Goal: Book appointment/travel/reservation

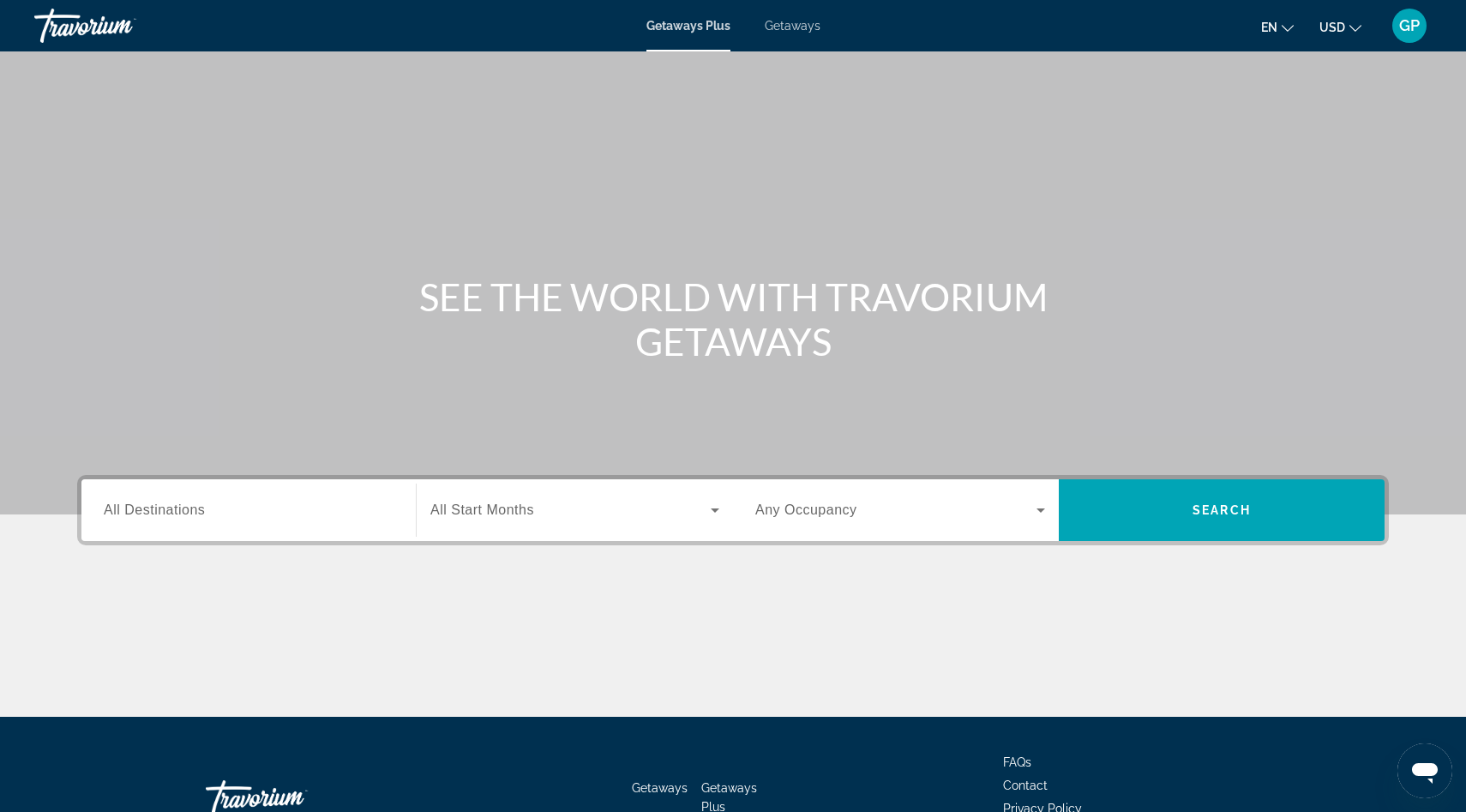
click at [144, 504] on span "All Destinations" at bounding box center [154, 510] width 101 height 14
click at [144, 504] on input "Destination All Destinations" at bounding box center [248, 510] width 290 height 21
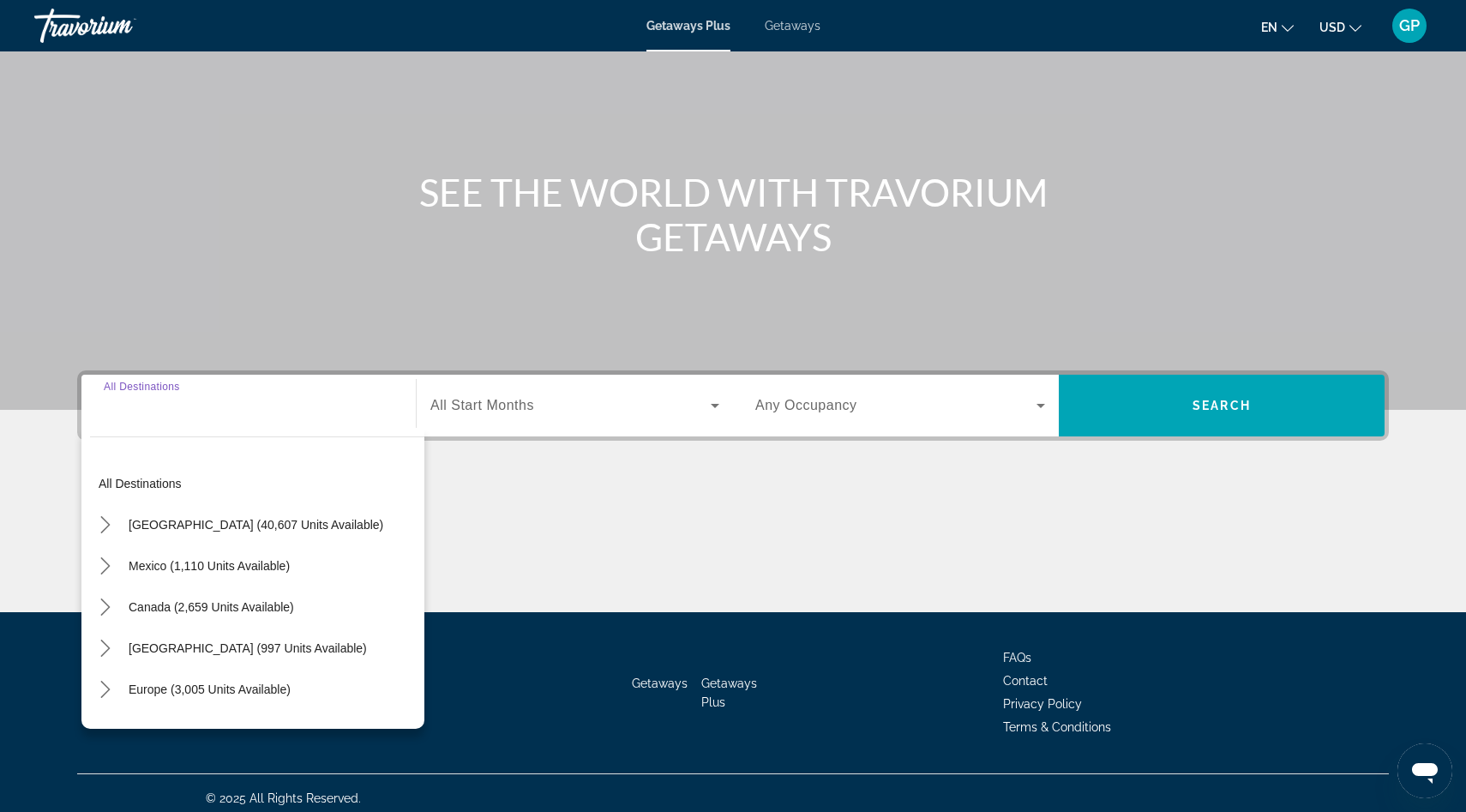
scroll to position [115, 0]
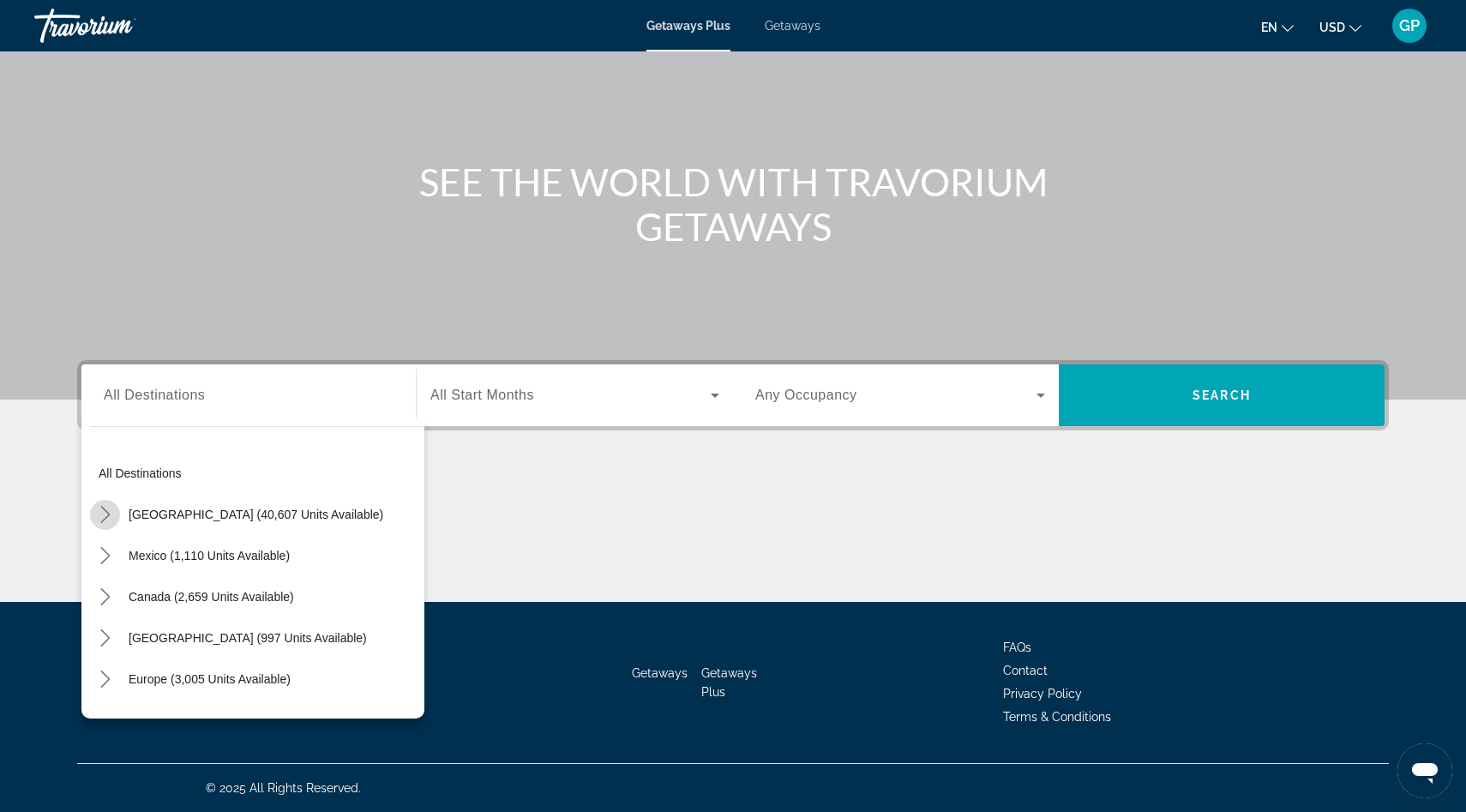
click at [105, 518] on icon "Toggle United States (40,607 units available) submenu" at bounding box center [105, 514] width 17 height 17
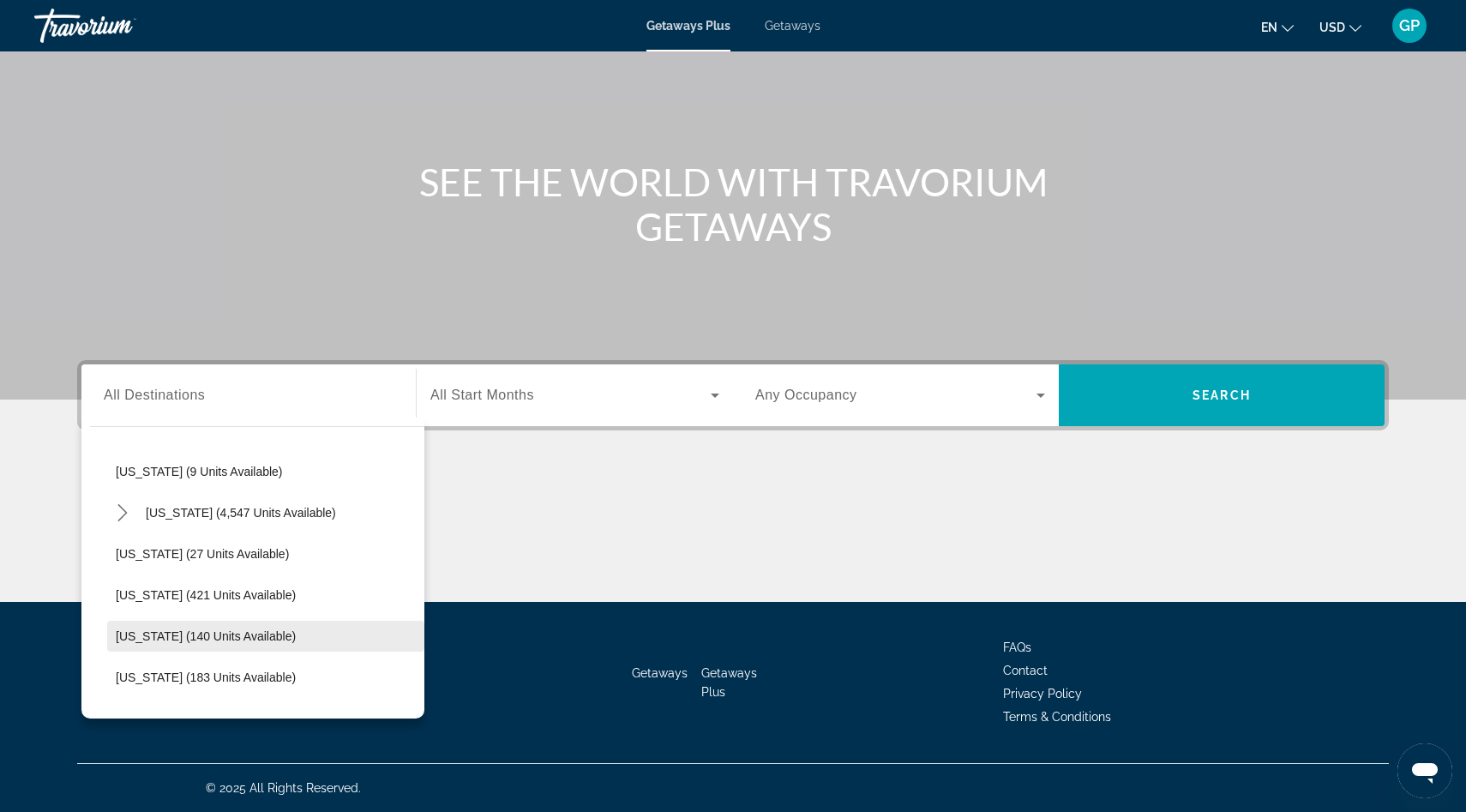
scroll to position [222, 0]
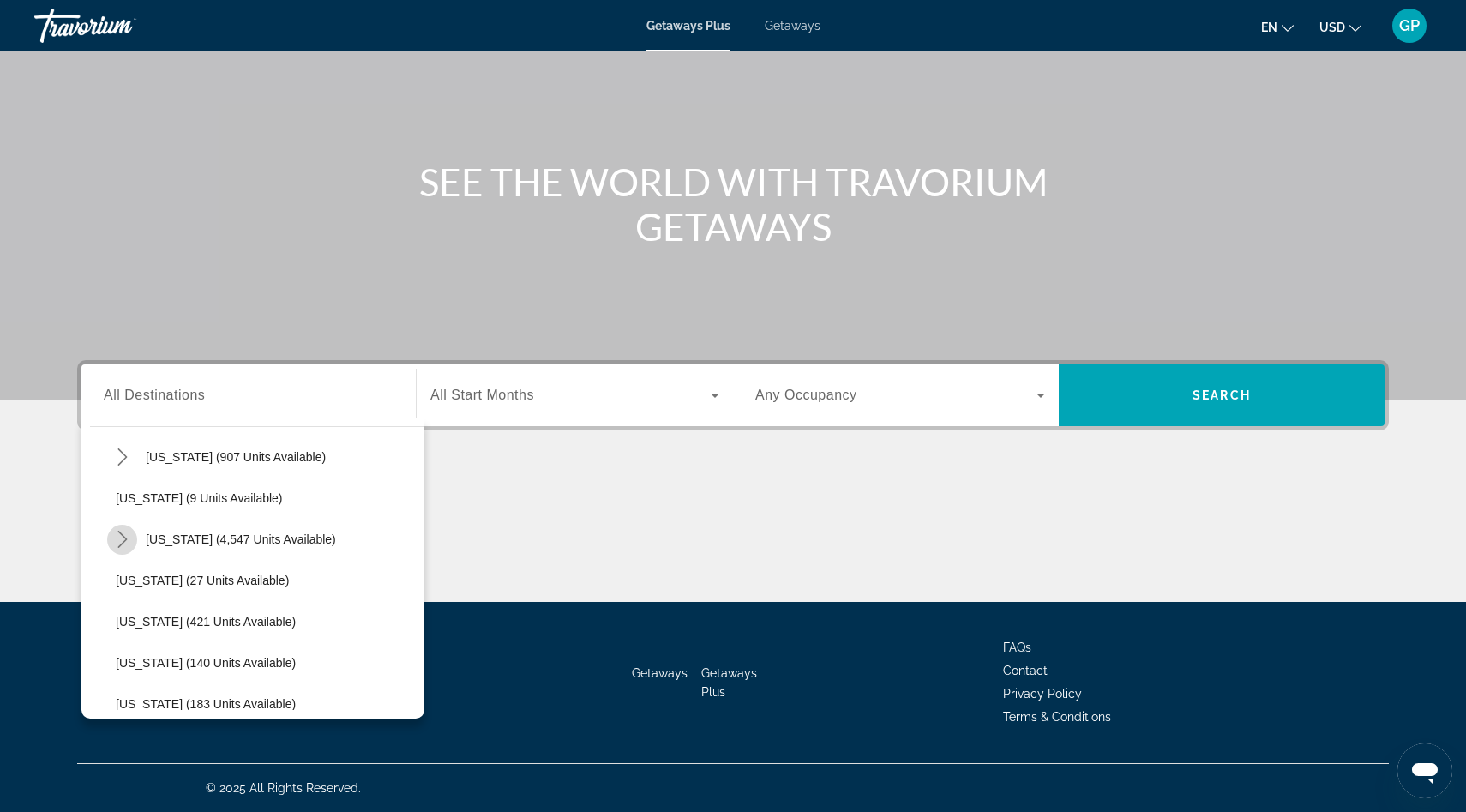
click at [122, 543] on icon "Toggle Florida (4,547 units available) submenu" at bounding box center [122, 539] width 10 height 17
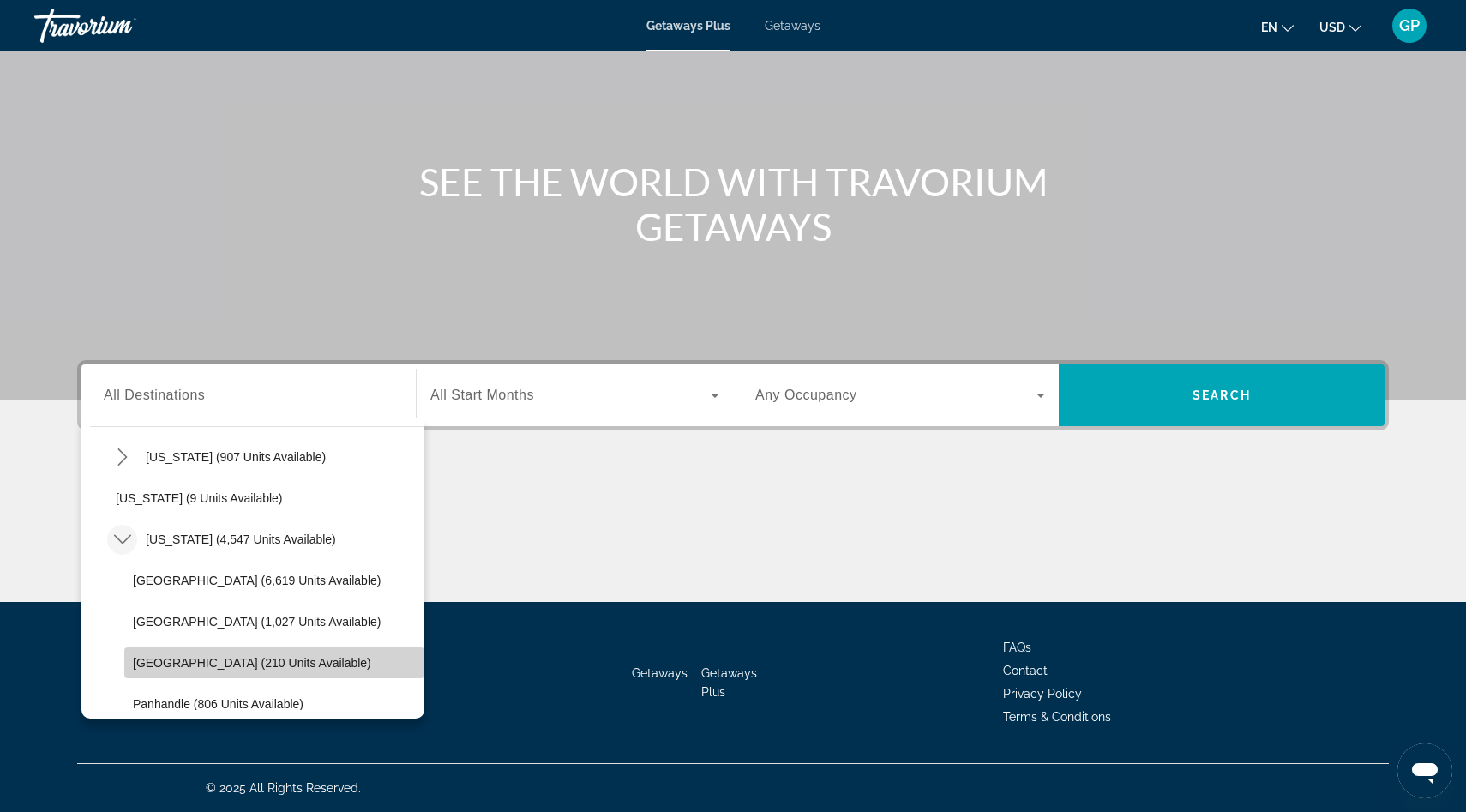
click at [153, 665] on span "[GEOGRAPHIC_DATA] (210 units available)" at bounding box center [252, 662] width 238 height 13
type input "**********"
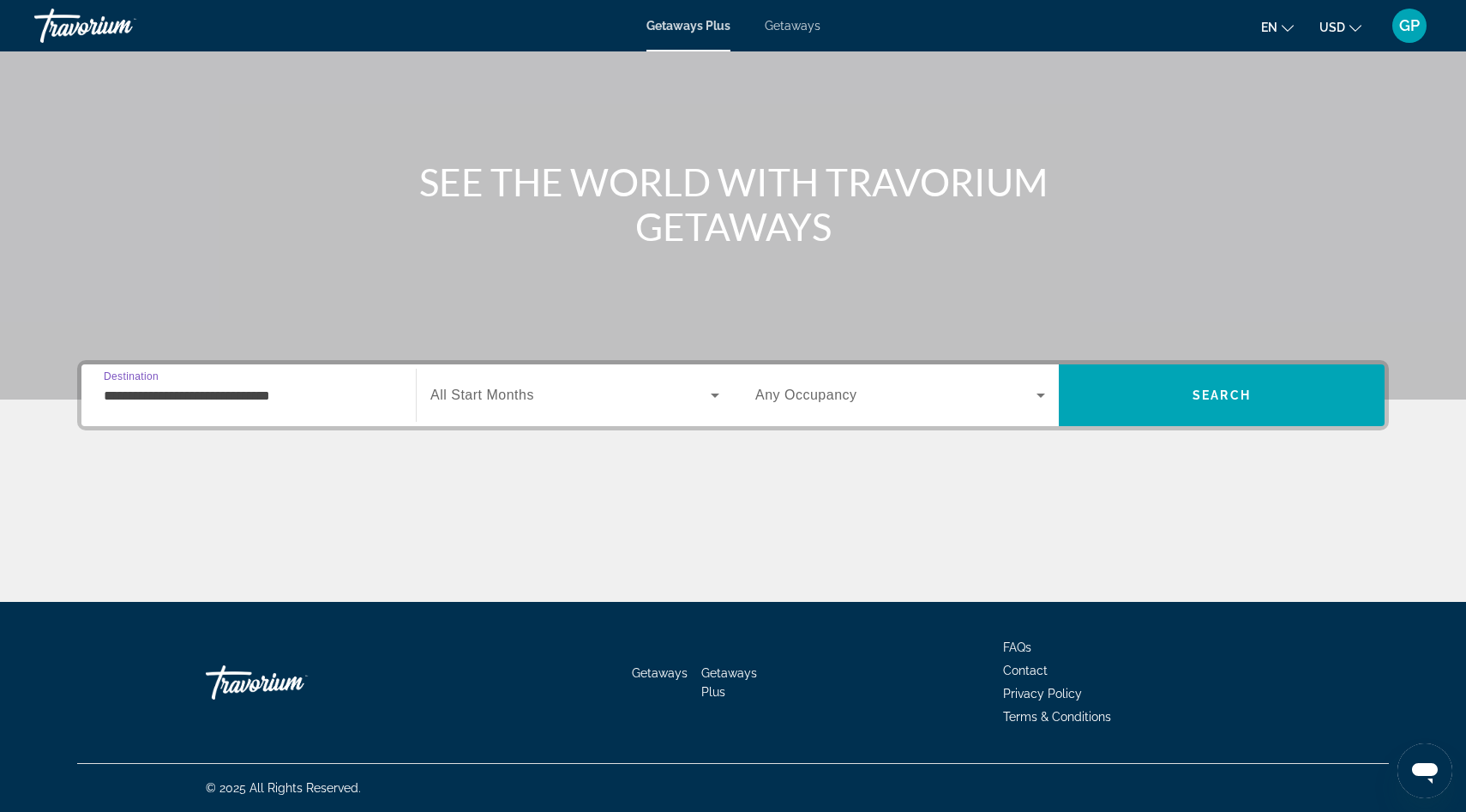
click at [717, 399] on icon "Search widget" at bounding box center [714, 394] width 21 height 21
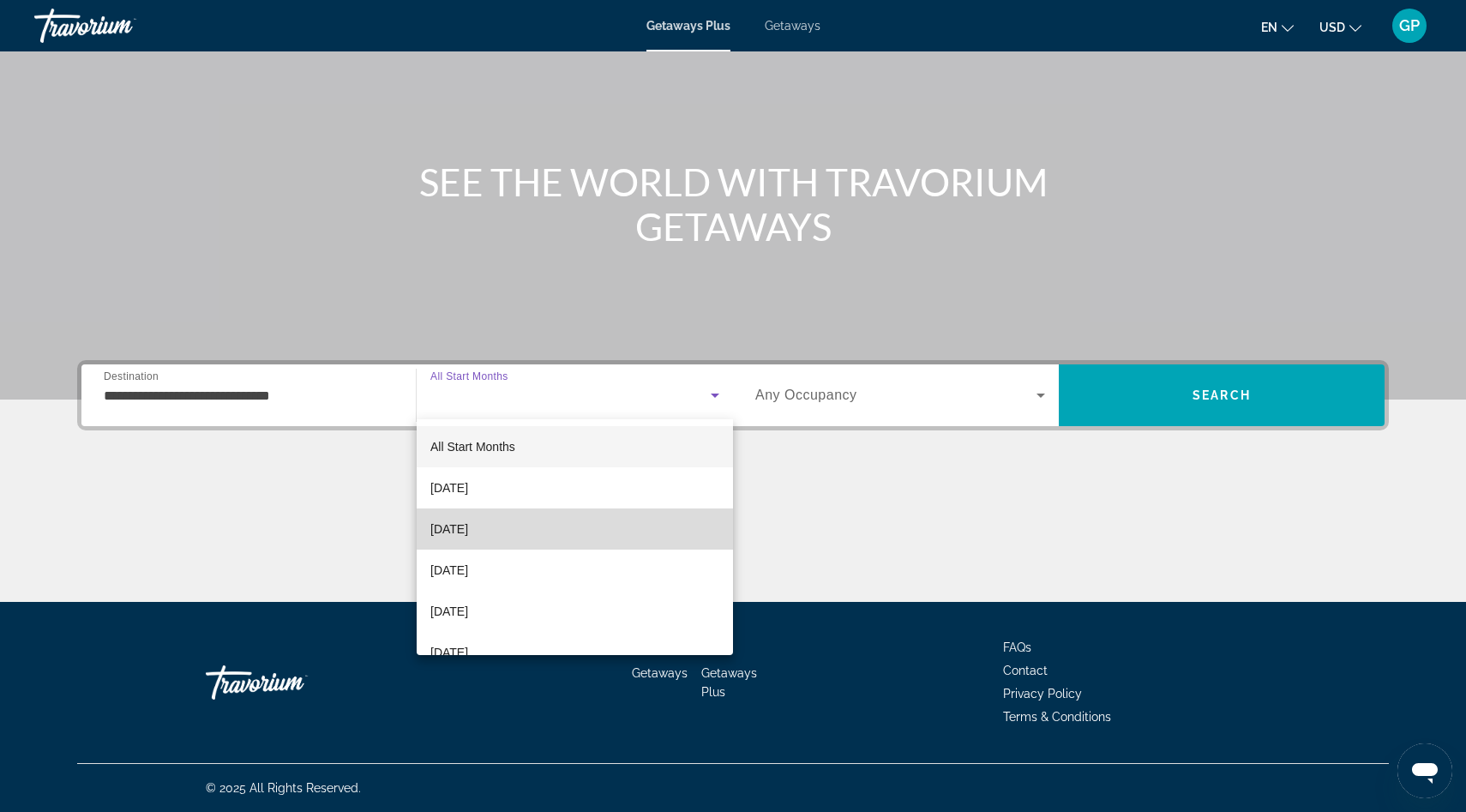
click at [553, 531] on mat-option "[DATE]" at bounding box center [575, 529] width 316 height 41
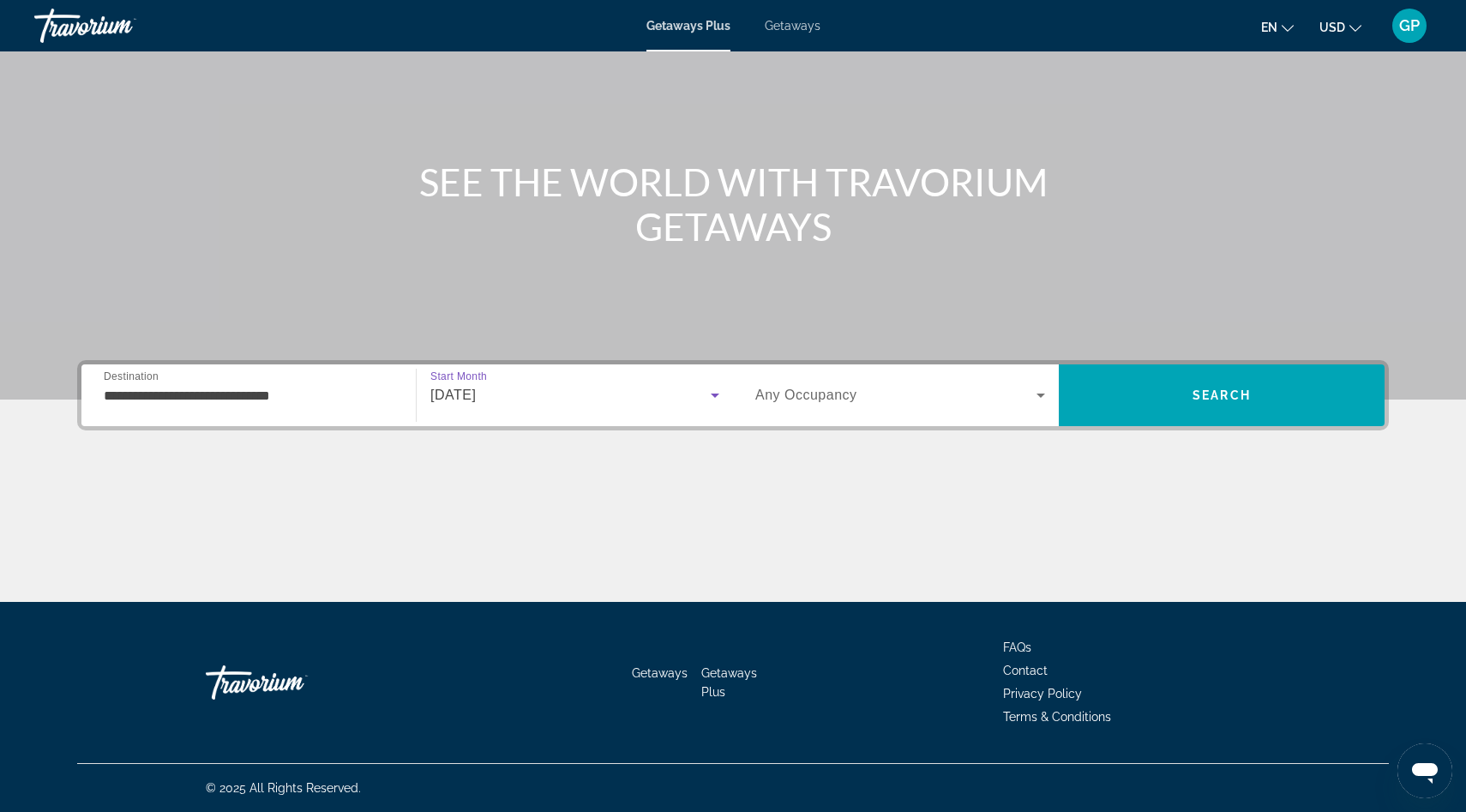
click at [1042, 395] on icon "Search widget" at bounding box center [1041, 395] width 9 height 4
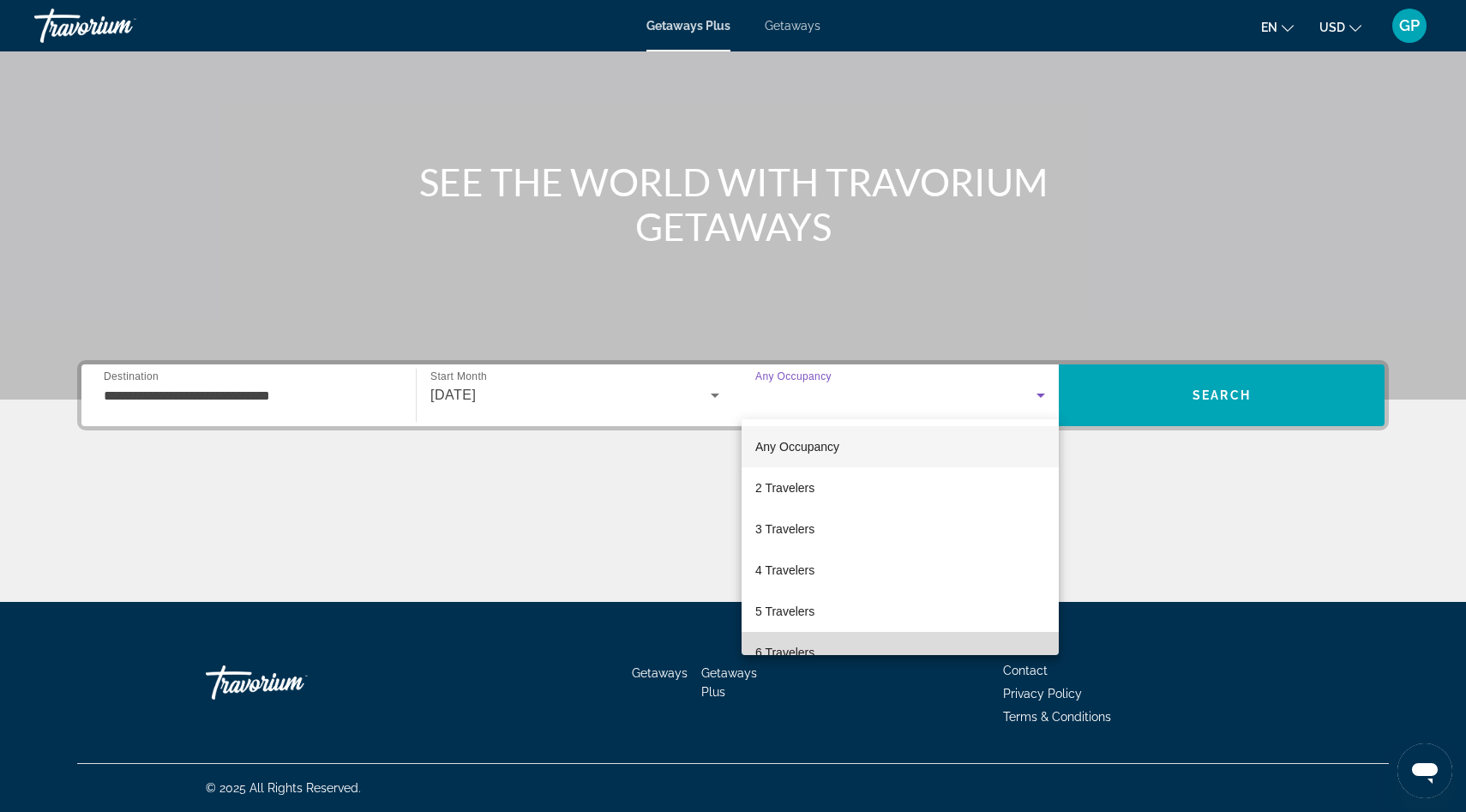
click at [941, 646] on mat-option "6 Travelers" at bounding box center [900, 652] width 317 height 41
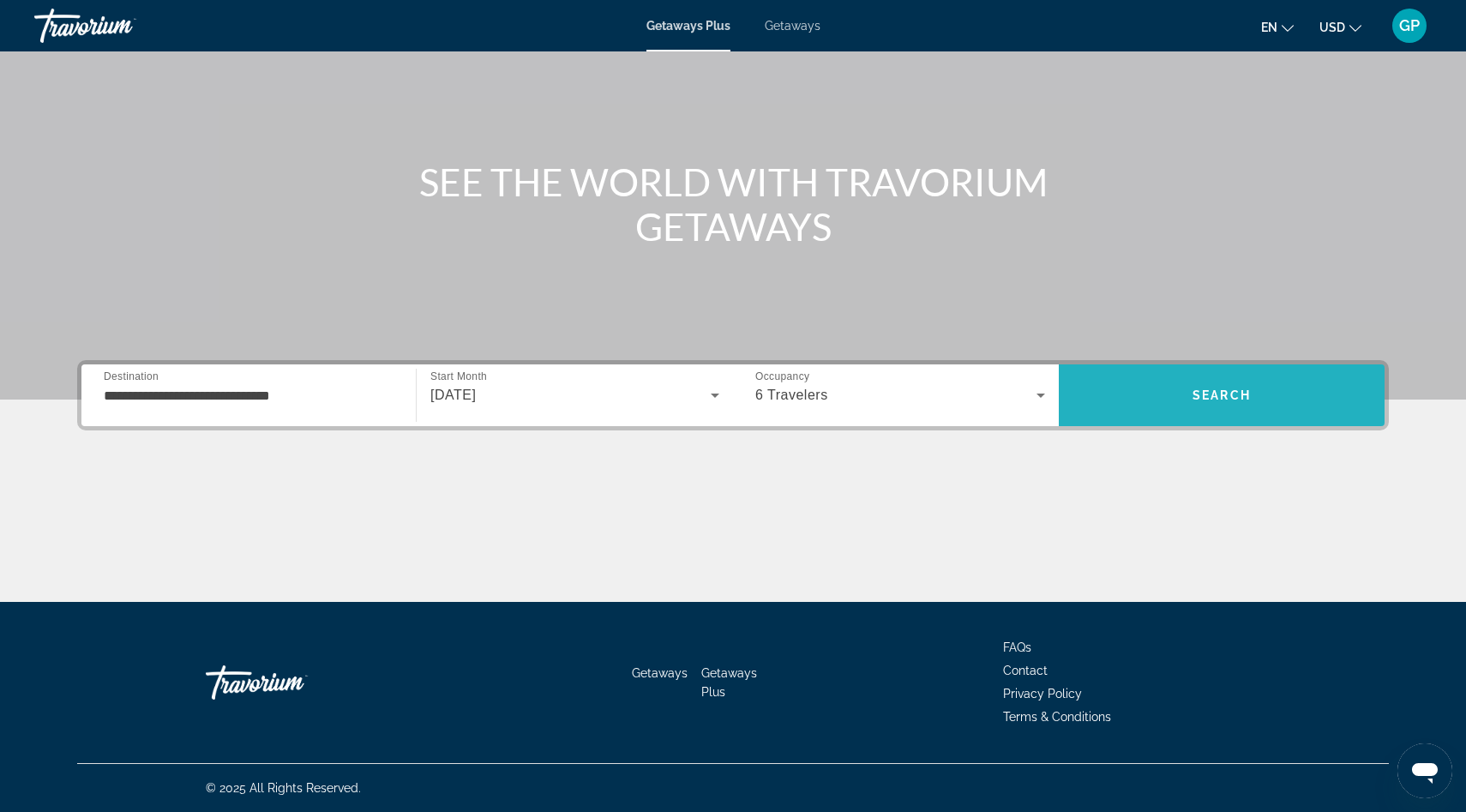
click at [1219, 394] on span "Search" at bounding box center [1221, 394] width 58 height 13
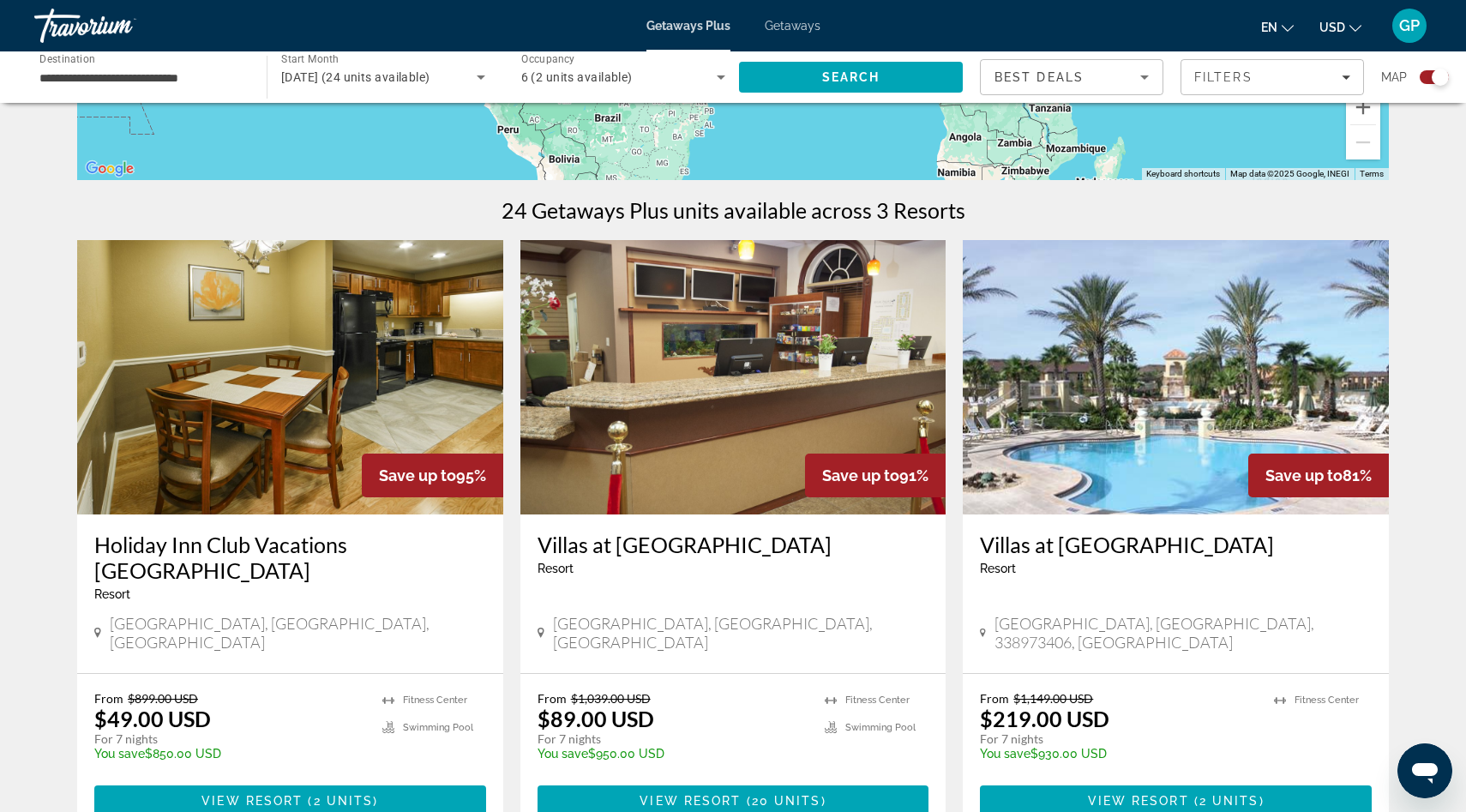
scroll to position [476, 0]
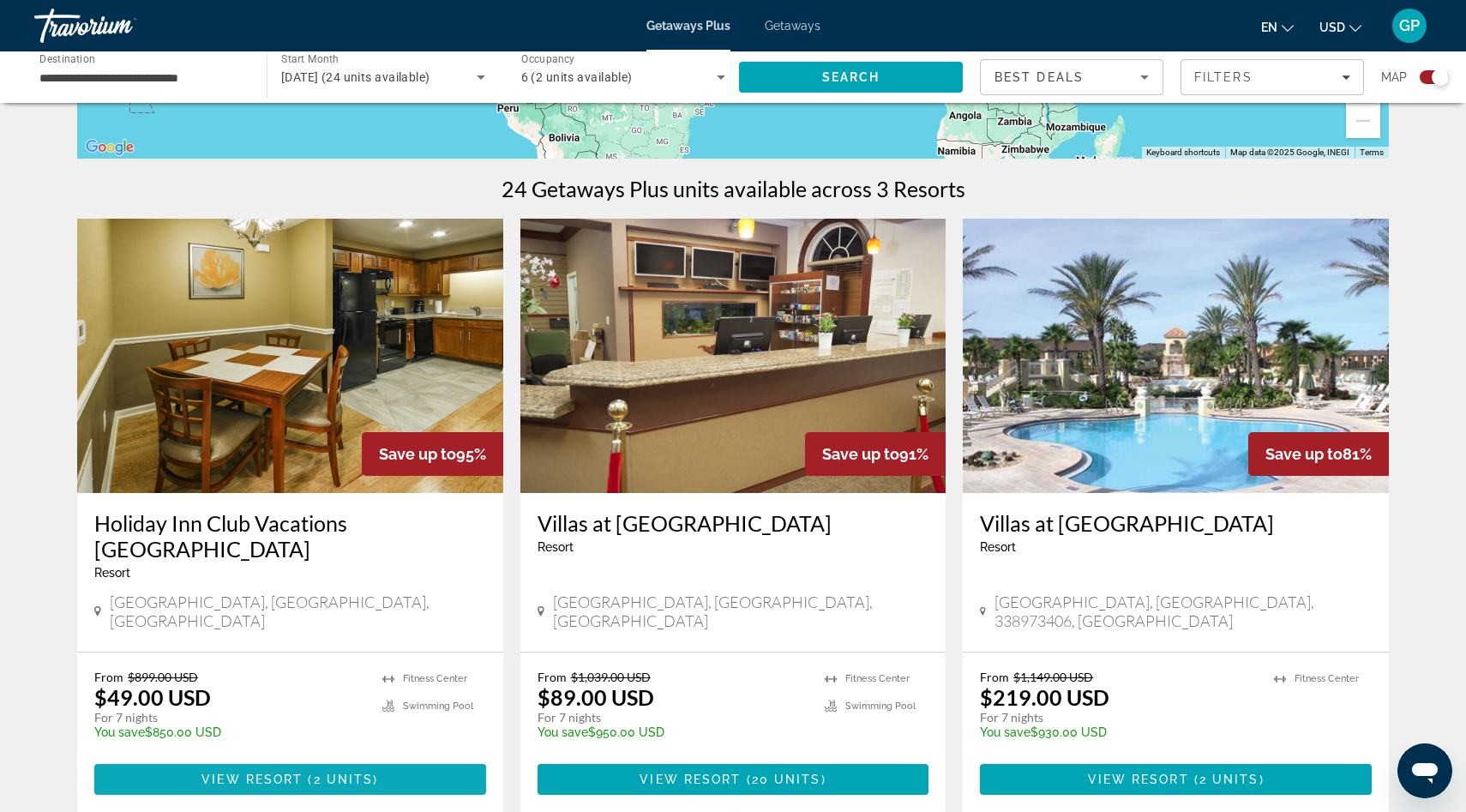
click at [291, 772] on span "View Resort" at bounding box center [252, 778] width 101 height 13
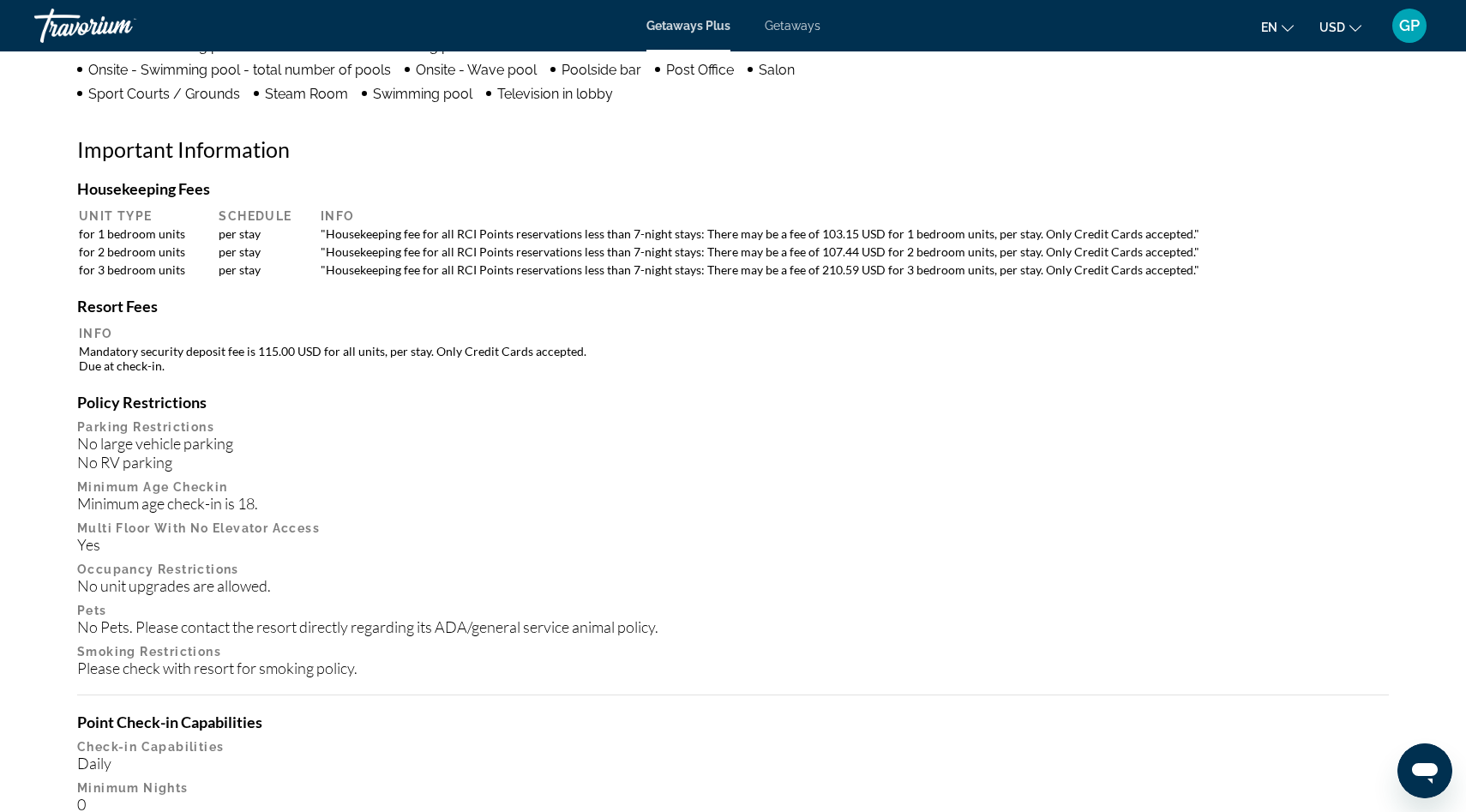
scroll to position [1633, 0]
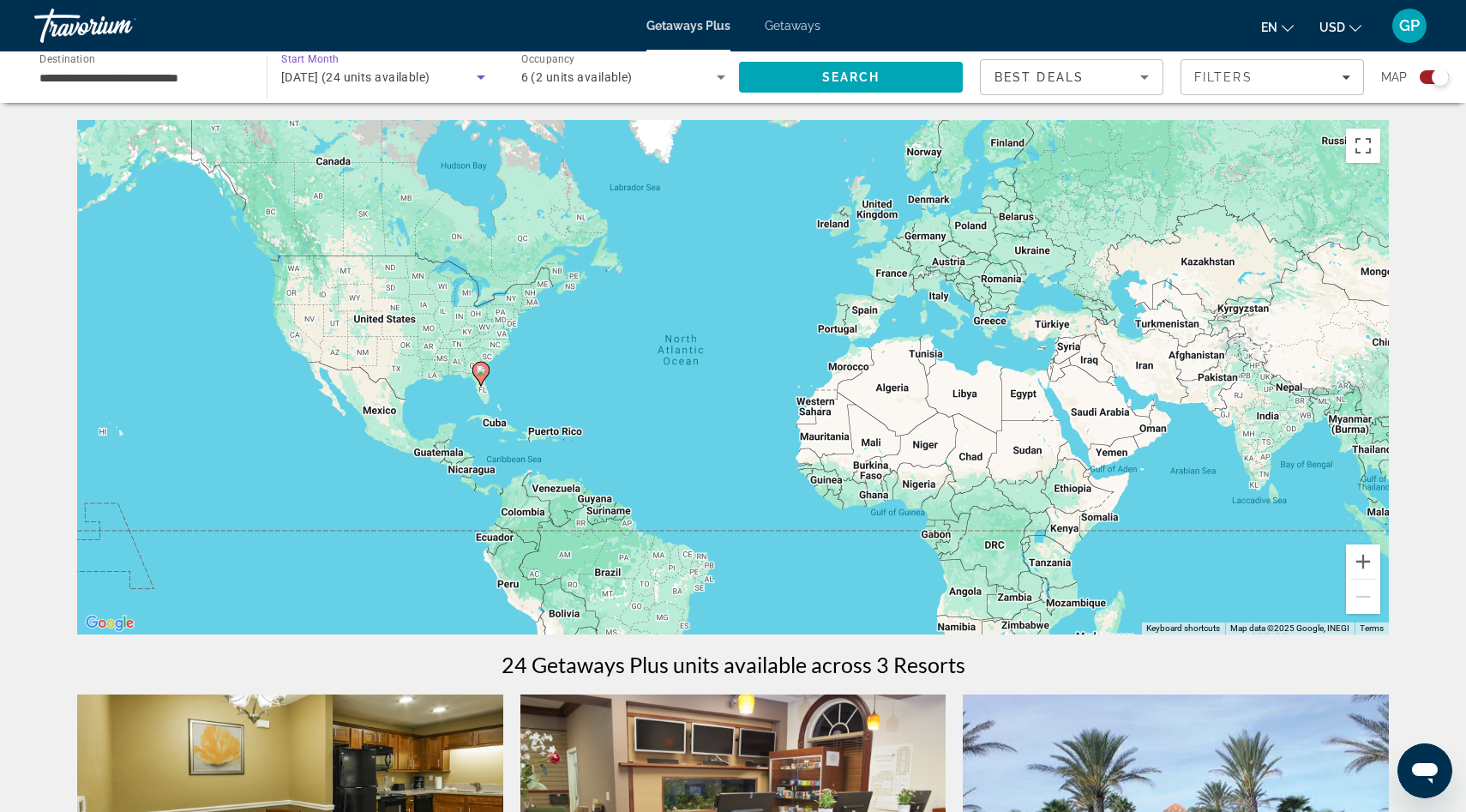
click at [479, 78] on icon "Search widget" at bounding box center [481, 78] width 9 height 4
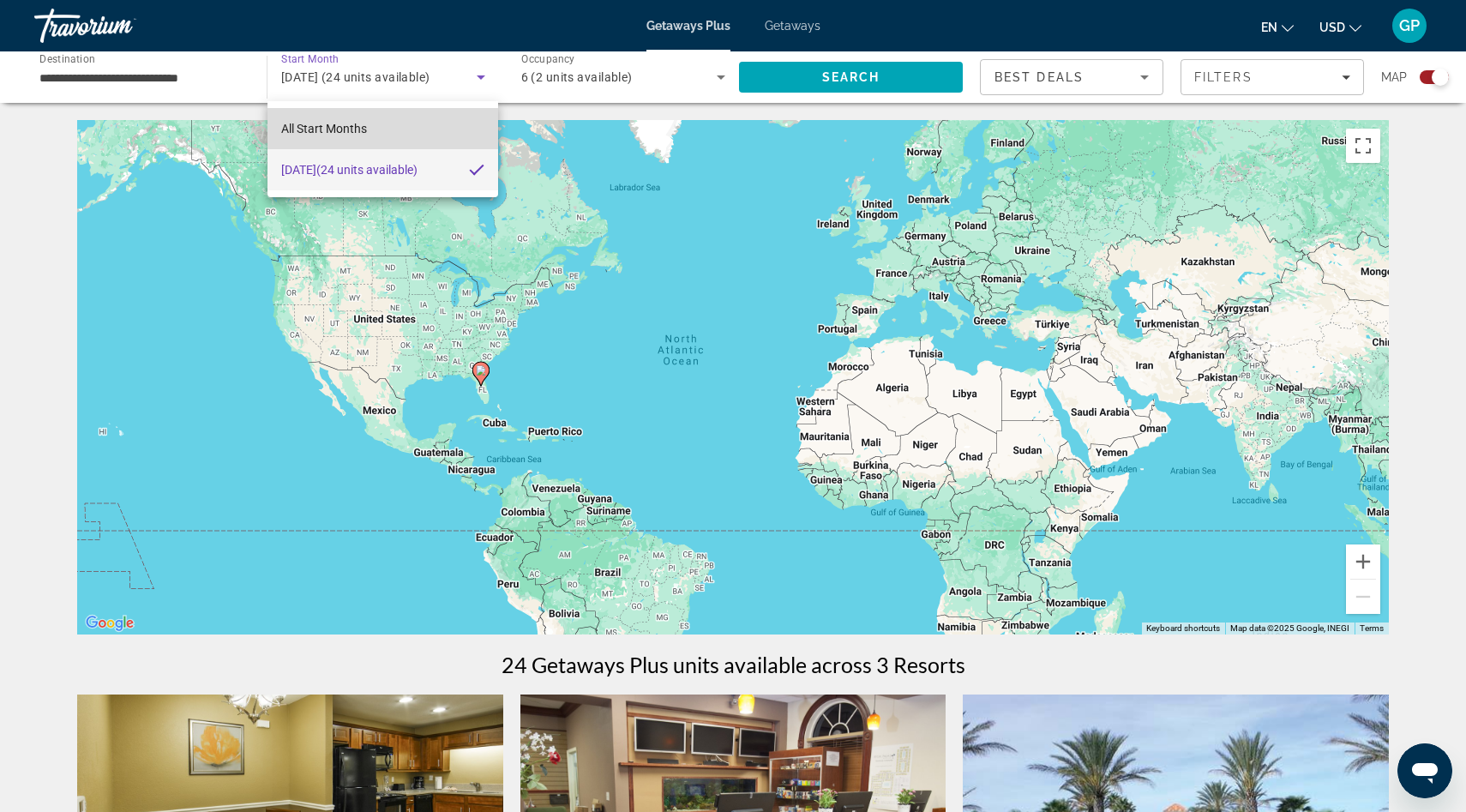
click at [334, 131] on span "All Start Months" at bounding box center [324, 128] width 86 height 13
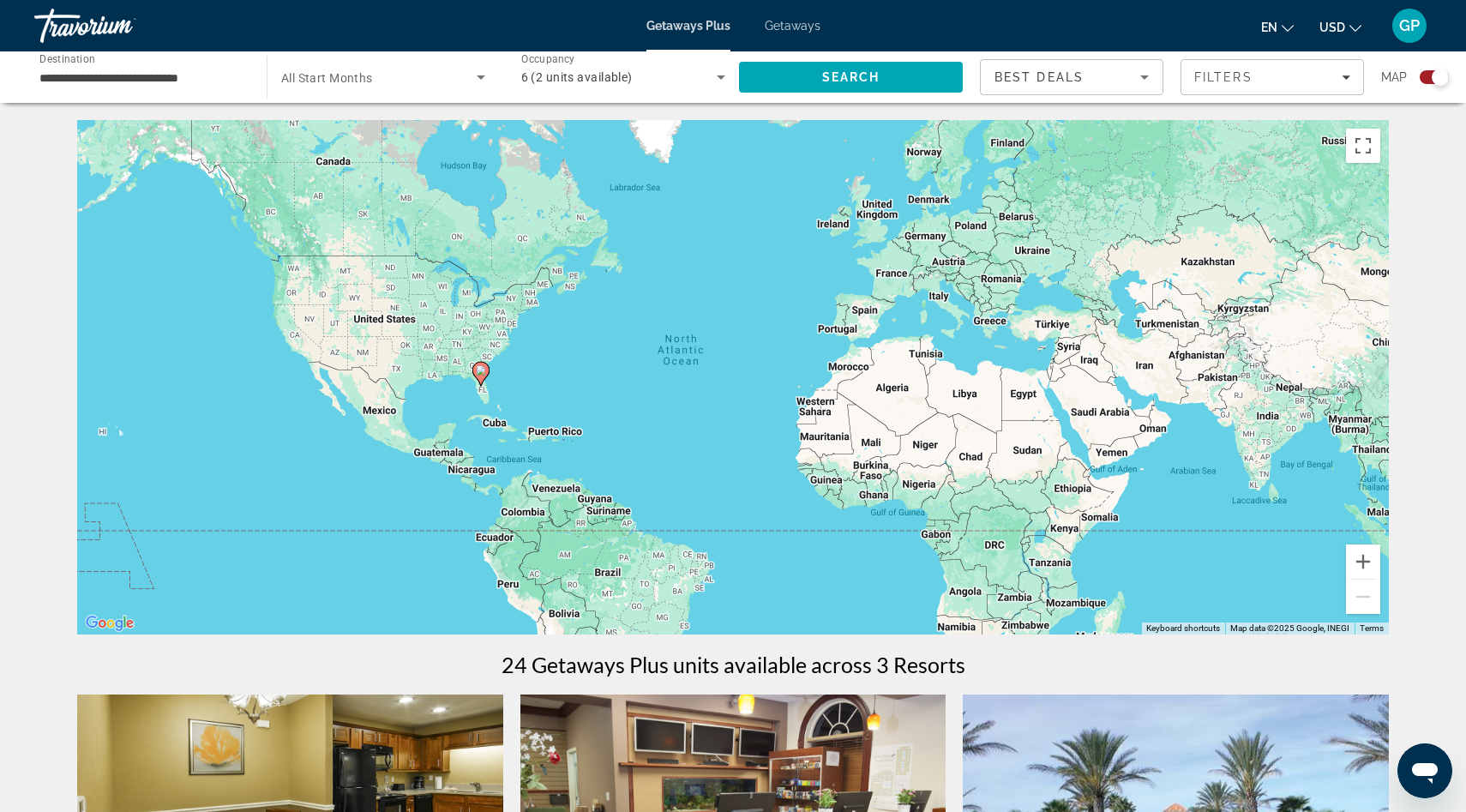
click at [358, 78] on span "All Start Months" at bounding box center [327, 78] width 92 height 13
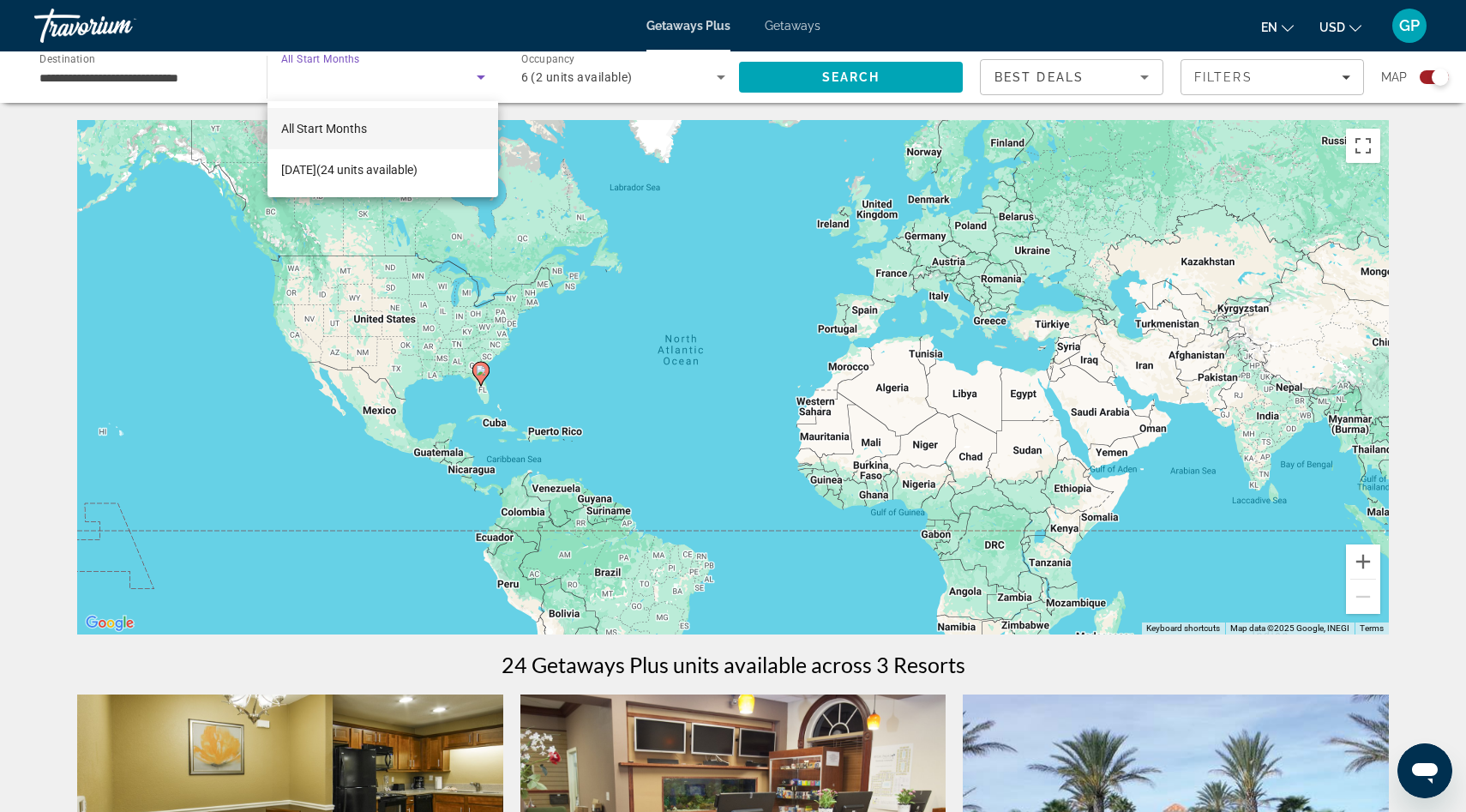
click at [351, 125] on span "All Start Months" at bounding box center [324, 128] width 86 height 13
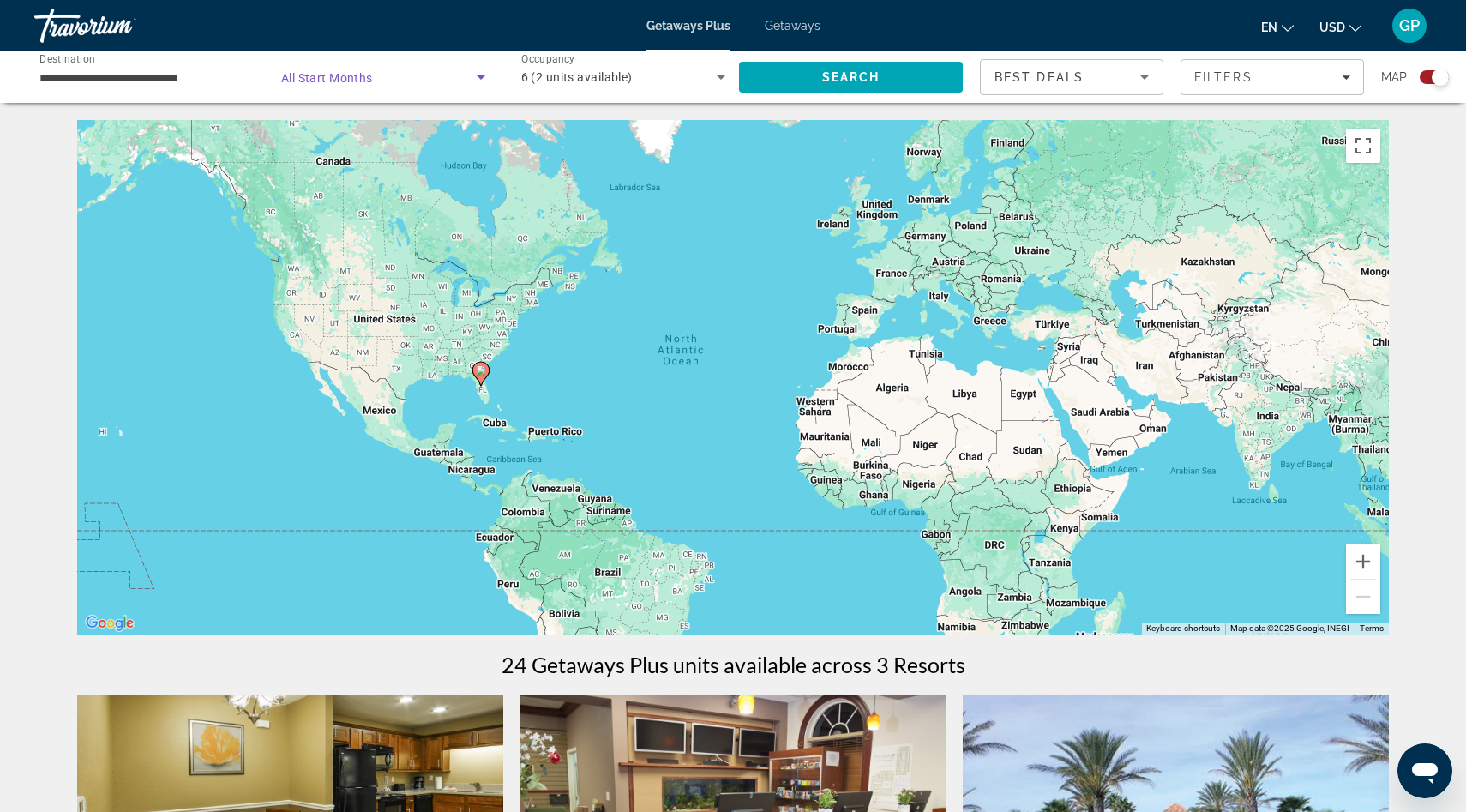
click at [481, 76] on icon "Search widget" at bounding box center [481, 78] width 9 height 4
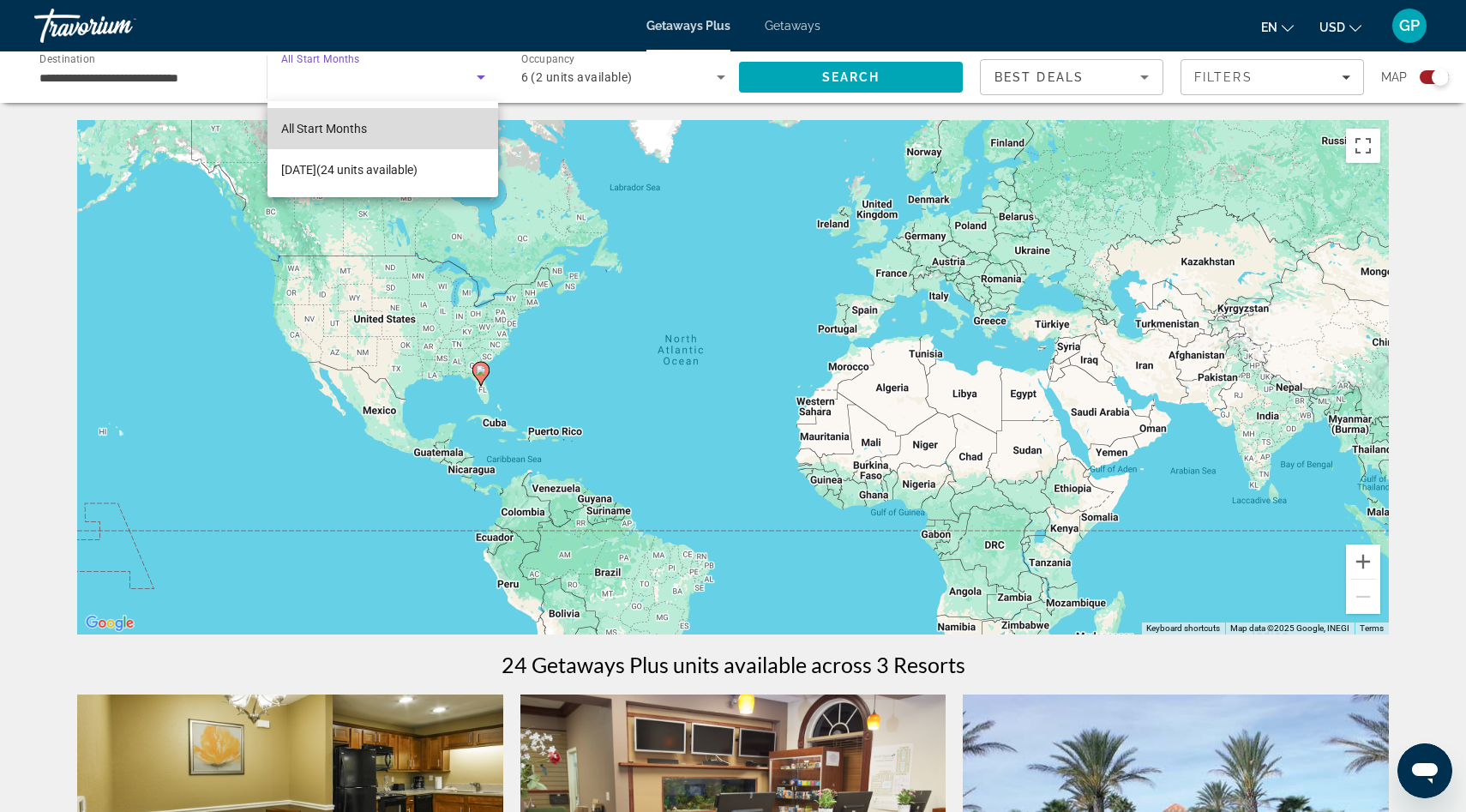
click at [414, 134] on mat-option "All Start Months" at bounding box center [383, 128] width 231 height 41
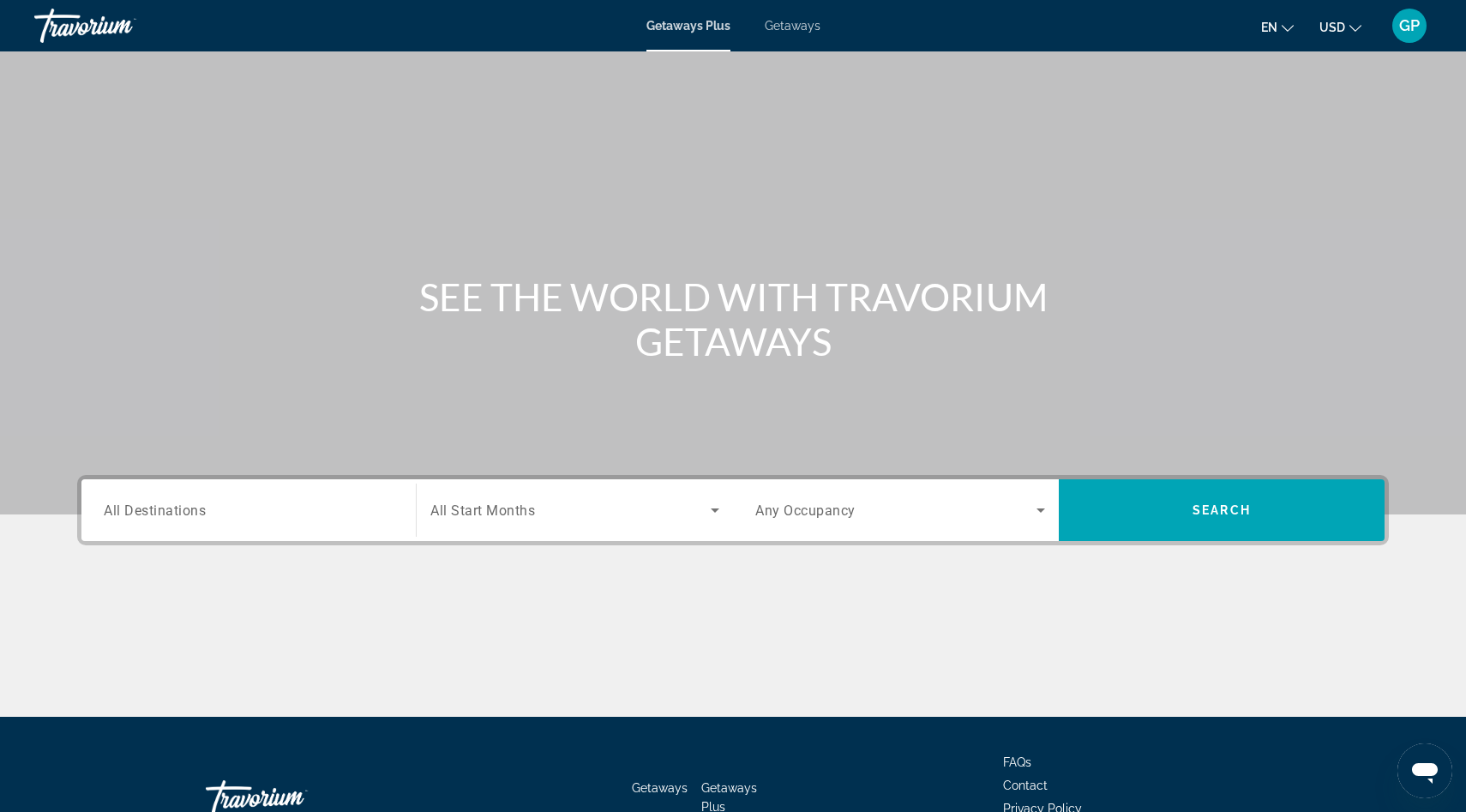
click at [212, 510] on input "Destination All Destinations" at bounding box center [248, 510] width 290 height 21
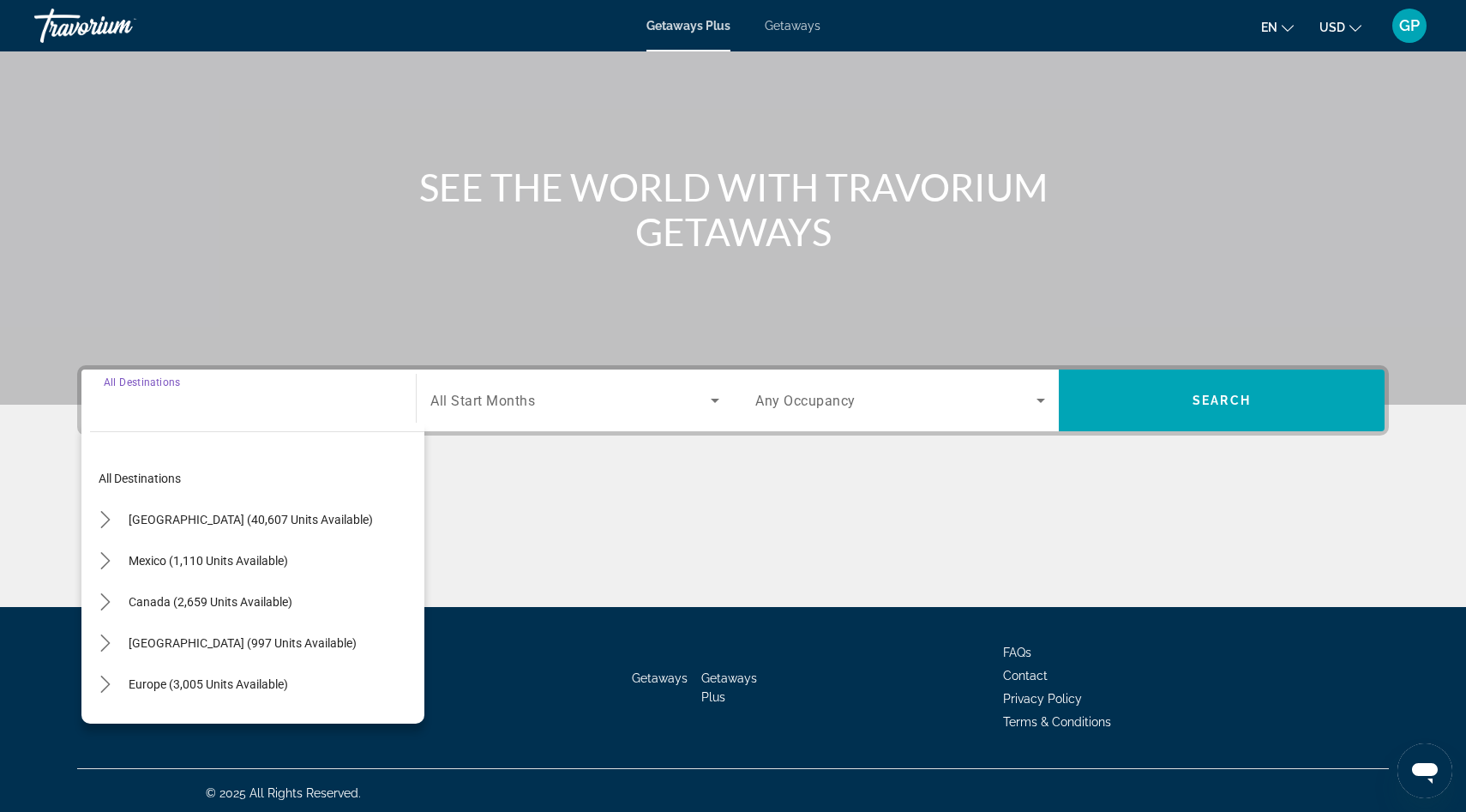
scroll to position [115, 0]
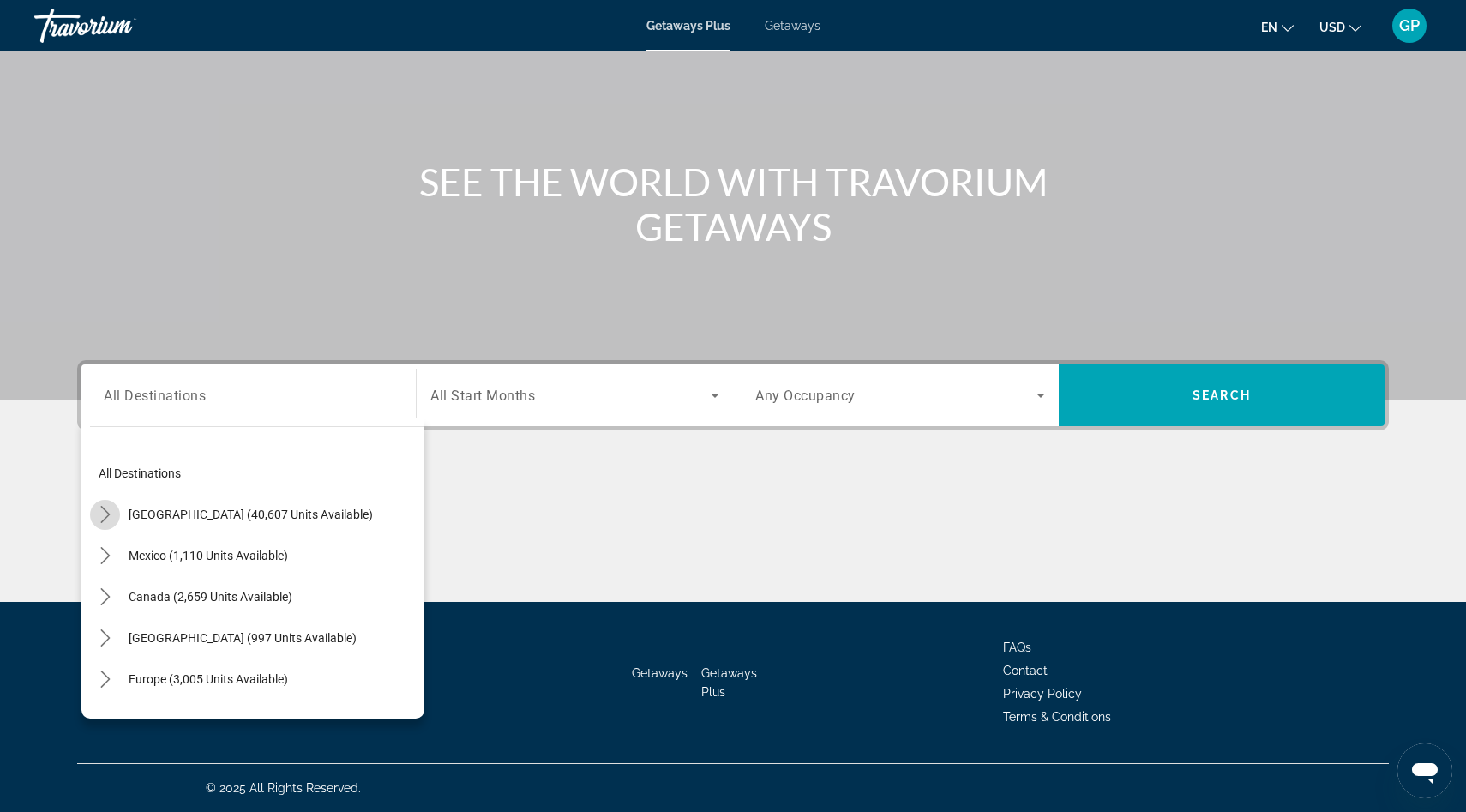
click at [104, 515] on icon "Toggle United States (40,607 units available) submenu" at bounding box center [105, 514] width 17 height 17
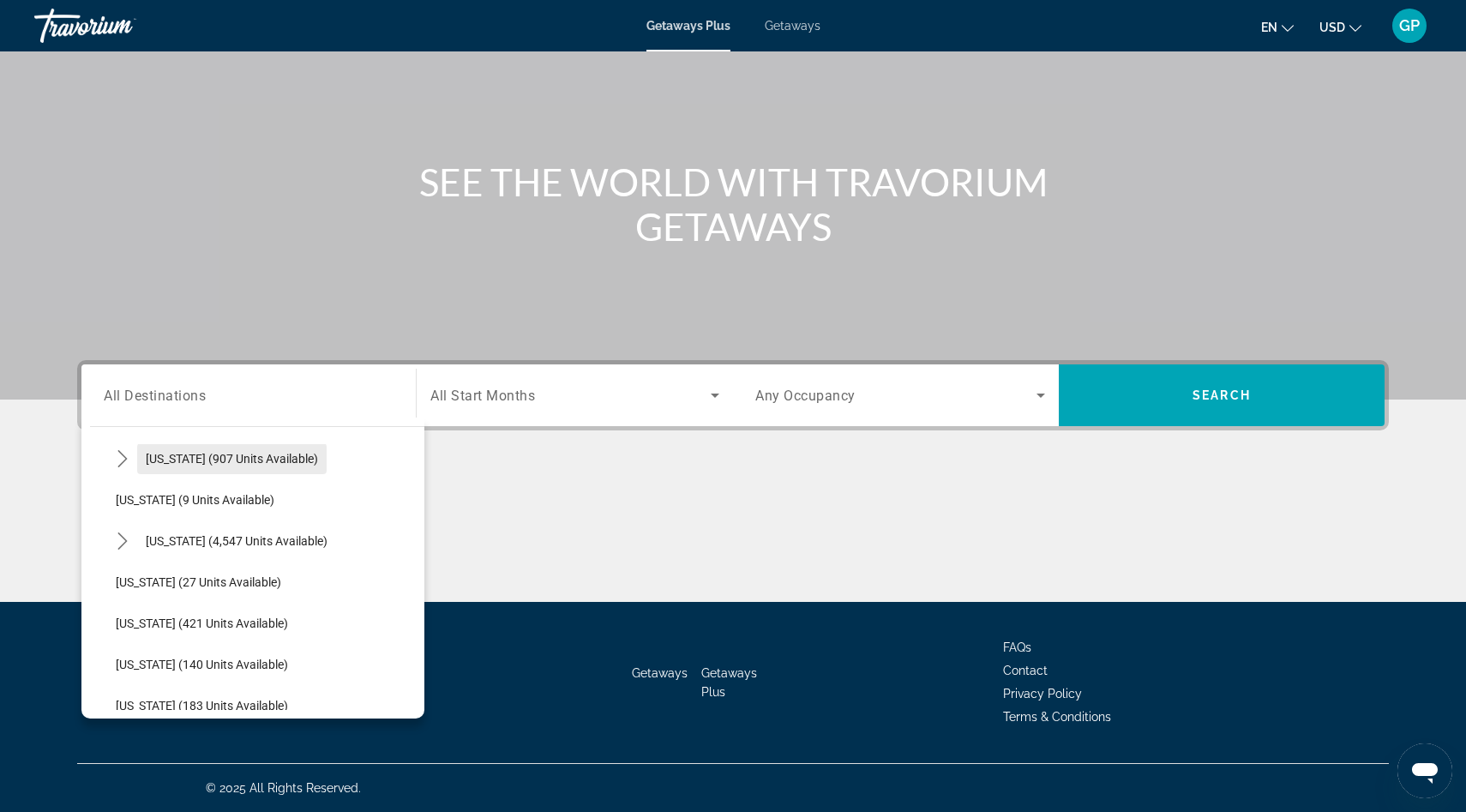
scroll to position [224, 0]
click at [121, 540] on icon "Toggle Florida (4,547 units available) submenu" at bounding box center [122, 537] width 17 height 17
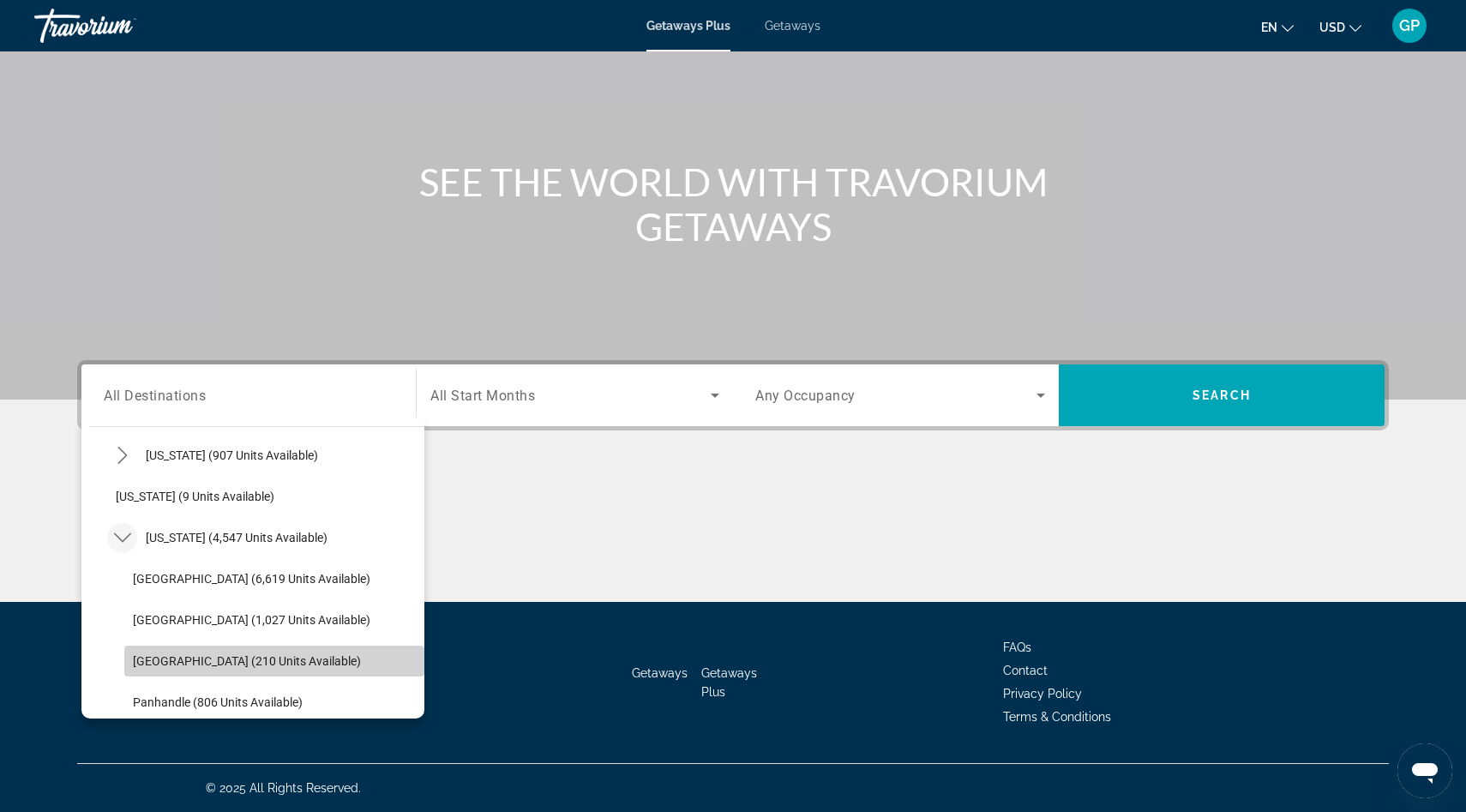
click at [182, 666] on span "[GEOGRAPHIC_DATA] (210 units available)" at bounding box center [246, 660] width 228 height 13
type input "**********"
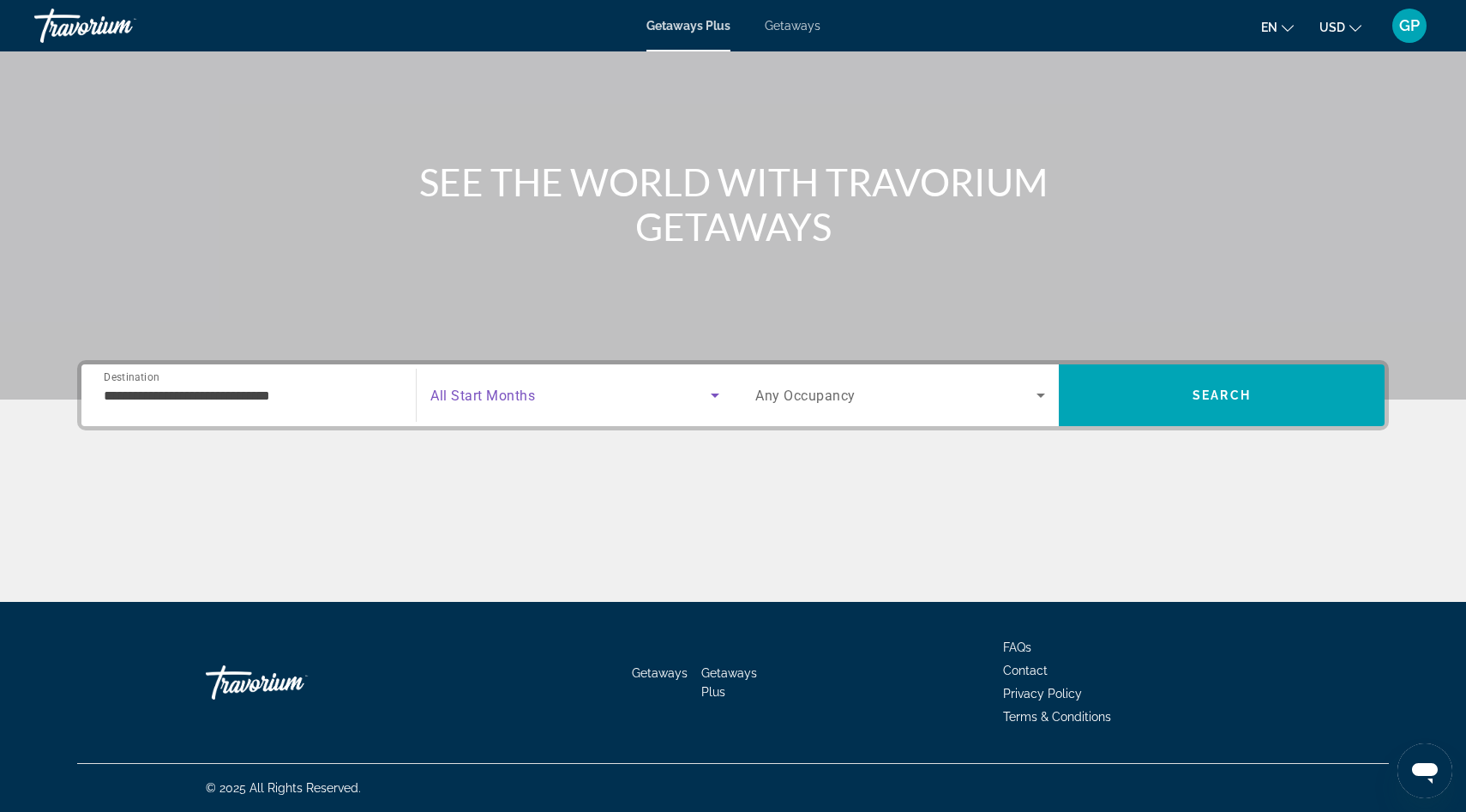
click at [713, 394] on icon "Search widget" at bounding box center [715, 395] width 9 height 4
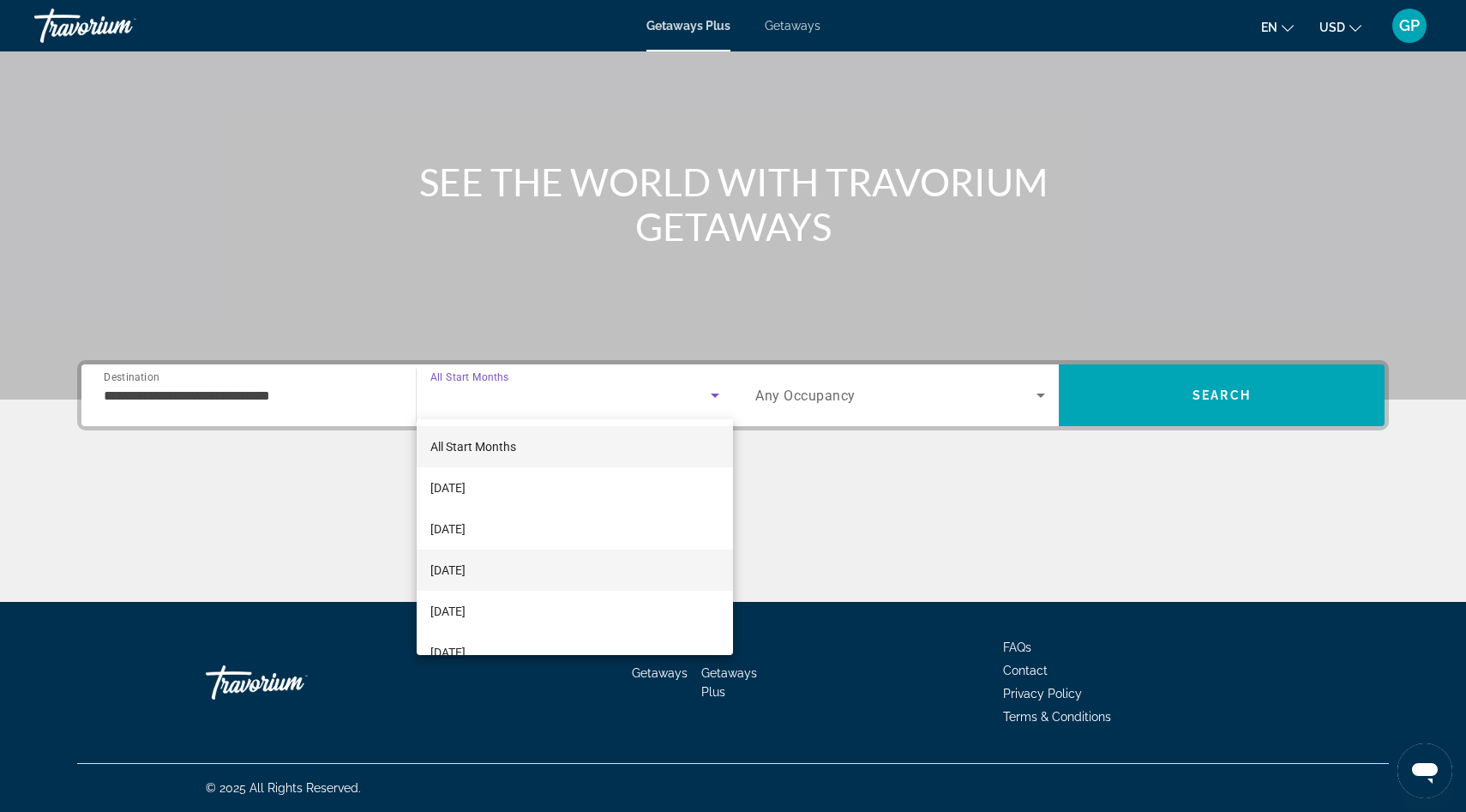
click at [560, 576] on mat-option "[DATE]" at bounding box center [575, 570] width 316 height 41
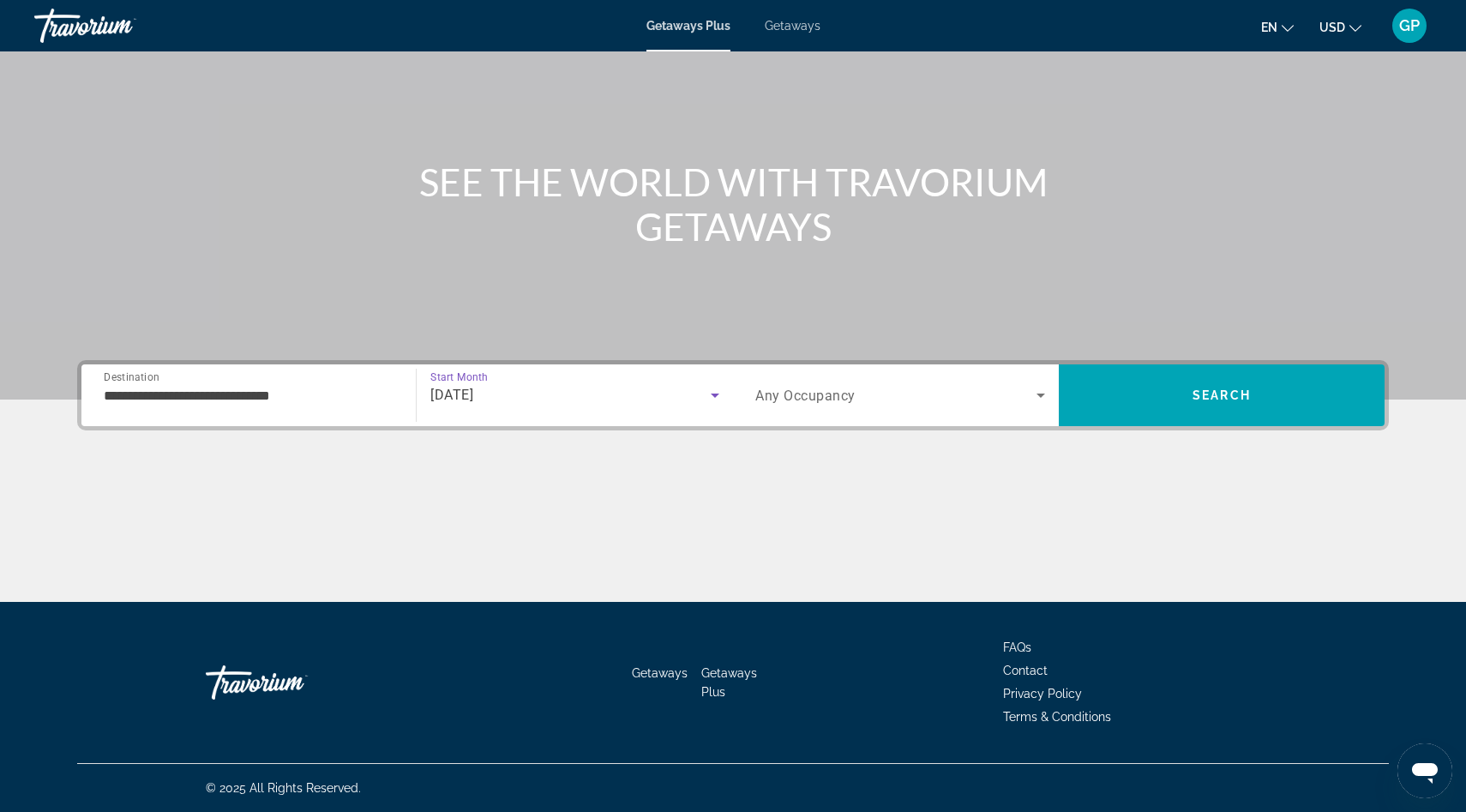
click at [1041, 394] on icon "Search widget" at bounding box center [1041, 395] width 9 height 4
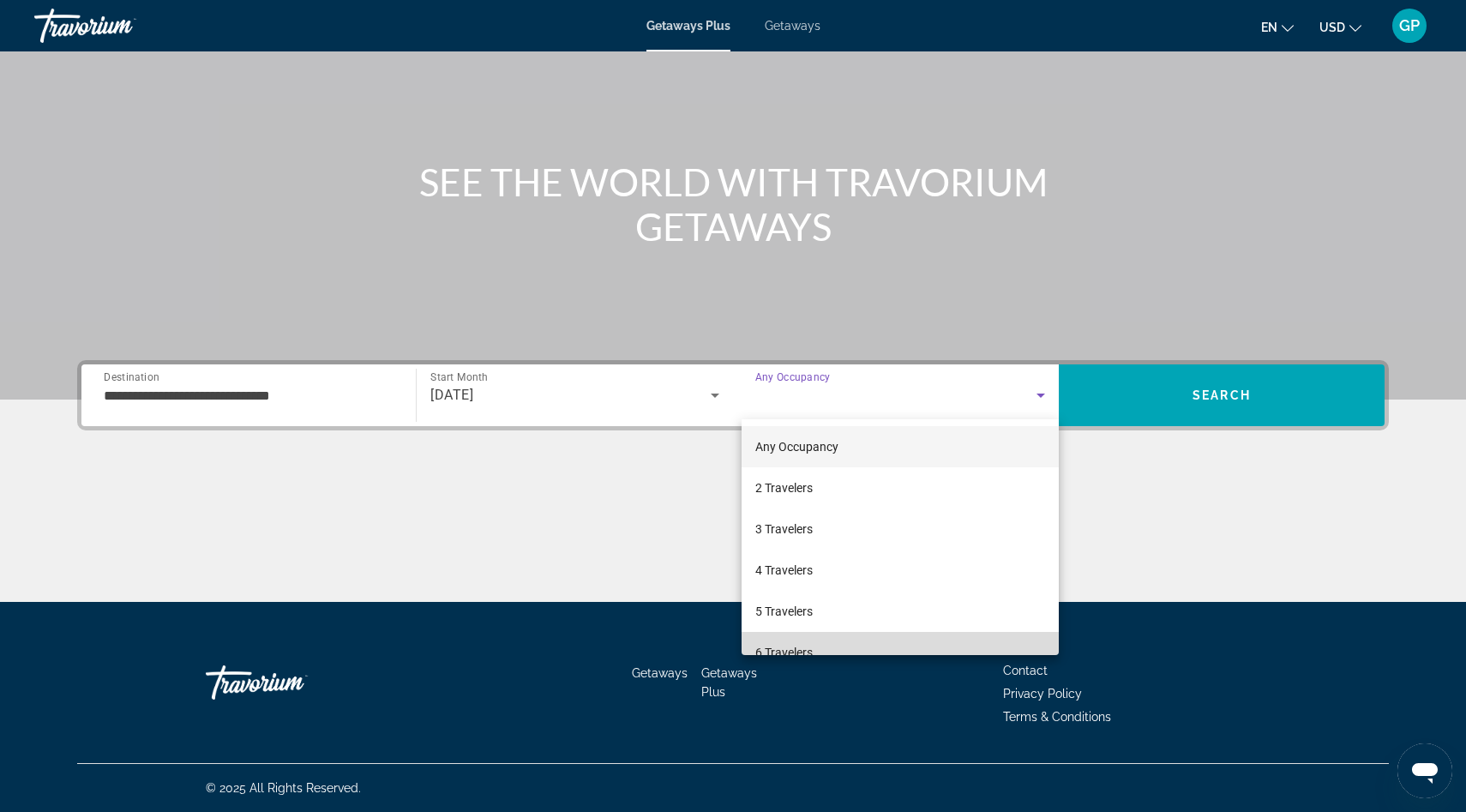
click at [862, 646] on mat-option "6 Travelers" at bounding box center [900, 652] width 317 height 41
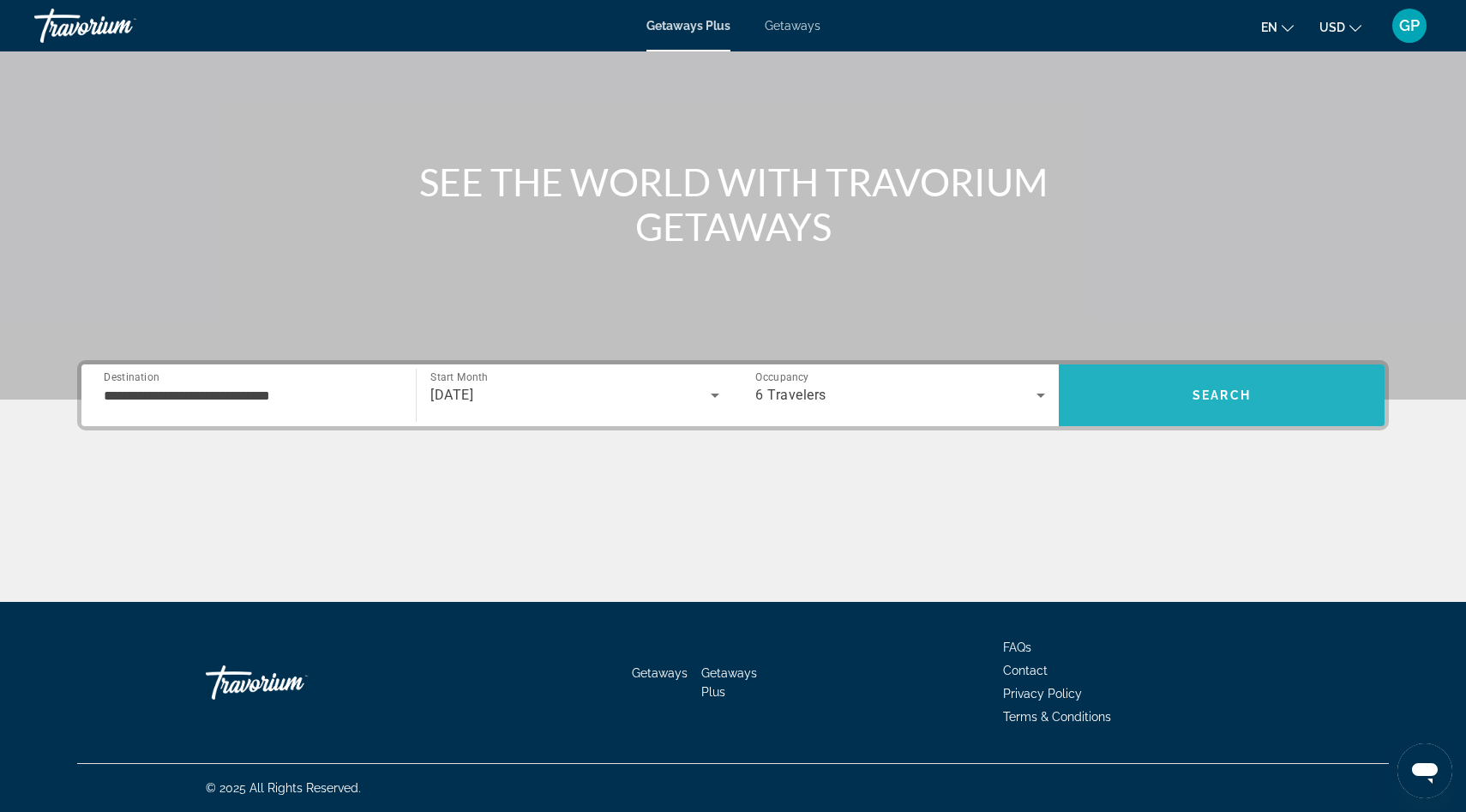
click at [1212, 398] on span "Search" at bounding box center [1221, 394] width 58 height 13
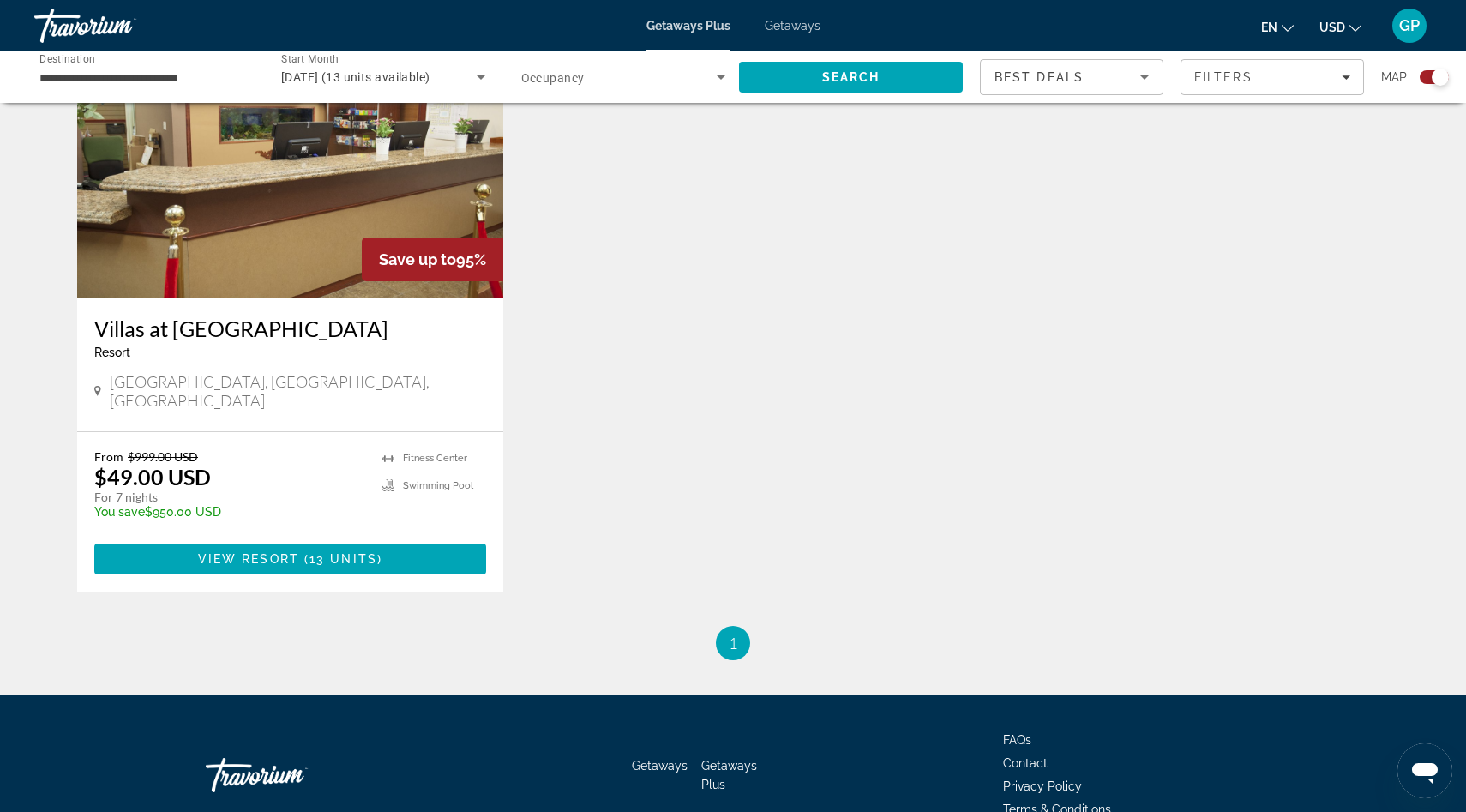
scroll to position [673, 0]
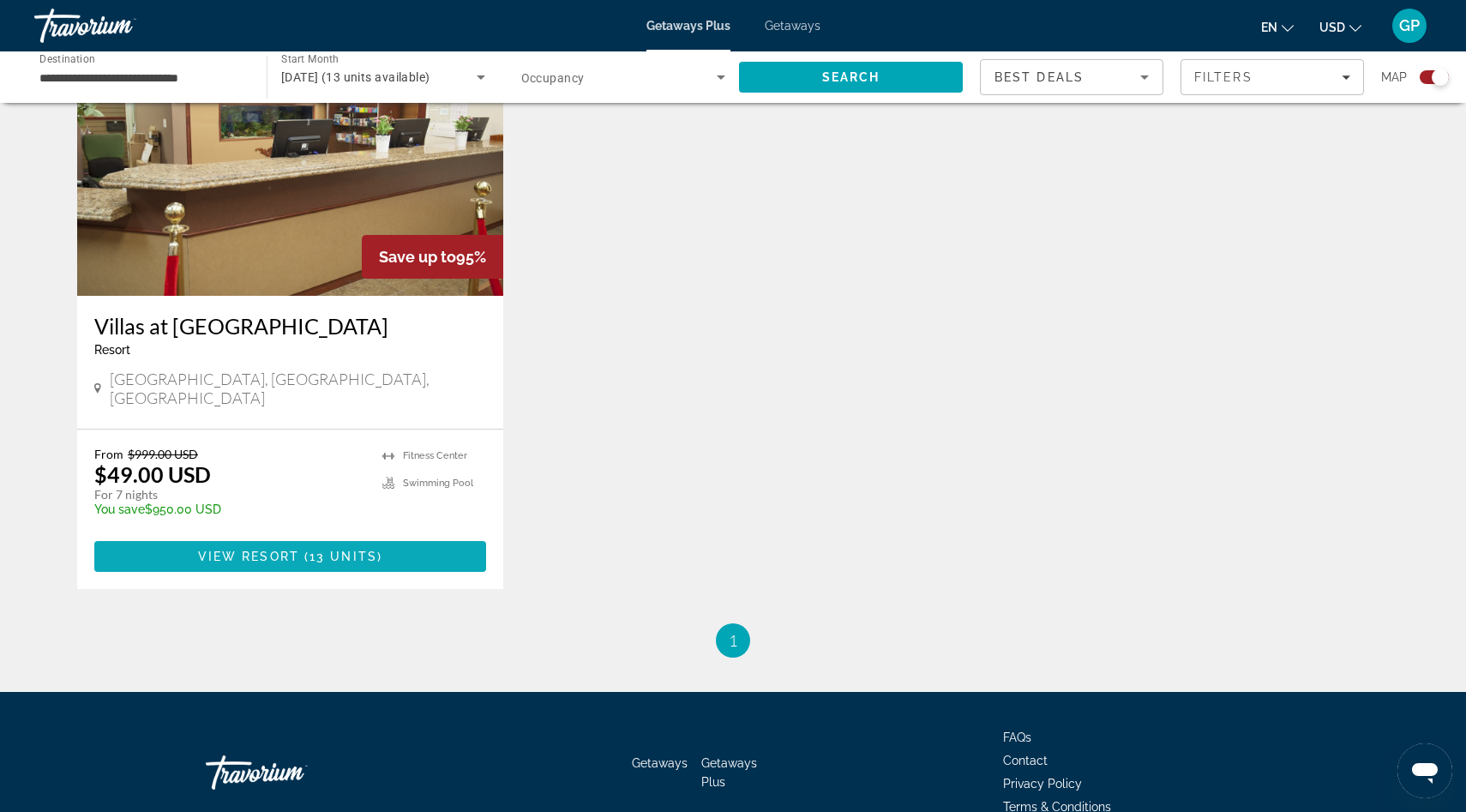
click at [310, 550] on span "13 units" at bounding box center [344, 556] width 68 height 13
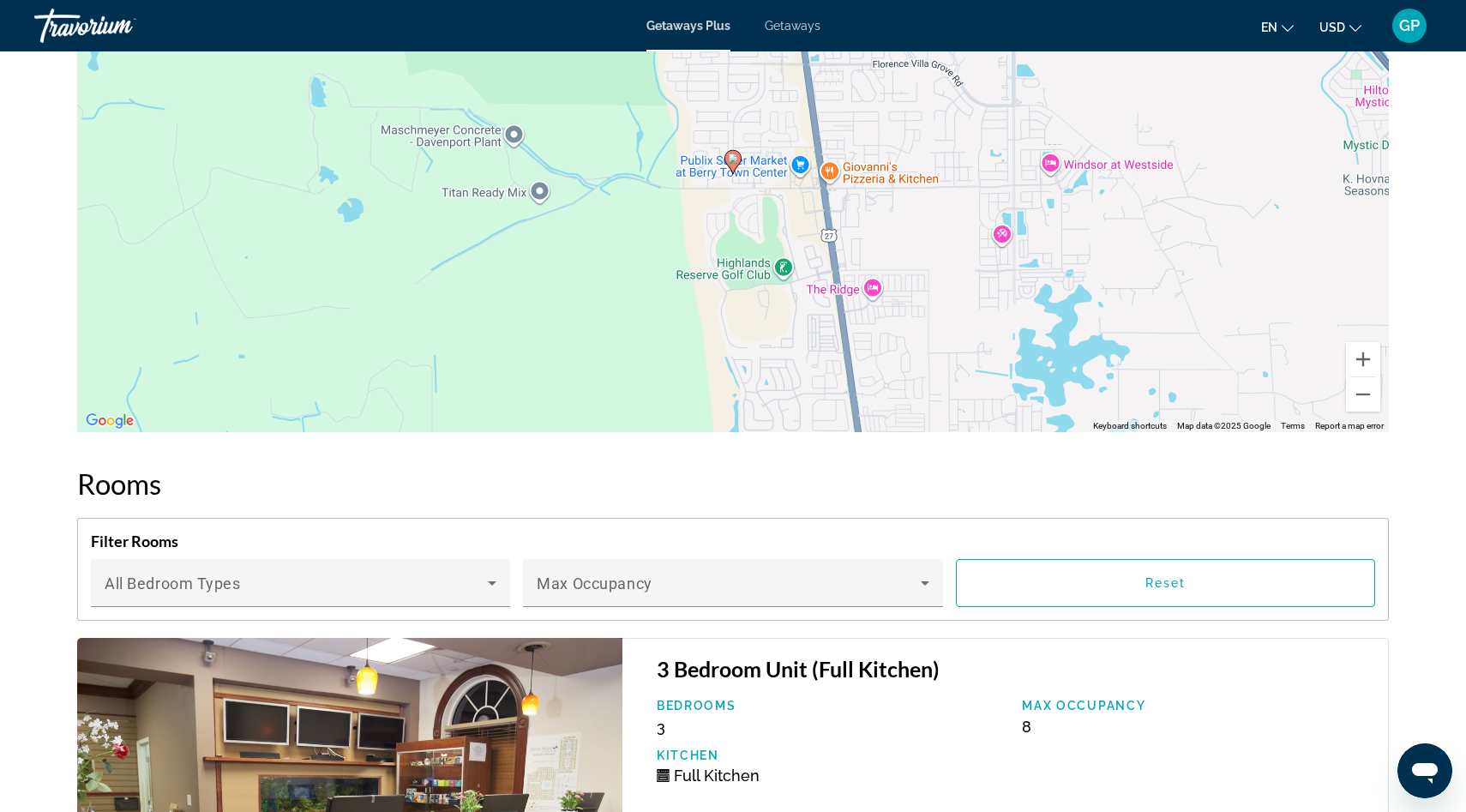
scroll to position [2481, 0]
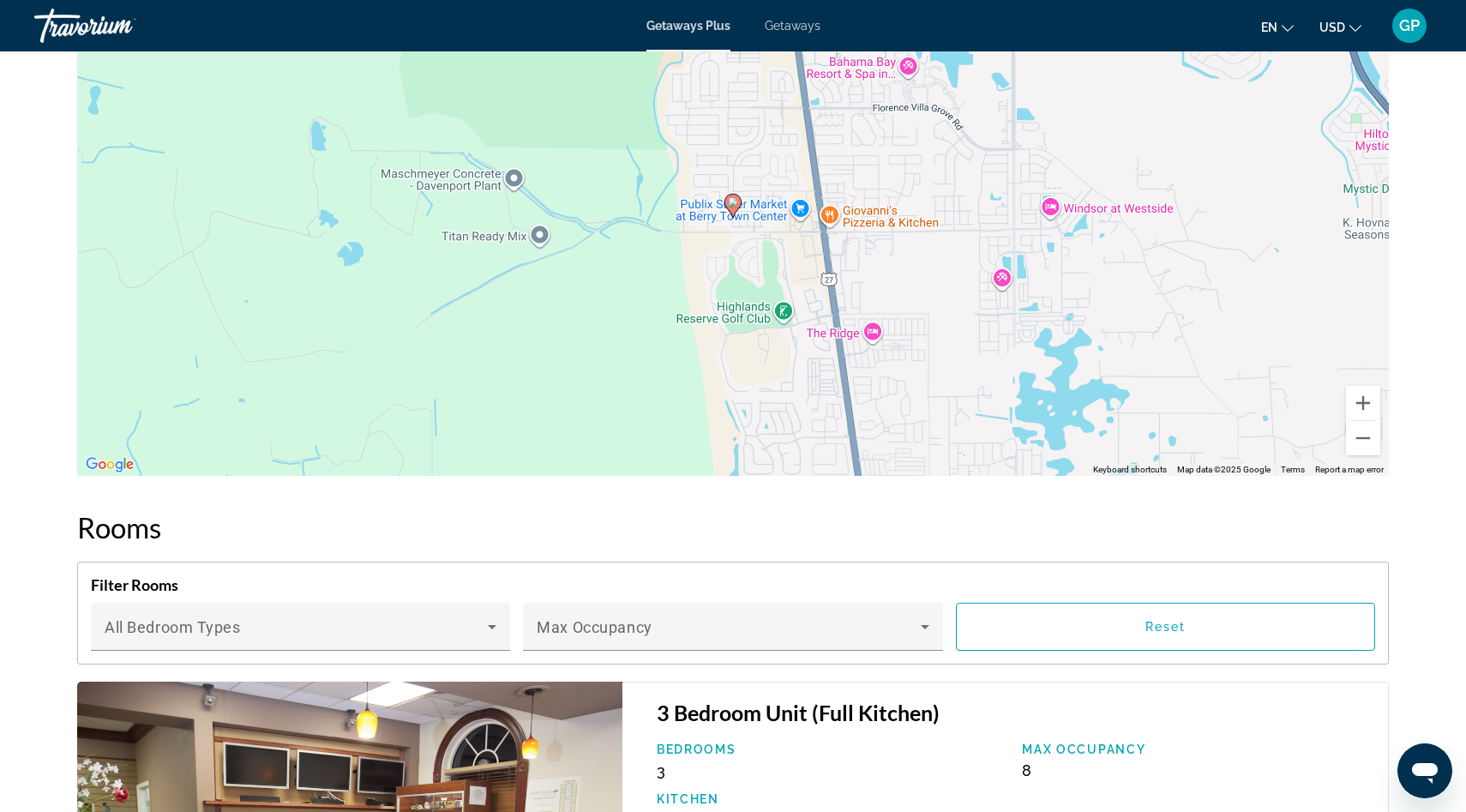
click at [790, 21] on span "Getaways" at bounding box center [793, 25] width 55 height 13
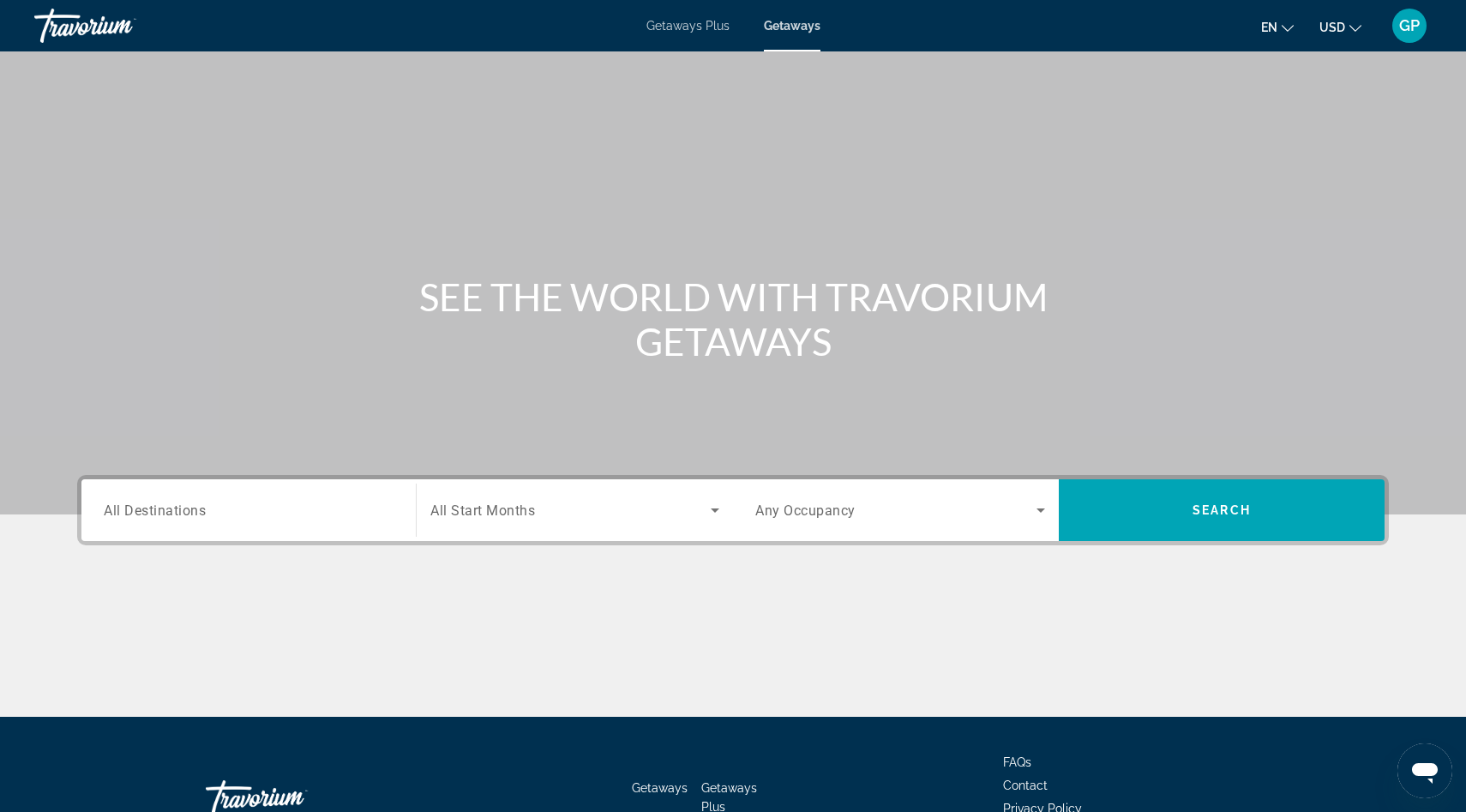
click at [158, 502] on span "All Destinations" at bounding box center [154, 510] width 102 height 16
click at [158, 502] on input "Destination All Destinations" at bounding box center [248, 510] width 290 height 21
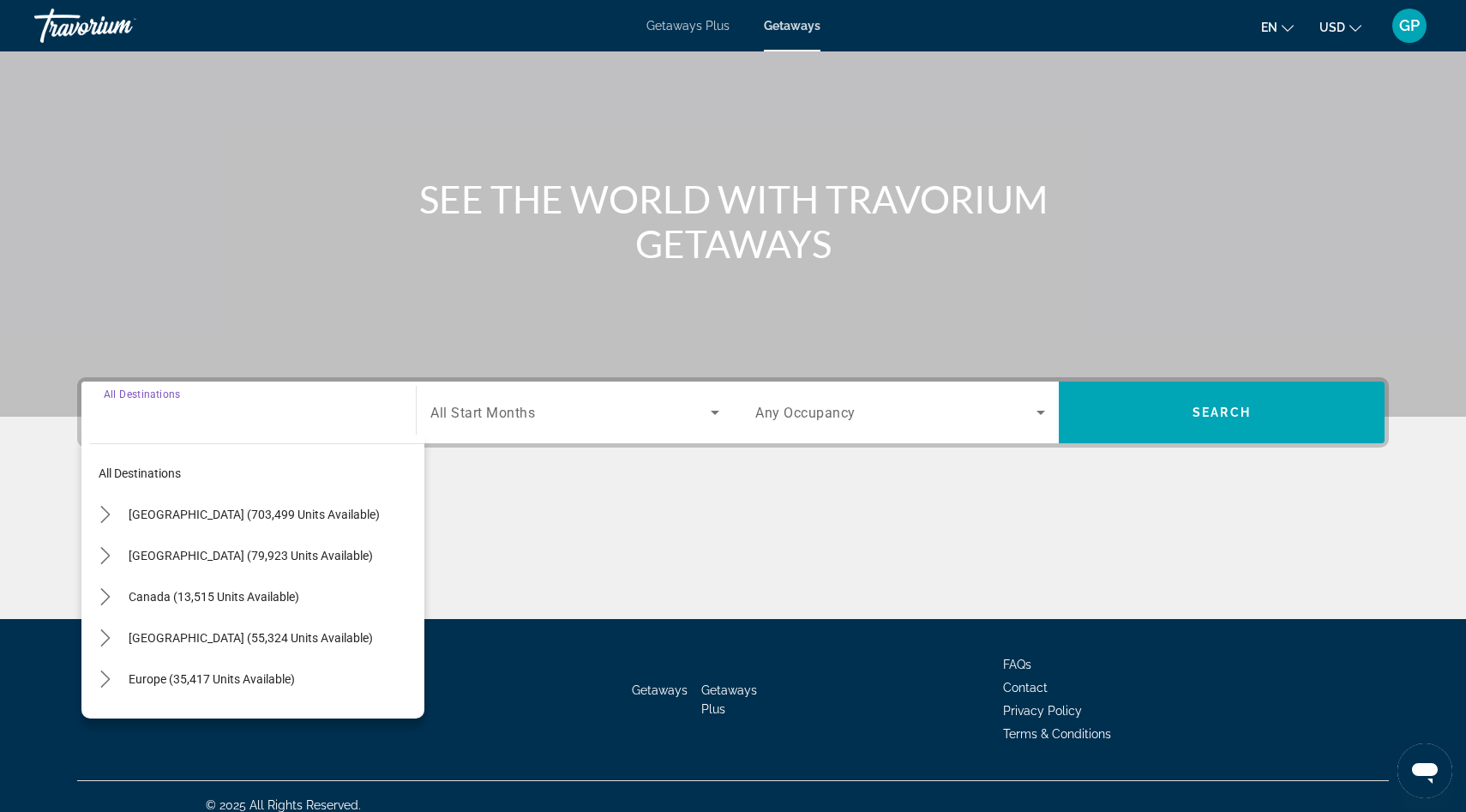
scroll to position [115, 0]
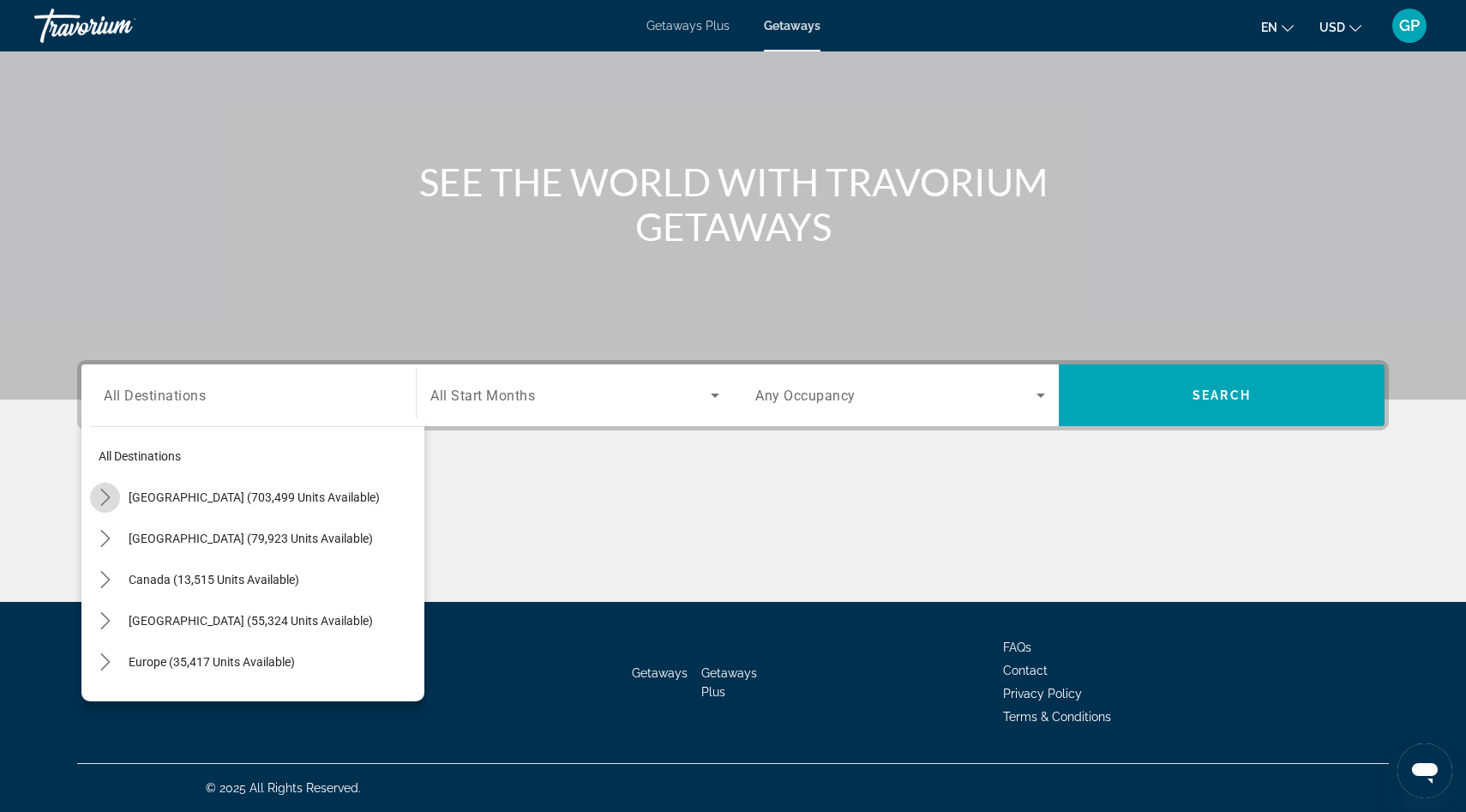
click at [108, 497] on icon "Toggle United States (703,499 units available) submenu" at bounding box center [104, 496] width 10 height 17
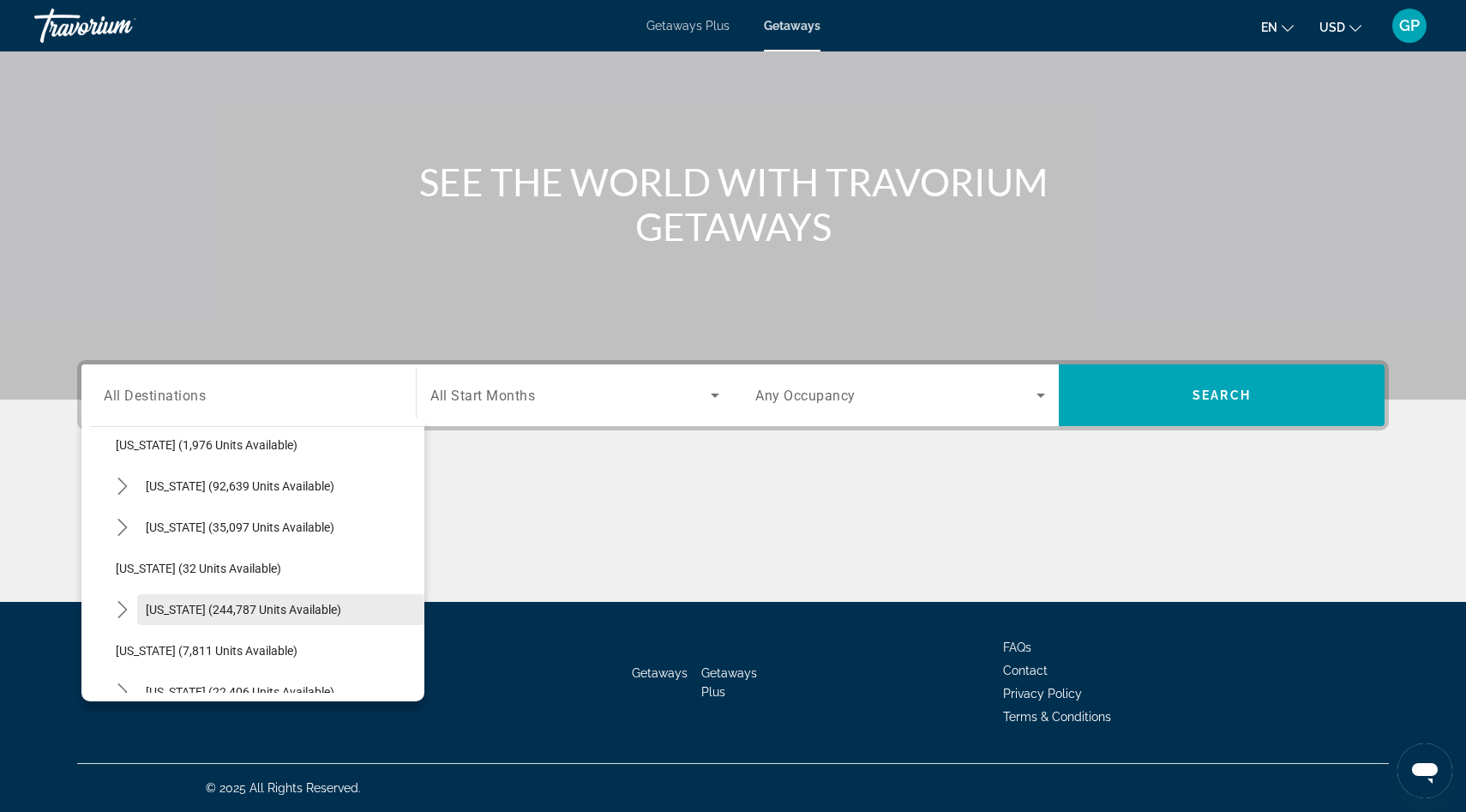
scroll to position [145, 0]
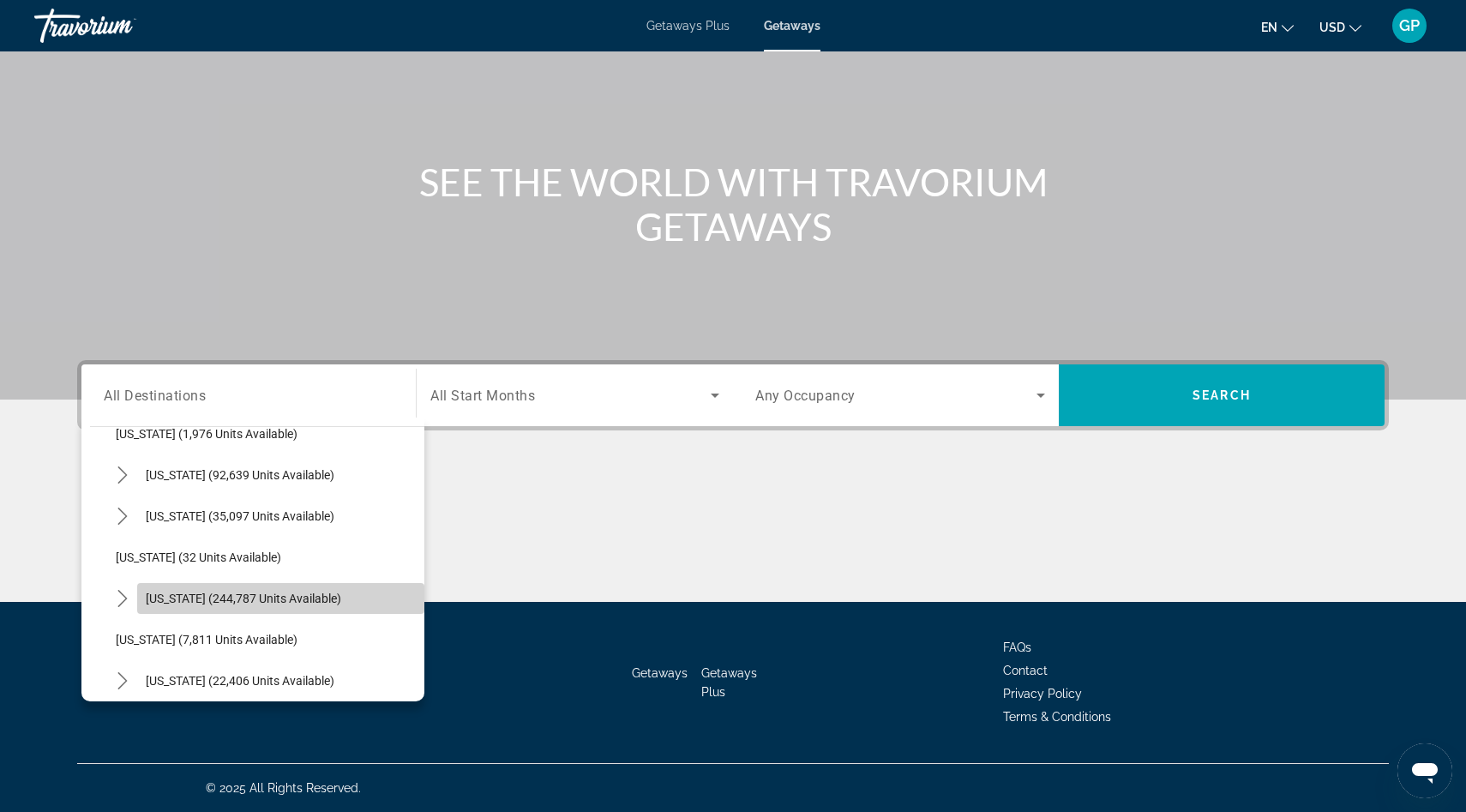
click at [175, 598] on span "[US_STATE] (244,787 units available)" at bounding box center [243, 598] width 196 height 13
type input "**********"
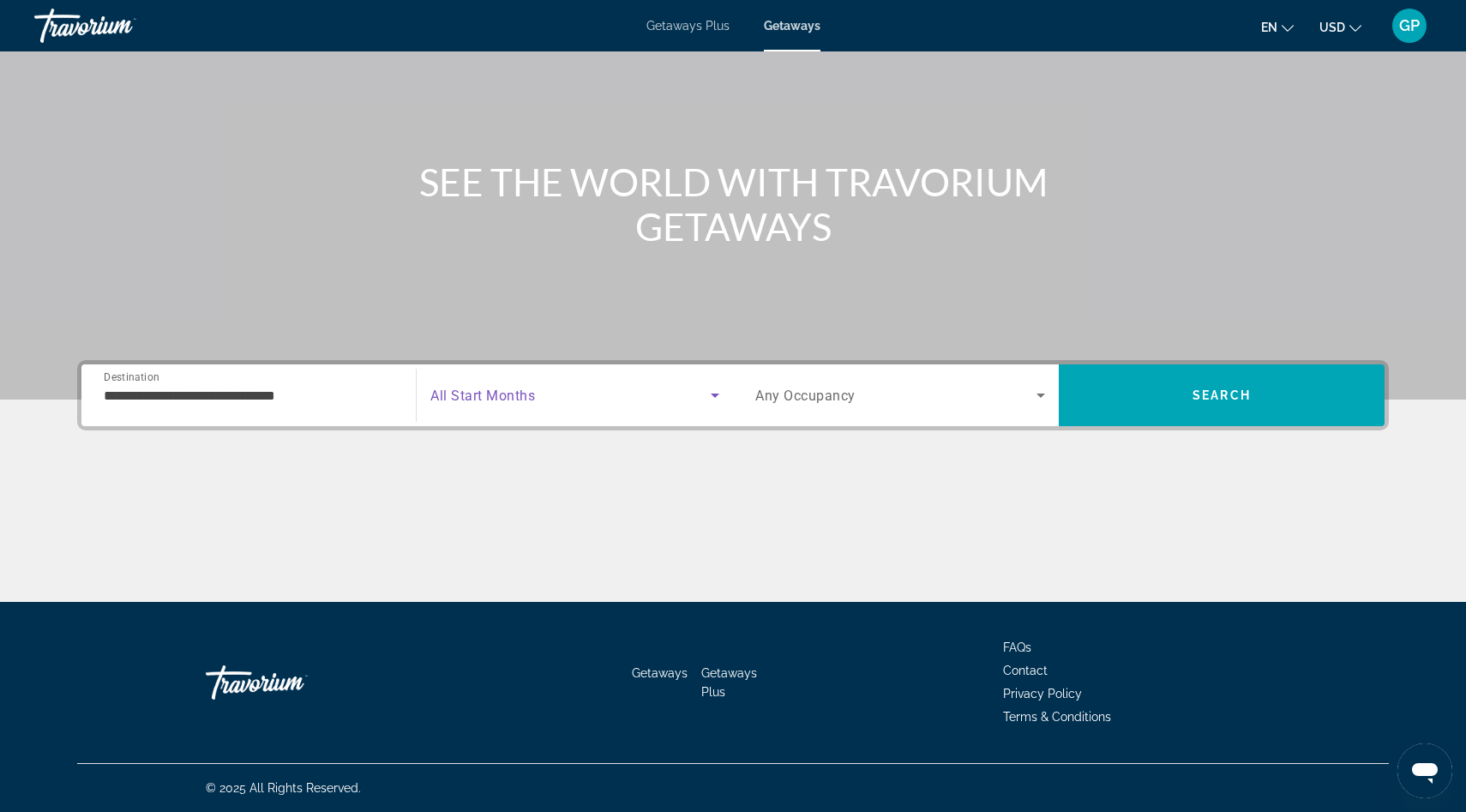
click at [717, 394] on icon "Search widget" at bounding box center [715, 395] width 9 height 4
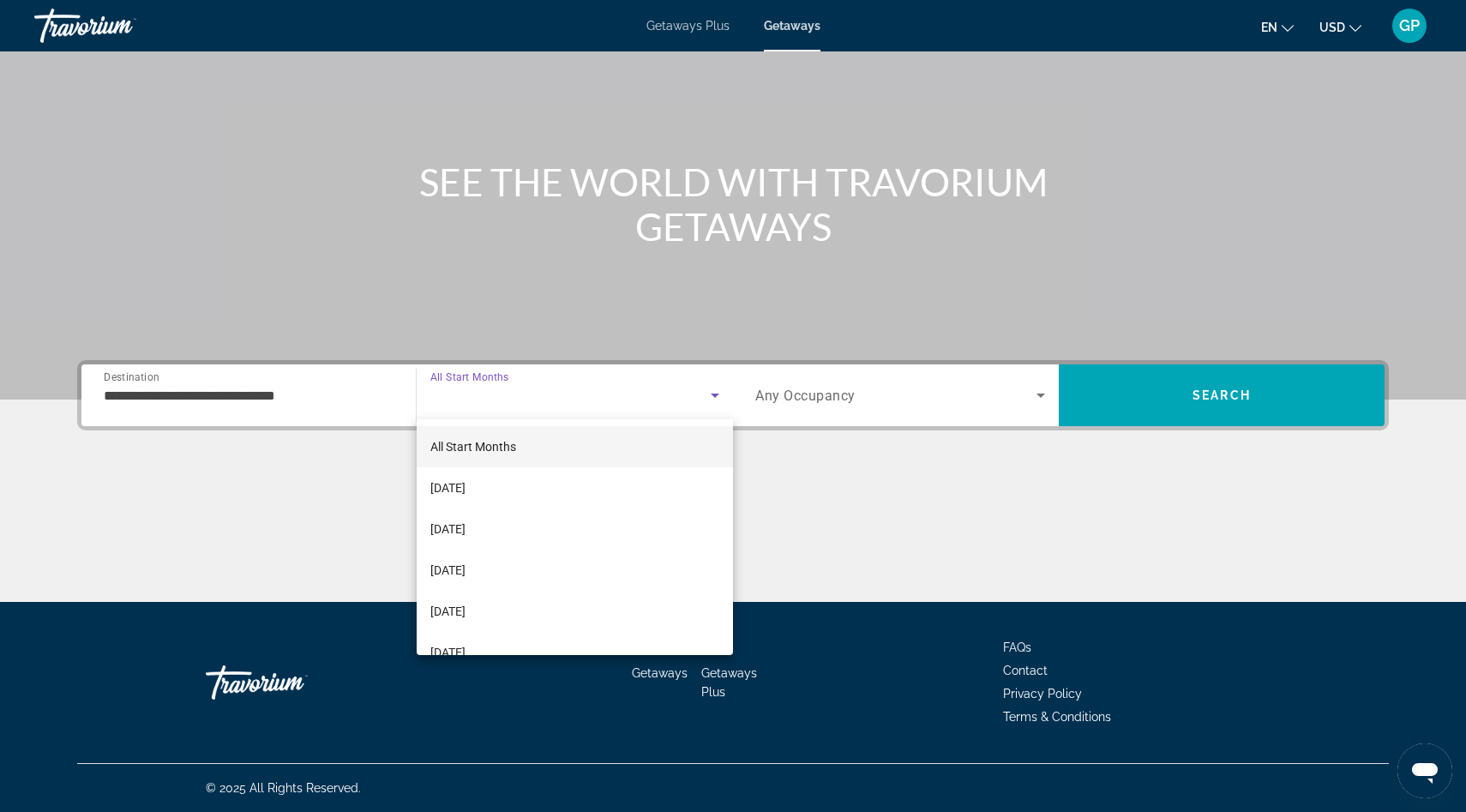
click at [1193, 403] on div at bounding box center [733, 406] width 1466 height 812
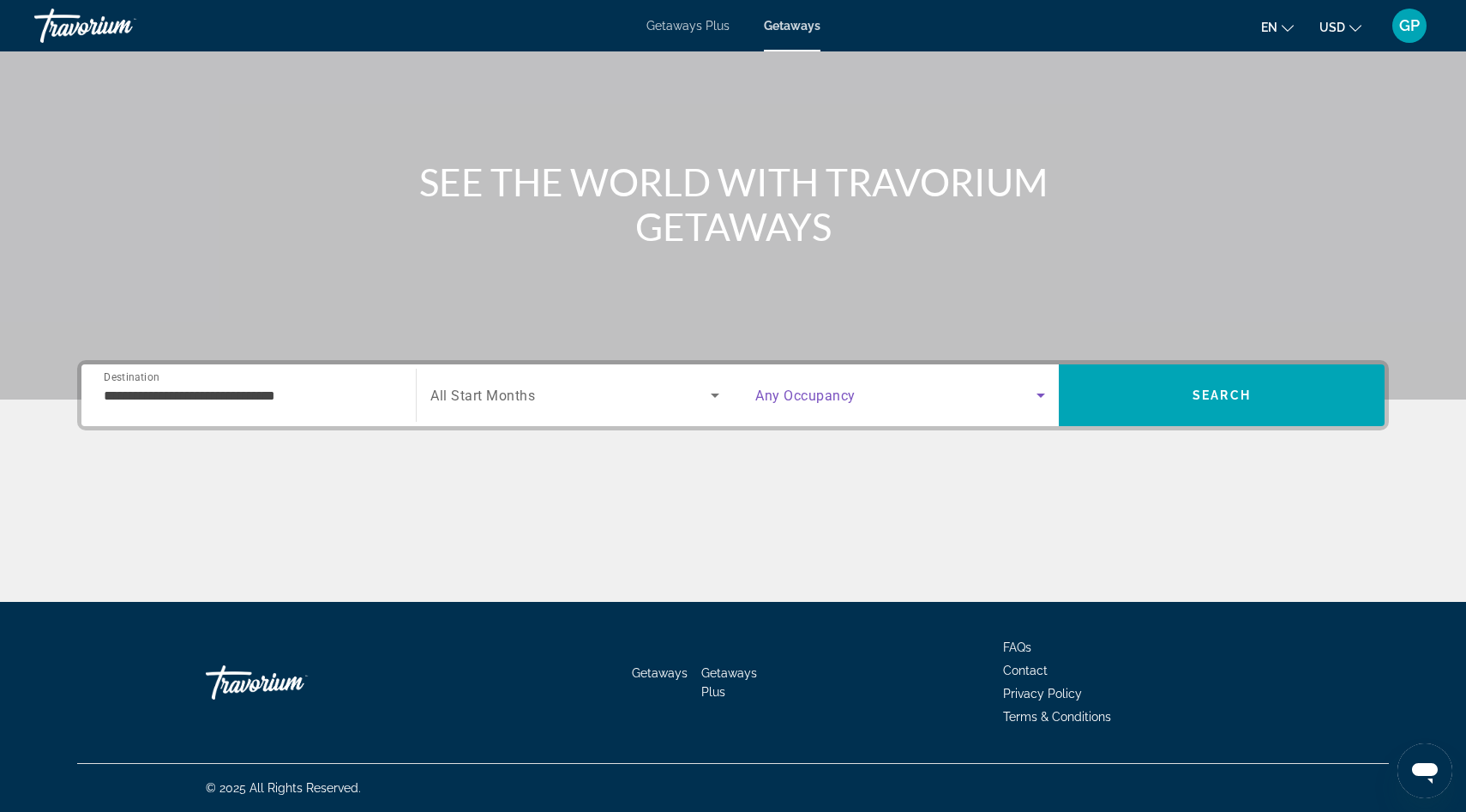
click at [1042, 392] on icon "Search widget" at bounding box center [1040, 394] width 21 height 21
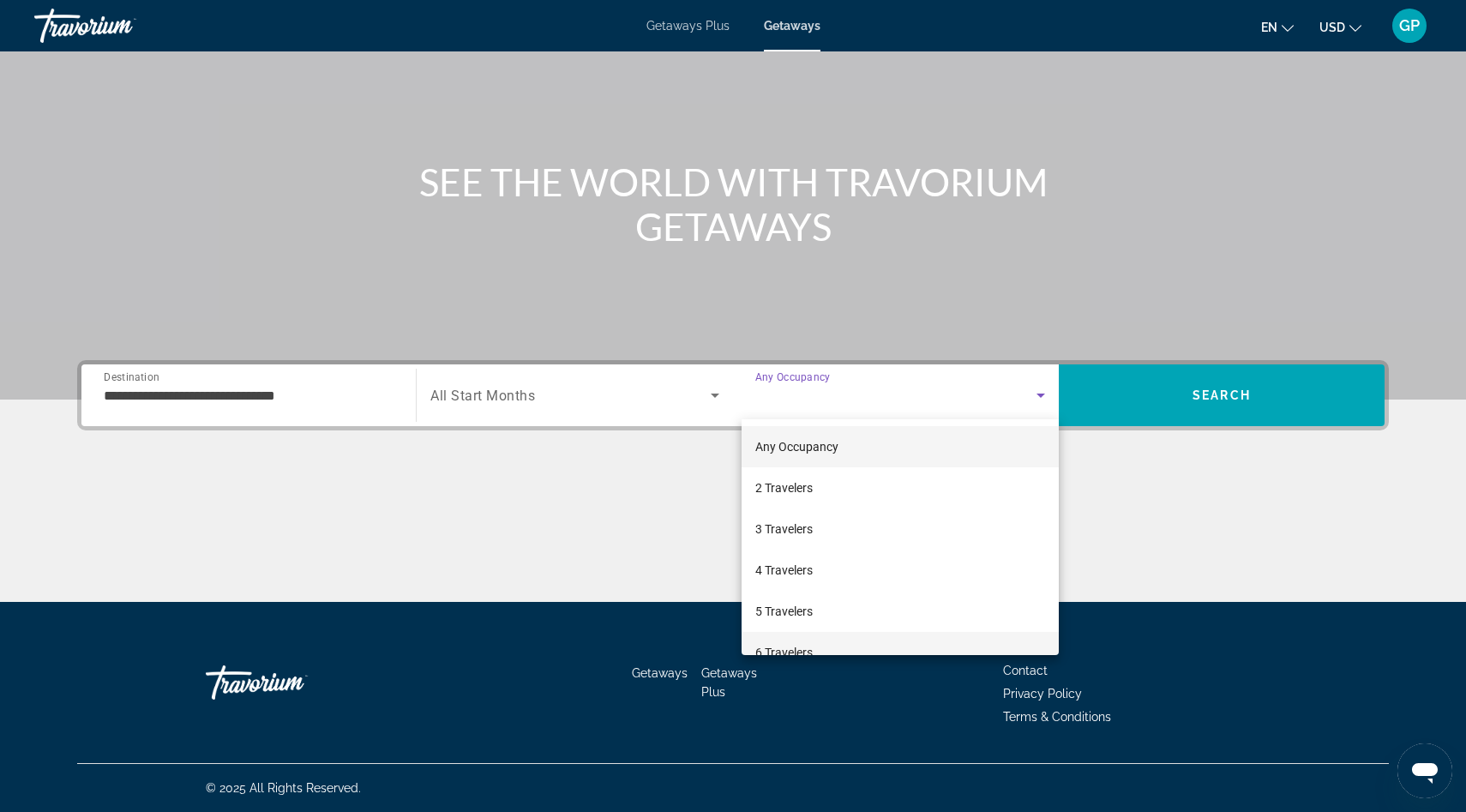
click at [873, 644] on mat-option "6 Travelers" at bounding box center [900, 652] width 317 height 41
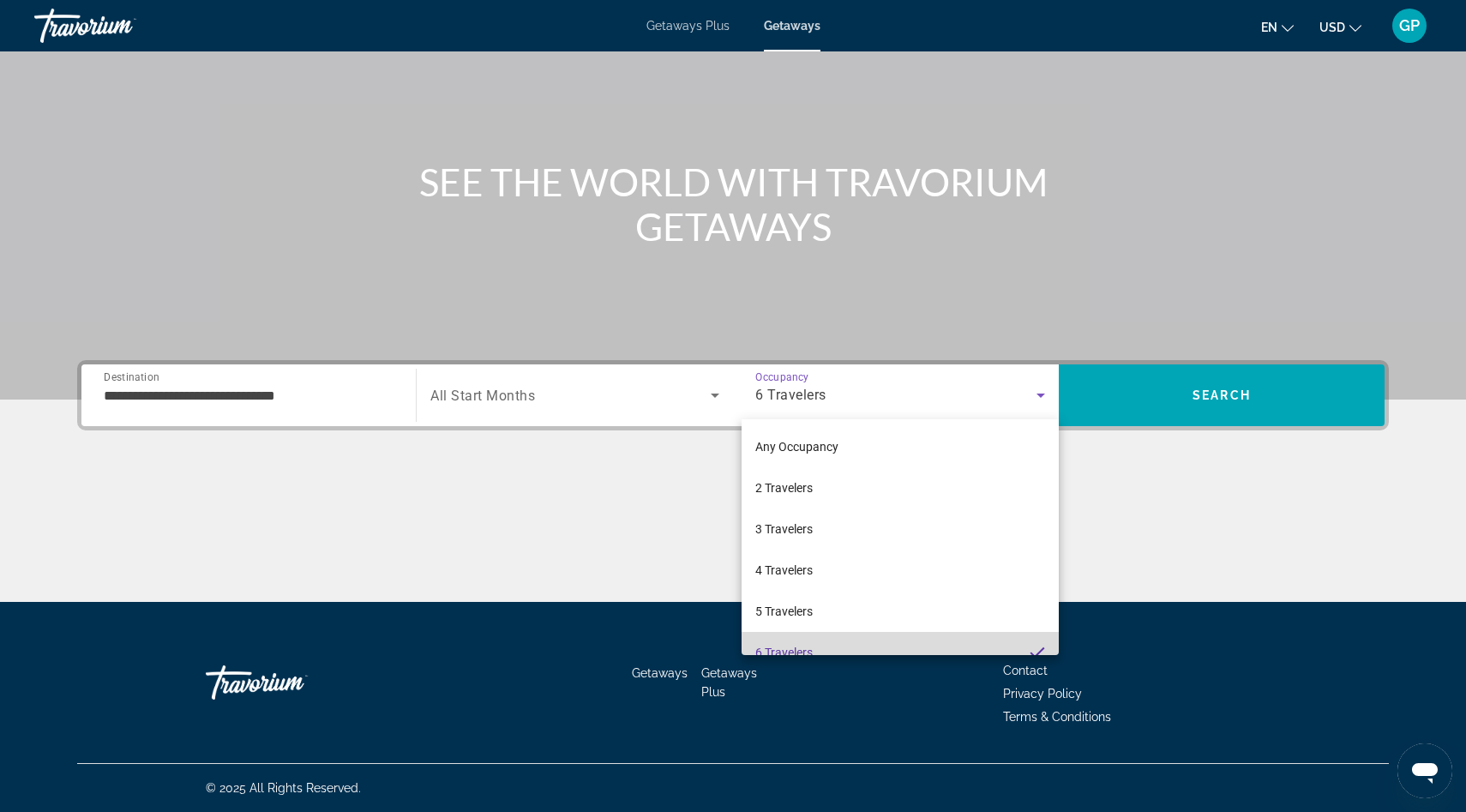
scroll to position [0, 0]
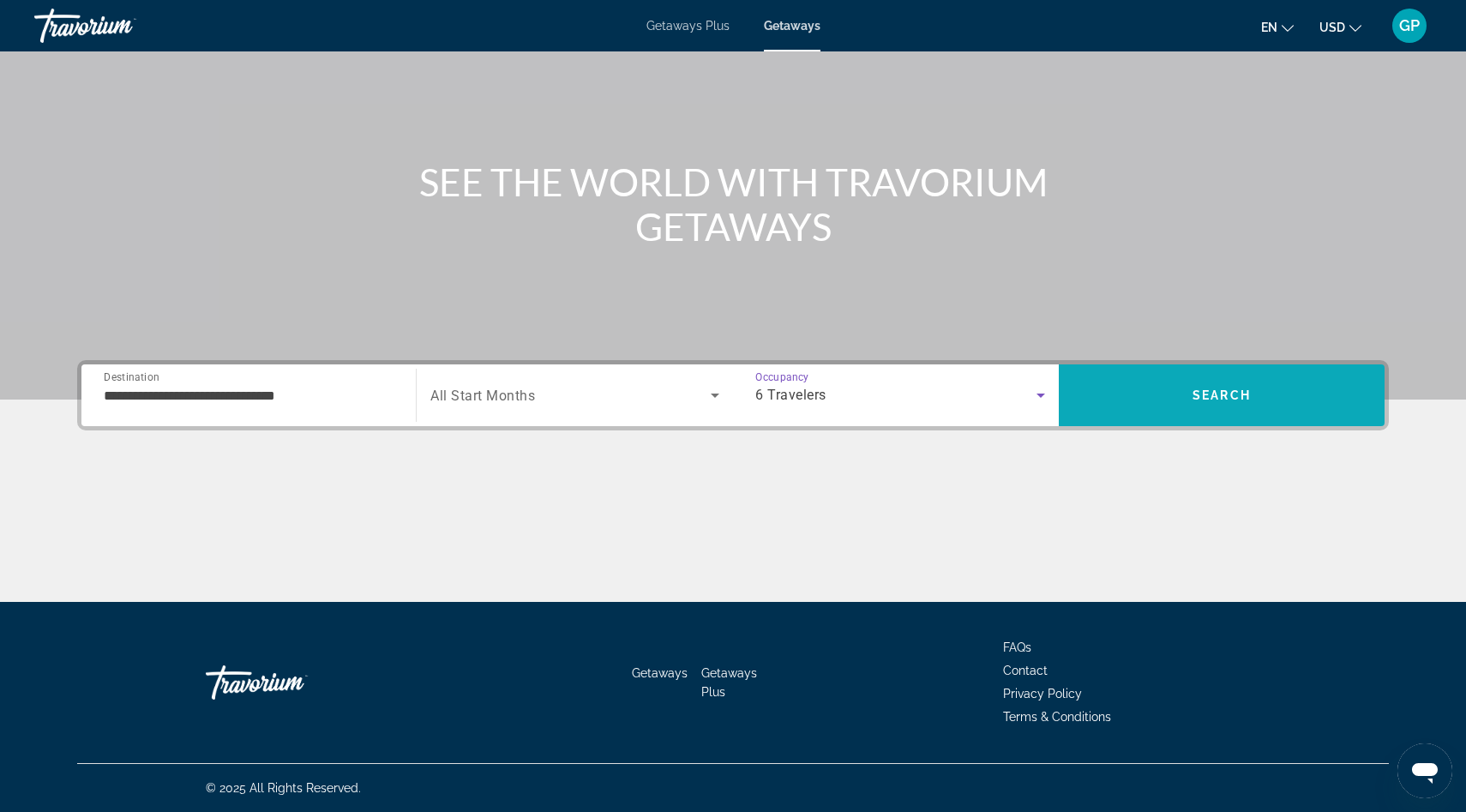
click at [1210, 395] on span "Search" at bounding box center [1221, 394] width 58 height 13
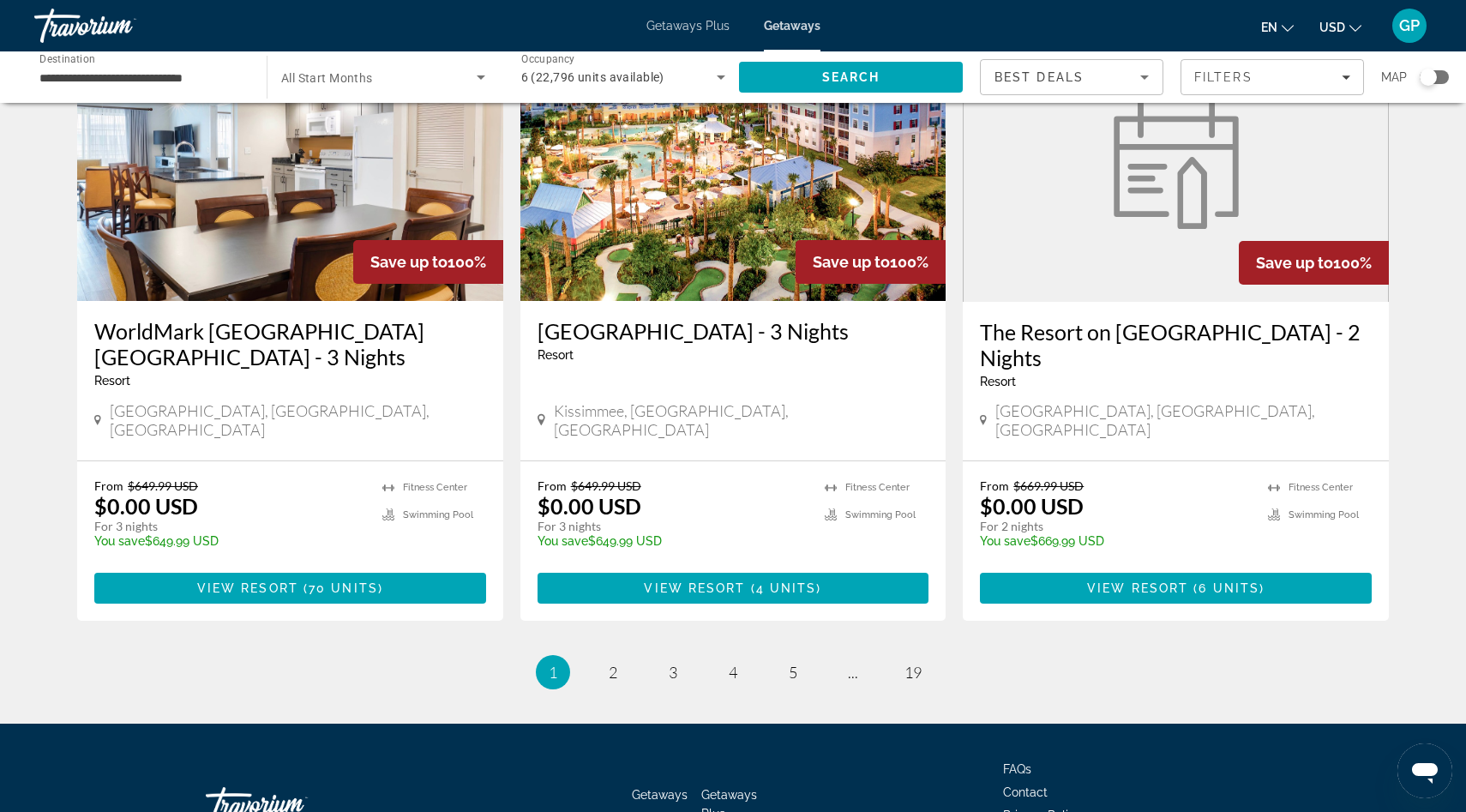
scroll to position [2005, 0]
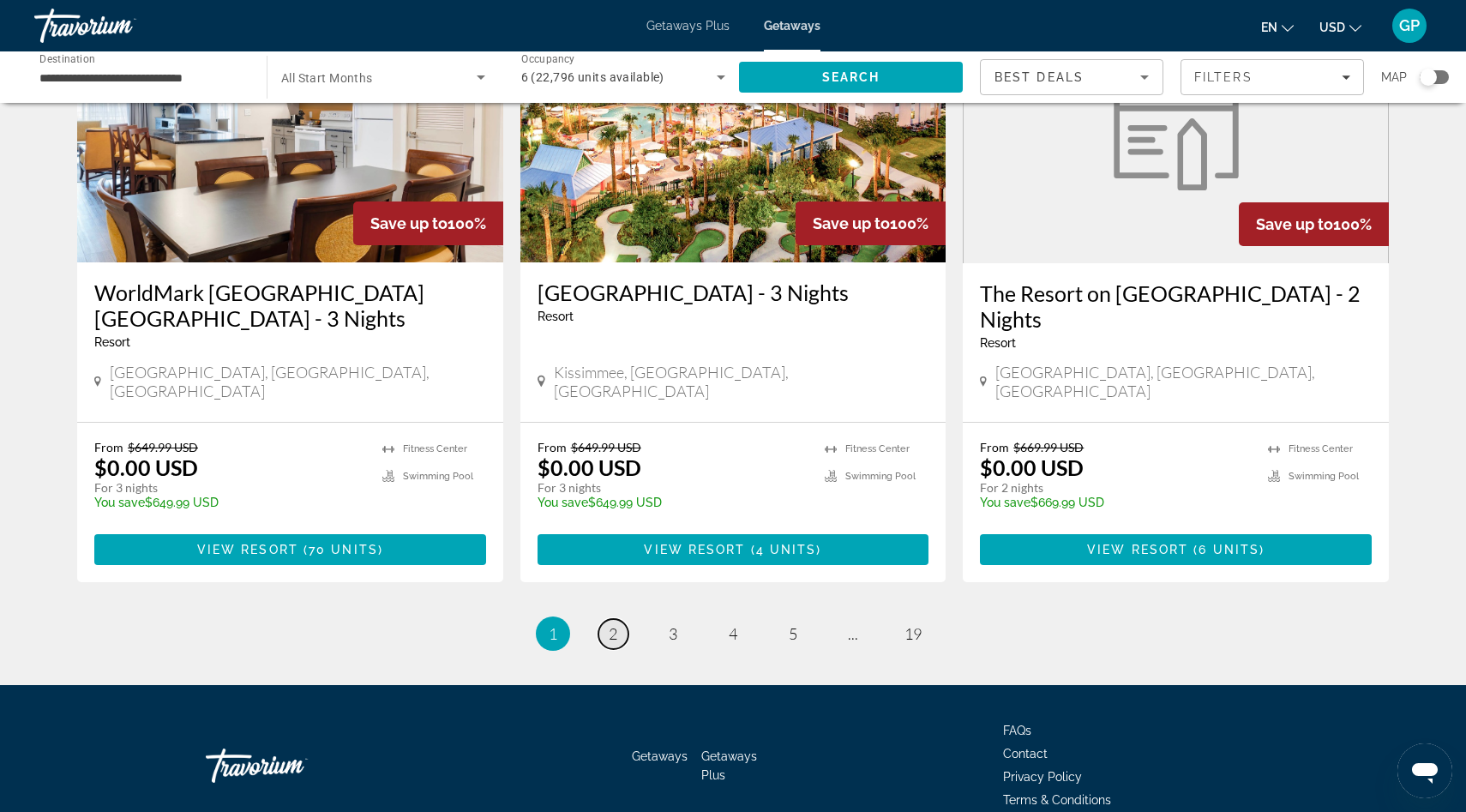
click at [616, 624] on span "2" at bounding box center [613, 633] width 9 height 19
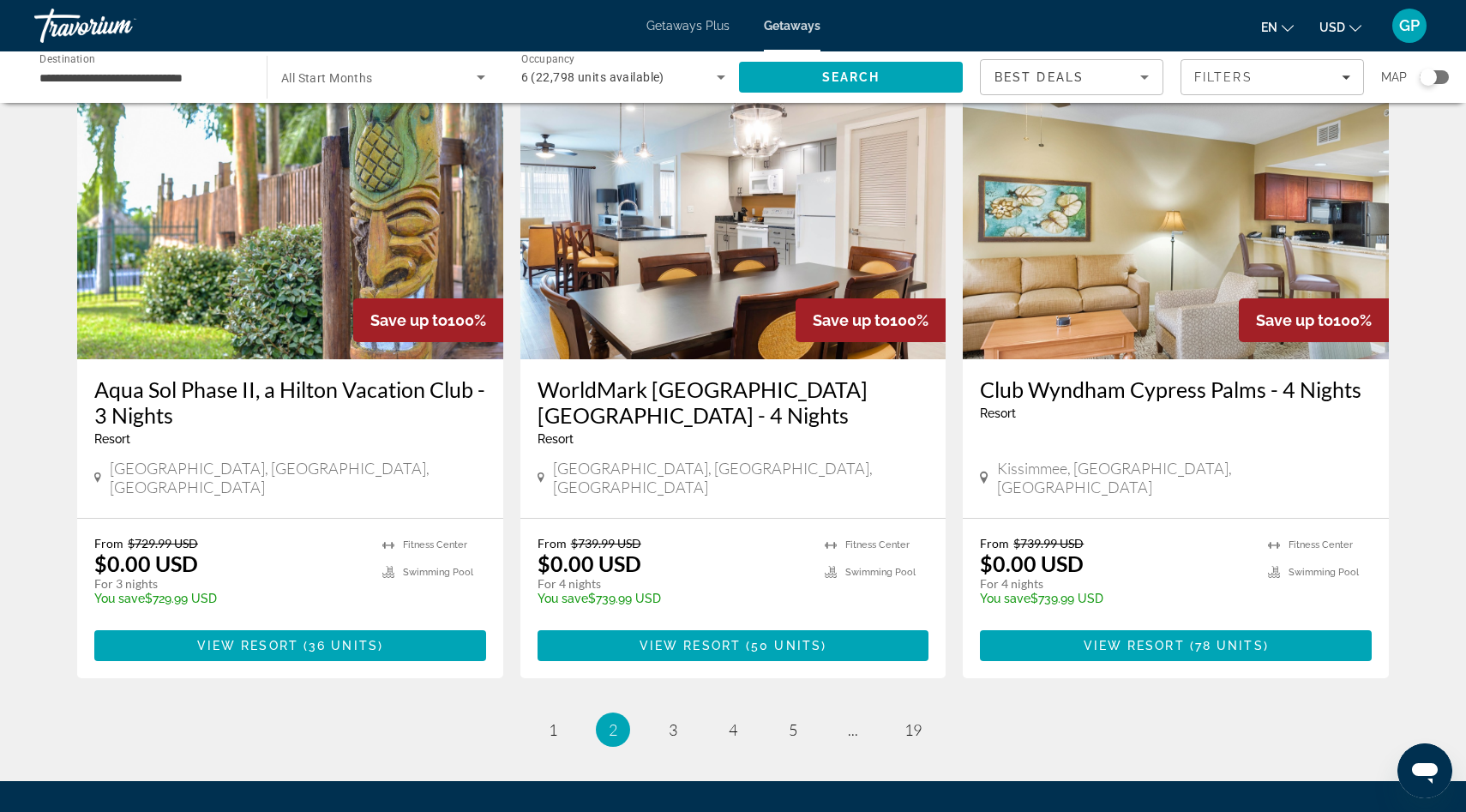
scroll to position [1942, 0]
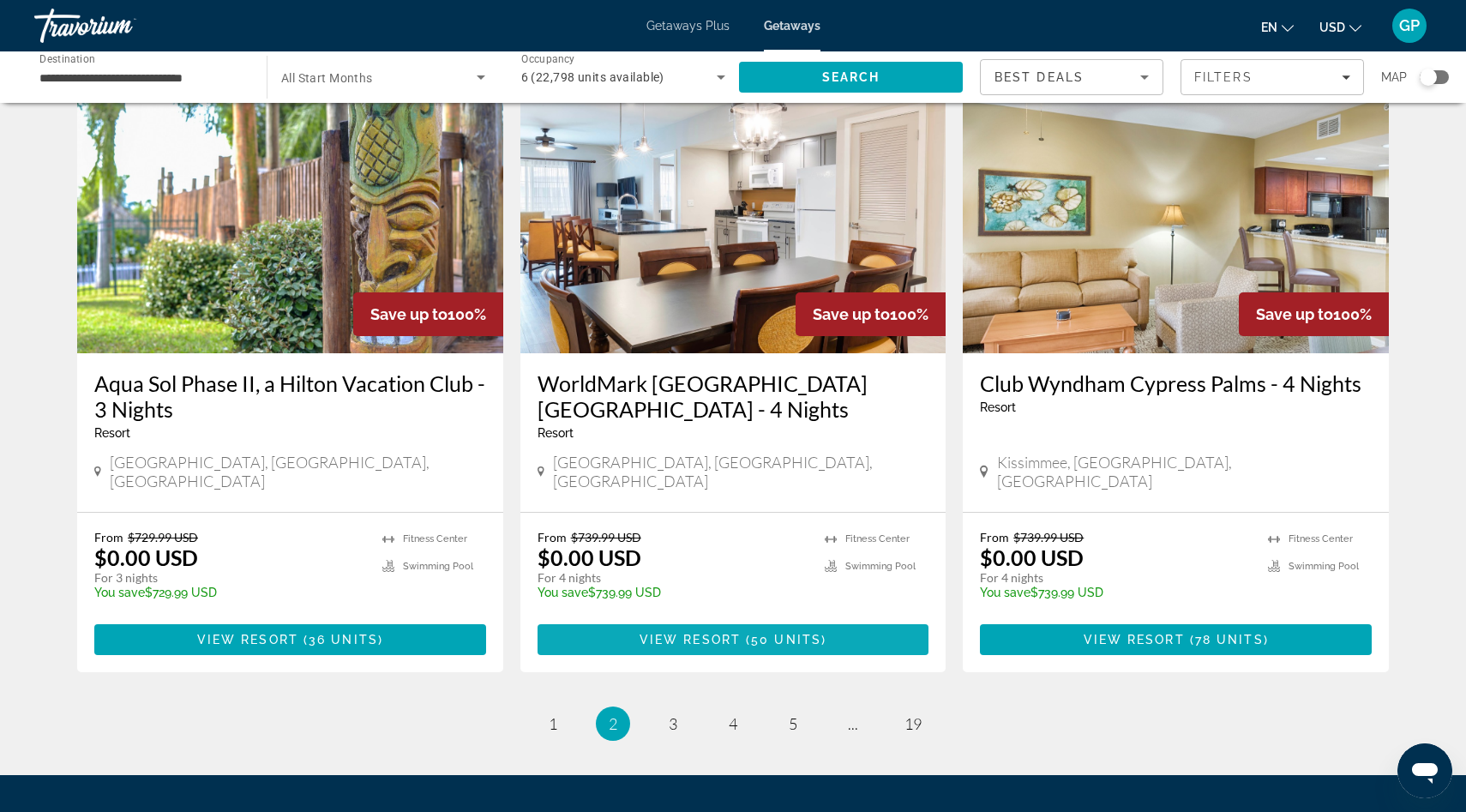
click at [761, 633] on span "50 units" at bounding box center [786, 639] width 71 height 13
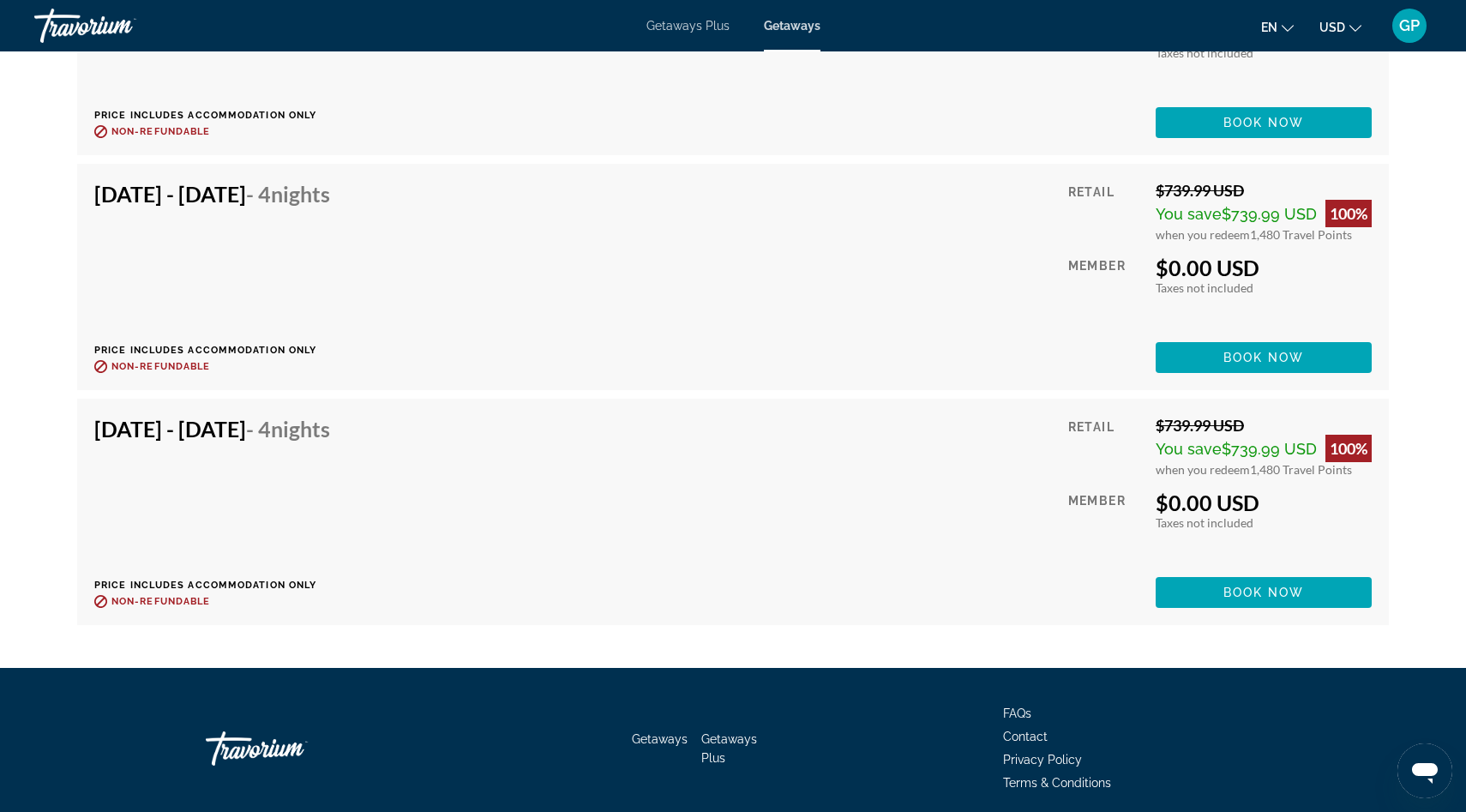
scroll to position [6212, 0]
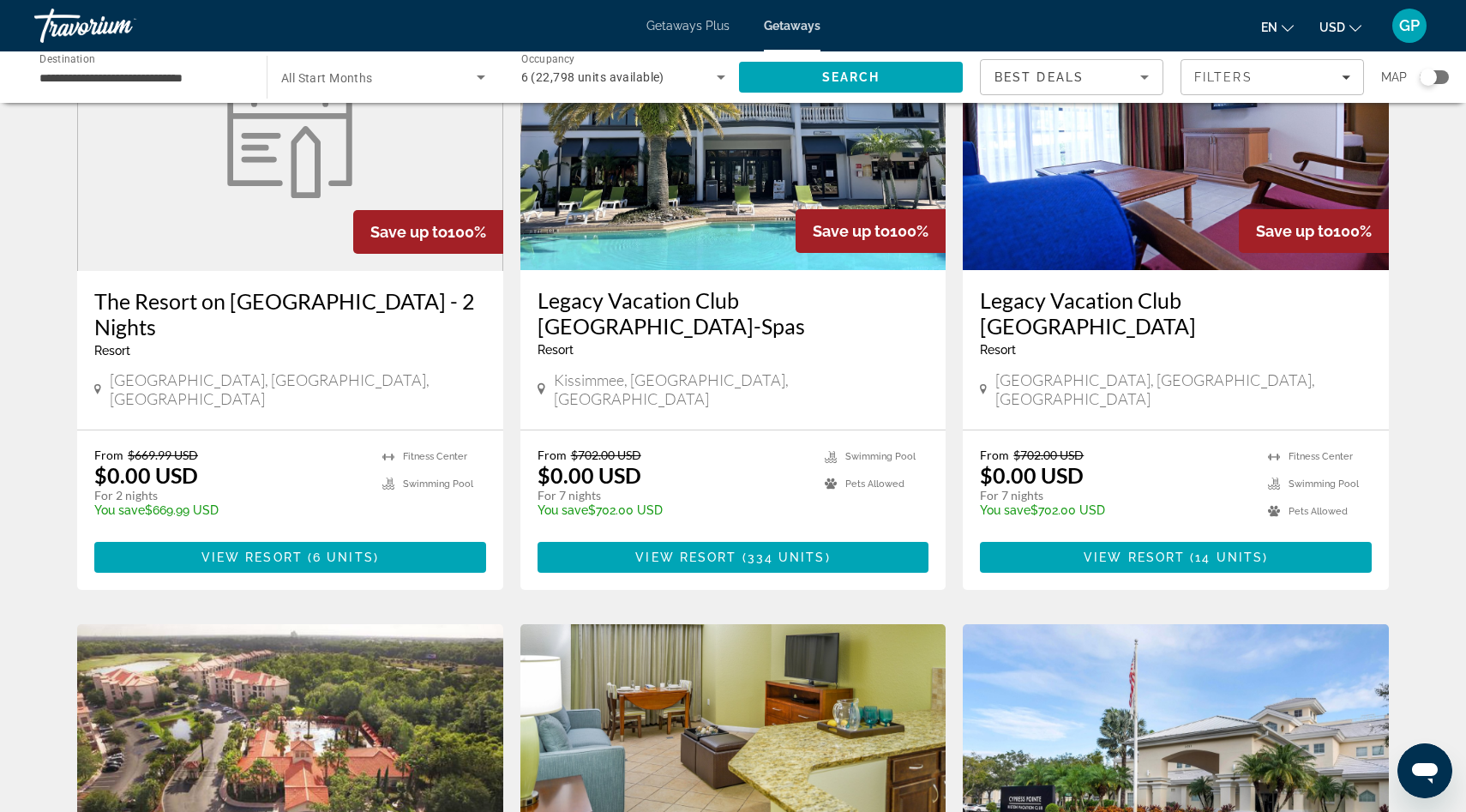
scroll to position [170, 0]
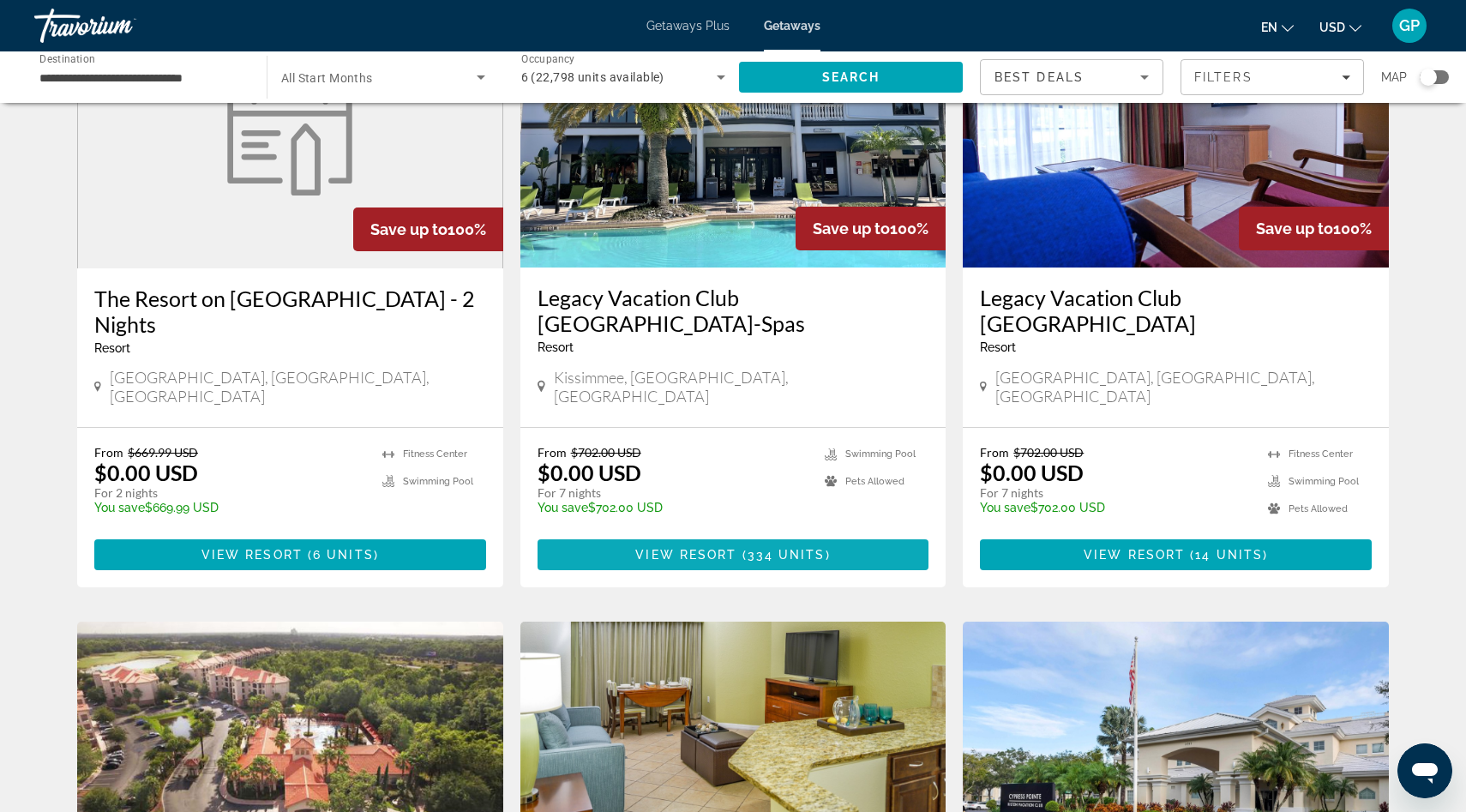
click at [721, 548] on span "View Resort" at bounding box center [686, 554] width 101 height 13
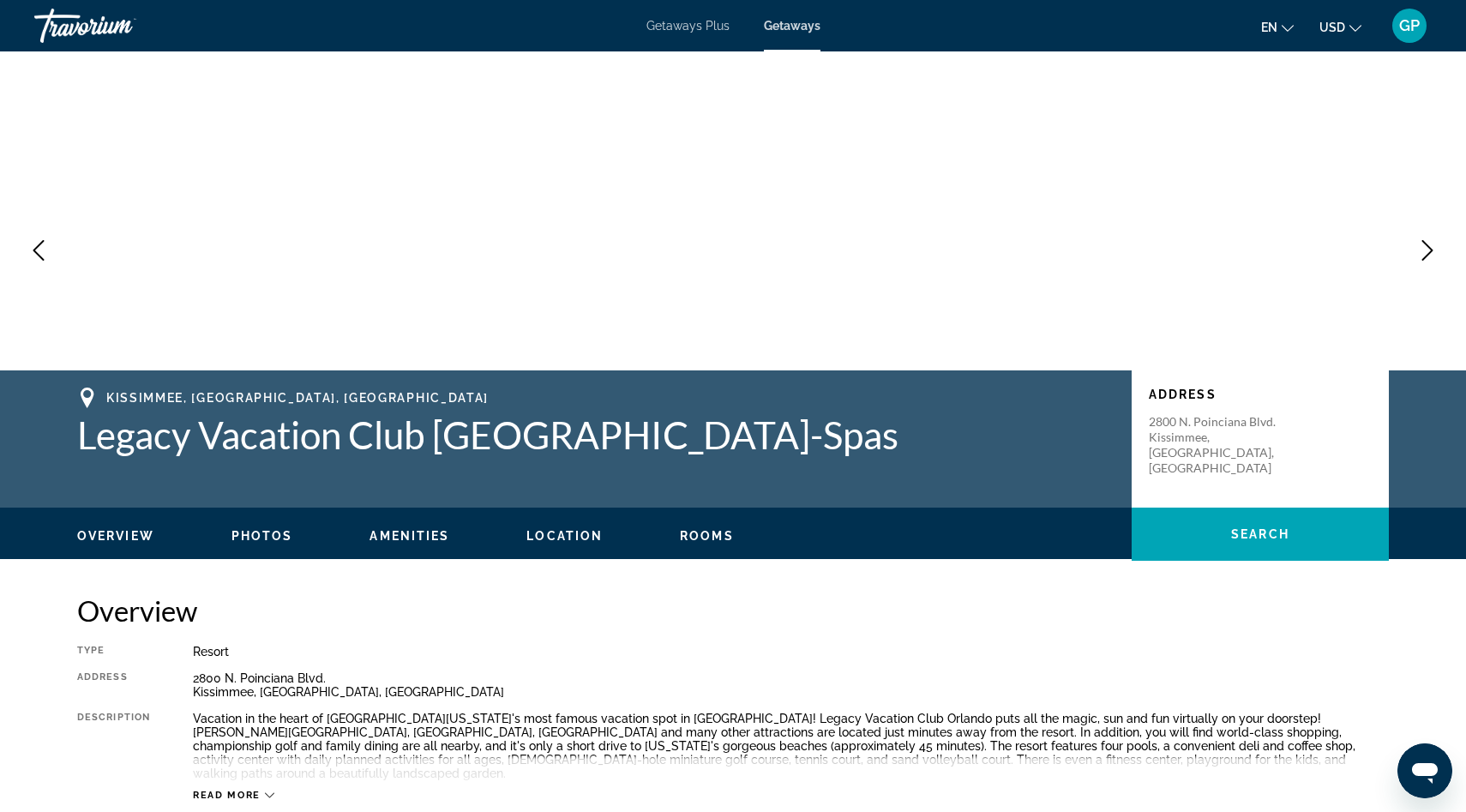
scroll to position [54, 0]
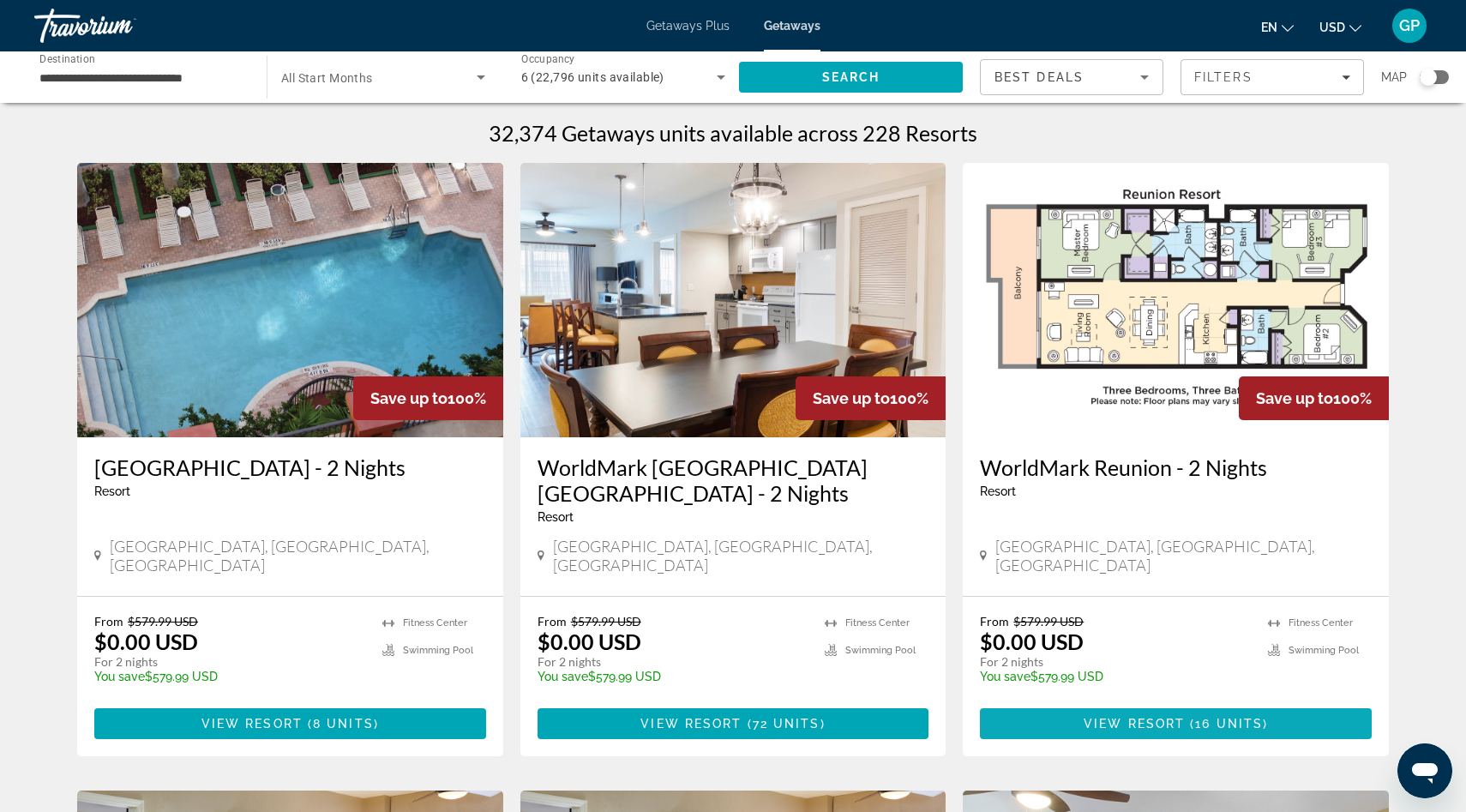
click at [1167, 717] on span "View Resort" at bounding box center [1134, 723] width 101 height 13
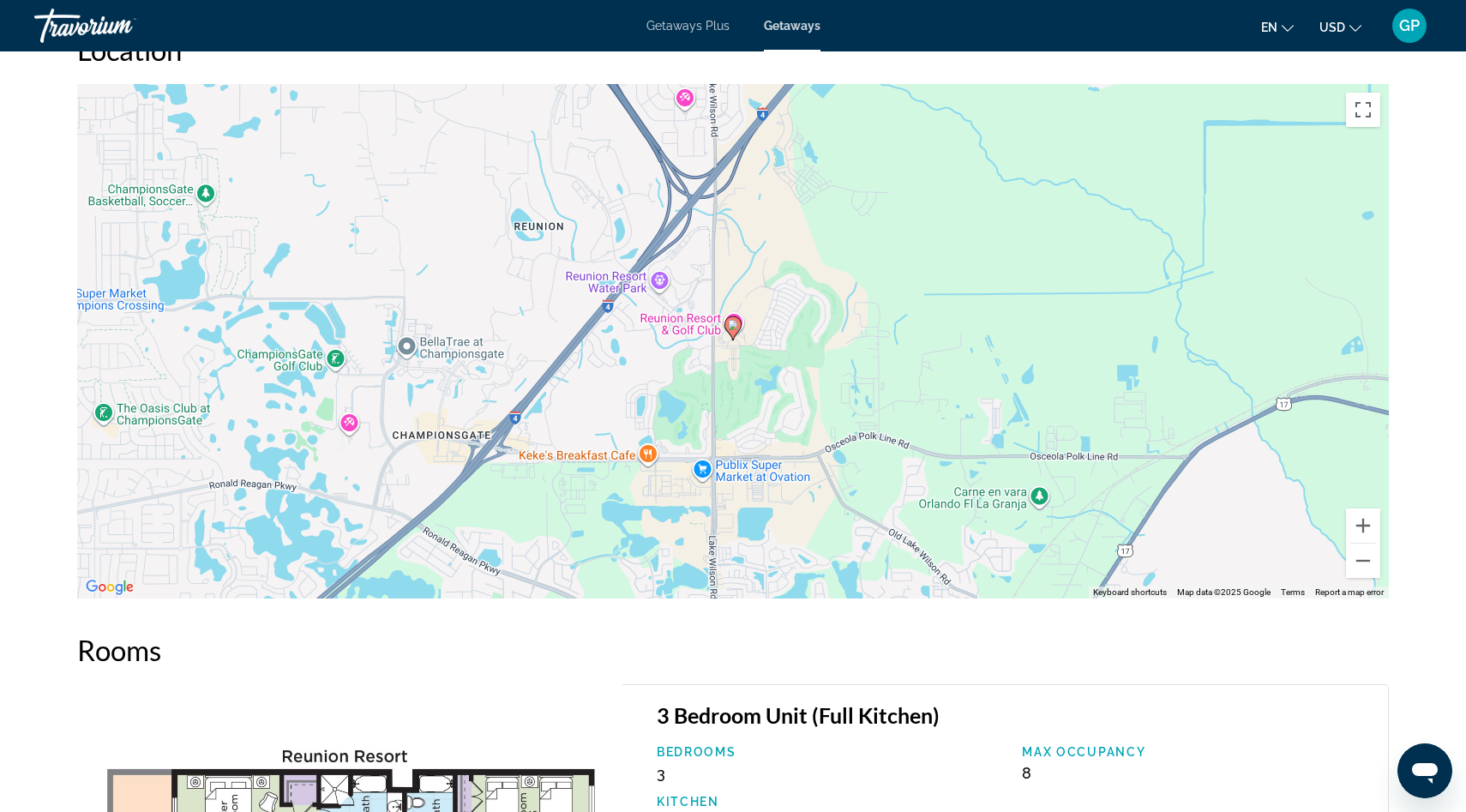
scroll to position [2440, 0]
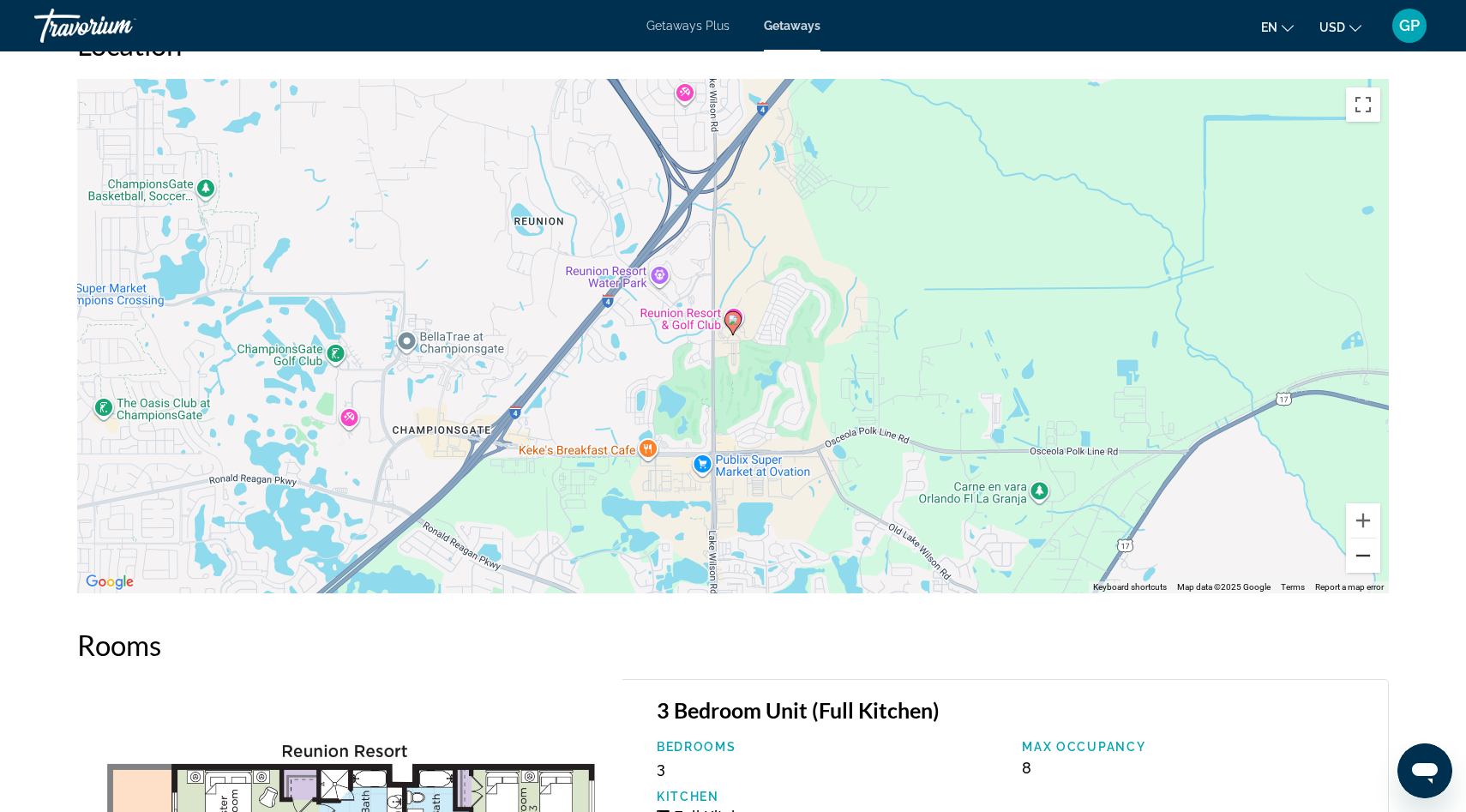
click at [1371, 552] on button "Zoom out" at bounding box center [1363, 555] width 34 height 34
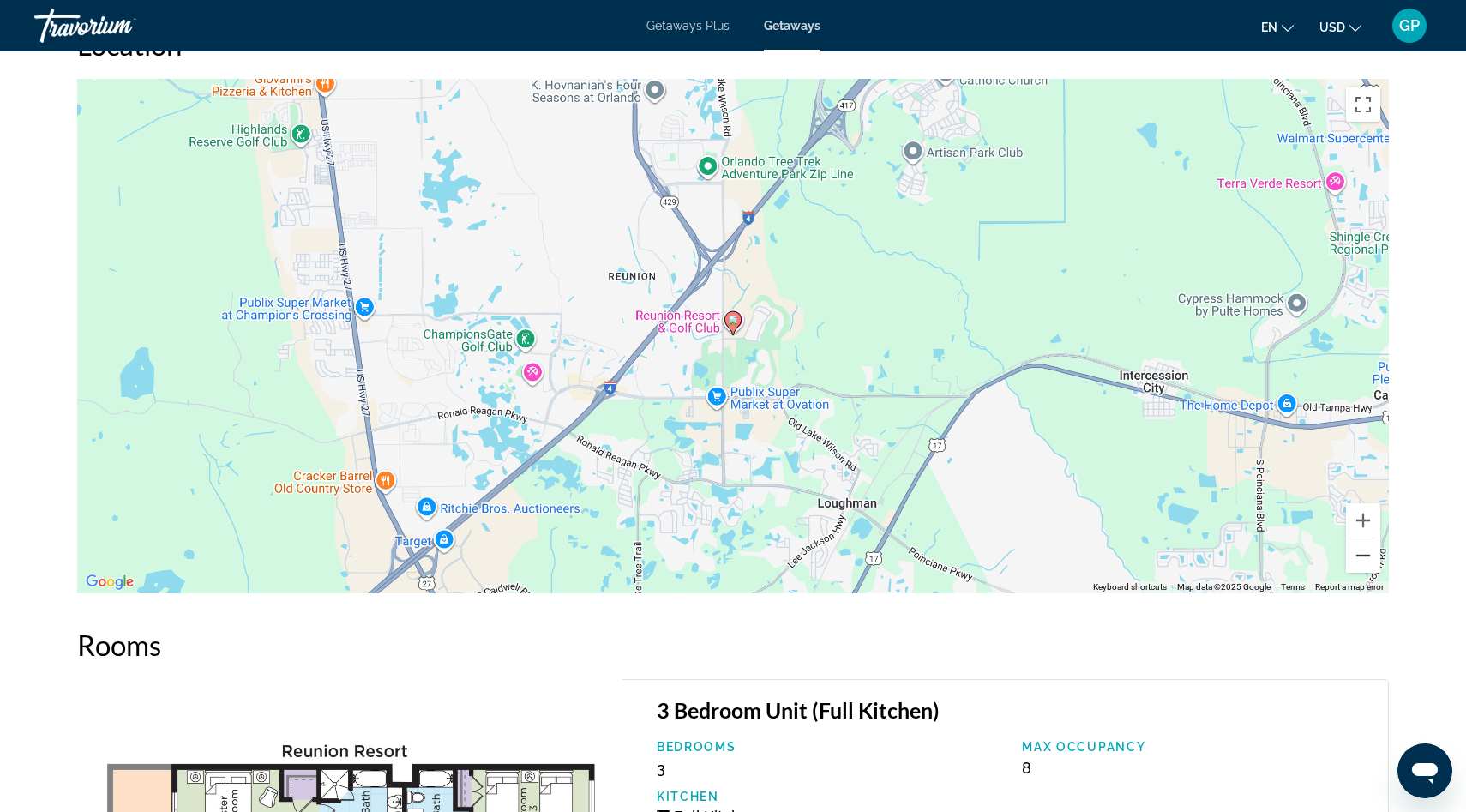
click at [1371, 552] on button "Zoom out" at bounding box center [1363, 555] width 34 height 34
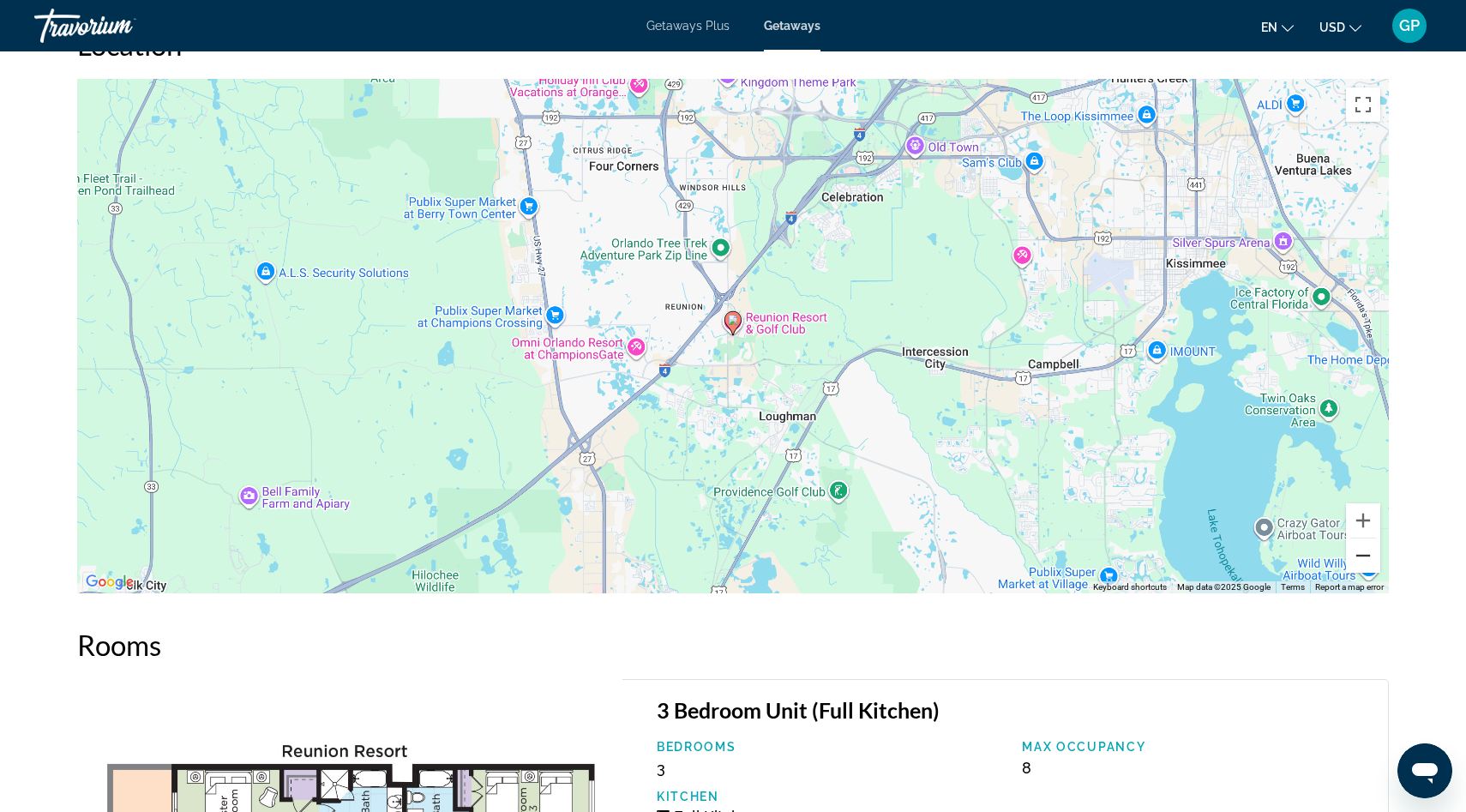
click at [1371, 552] on button "Zoom out" at bounding box center [1363, 555] width 34 height 34
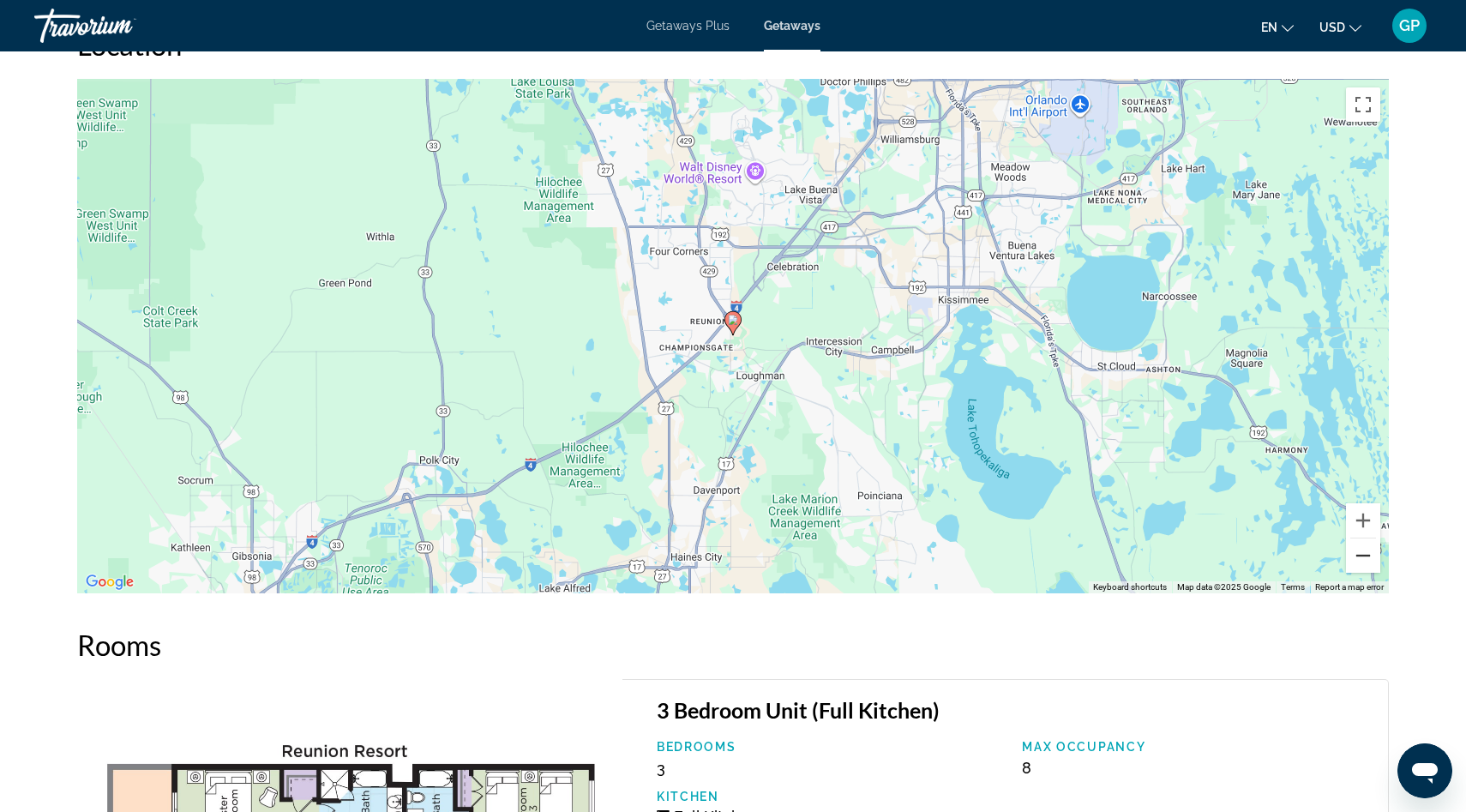
click at [1371, 552] on button "Zoom out" at bounding box center [1363, 555] width 34 height 34
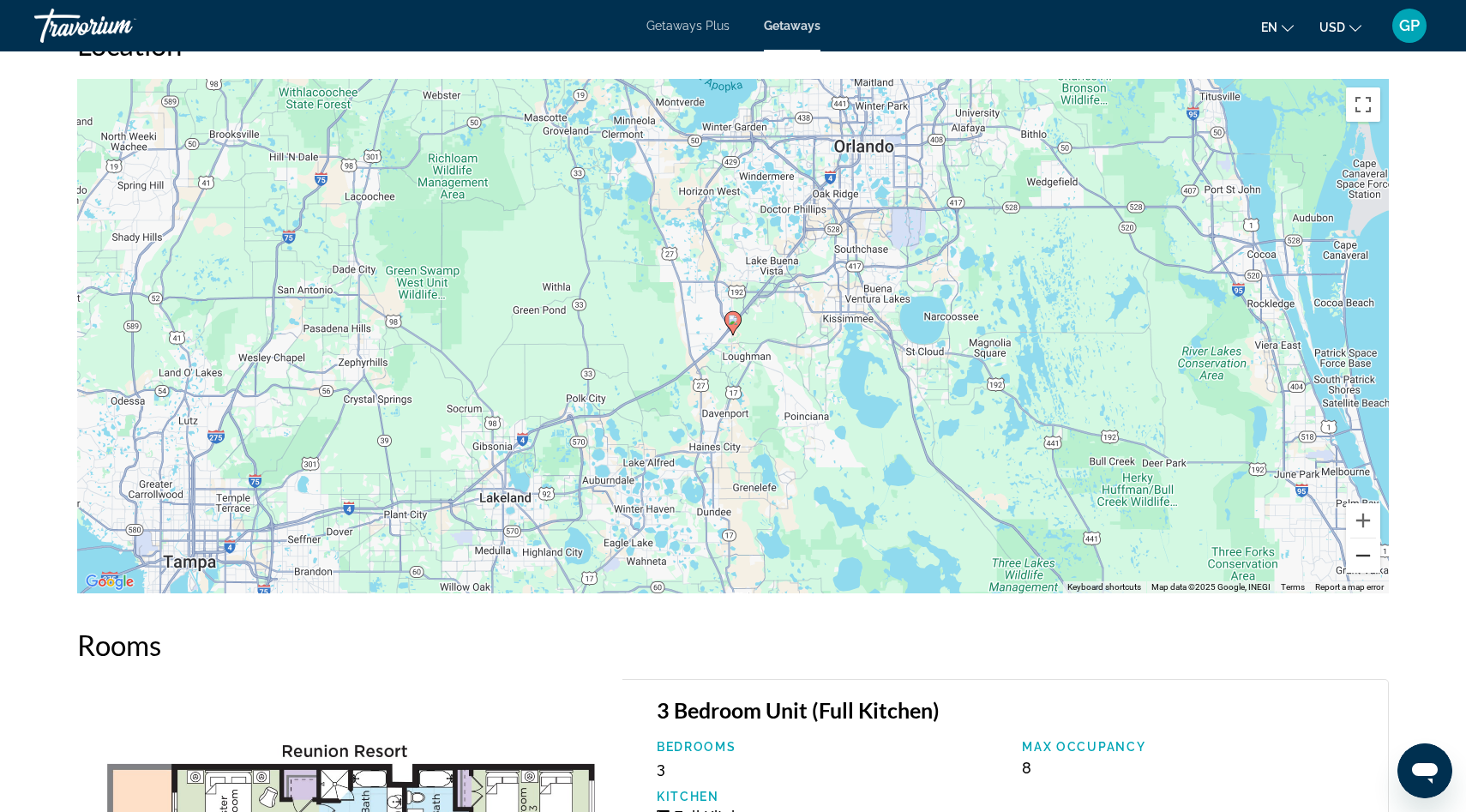
click at [1371, 552] on button "Zoom out" at bounding box center [1363, 555] width 34 height 34
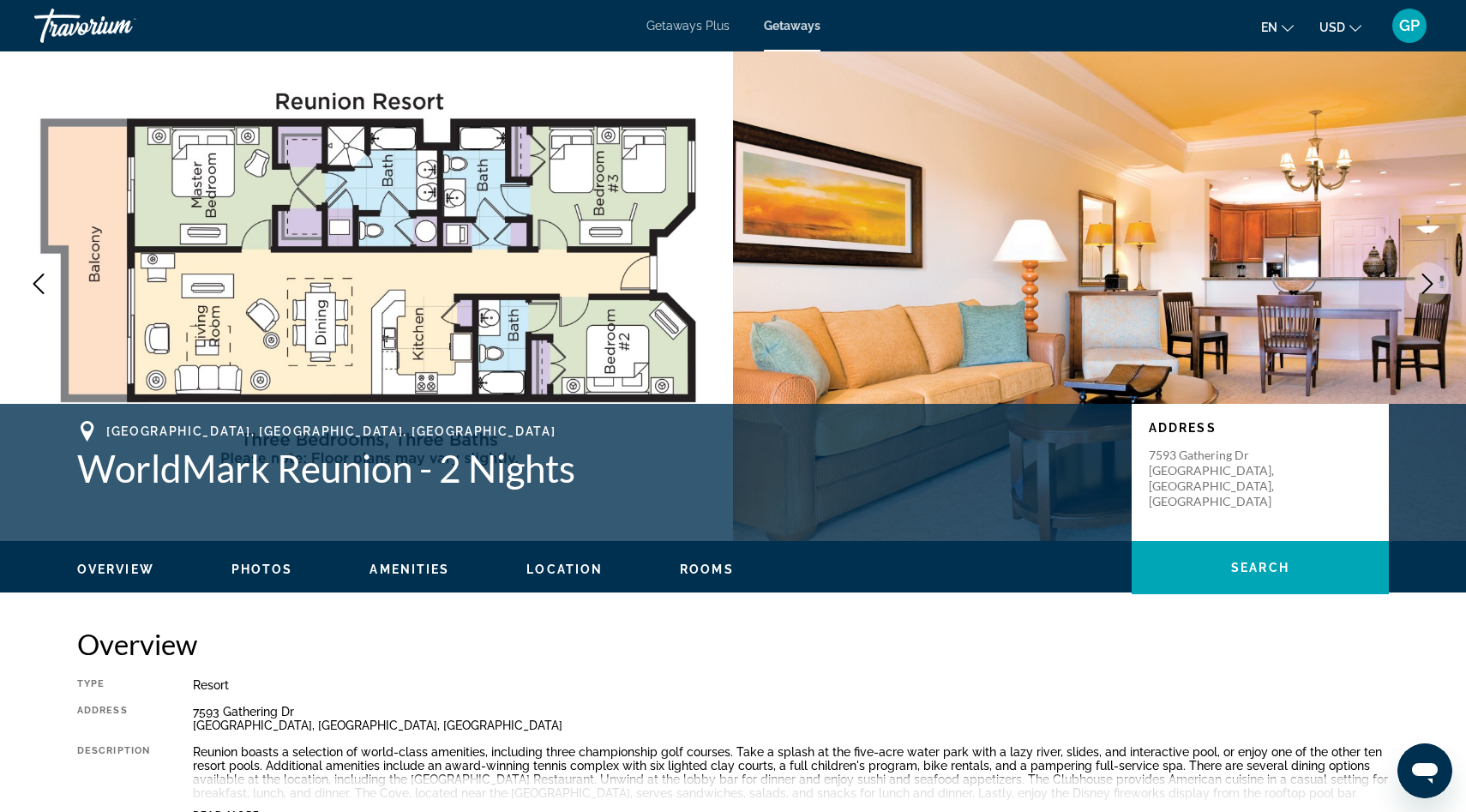
scroll to position [0, 0]
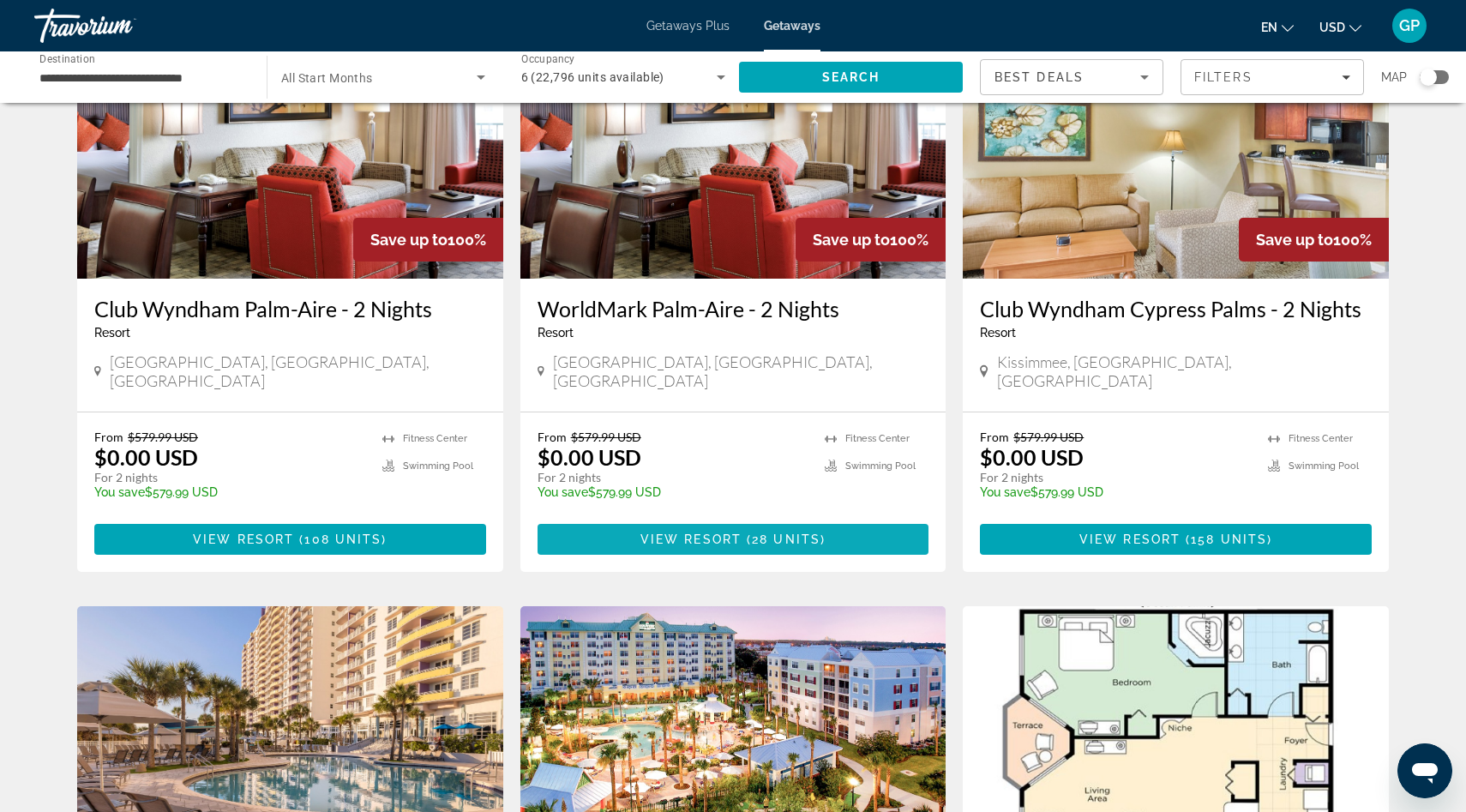
scroll to position [813, 0]
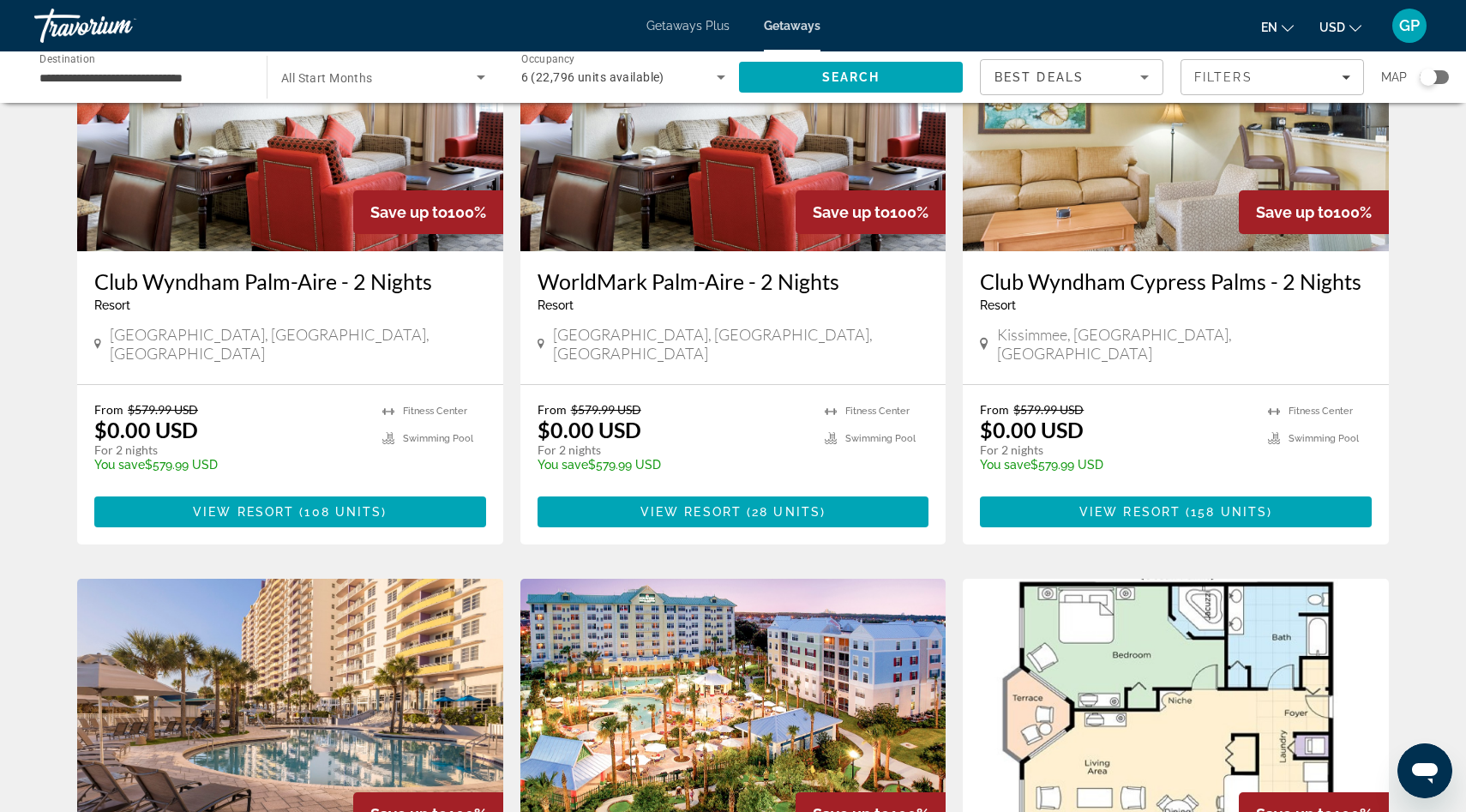
click at [479, 79] on icon "Search widget" at bounding box center [480, 77] width 21 height 21
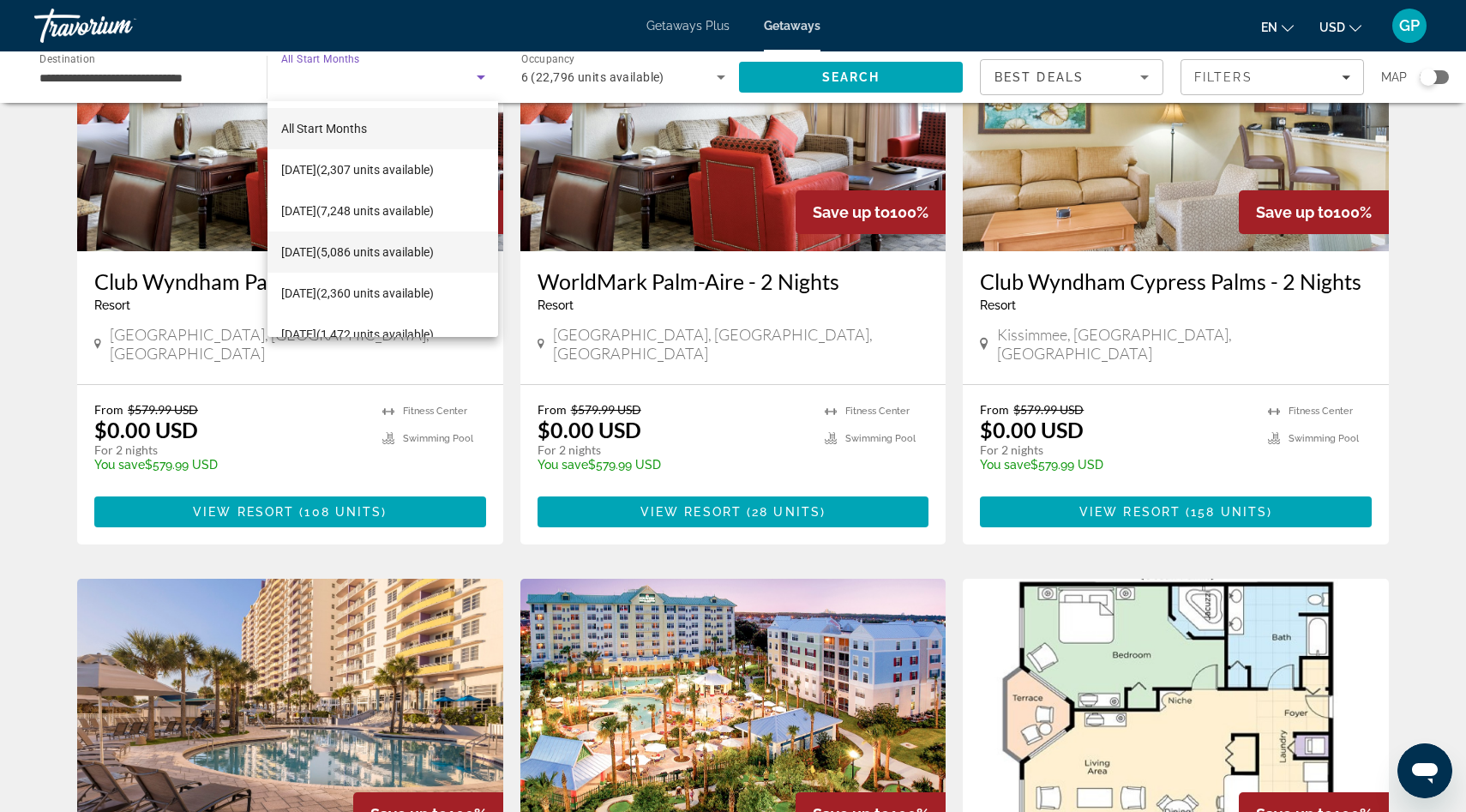
click at [371, 247] on span "[DATE] (5,086 units available)" at bounding box center [357, 252] width 153 height 21
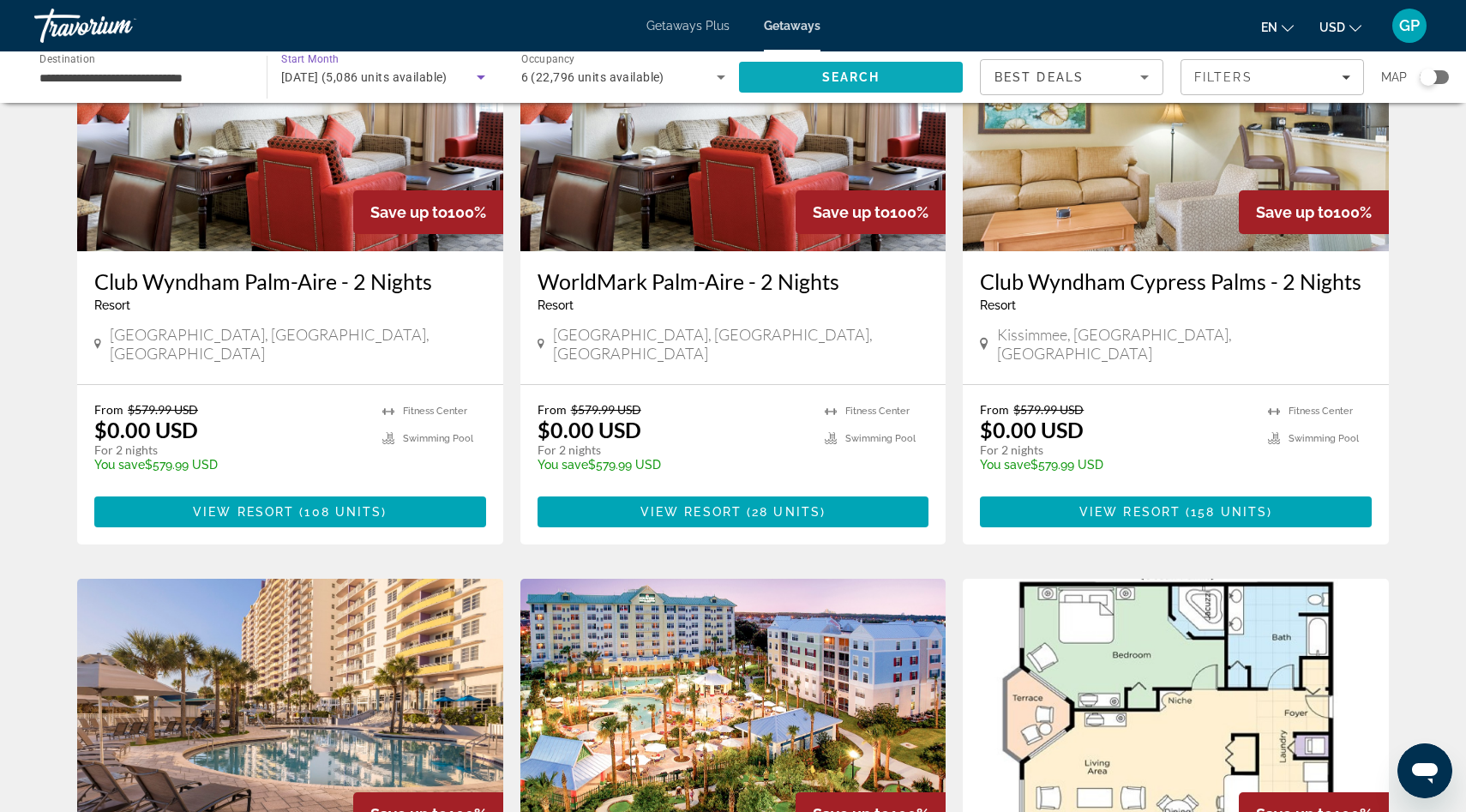
click at [896, 78] on span "Search" at bounding box center [851, 77] width 224 height 41
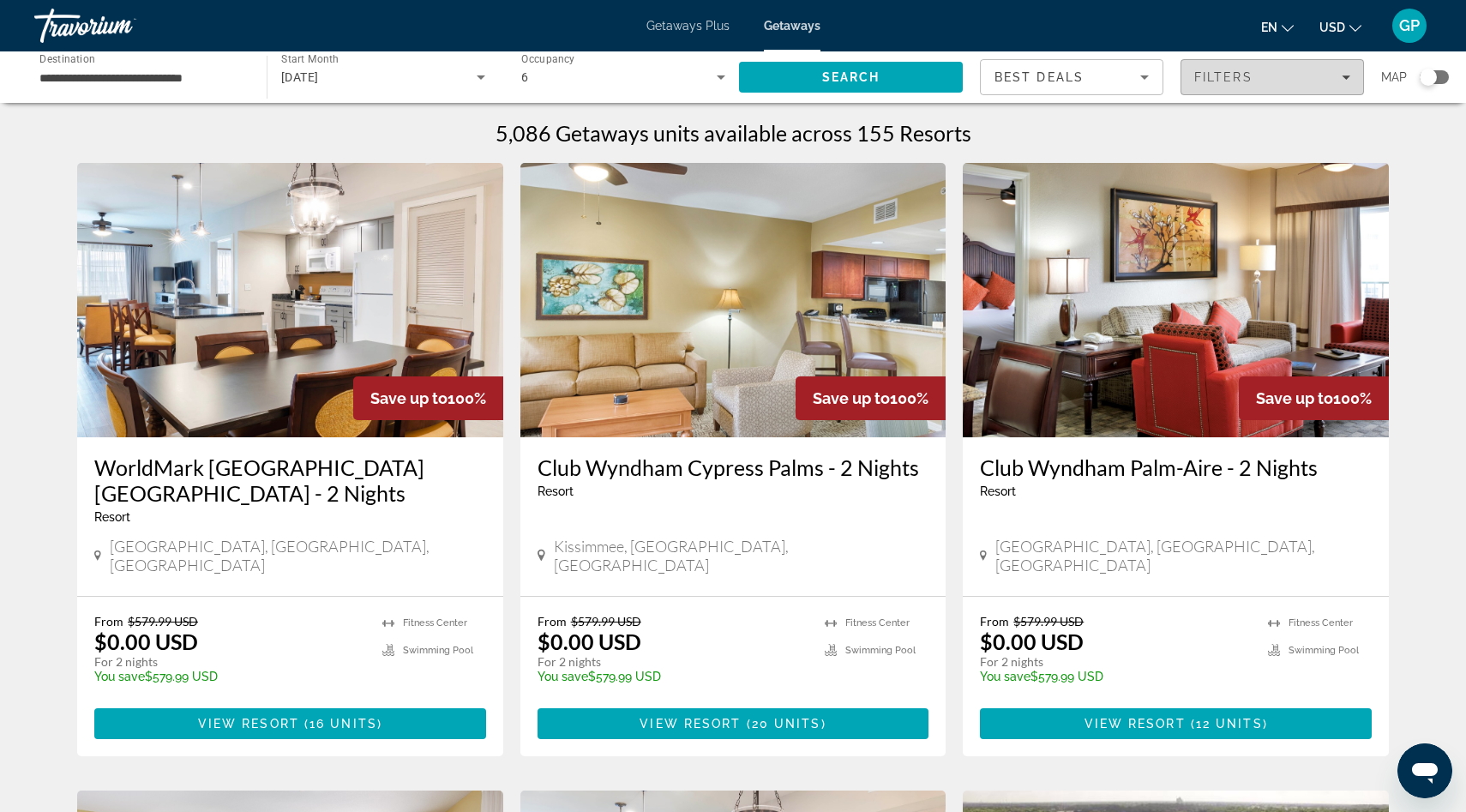
click at [1203, 76] on span "Filters" at bounding box center [1223, 77] width 58 height 13
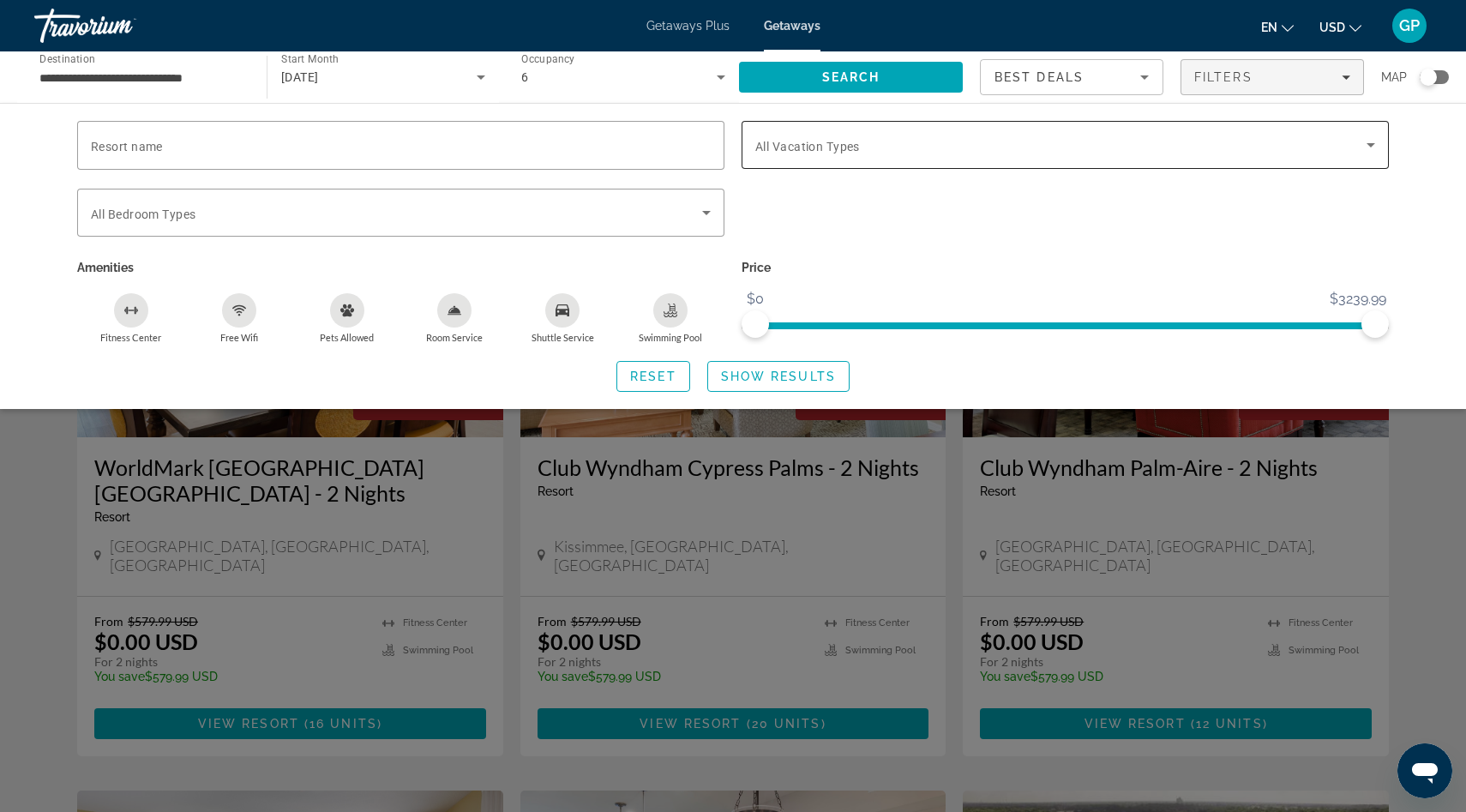
click at [957, 149] on span "Search widget" at bounding box center [1061, 145] width 612 height 21
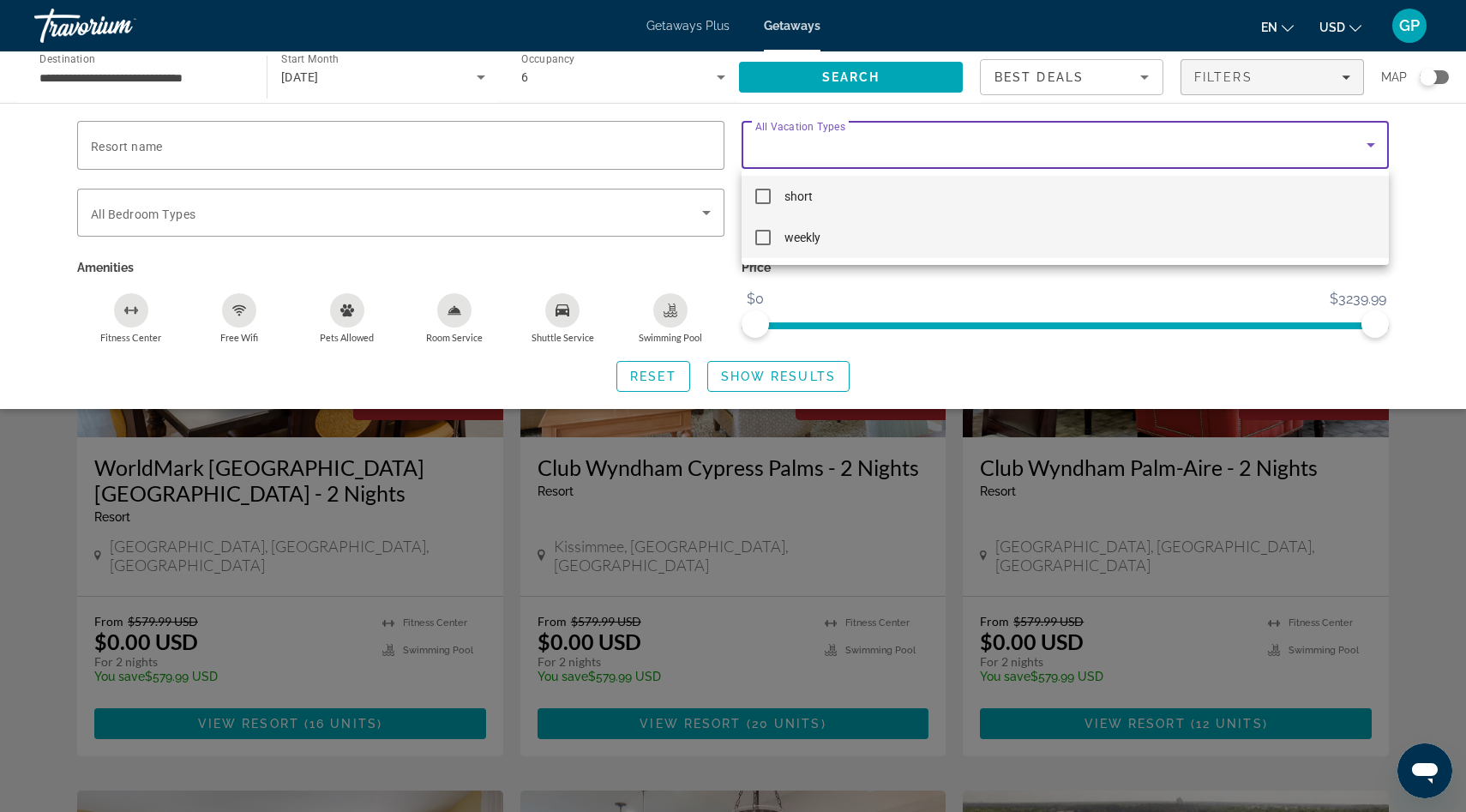
click at [765, 237] on mat-pseudo-checkbox at bounding box center [762, 236] width 15 height 15
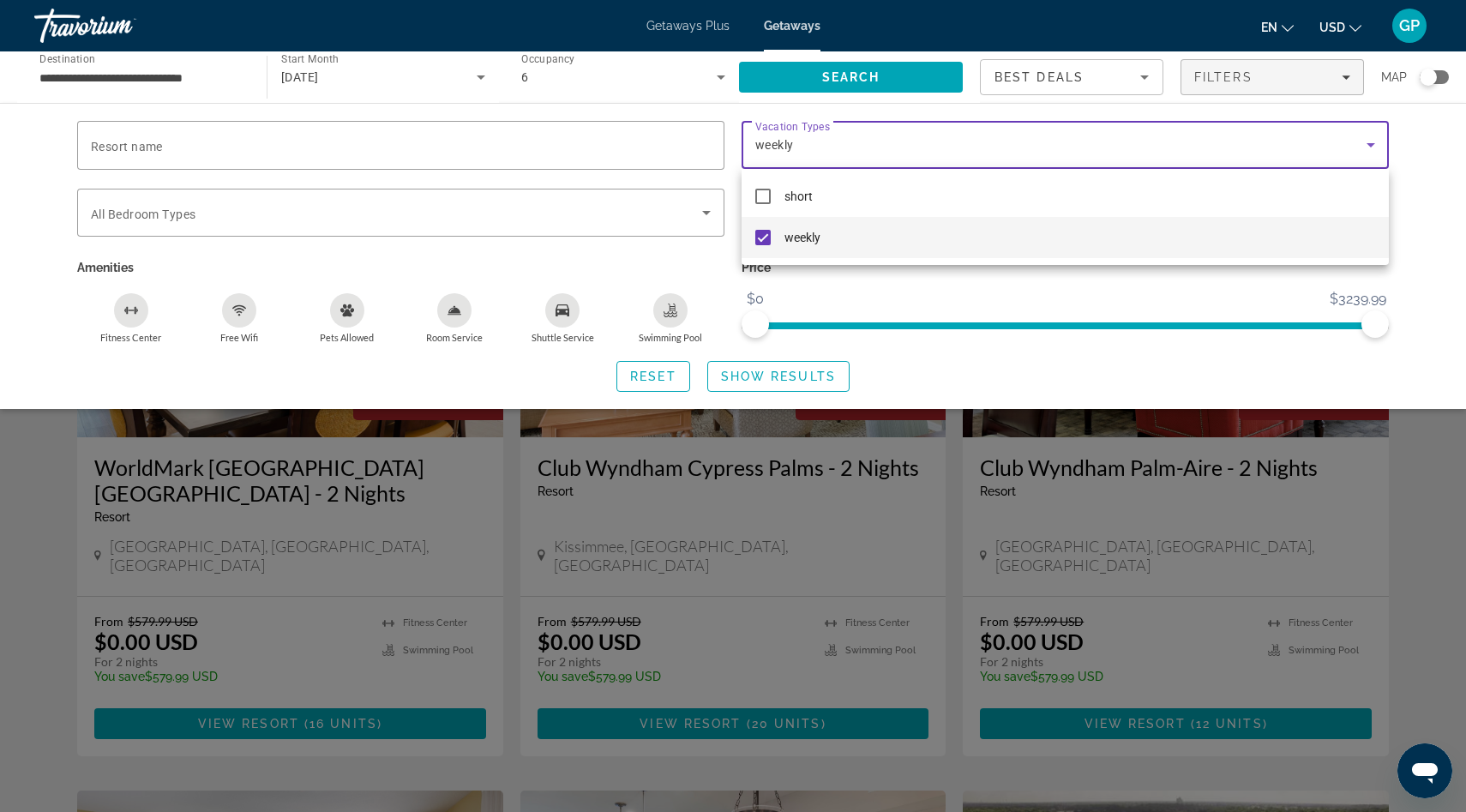
click at [762, 375] on div at bounding box center [733, 406] width 1466 height 812
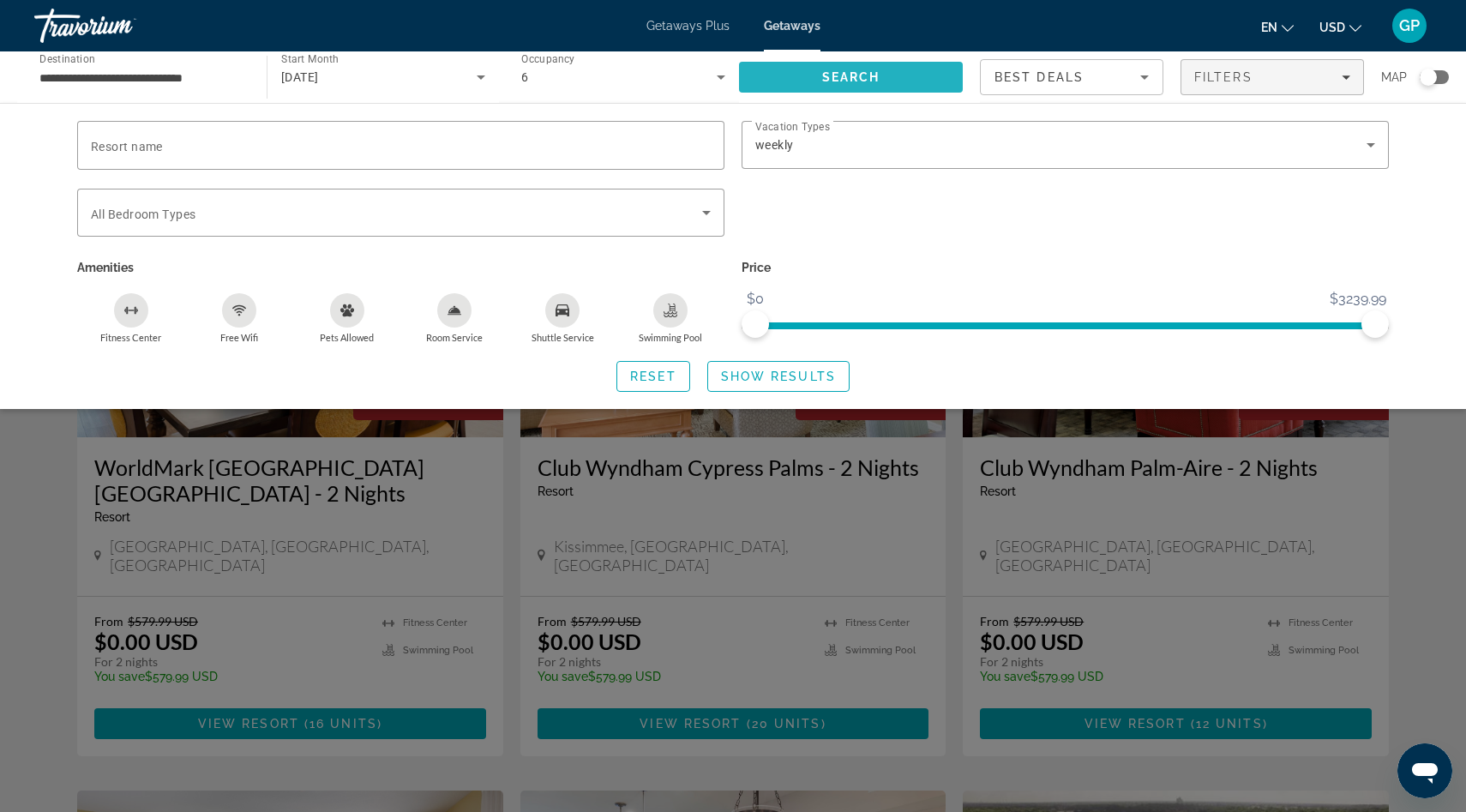
click at [876, 76] on span "Search" at bounding box center [851, 77] width 58 height 13
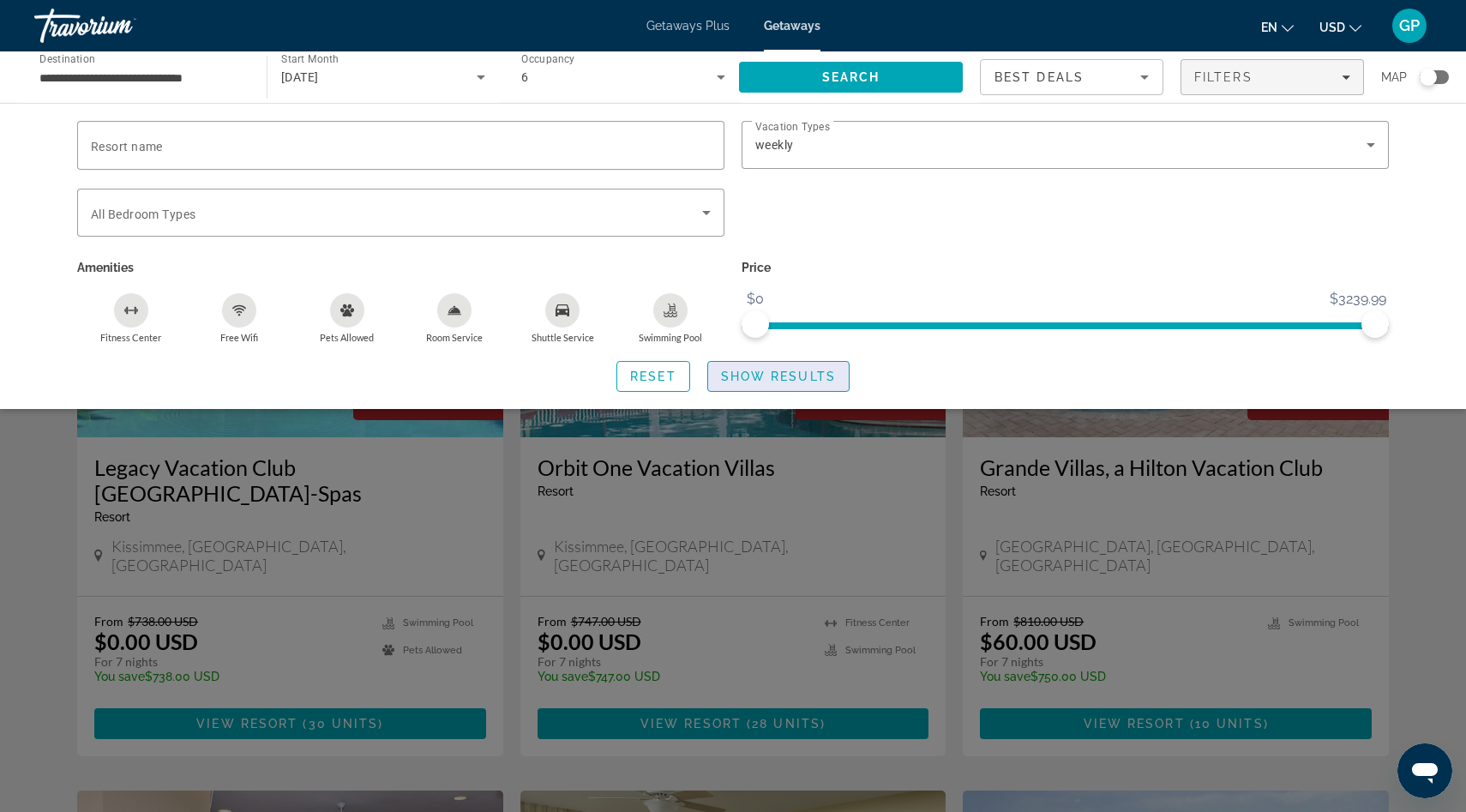
click at [779, 376] on span "Show Results" at bounding box center [779, 376] width 115 height 13
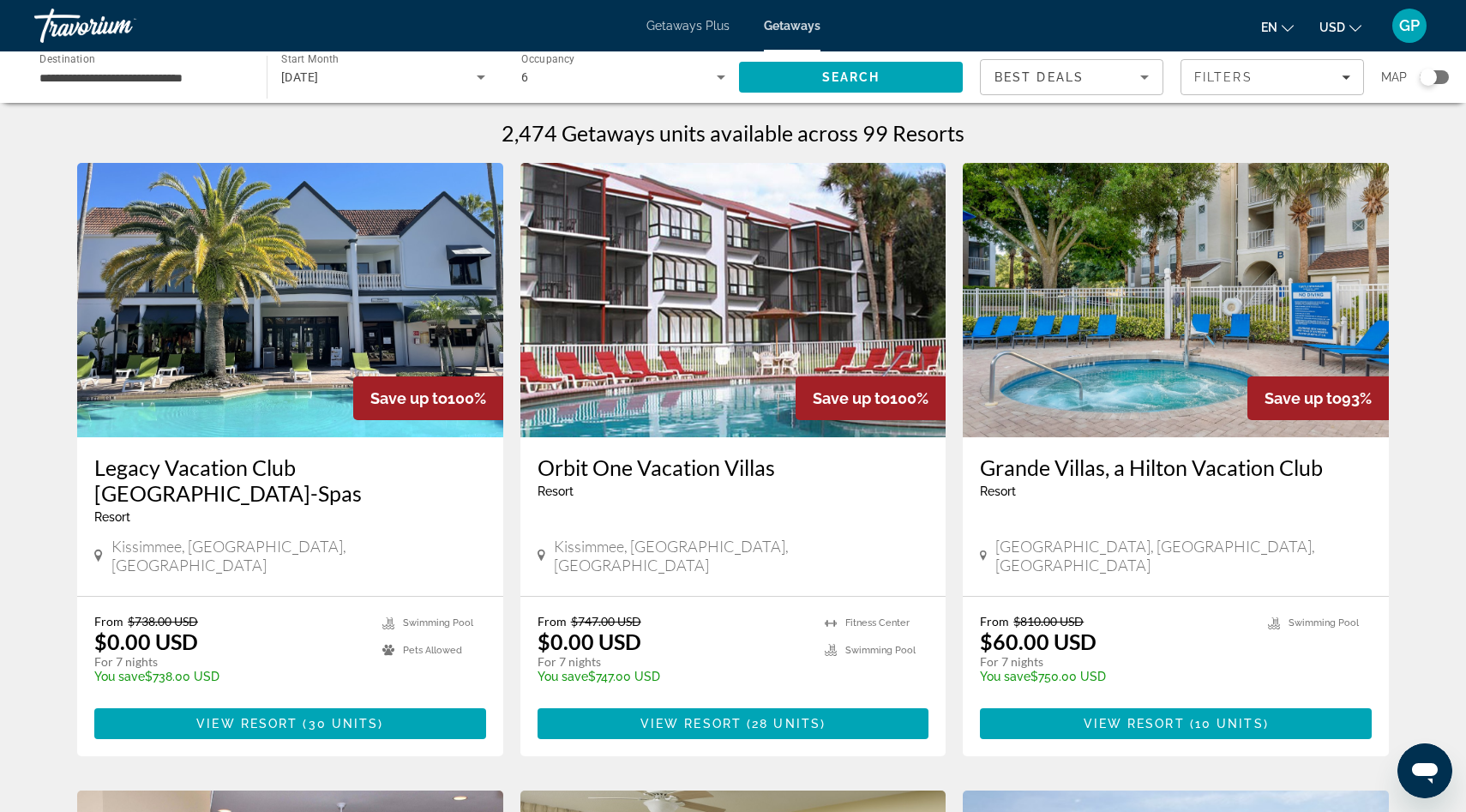
click at [455, 122] on div "2,474 Getaways units available across 99 Resorts" at bounding box center [732, 132] width 1312 height 26
click at [288, 717] on span "View Resort" at bounding box center [246, 723] width 101 height 13
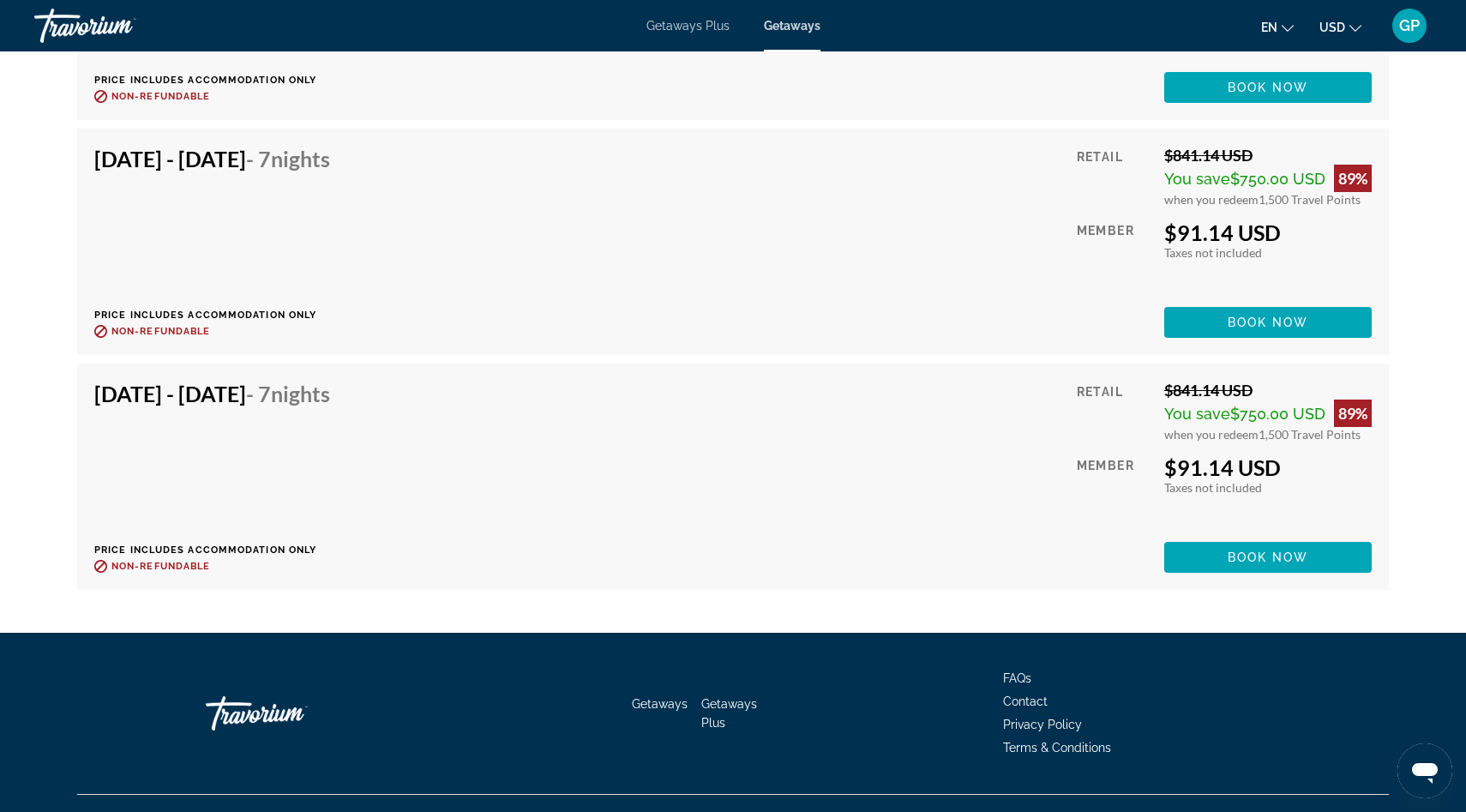
scroll to position [5735, 0]
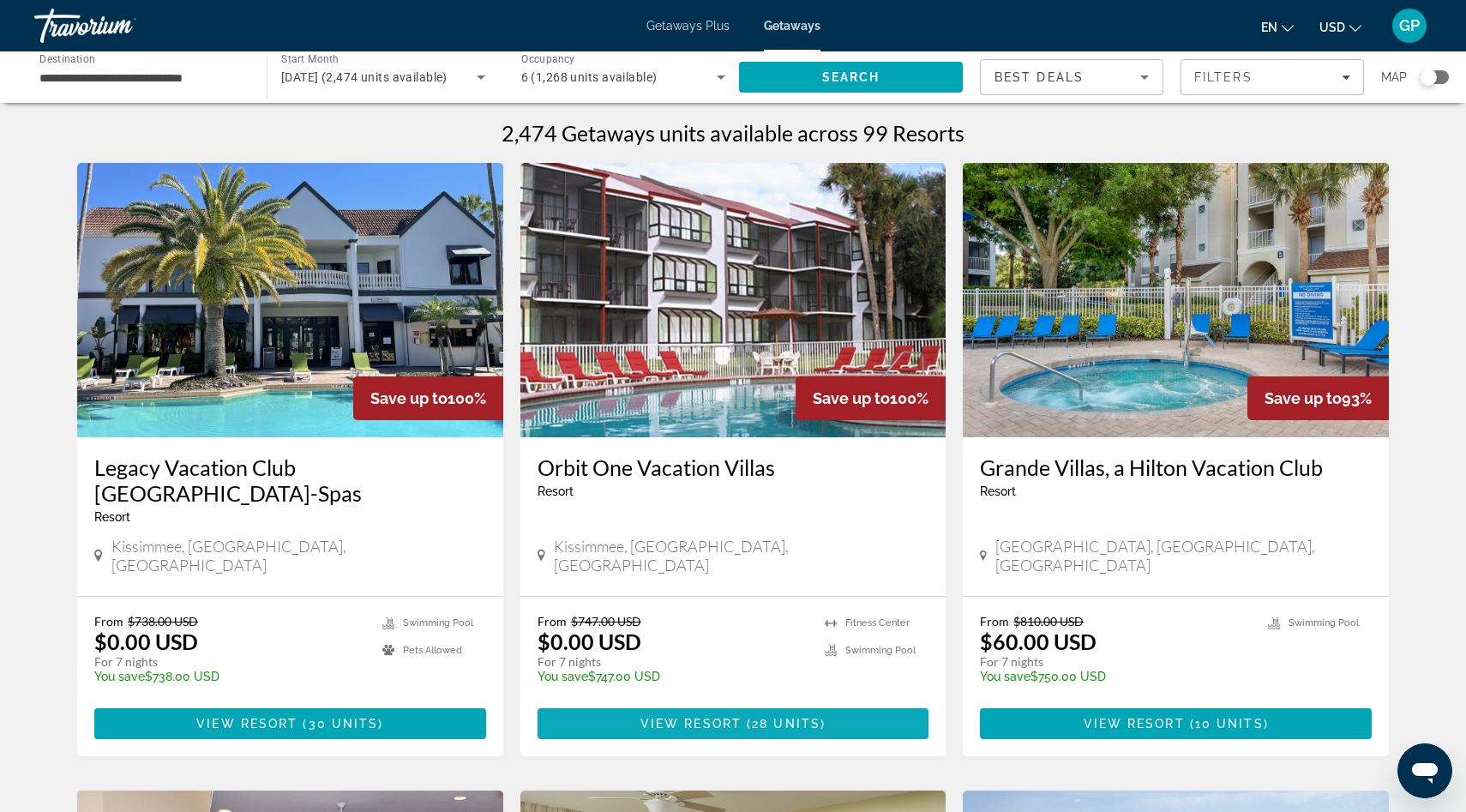
click at [726, 717] on span "View Resort" at bounding box center [690, 723] width 101 height 13
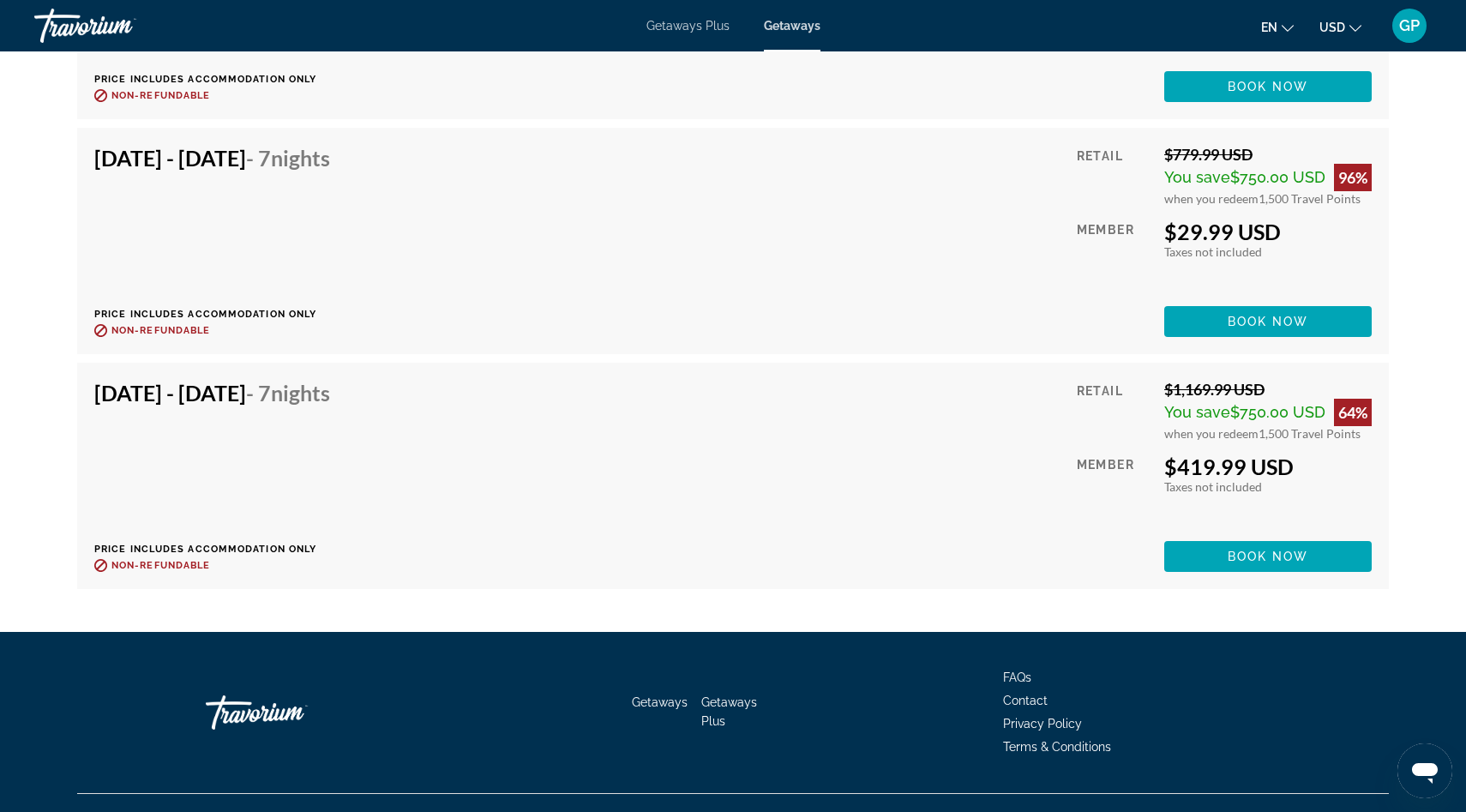
scroll to position [5172, 0]
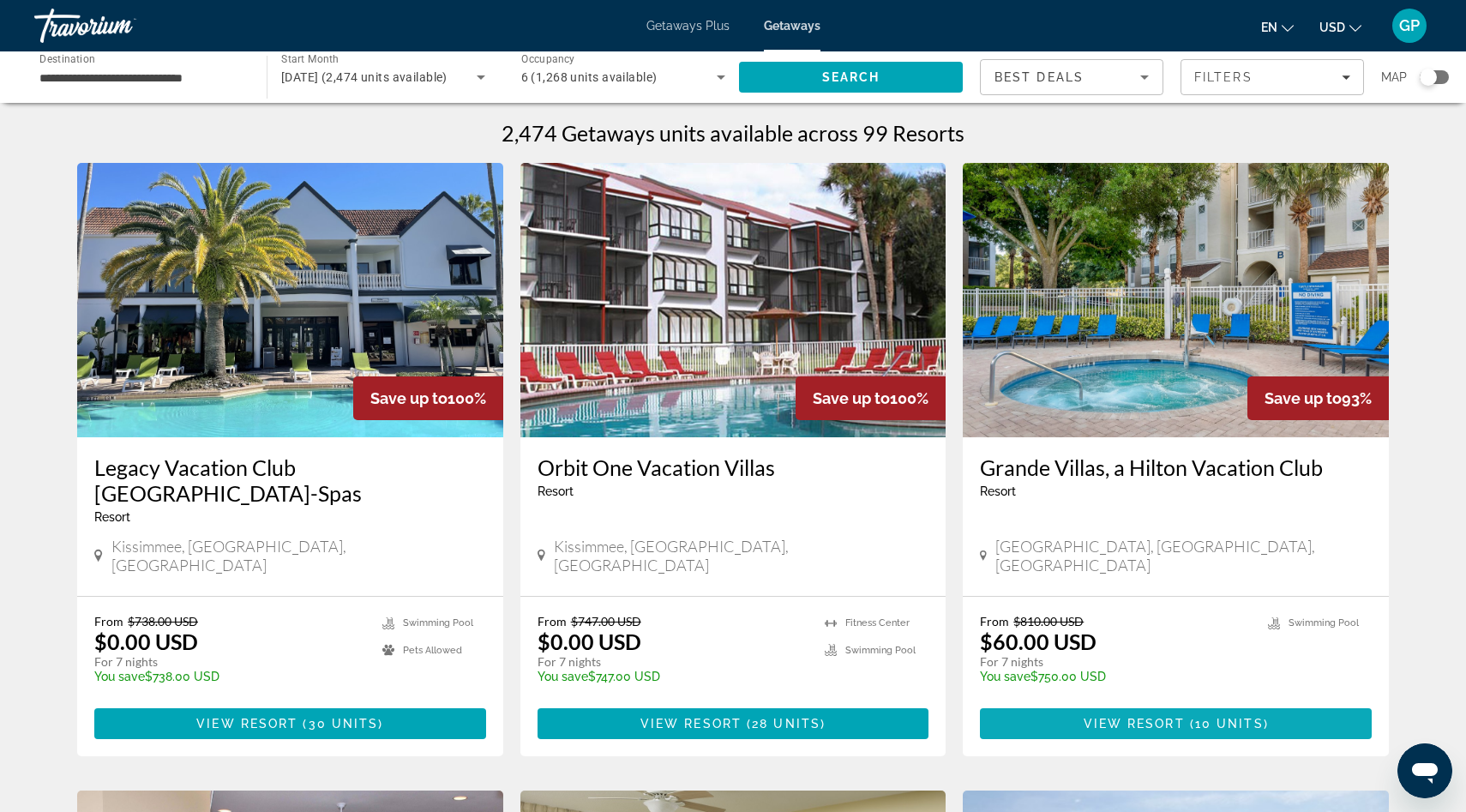
click at [1152, 717] on span "View Resort" at bounding box center [1134, 723] width 101 height 13
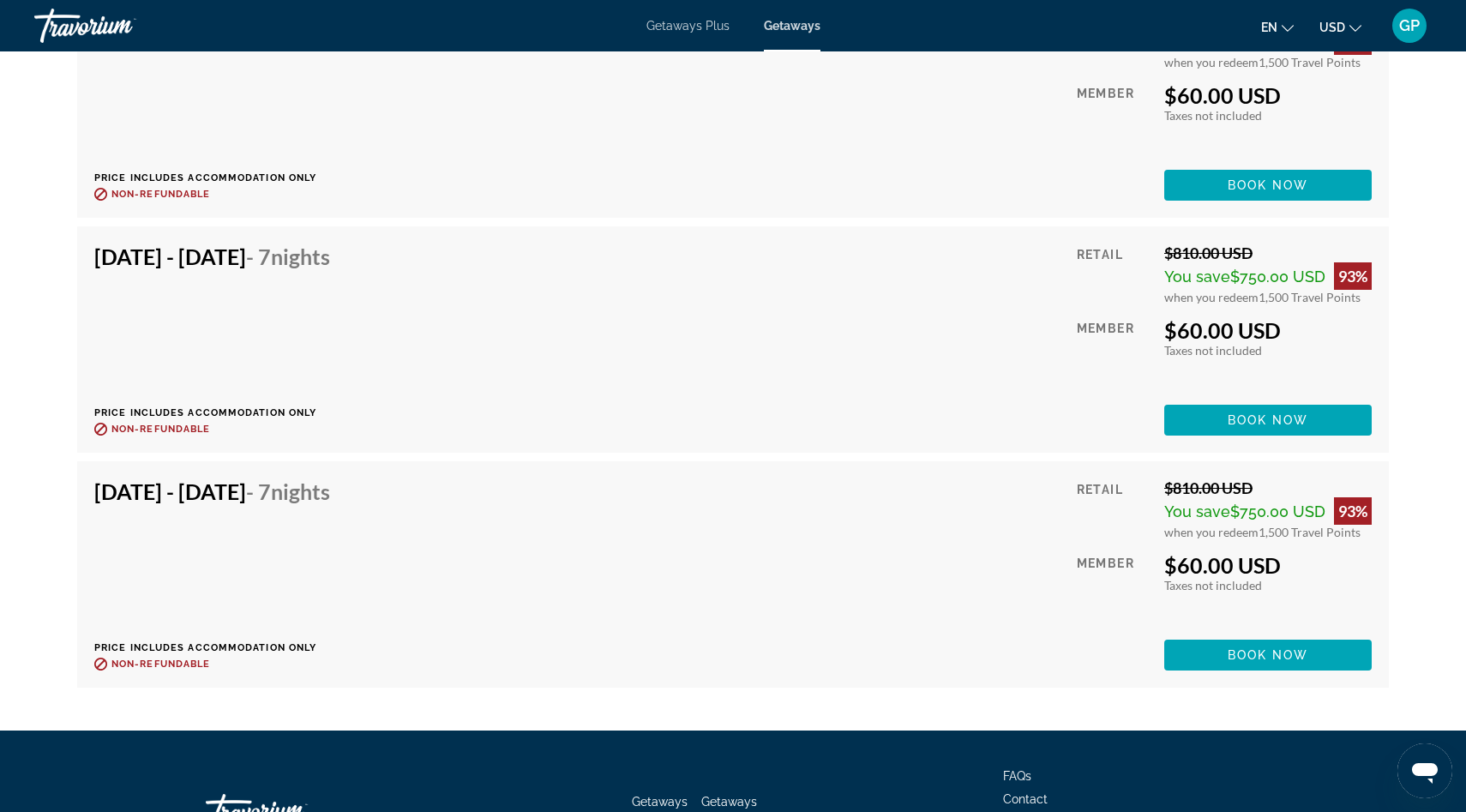
scroll to position [3564, 0]
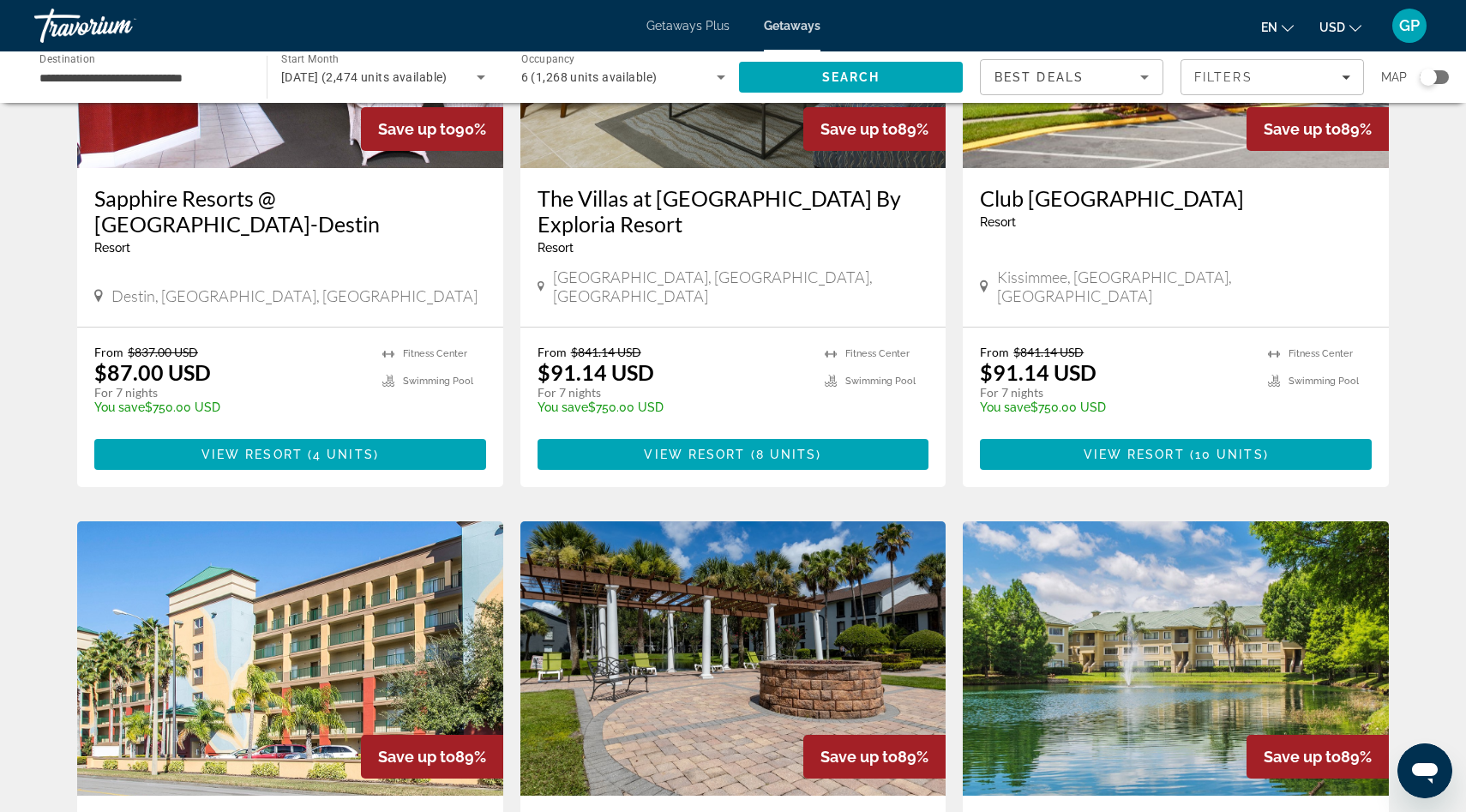
scroll to position [899, 0]
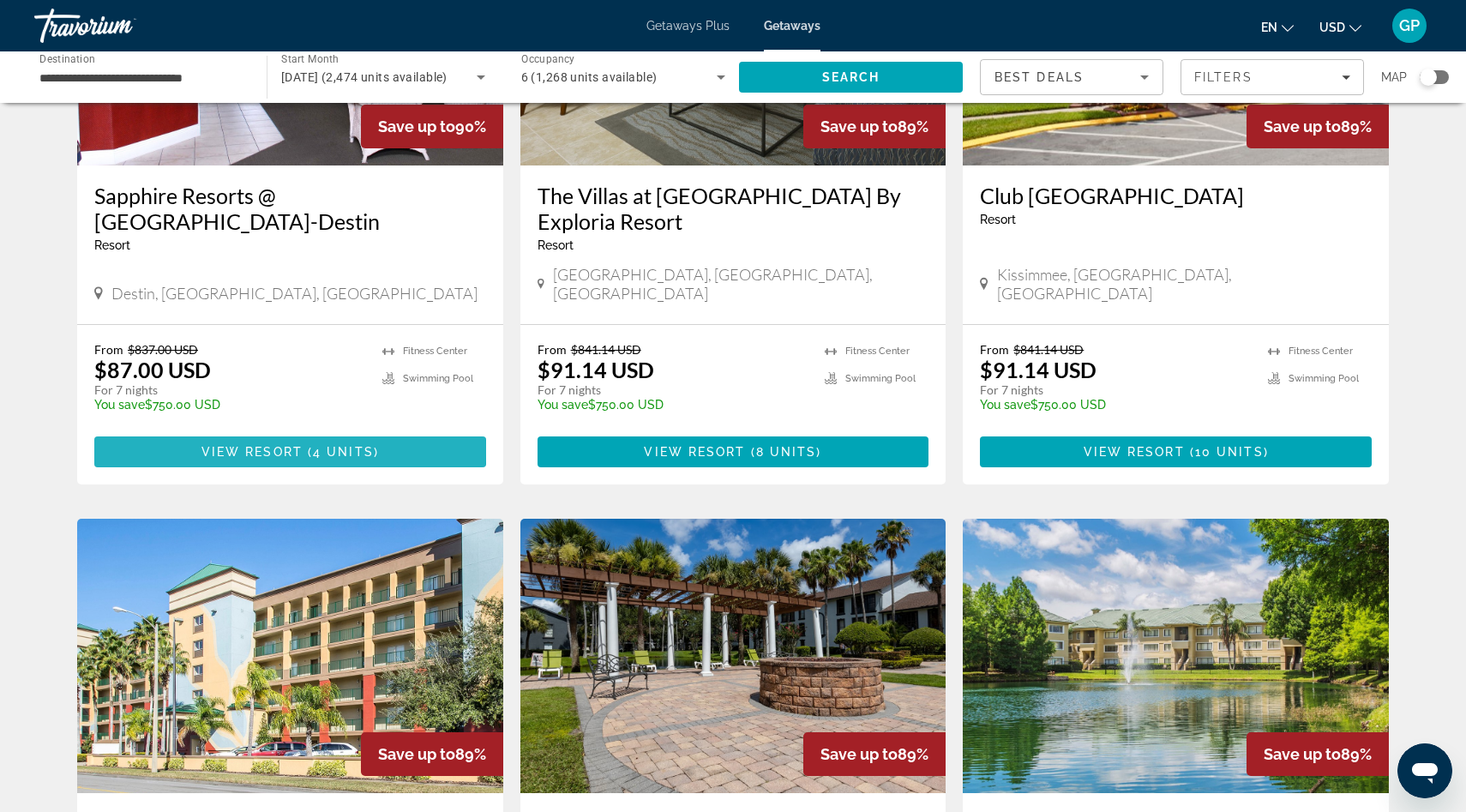
click at [282, 444] on span "View Resort" at bounding box center [252, 451] width 101 height 13
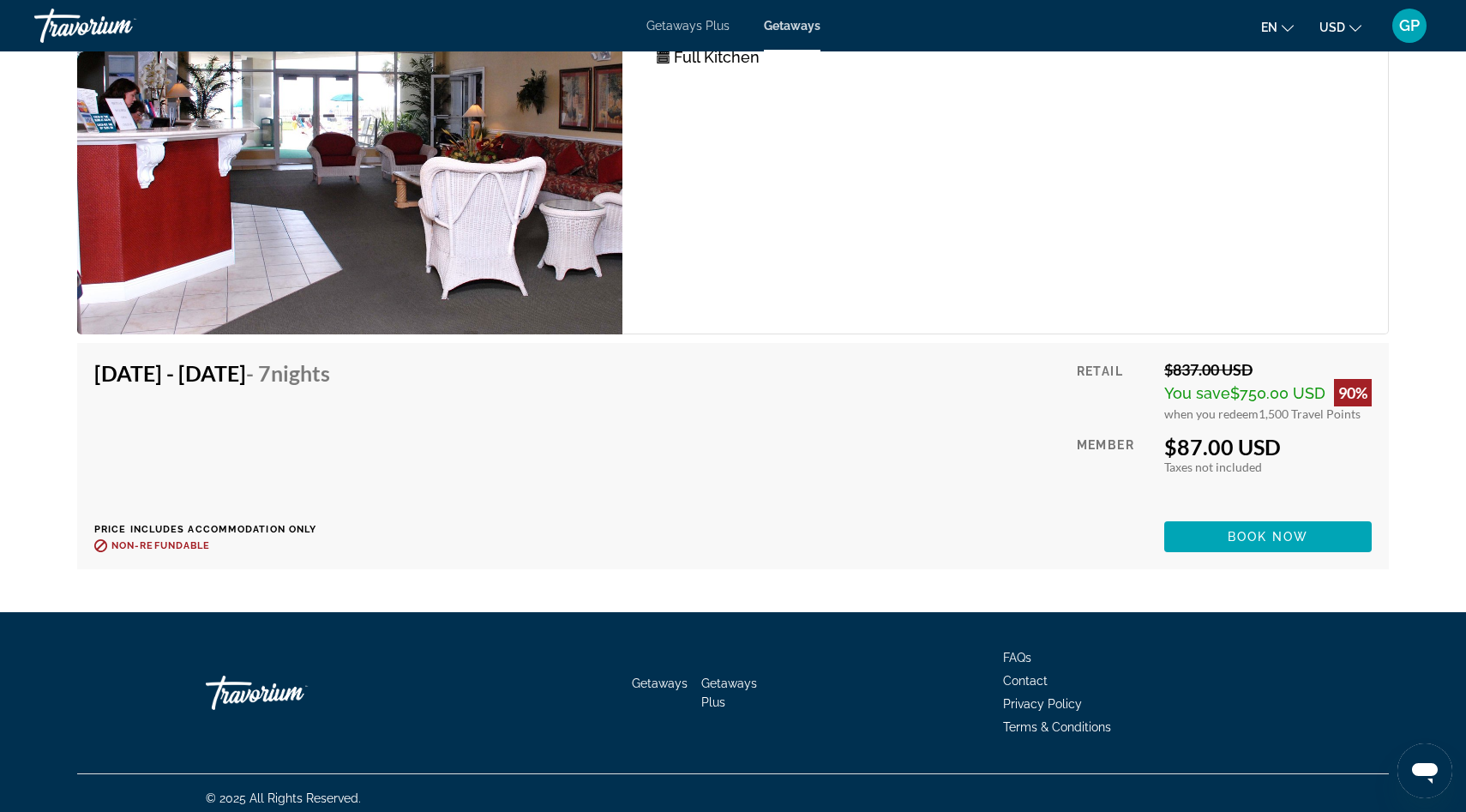
scroll to position [3294, 0]
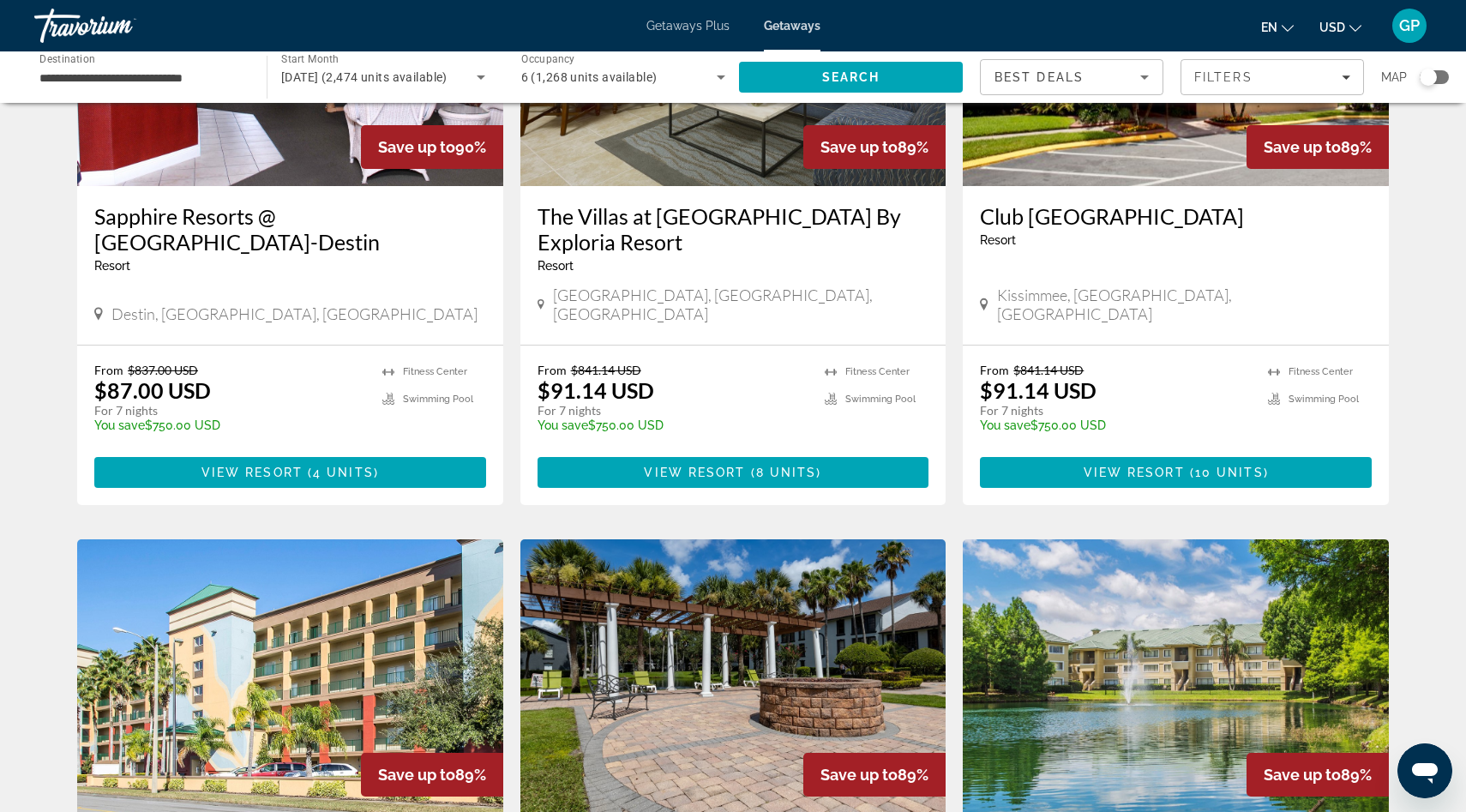
scroll to position [870, 0]
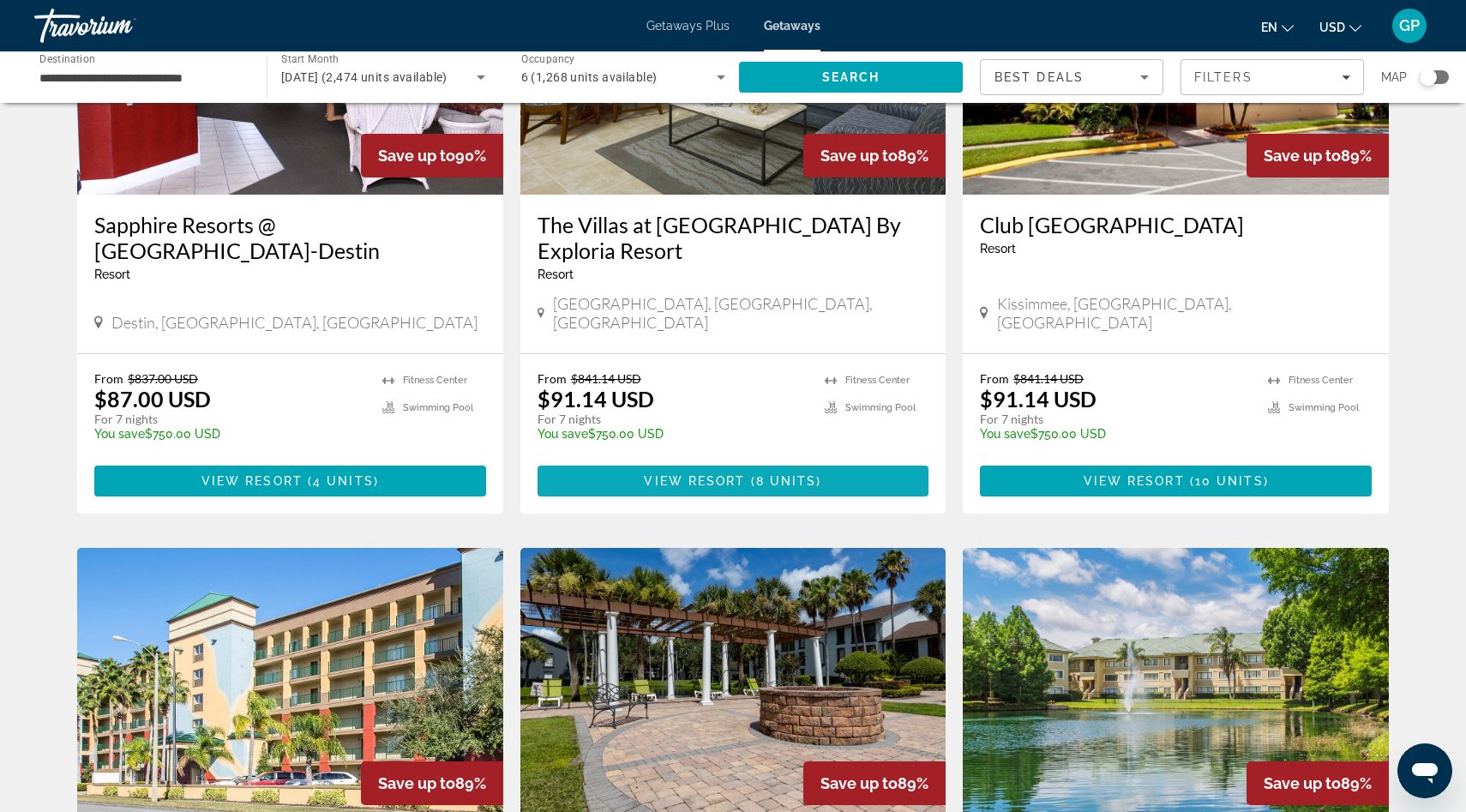
click at [719, 474] on span "View Resort" at bounding box center [694, 480] width 101 height 13
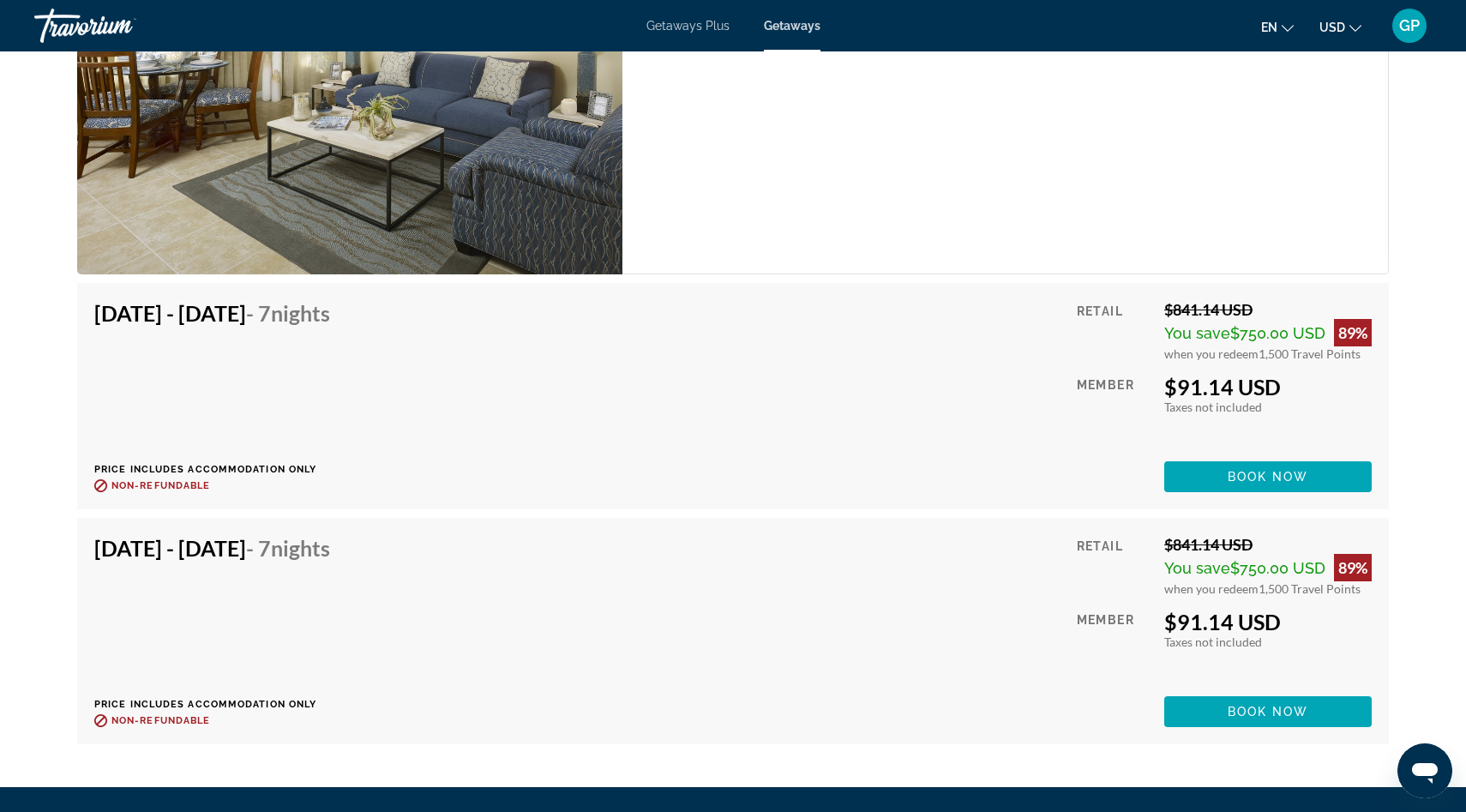
scroll to position [3453, 0]
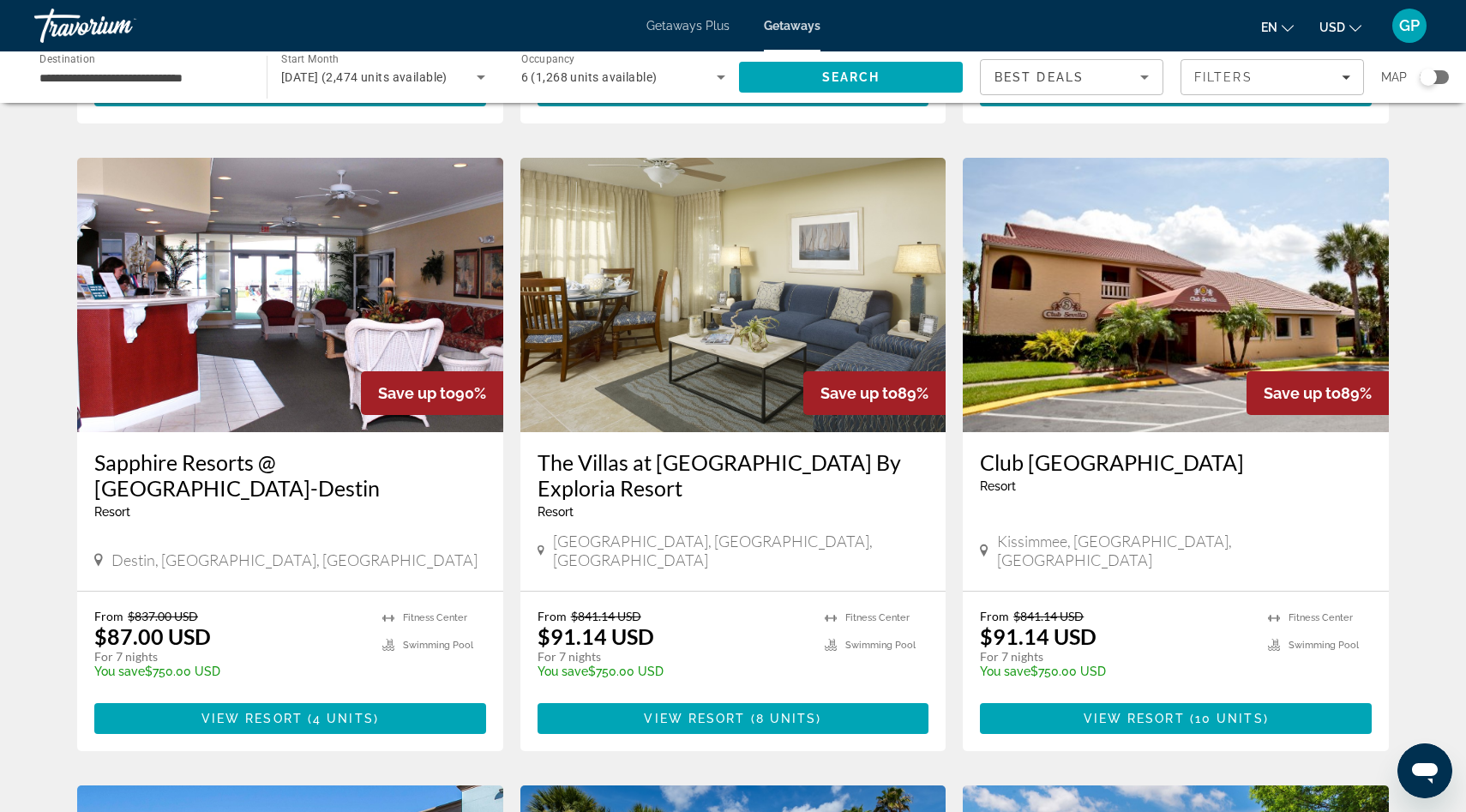
scroll to position [641, 0]
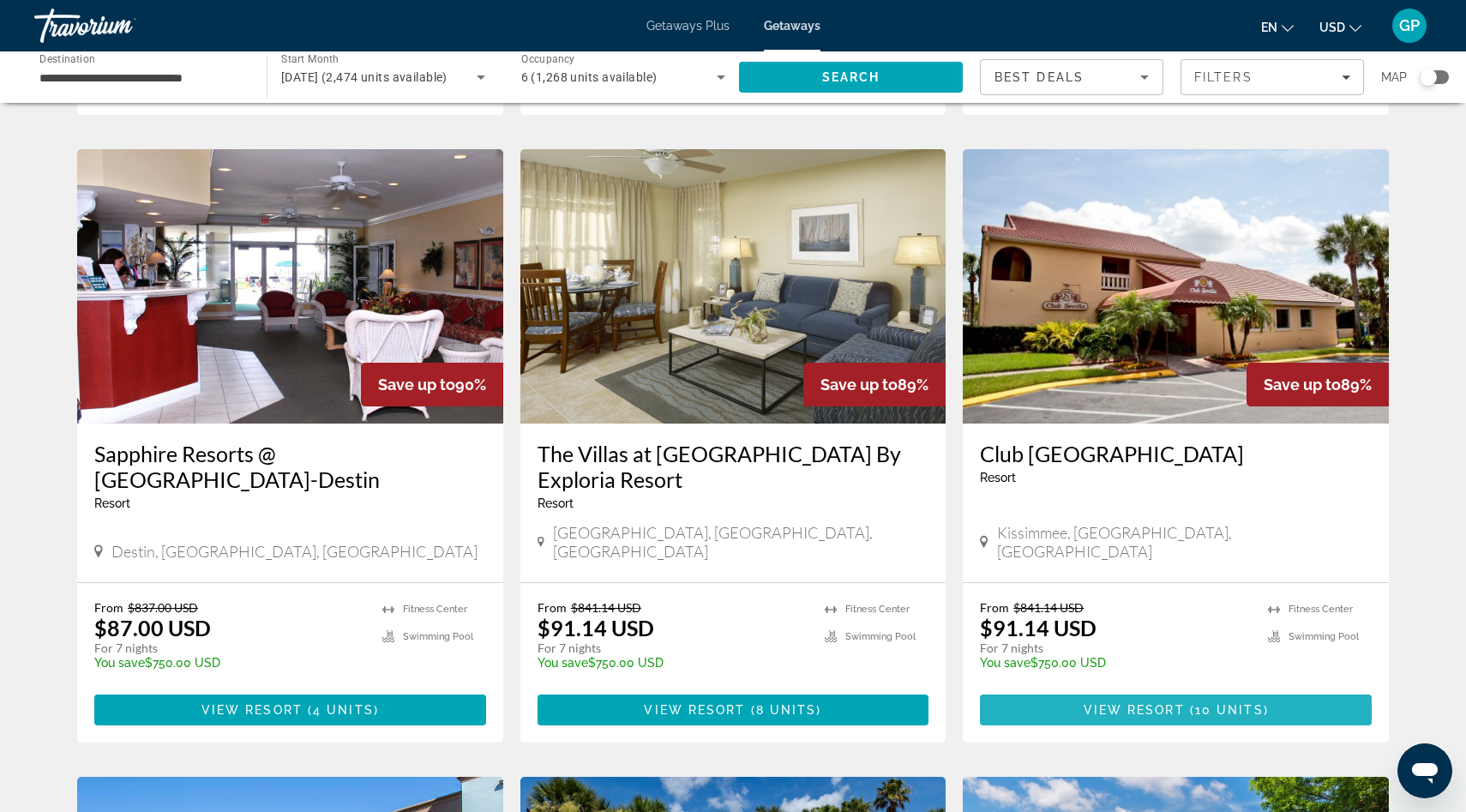
click at [1157, 703] on span "View Resort" at bounding box center [1134, 709] width 101 height 13
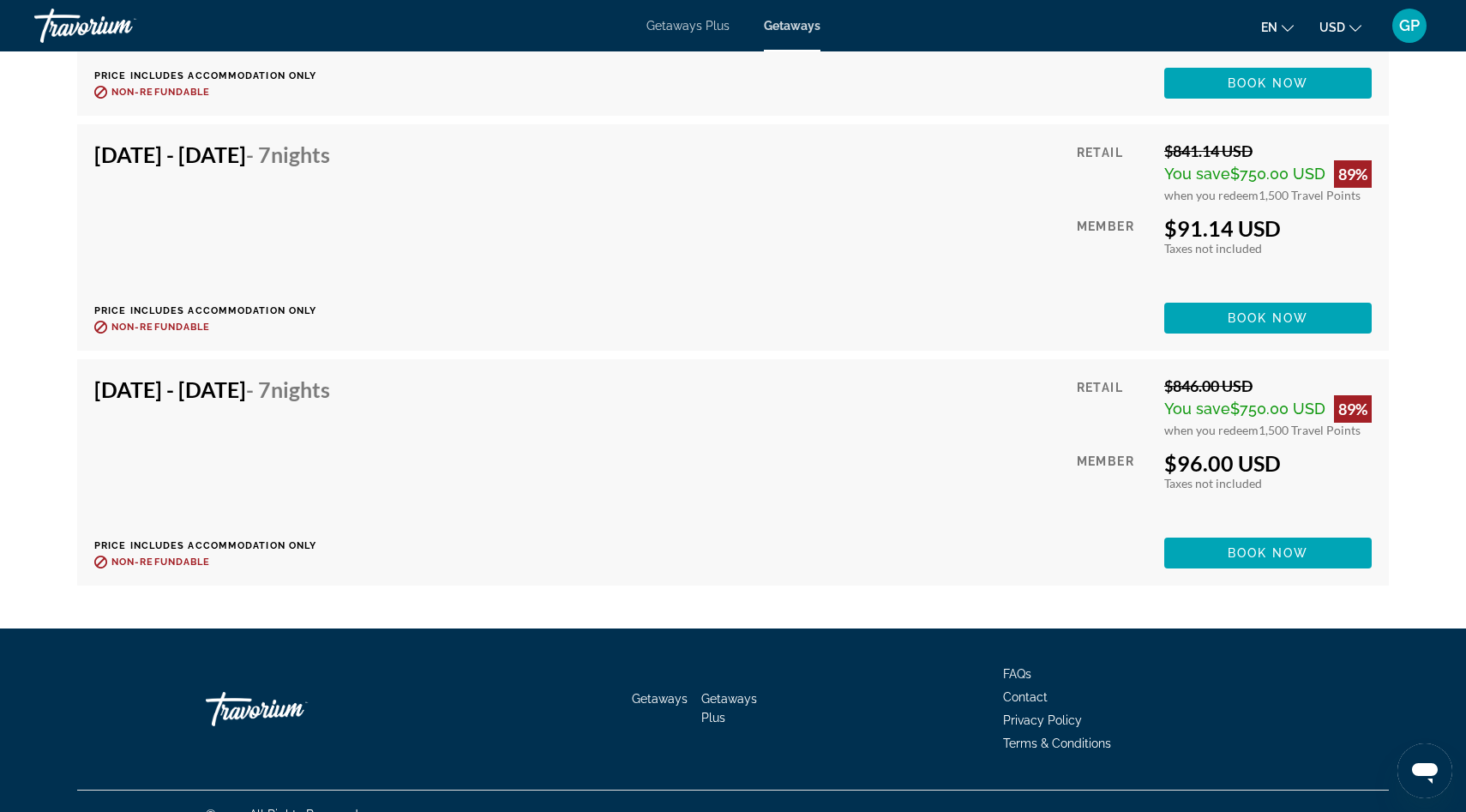
scroll to position [3764, 0]
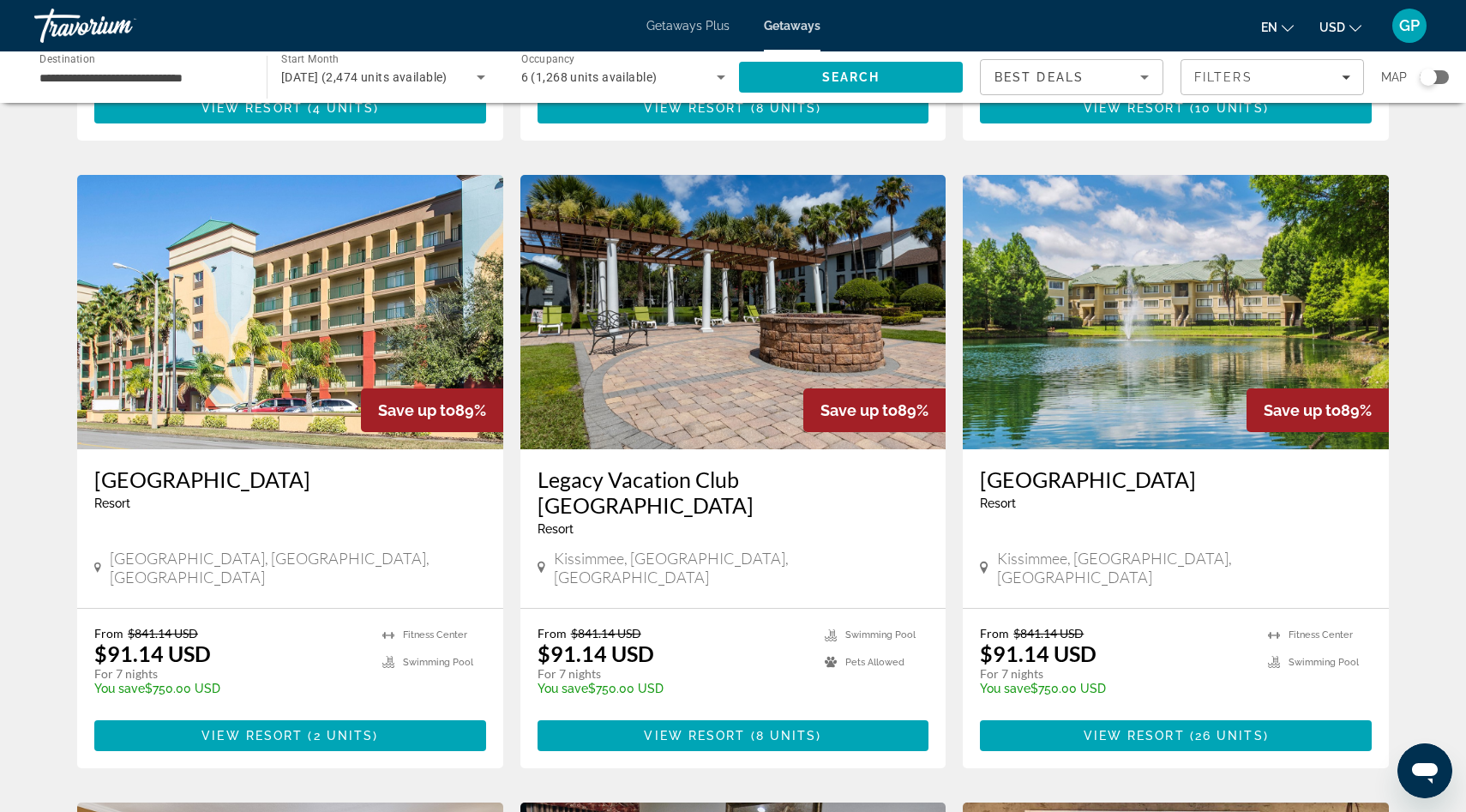
scroll to position [1247, 0]
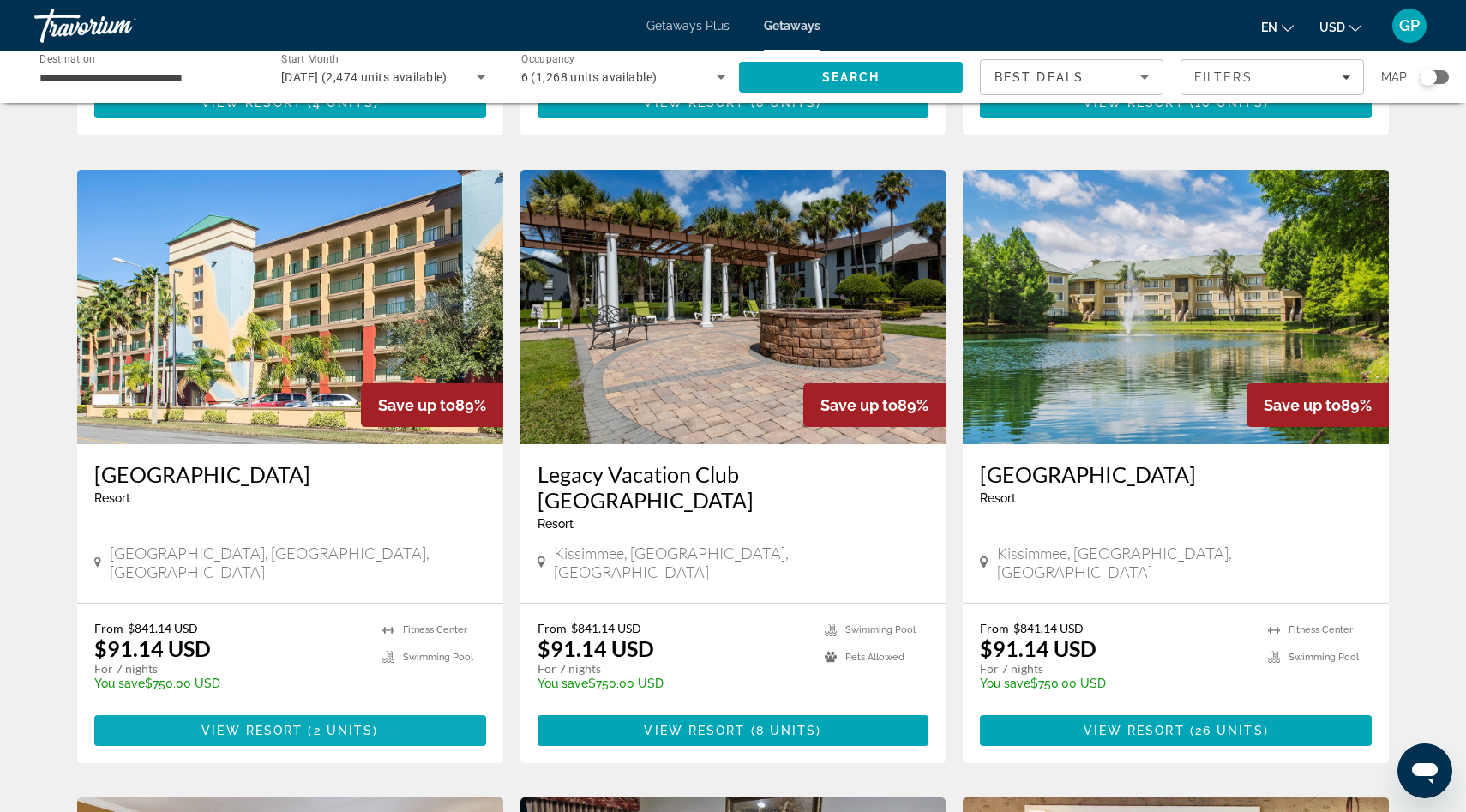
click at [271, 724] on span "View Resort" at bounding box center [252, 730] width 101 height 13
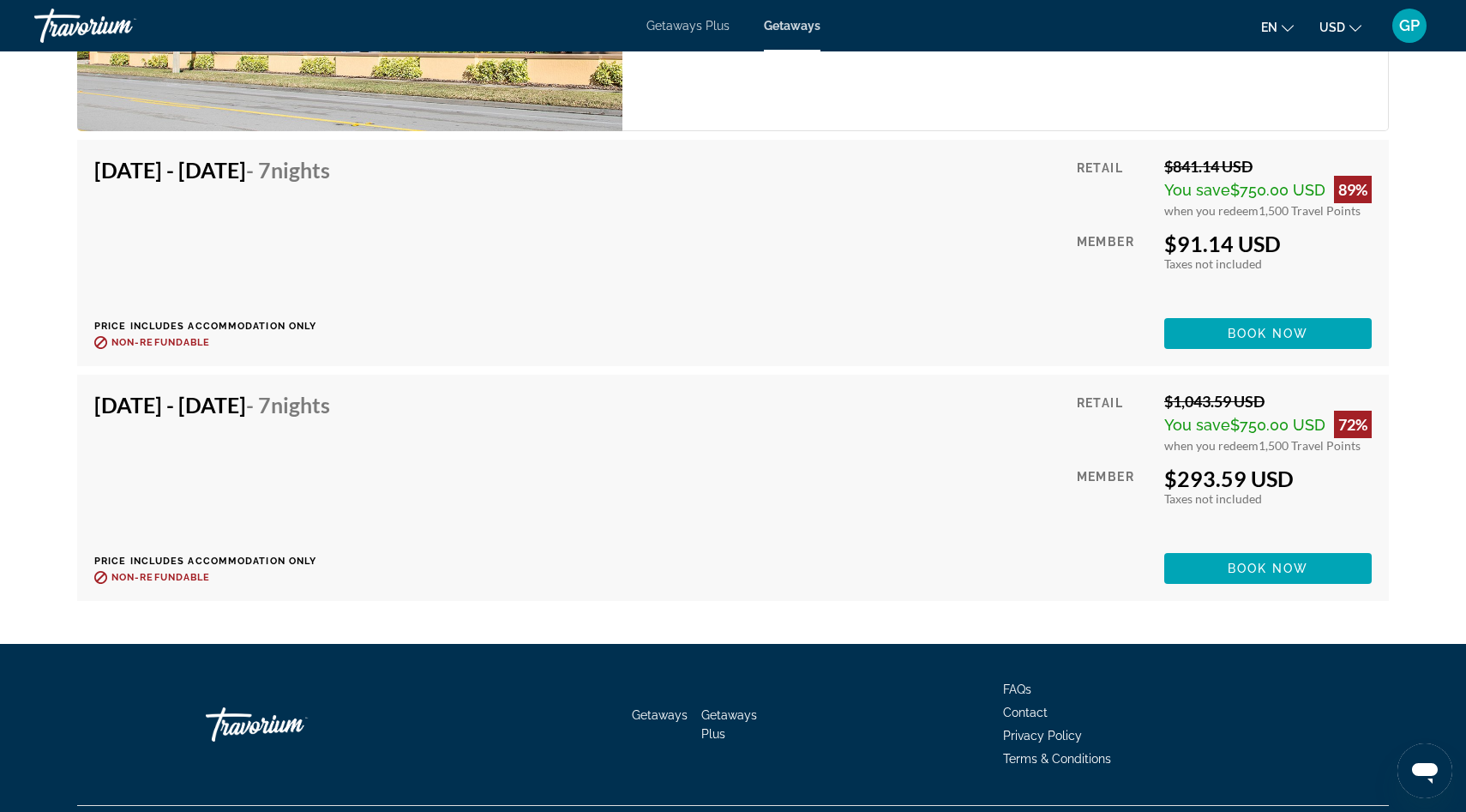
scroll to position [3255, 0]
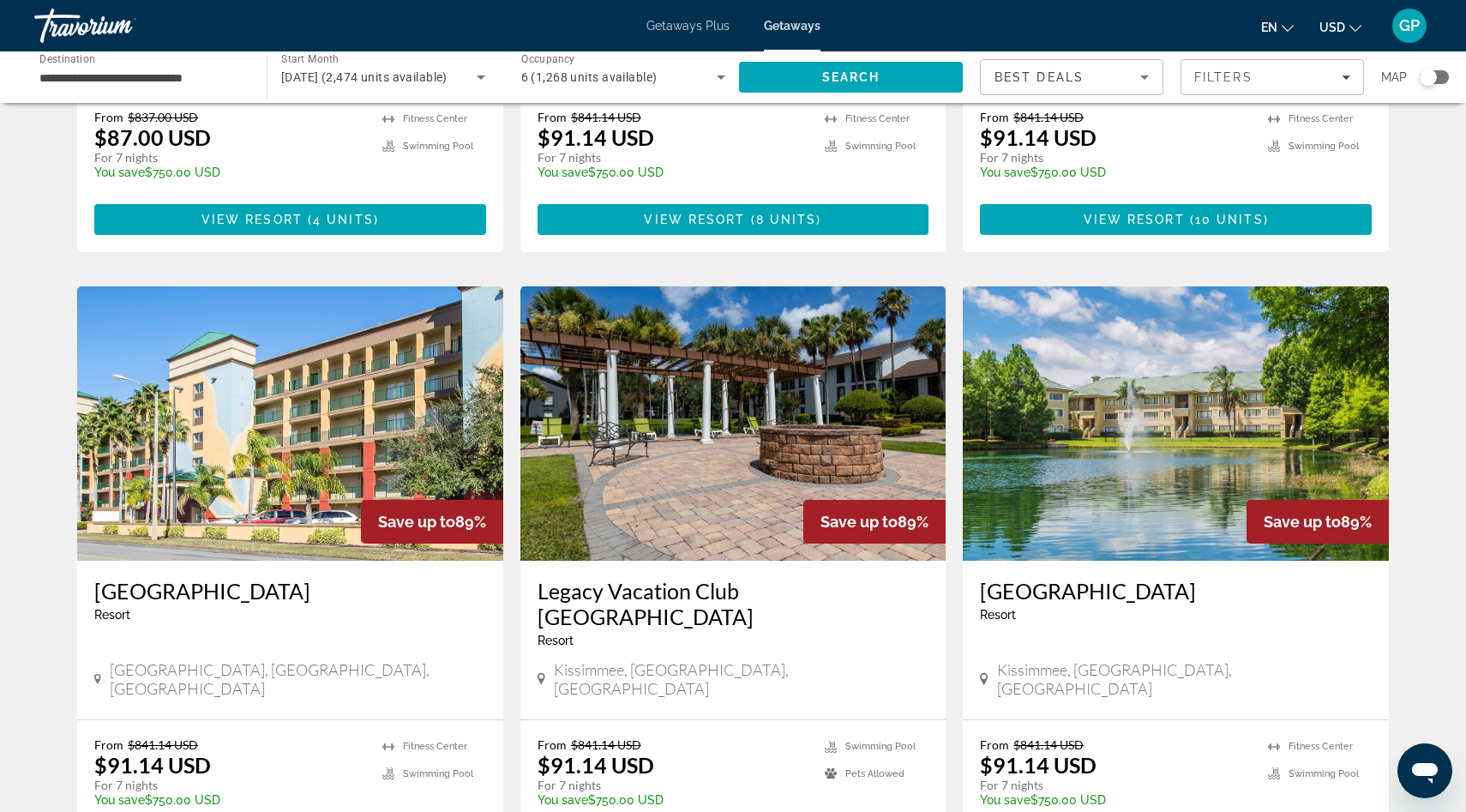
scroll to position [1142, 0]
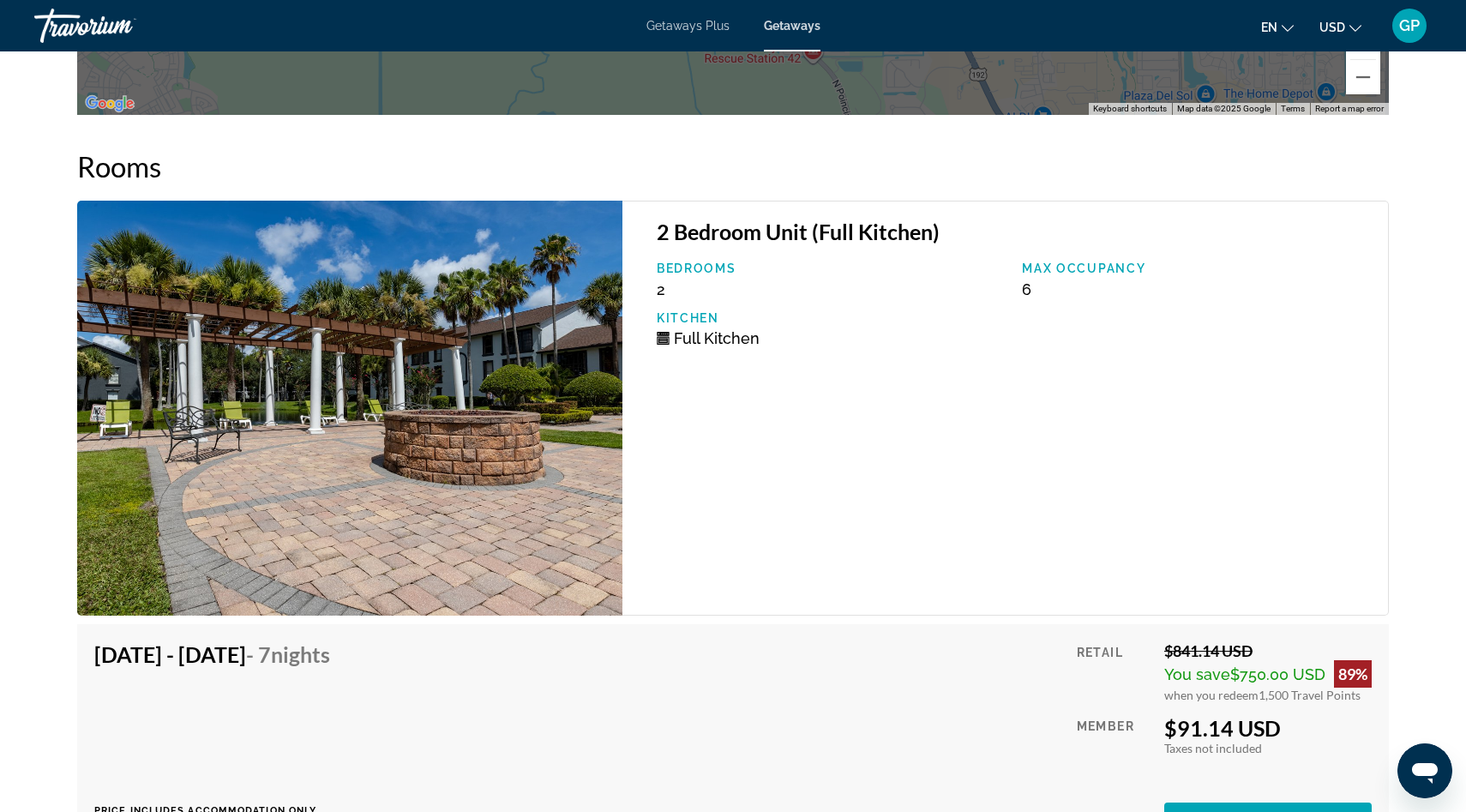
scroll to position [3142, 0]
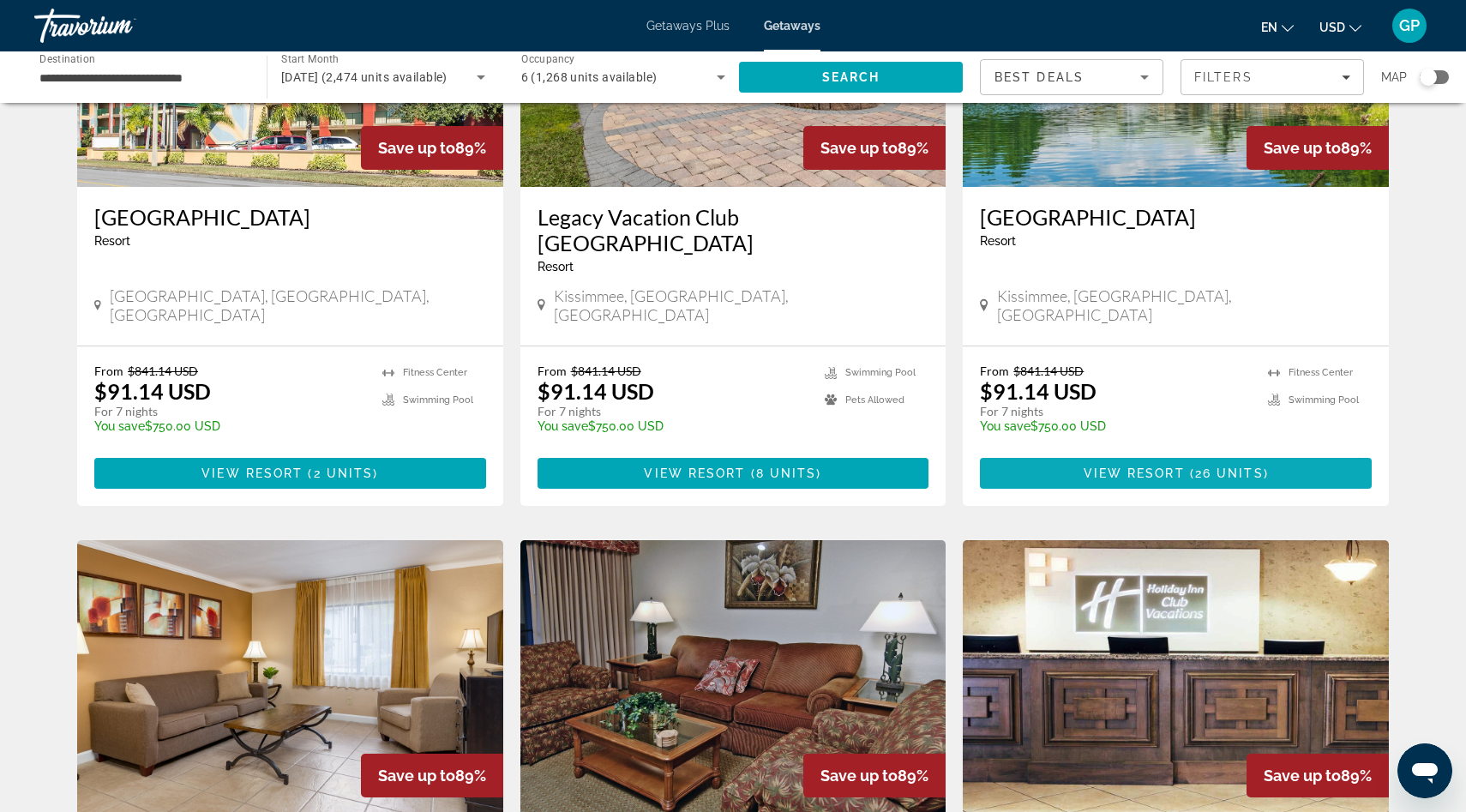
scroll to position [1515, 0]
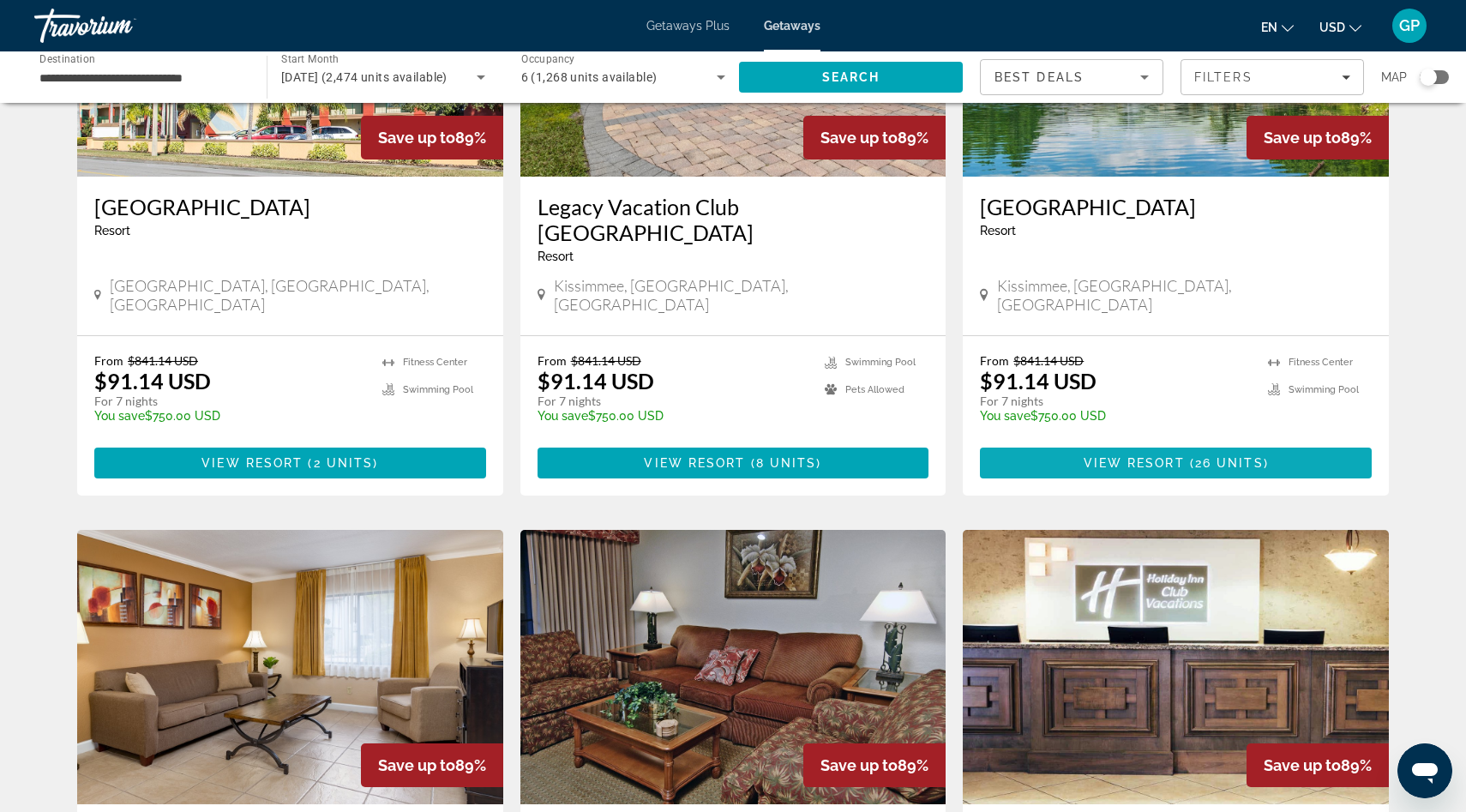
click at [1180, 456] on span "View Resort" at bounding box center [1134, 462] width 101 height 13
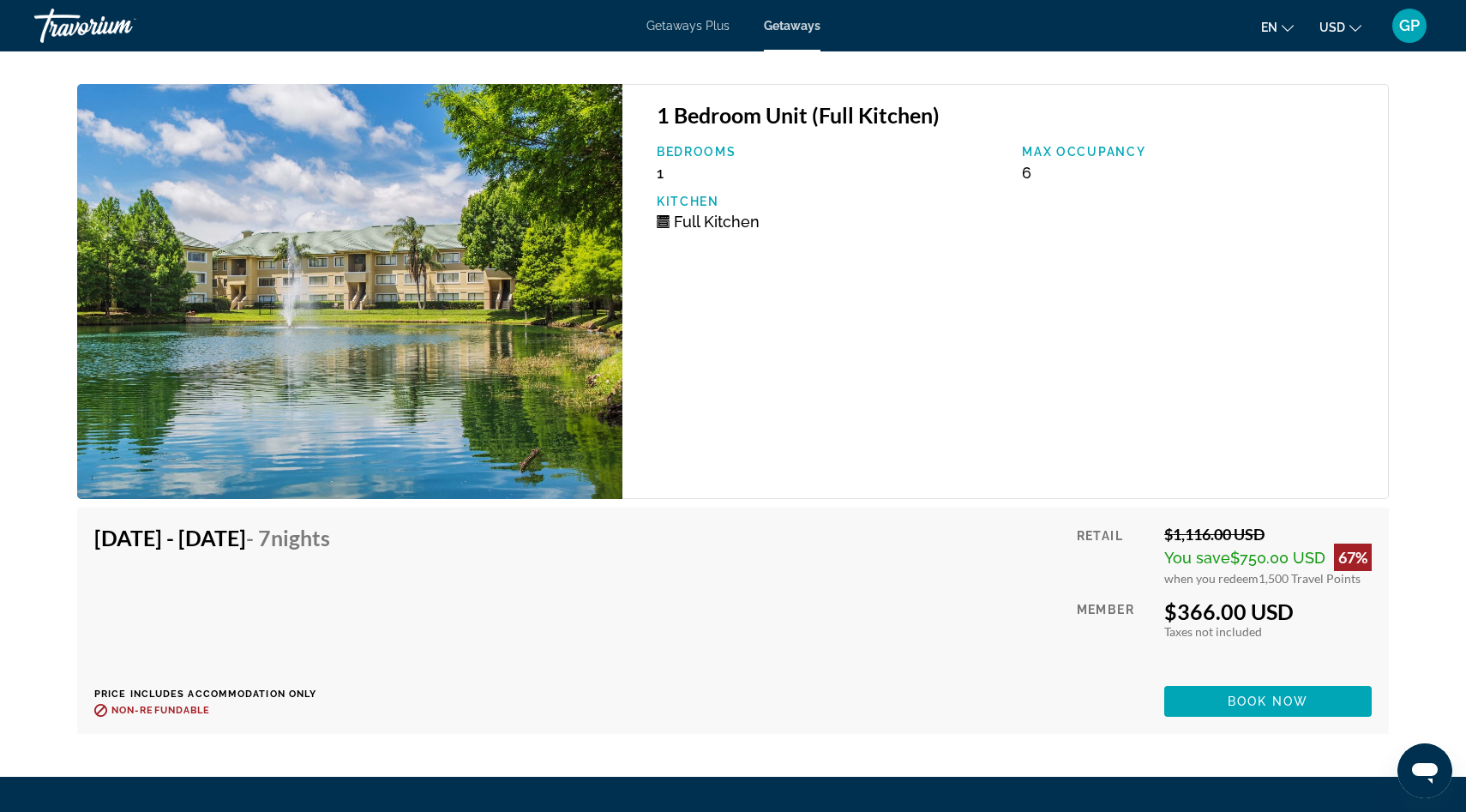
scroll to position [6681, 0]
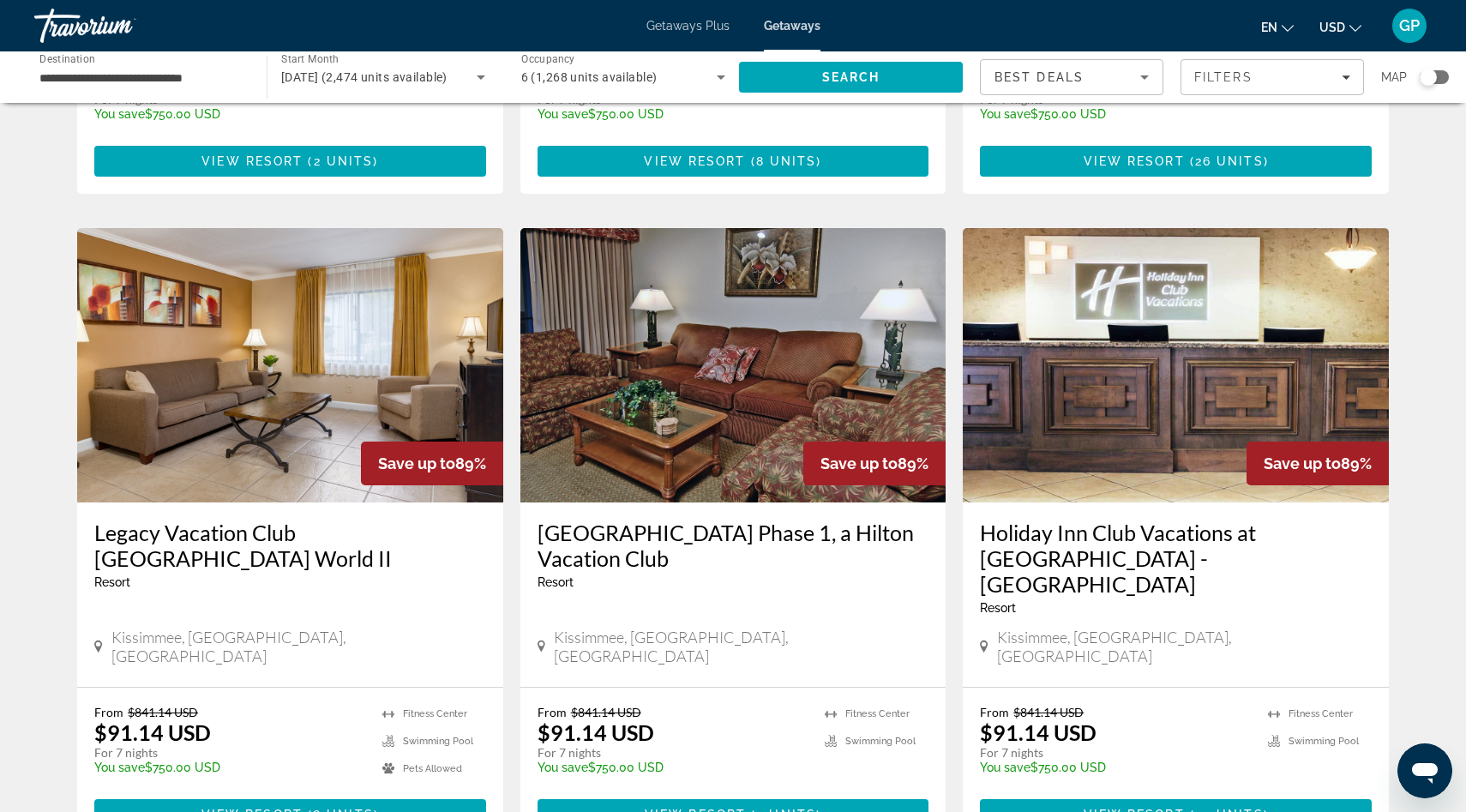
scroll to position [1842, 0]
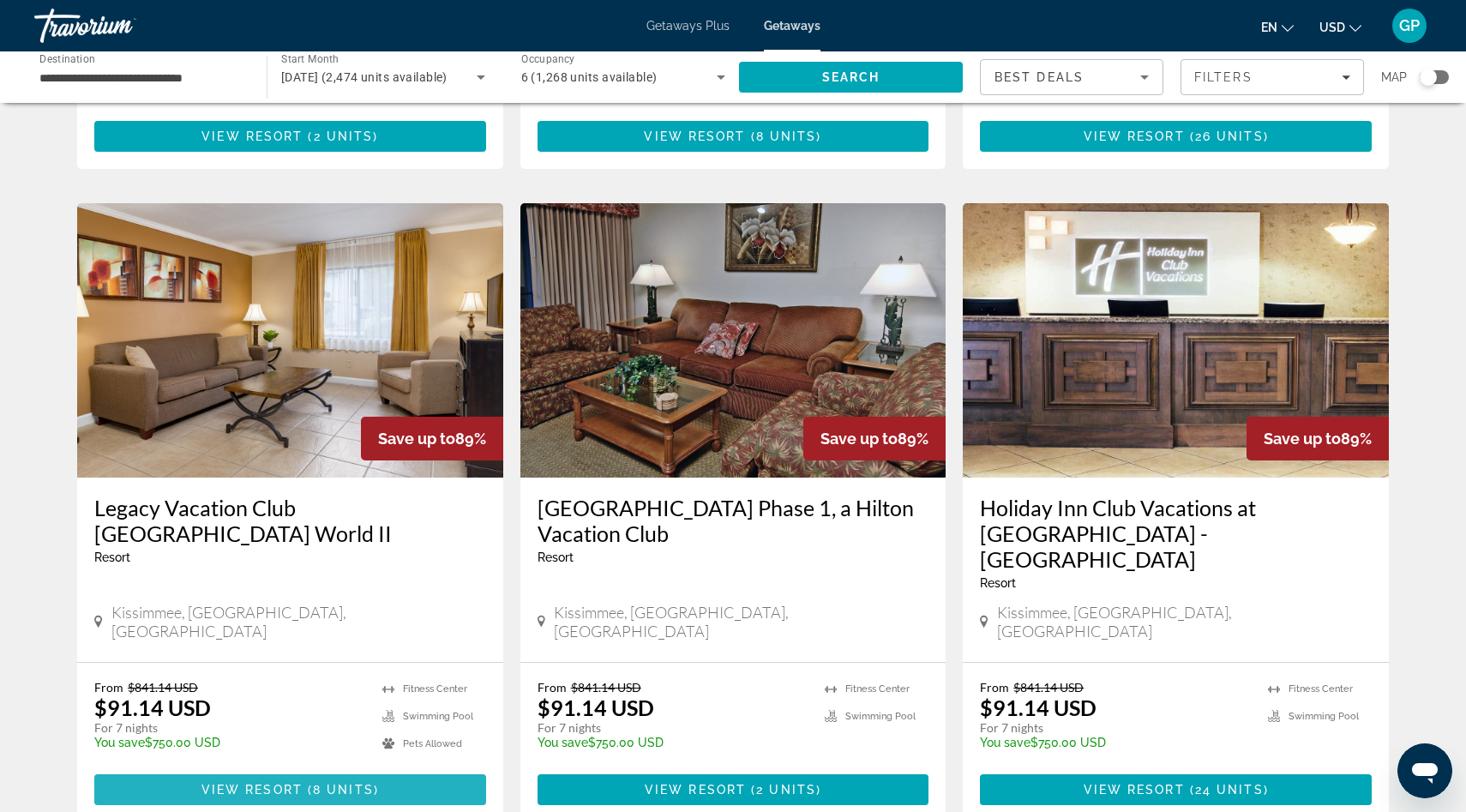
click at [269, 783] on span "View Resort" at bounding box center [252, 789] width 101 height 13
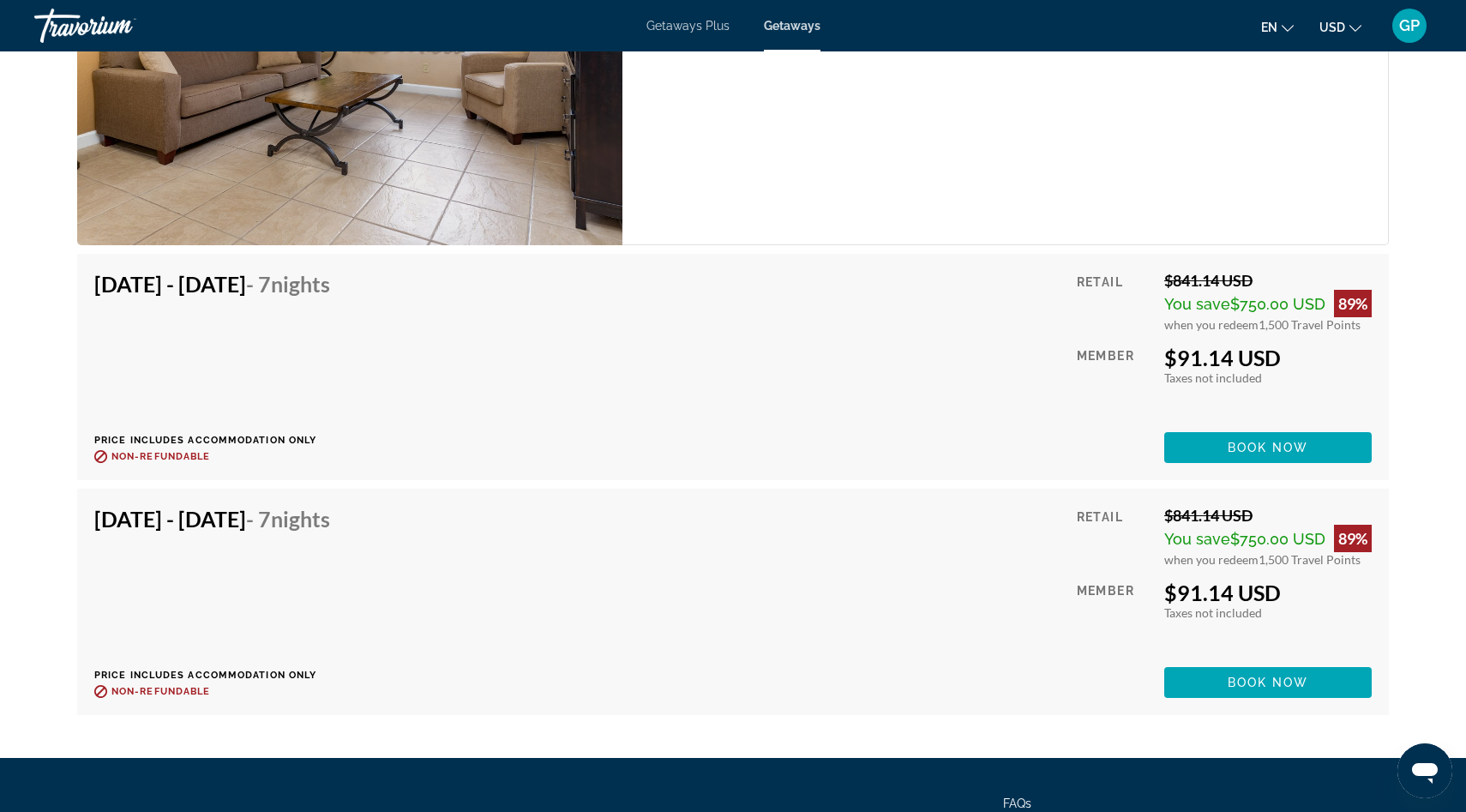
scroll to position [3423, 0]
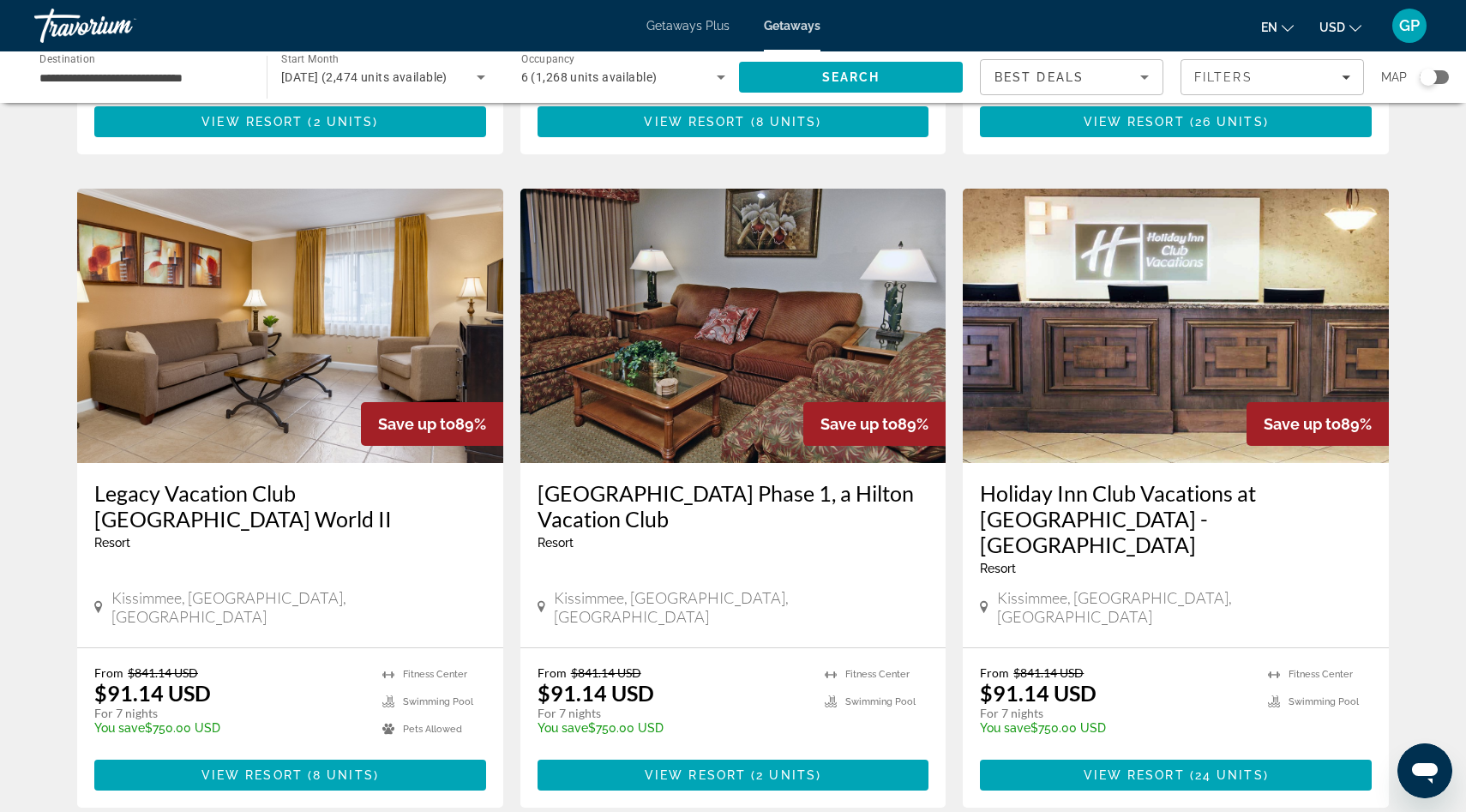
scroll to position [1894, 0]
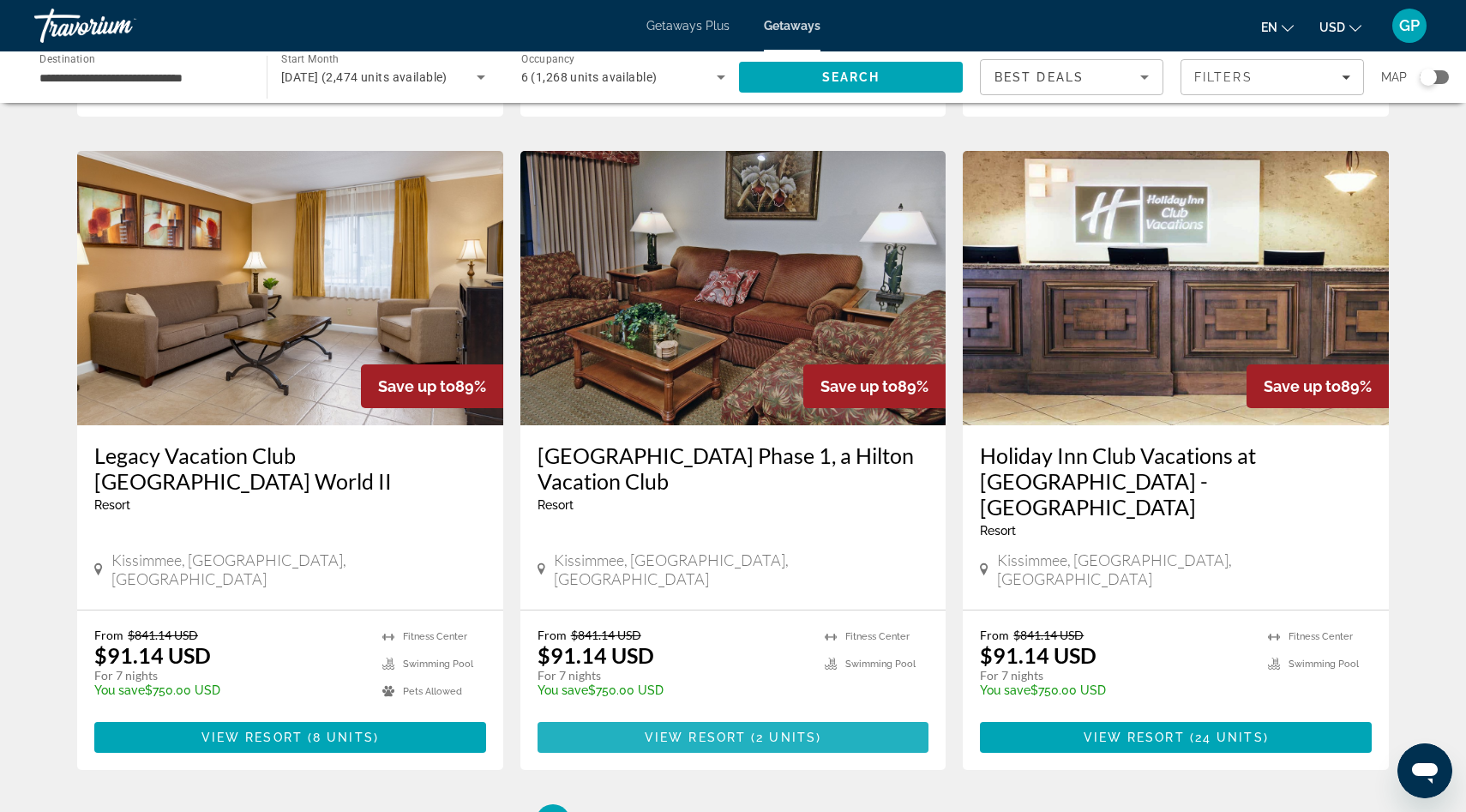
click at [715, 730] on span "View Resort" at bounding box center [695, 736] width 101 height 13
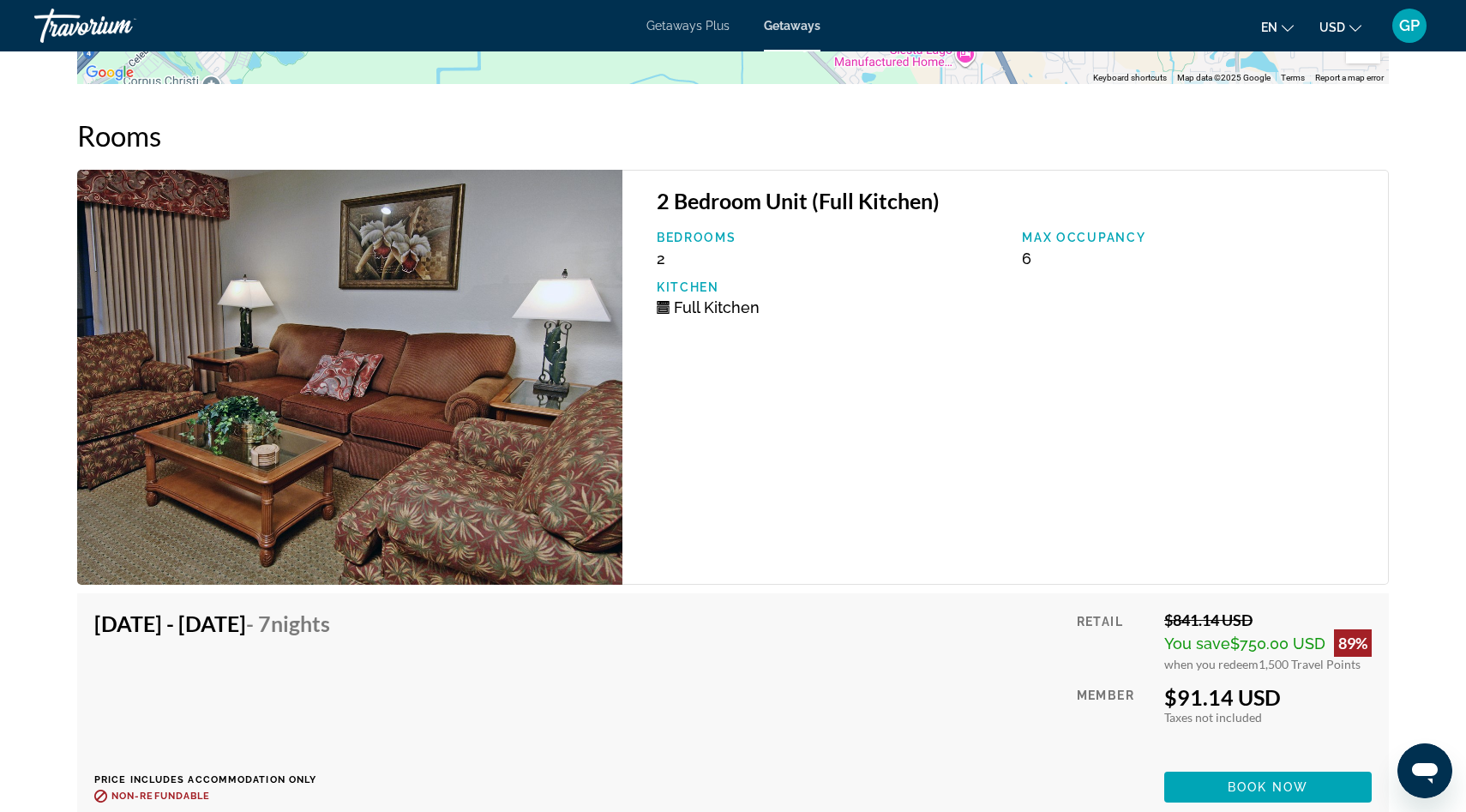
scroll to position [2668, 0]
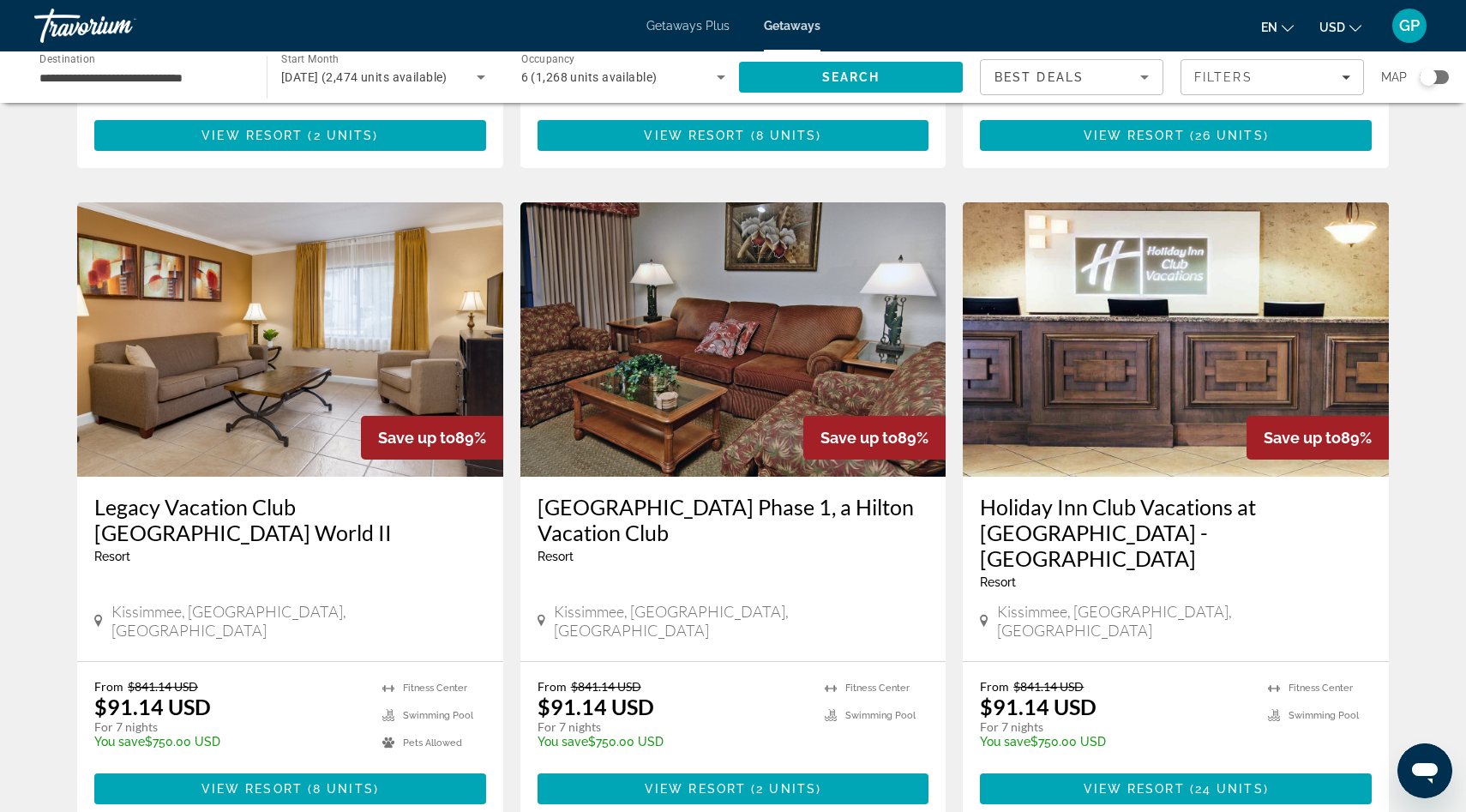
scroll to position [1861, 0]
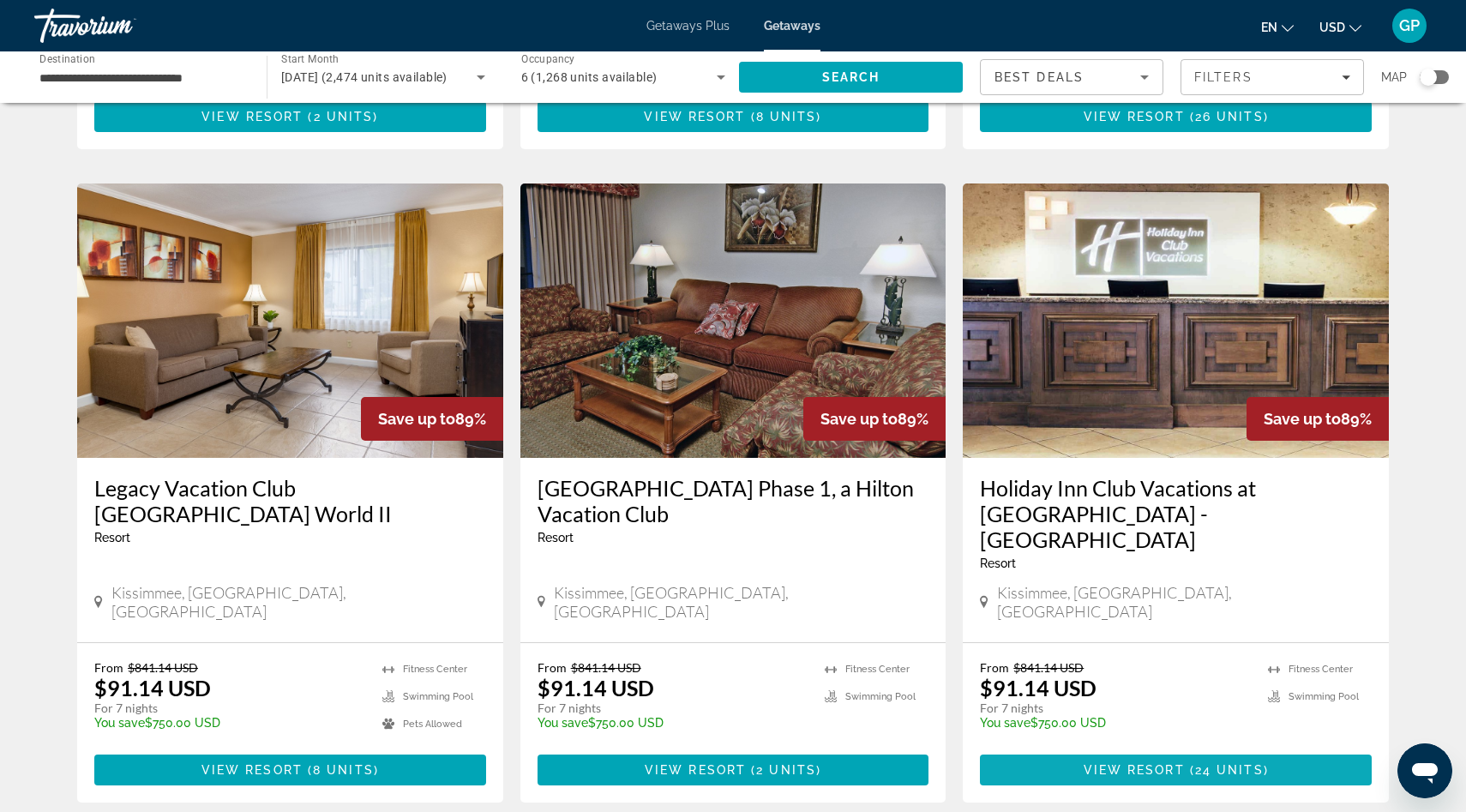
click at [1170, 763] on span "View Resort" at bounding box center [1134, 769] width 101 height 13
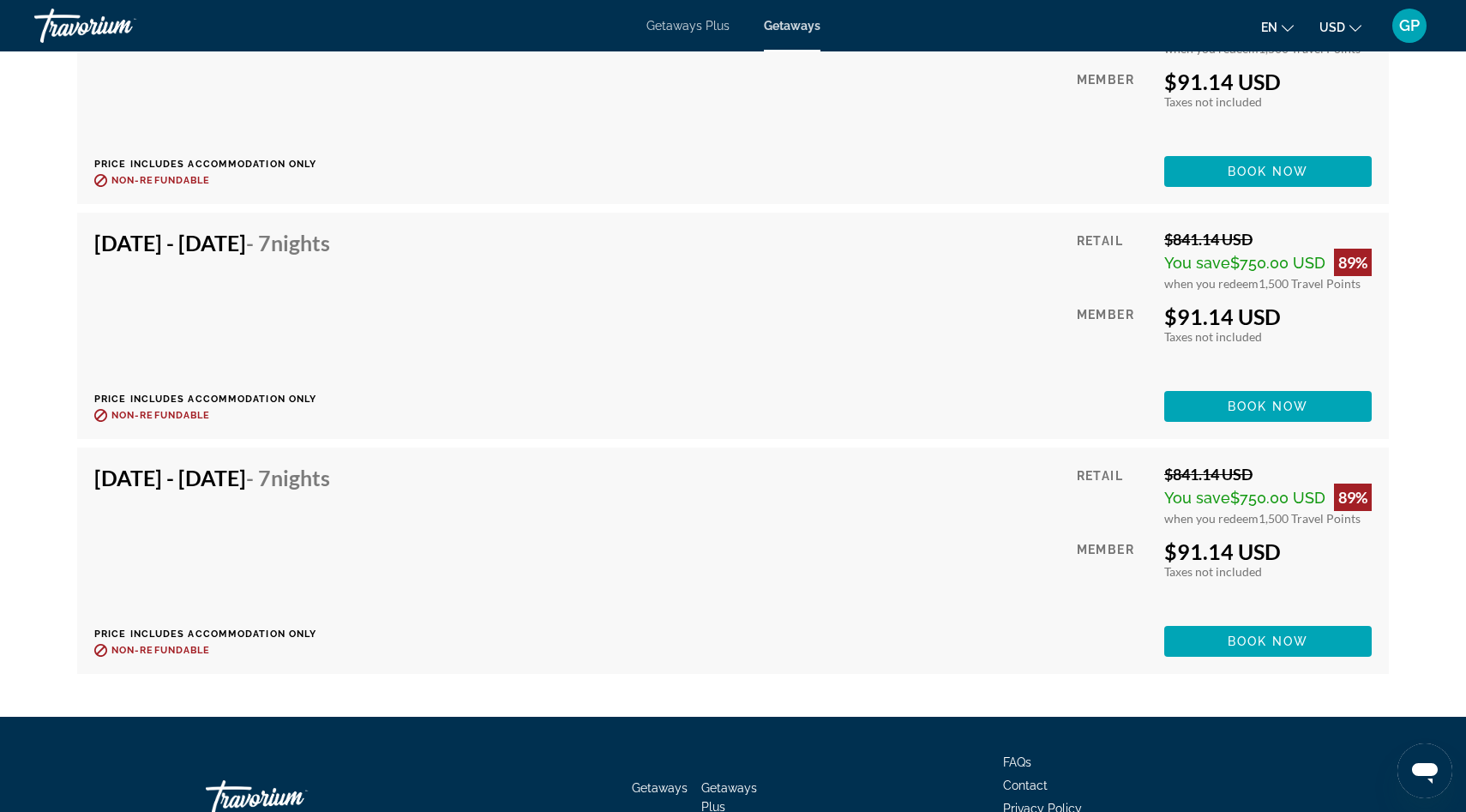
scroll to position [4538, 0]
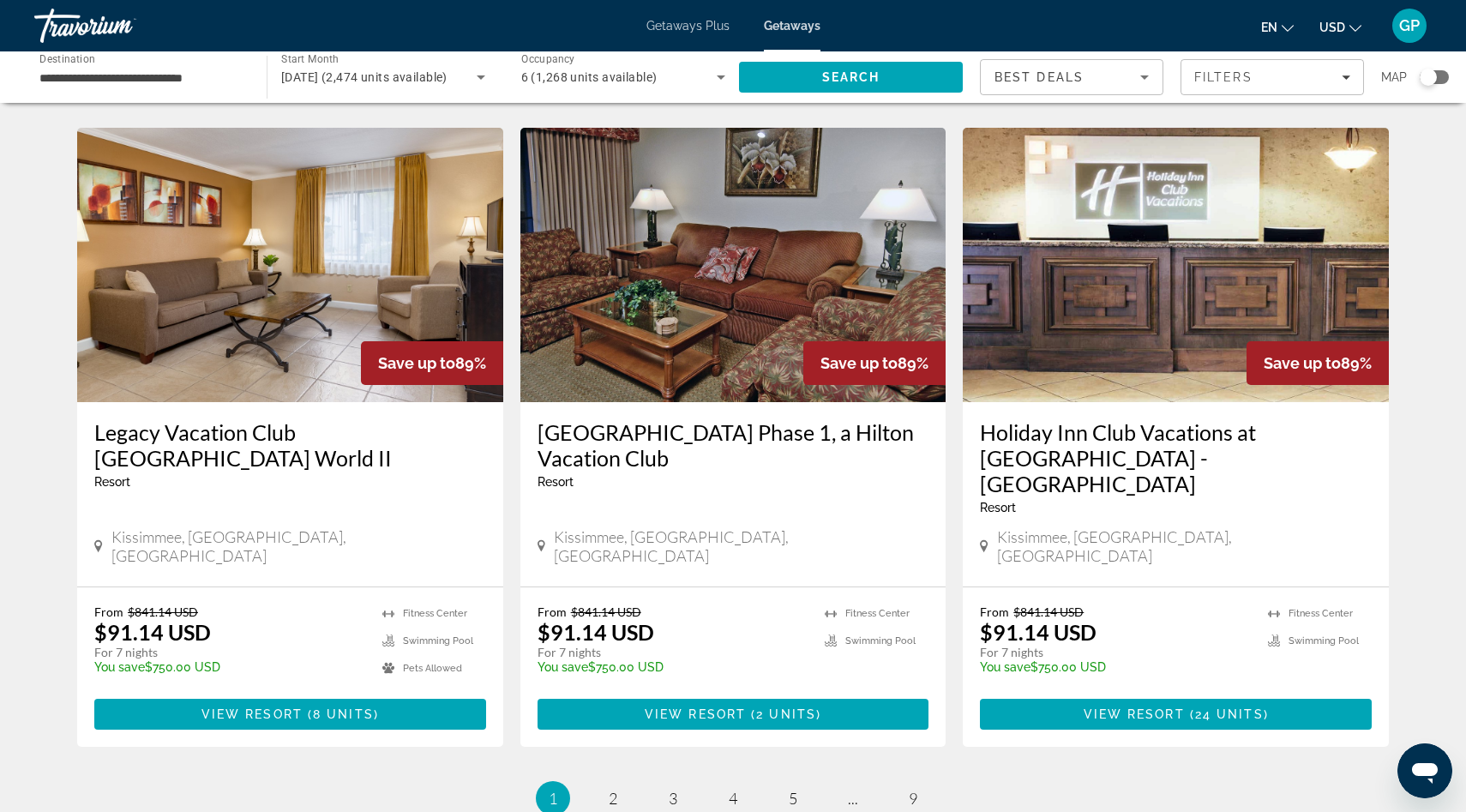
scroll to position [2012, 0]
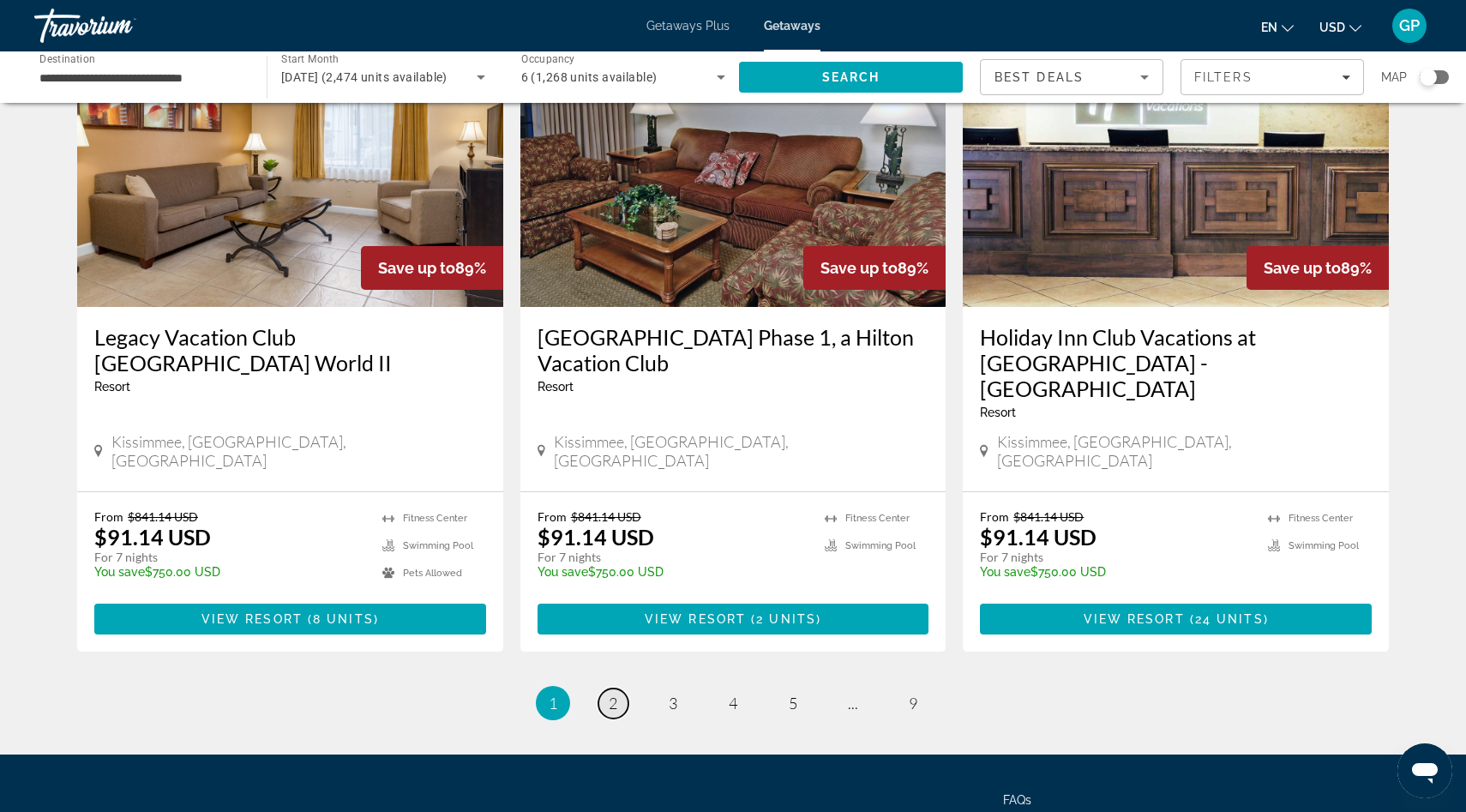
click at [610, 693] on span "2" at bounding box center [613, 702] width 9 height 19
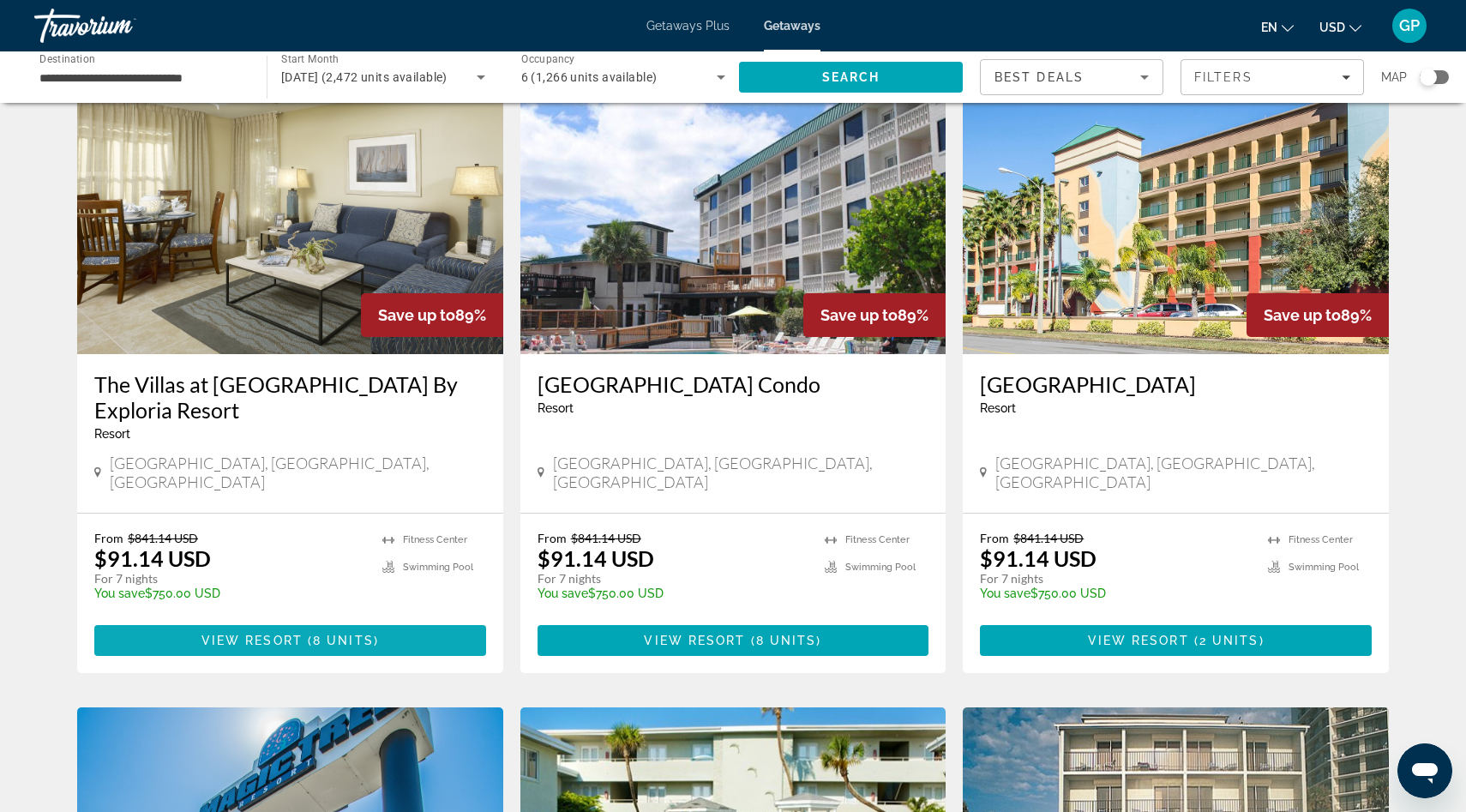
scroll to position [95, 0]
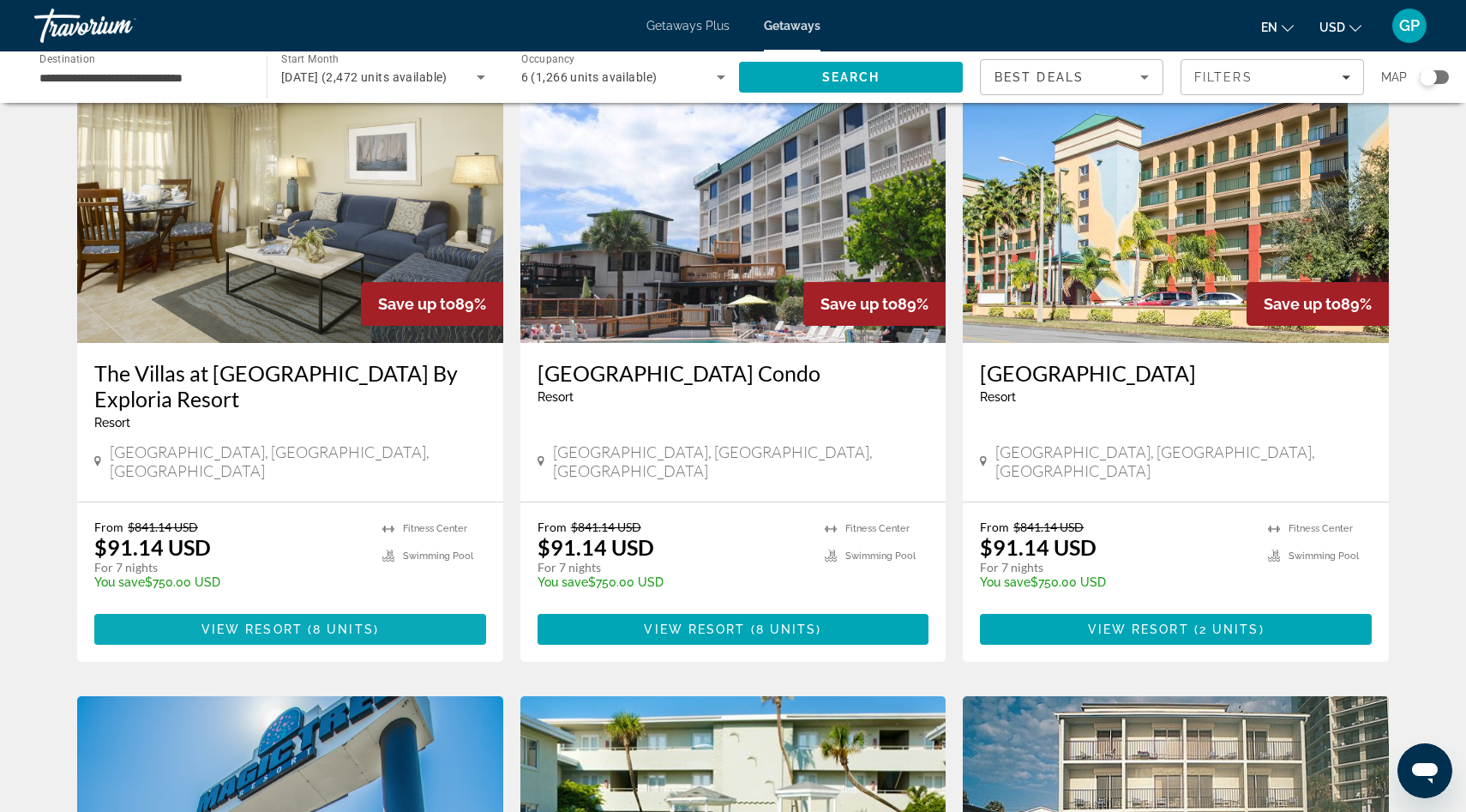
click at [314, 622] on span "8 units" at bounding box center [344, 628] width 61 height 13
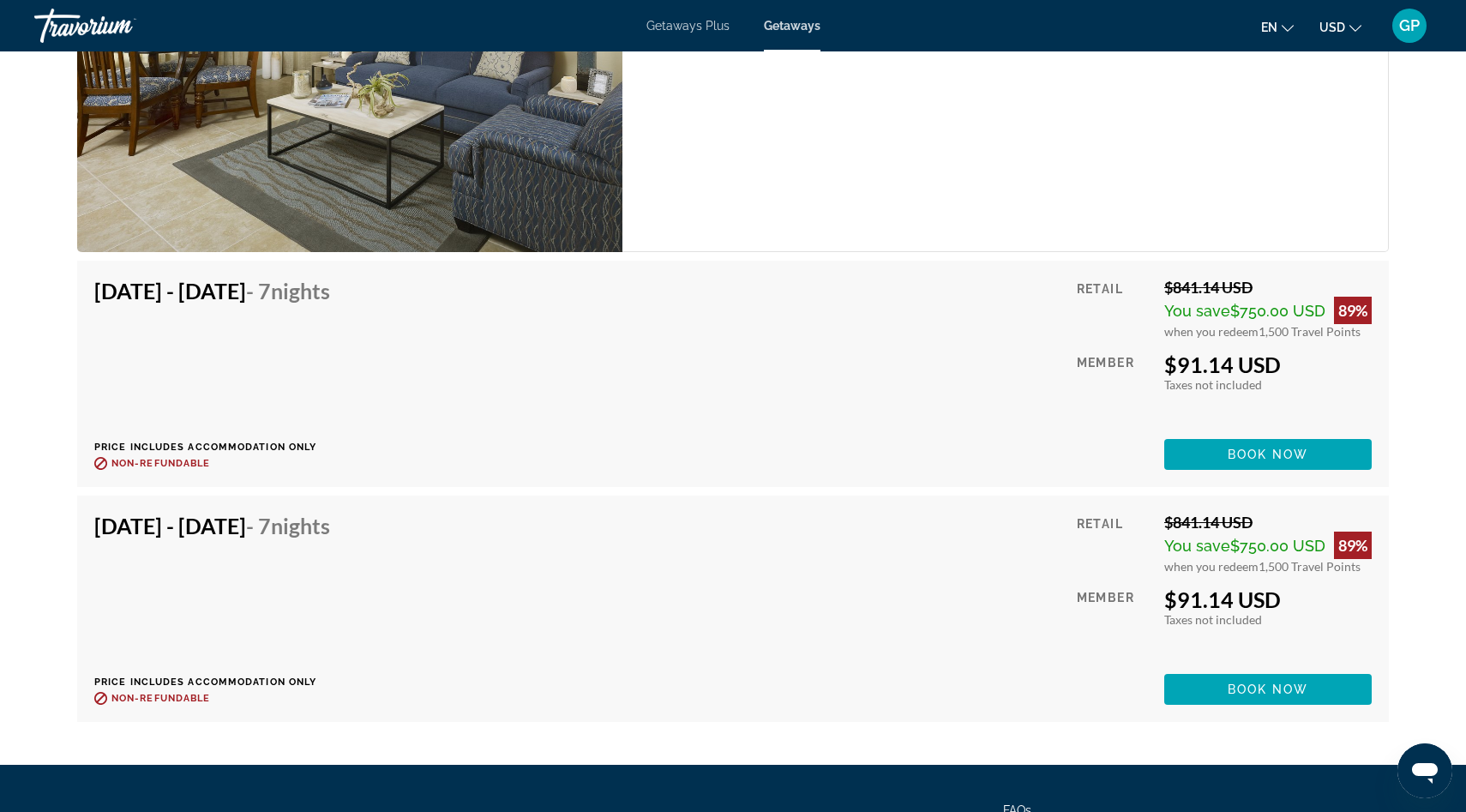
scroll to position [3500, 0]
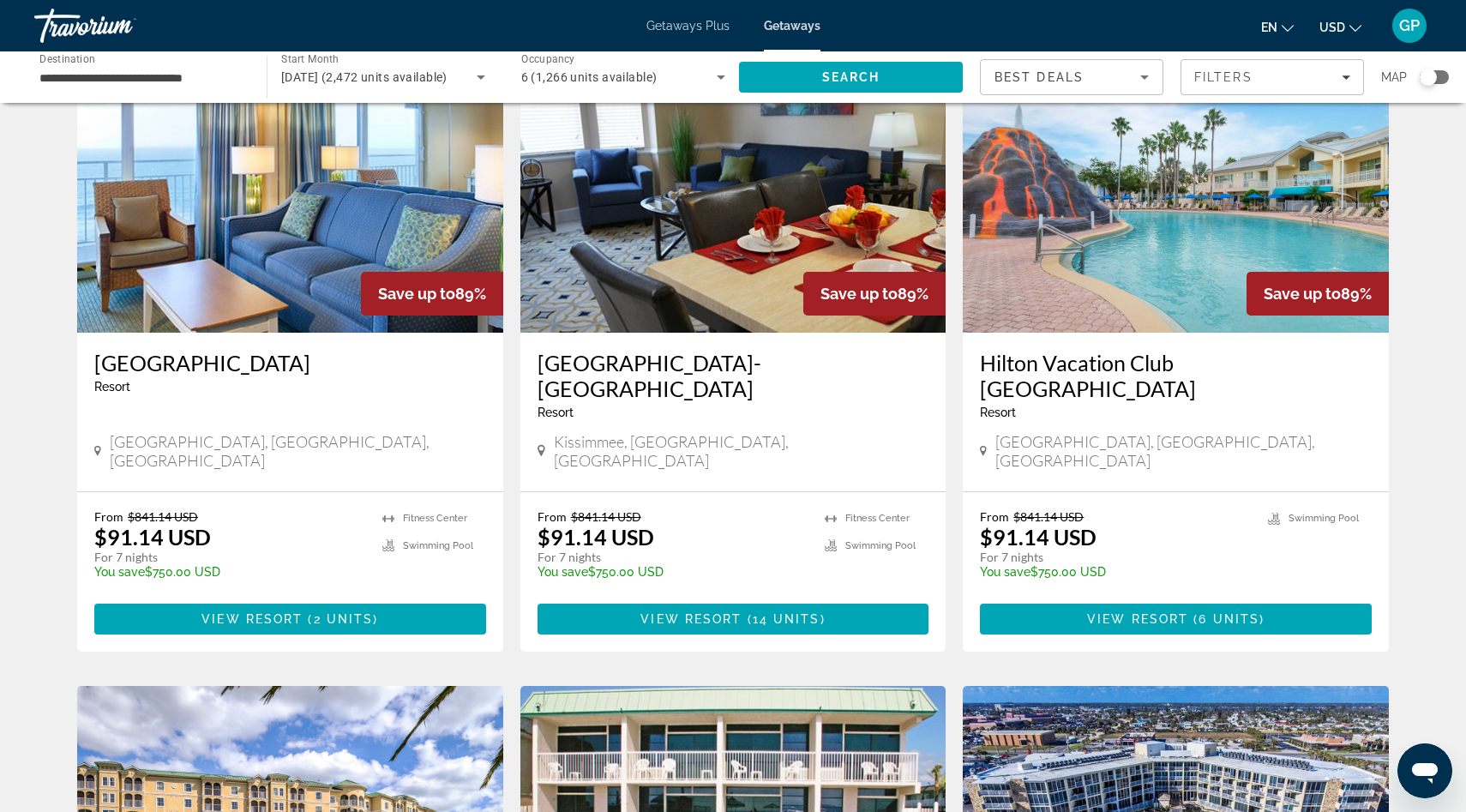
scroll to position [1340, 0]
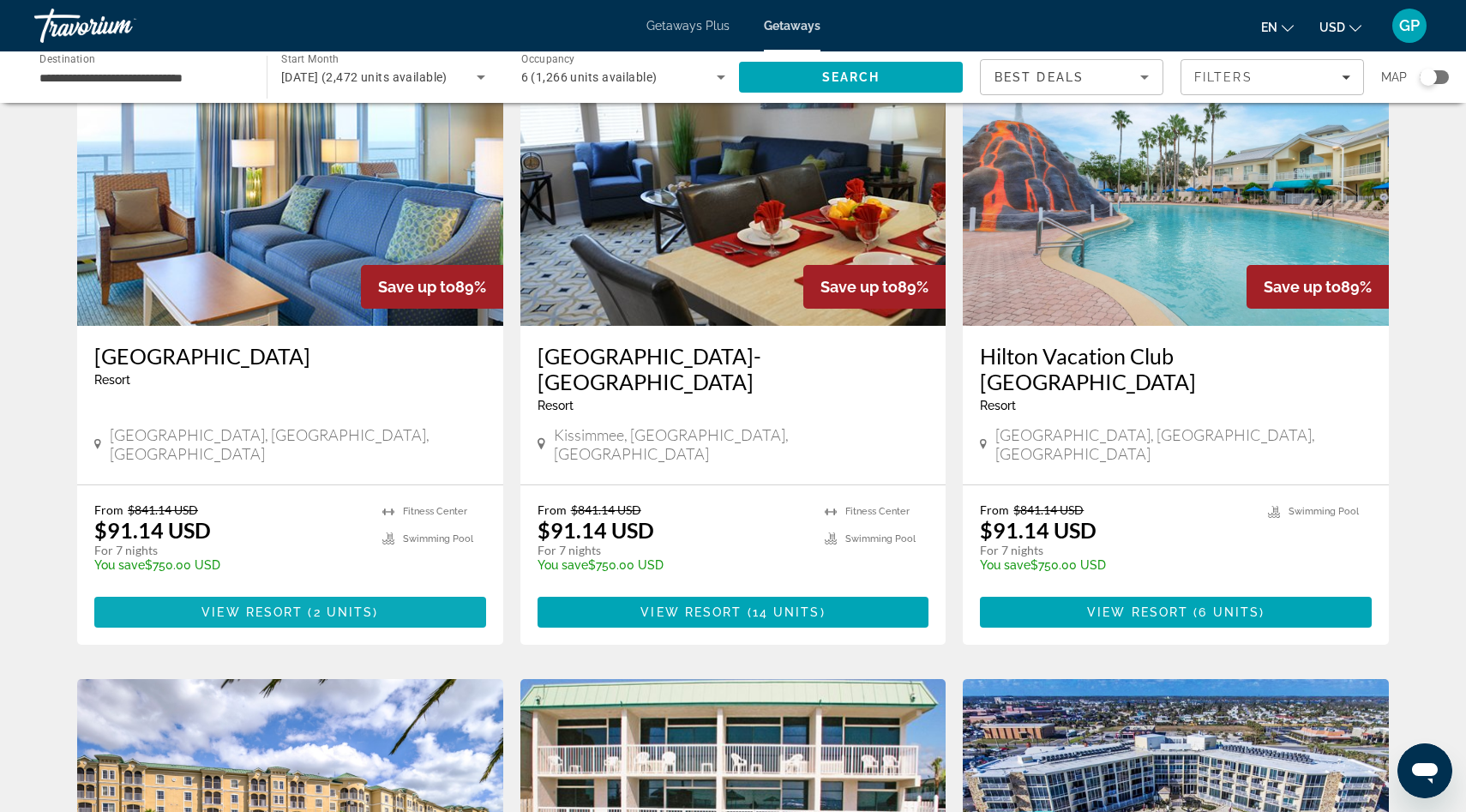
click at [295, 605] on span "View Resort" at bounding box center [252, 611] width 101 height 13
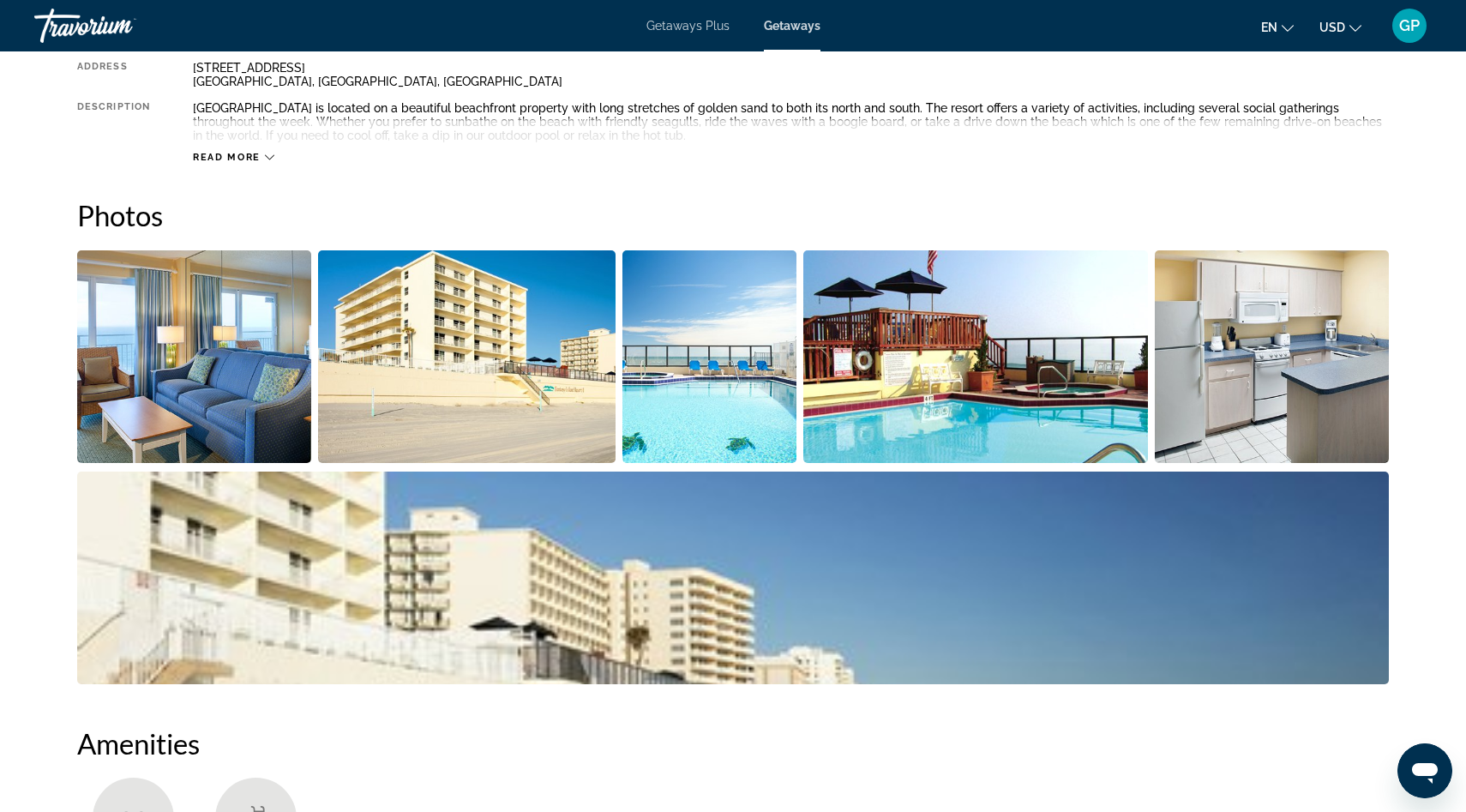
scroll to position [662, 0]
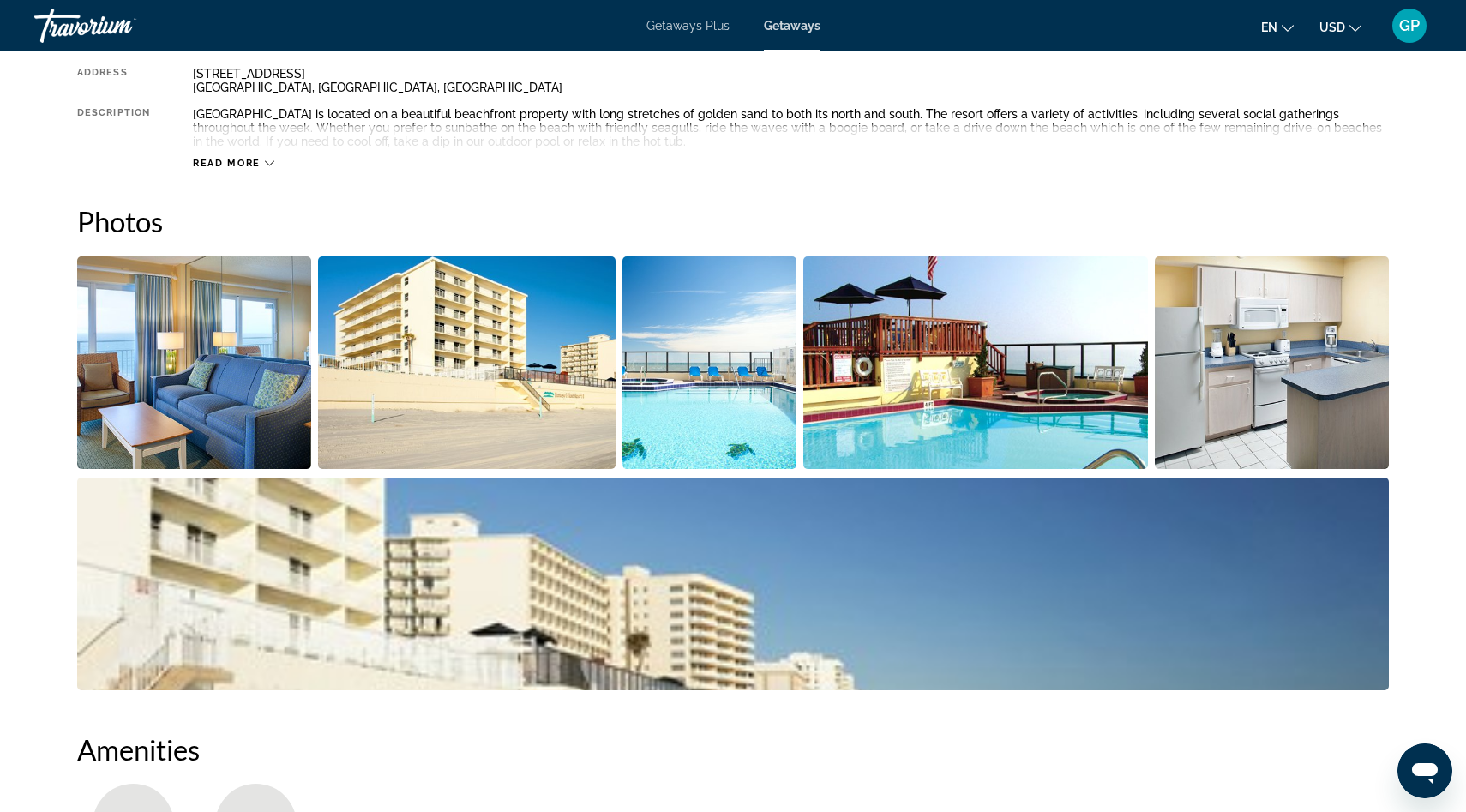
click at [180, 360] on img "Open full-screen image slider" at bounding box center [194, 362] width 234 height 212
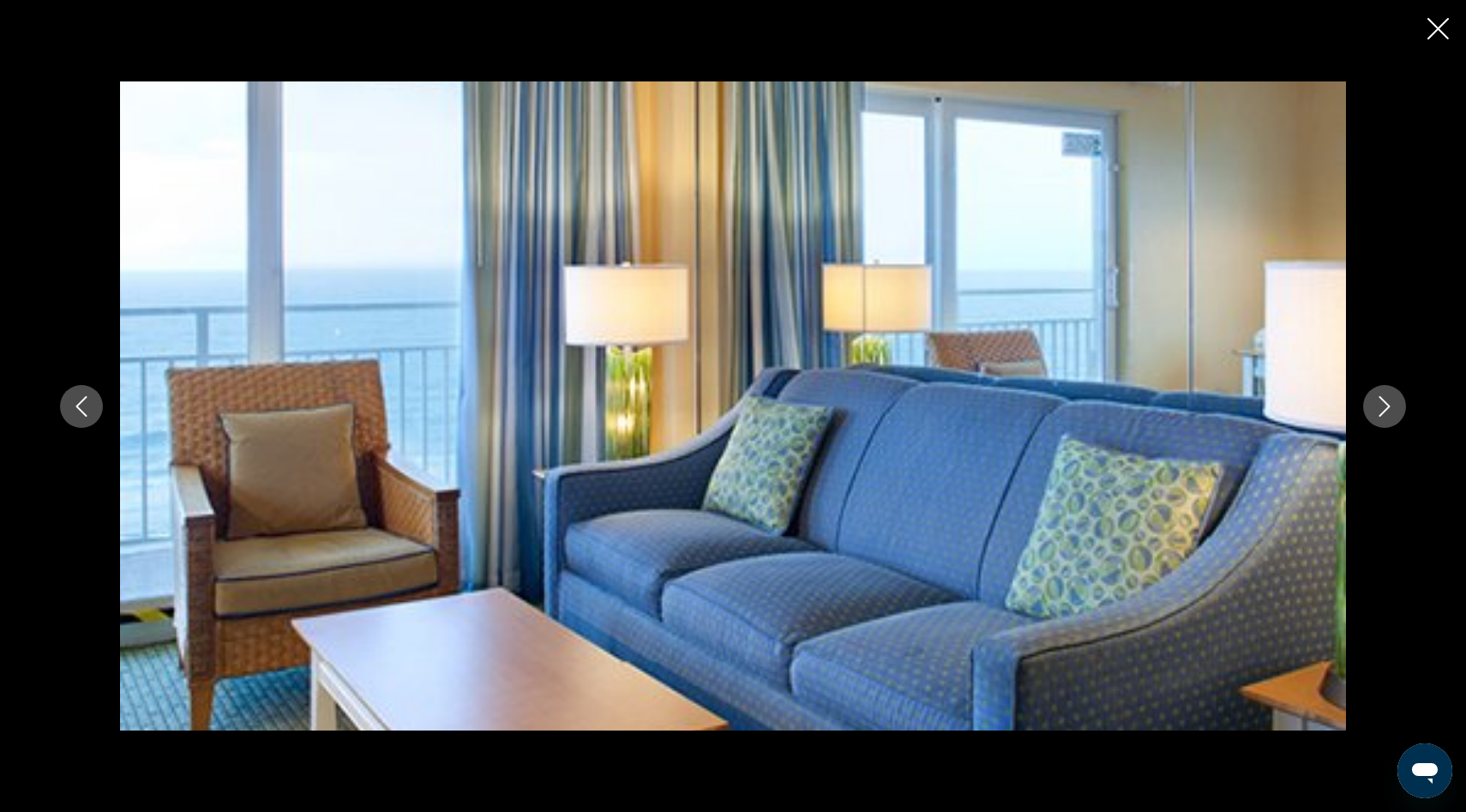
click at [1388, 410] on icon "Next image" at bounding box center [1385, 406] width 21 height 21
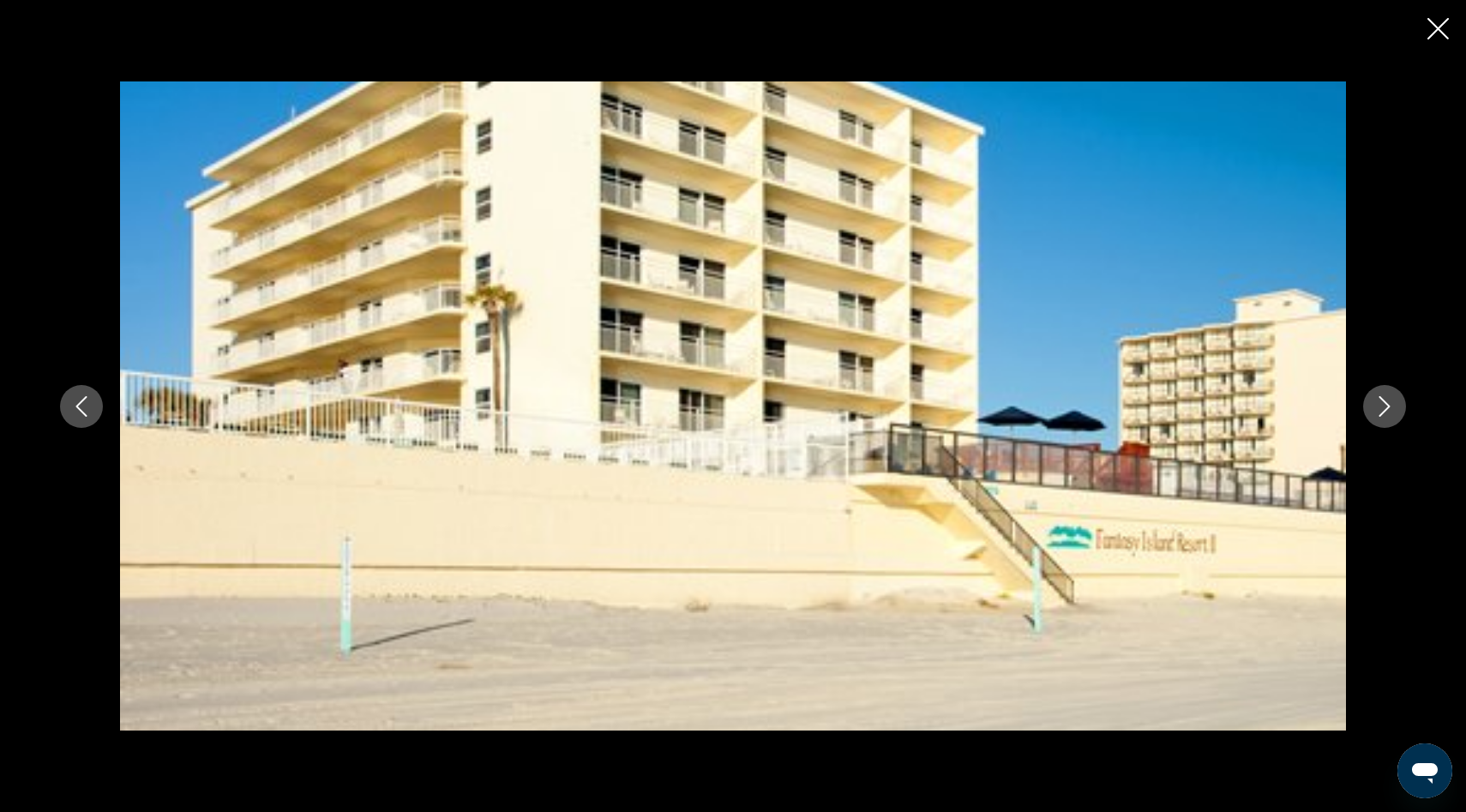
click at [1388, 410] on icon "Next image" at bounding box center [1385, 406] width 21 height 21
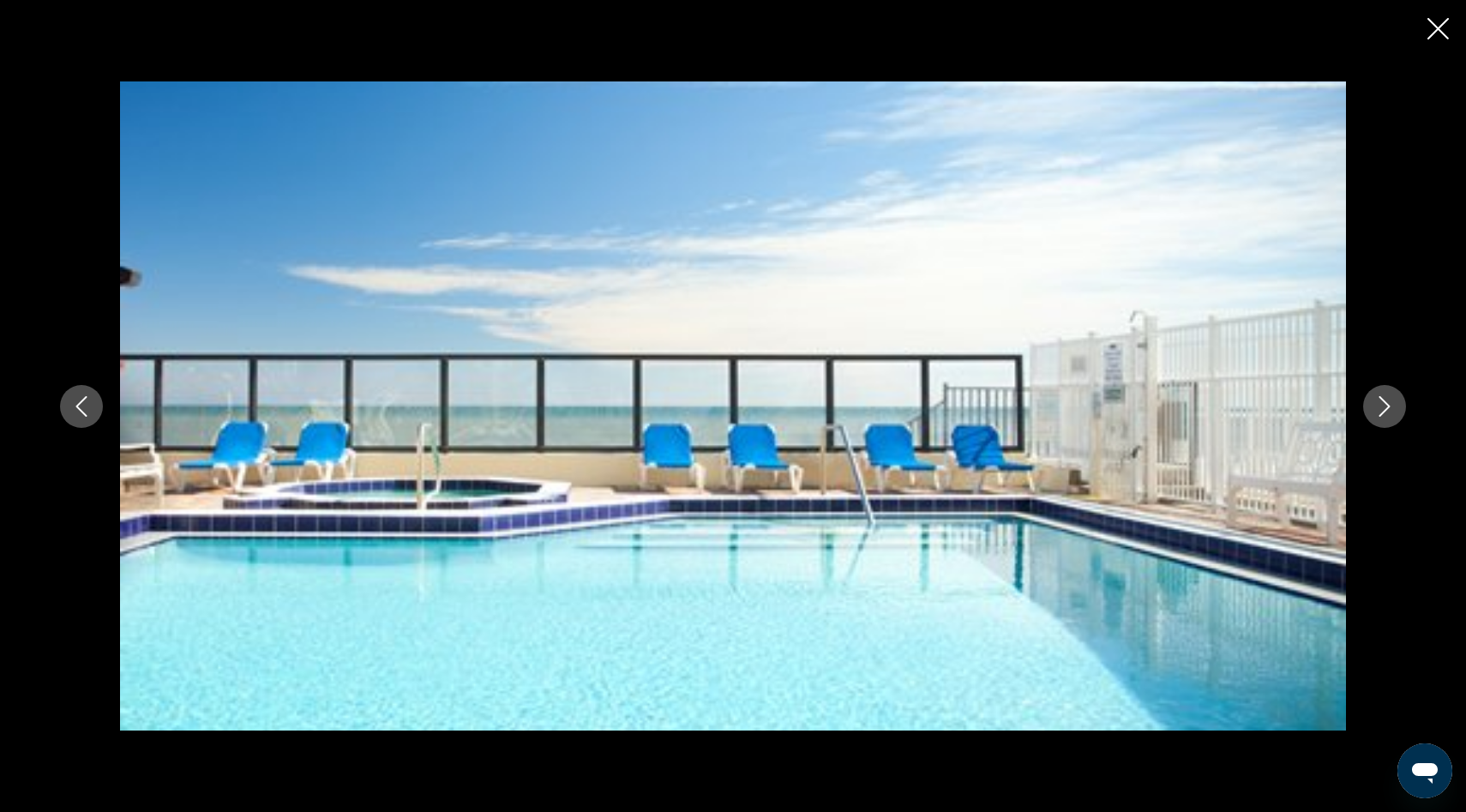
click at [1388, 410] on icon "Next image" at bounding box center [1385, 406] width 21 height 21
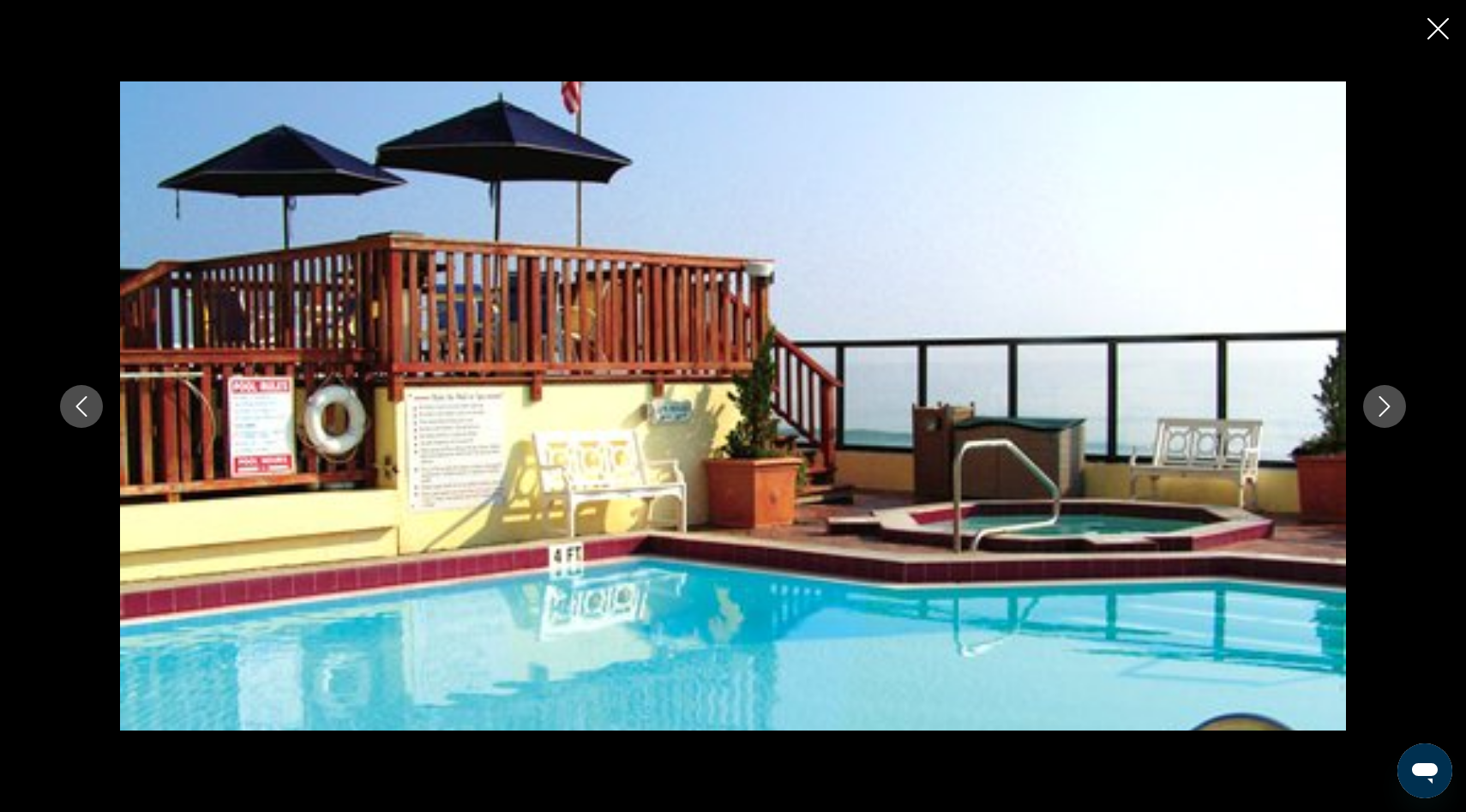
click at [1388, 410] on icon "Next image" at bounding box center [1385, 406] width 21 height 21
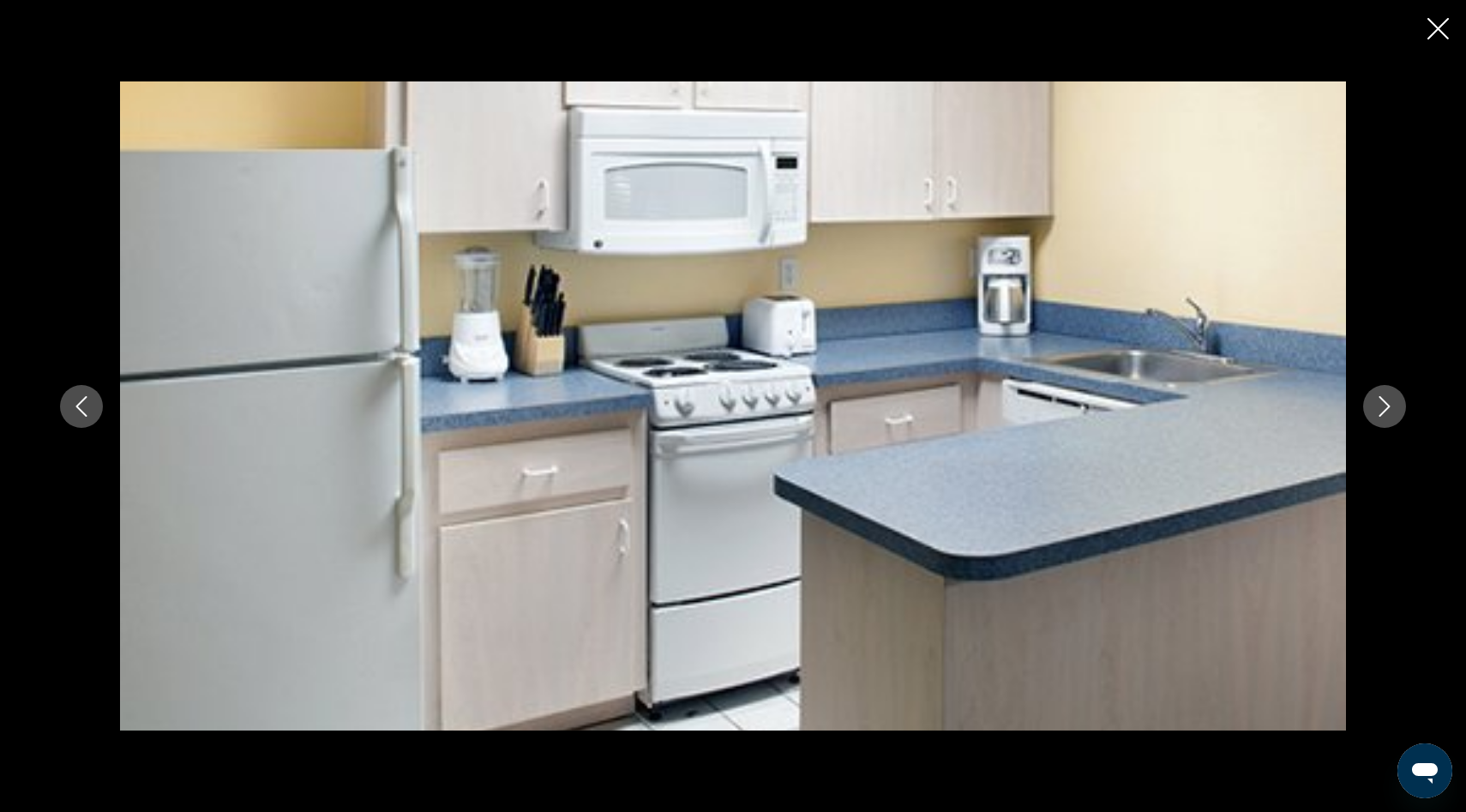
click at [1388, 410] on icon "Next image" at bounding box center [1385, 406] width 21 height 21
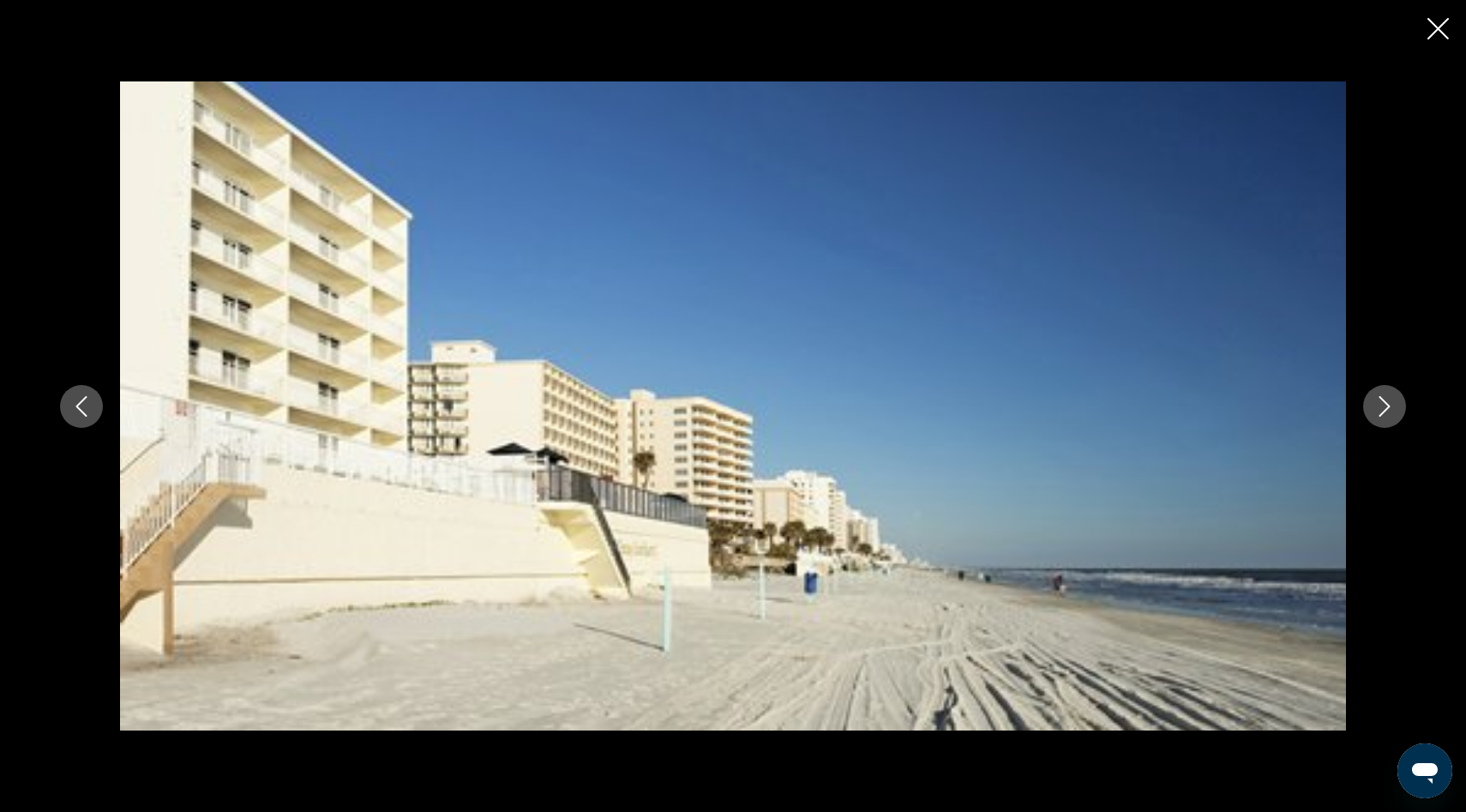
click at [1388, 410] on icon "Next image" at bounding box center [1385, 406] width 21 height 21
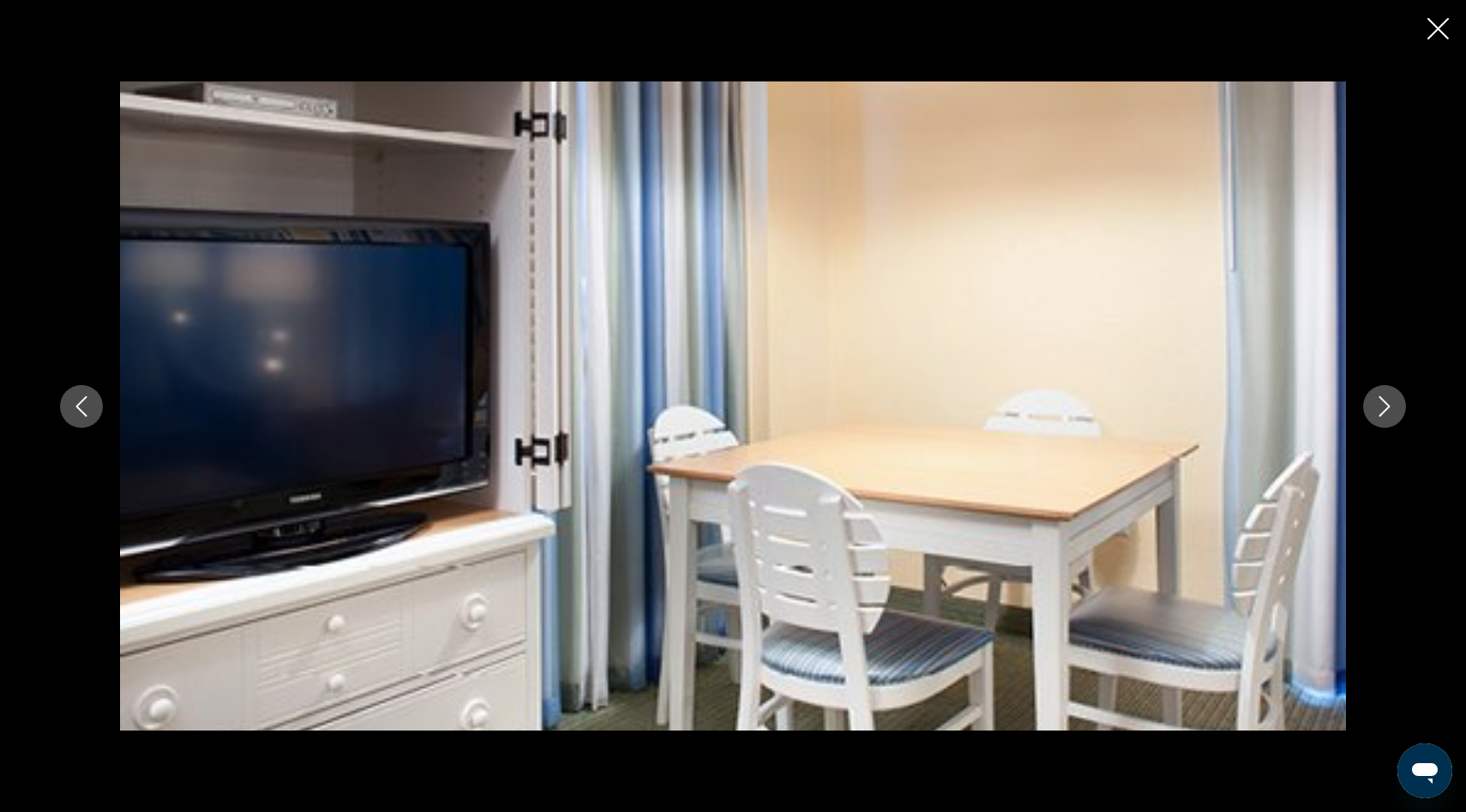
click at [1388, 410] on icon "Next image" at bounding box center [1385, 406] width 21 height 21
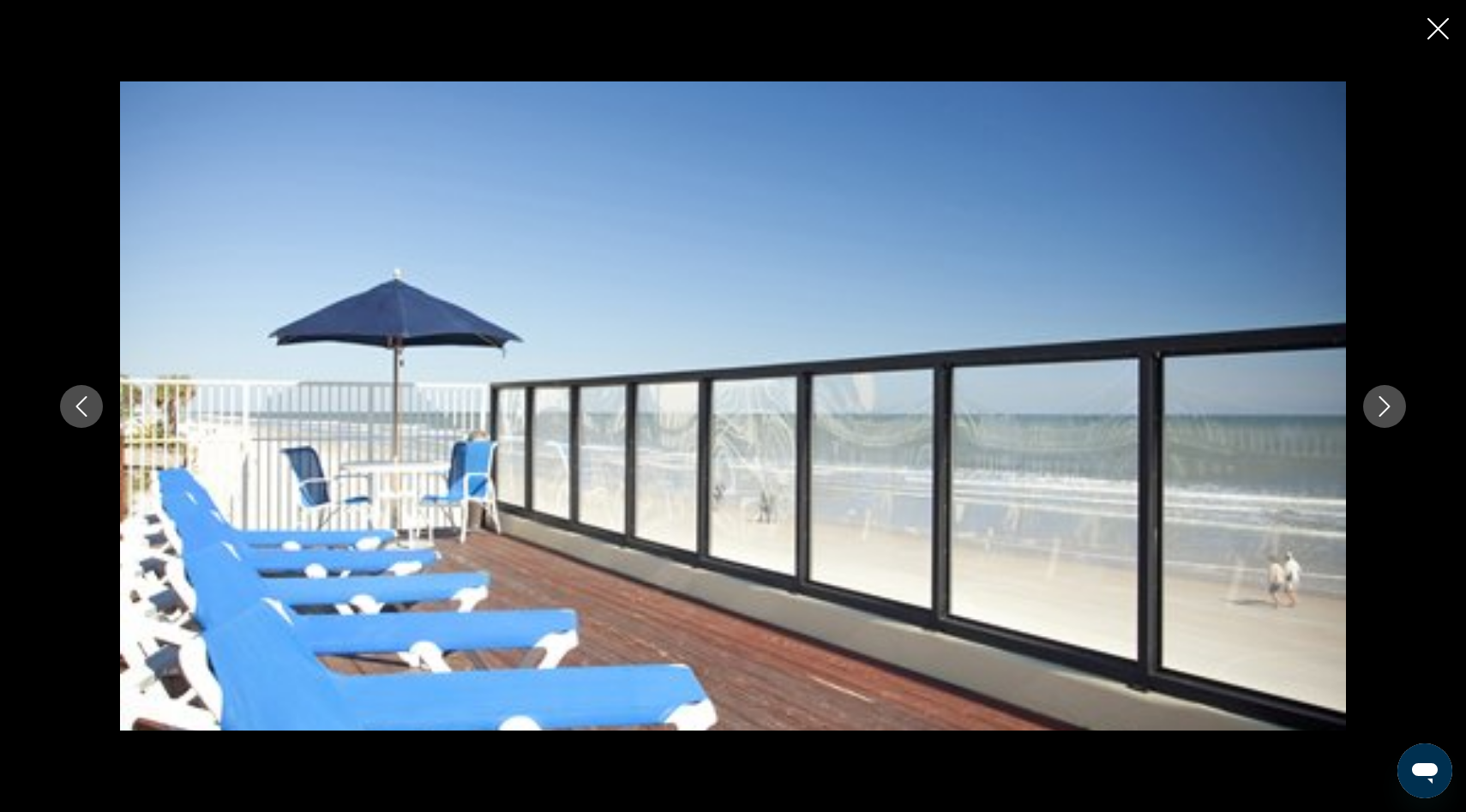
click at [1388, 410] on icon "Next image" at bounding box center [1385, 406] width 21 height 21
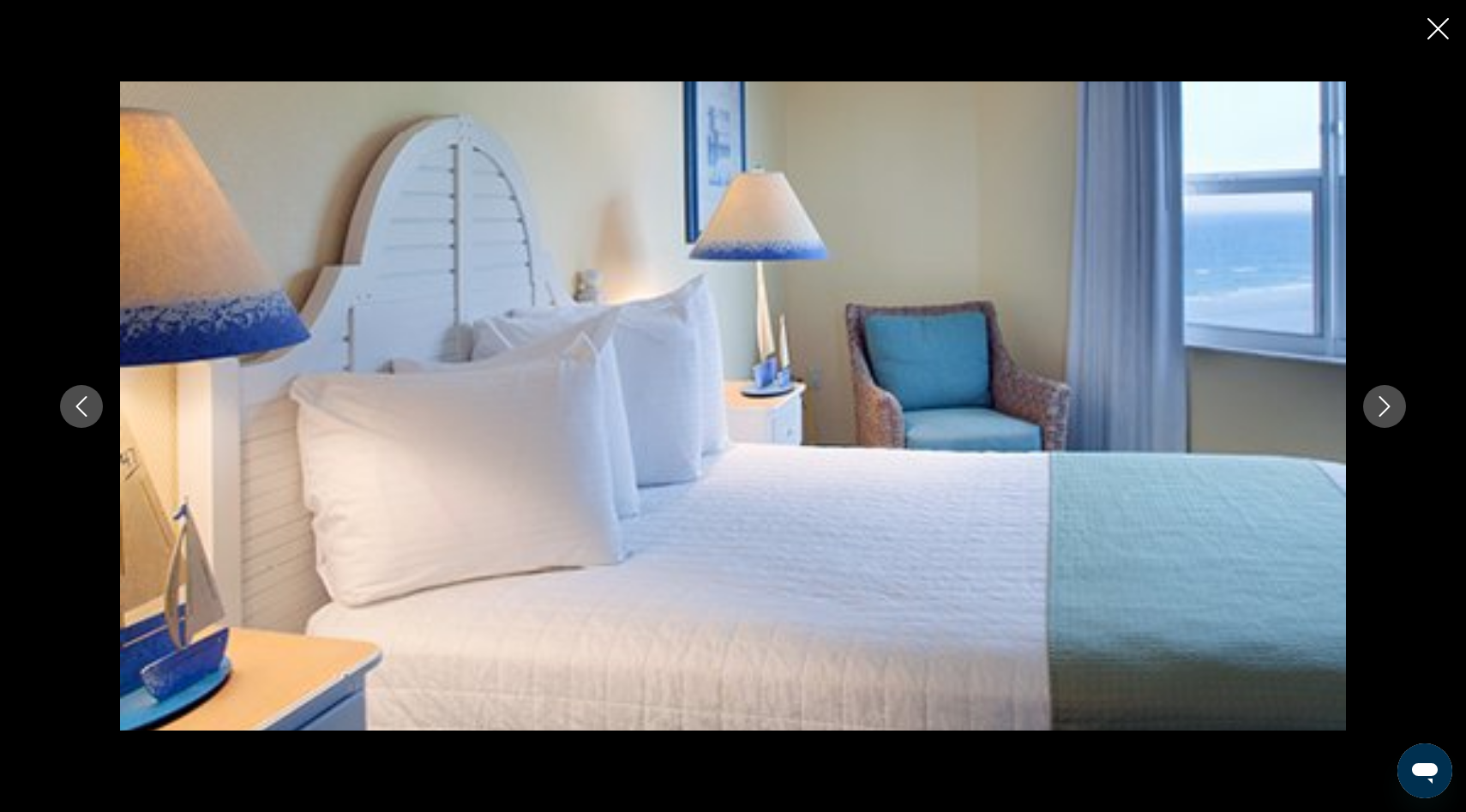
click at [1388, 410] on icon "Next image" at bounding box center [1385, 406] width 21 height 21
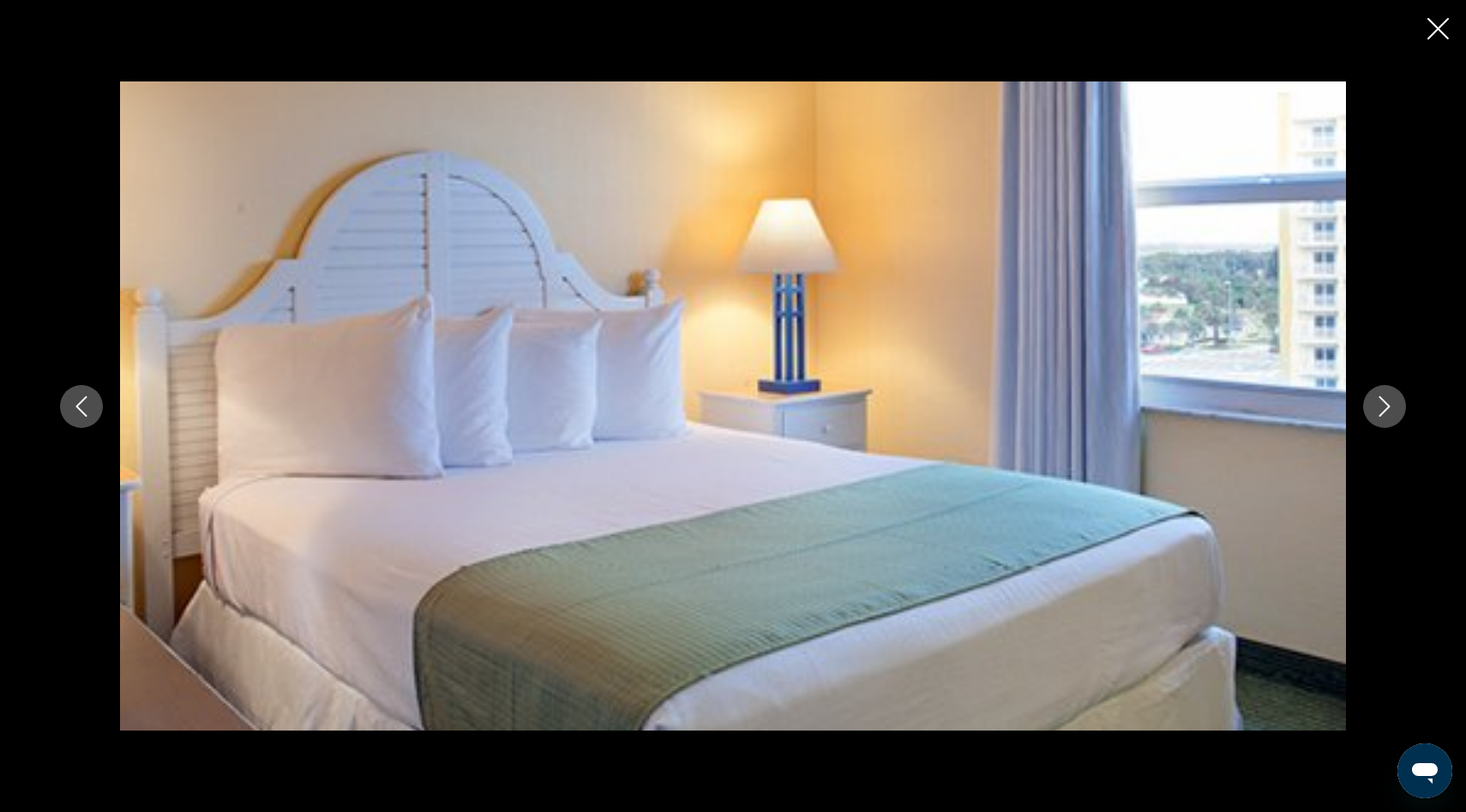
click at [1388, 410] on icon "Next image" at bounding box center [1385, 406] width 21 height 21
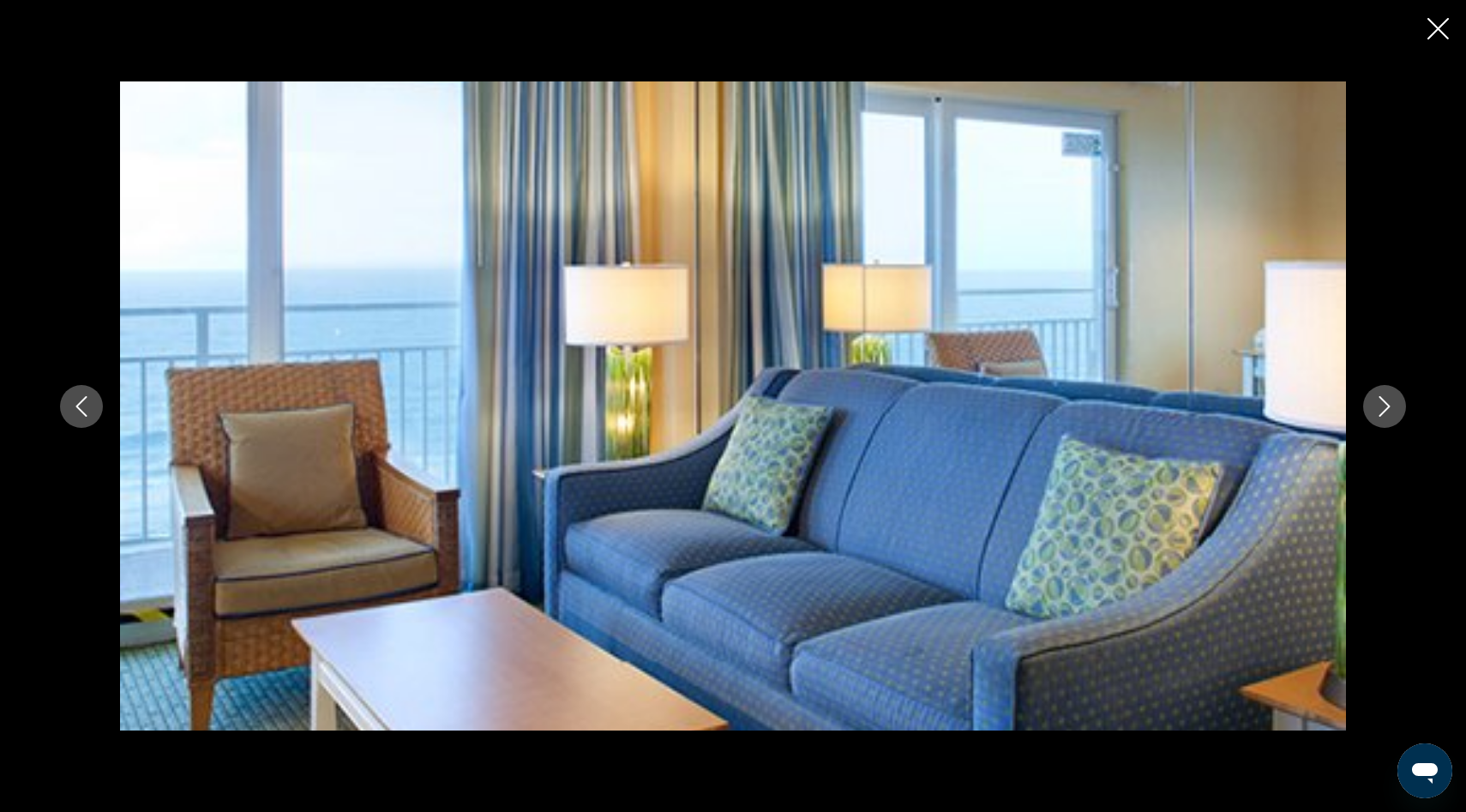
click at [1387, 410] on icon "Next image" at bounding box center [1385, 406] width 21 height 21
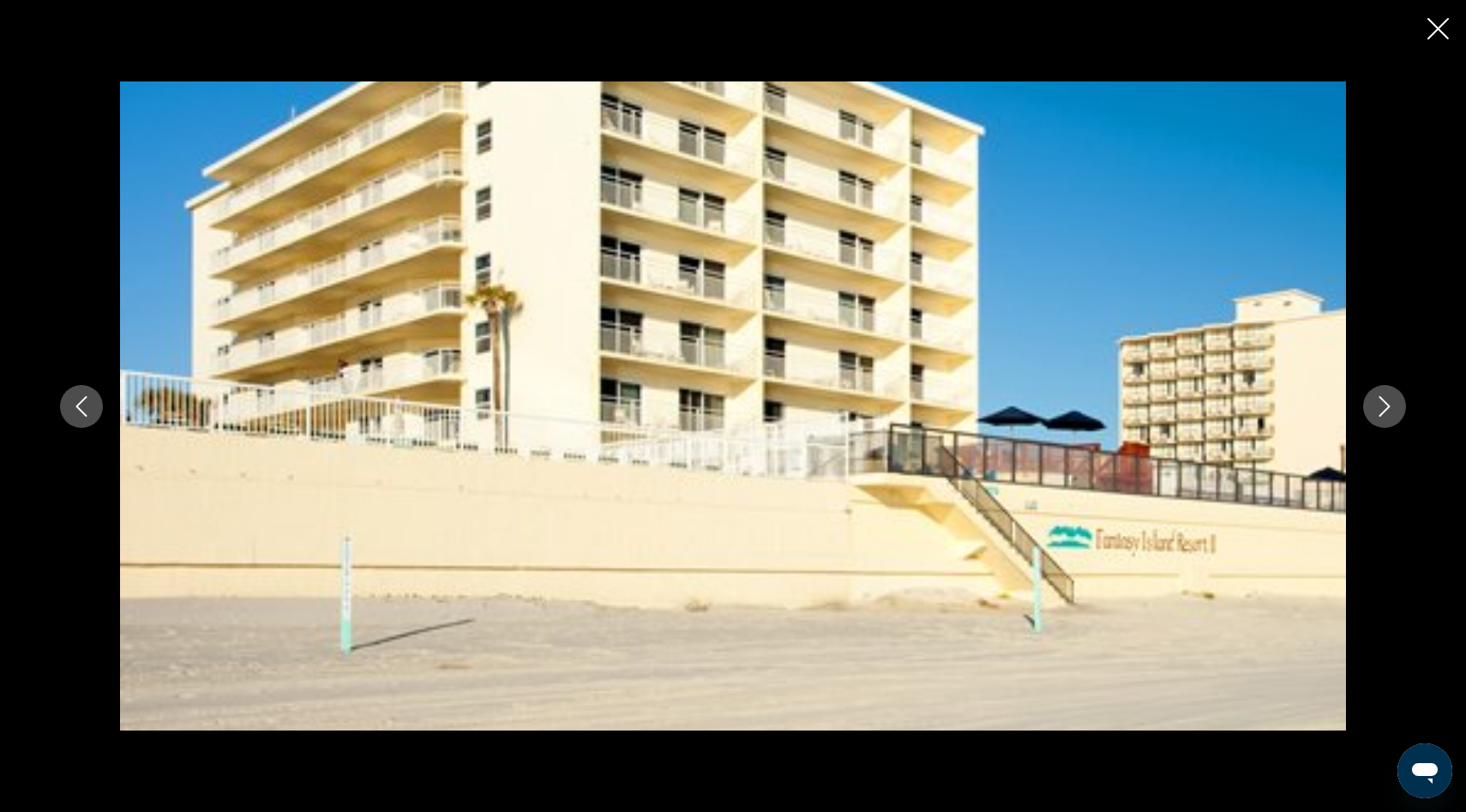
click at [1439, 35] on icon "Close slideshow" at bounding box center [1438, 29] width 21 height 21
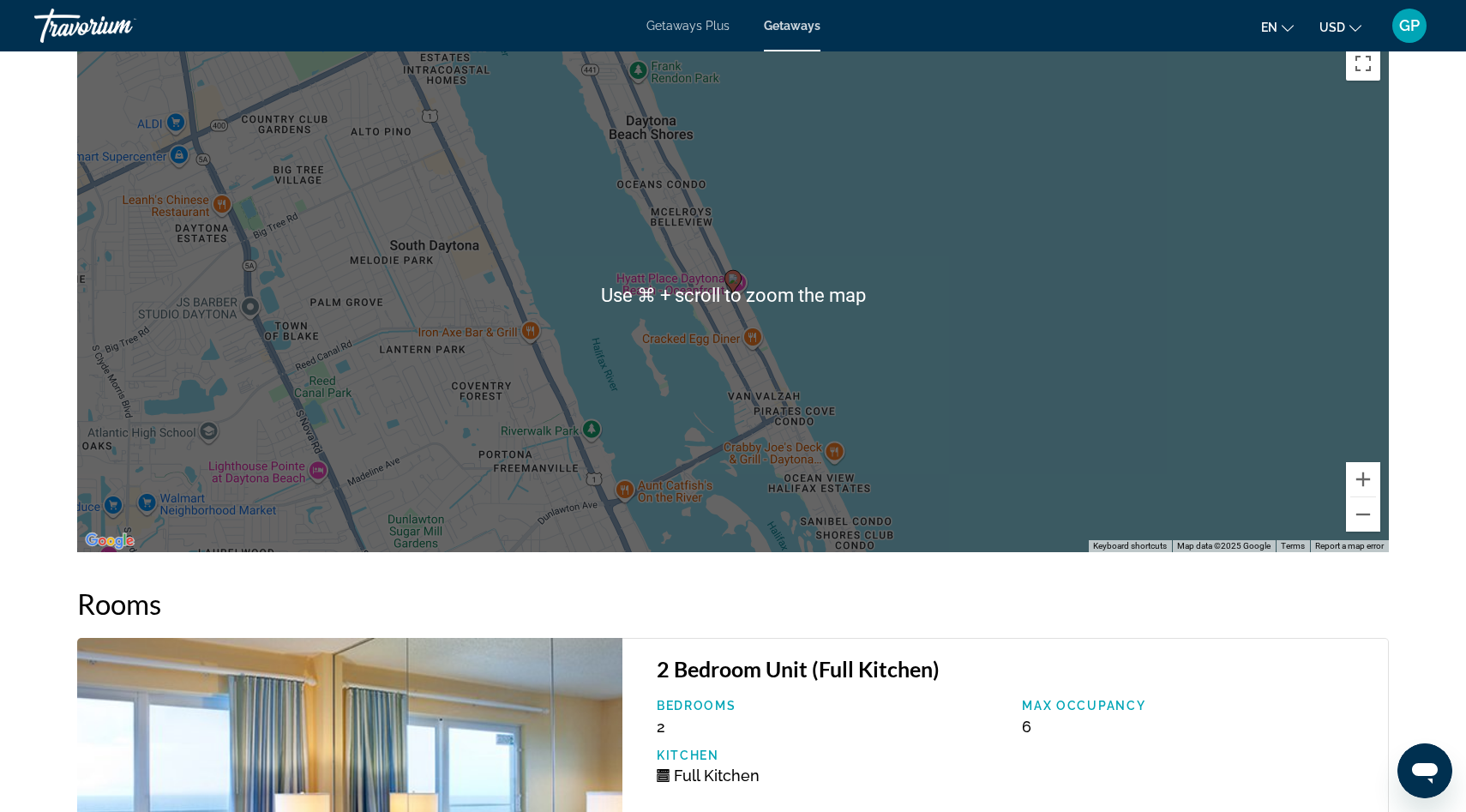
scroll to position [2065, 0]
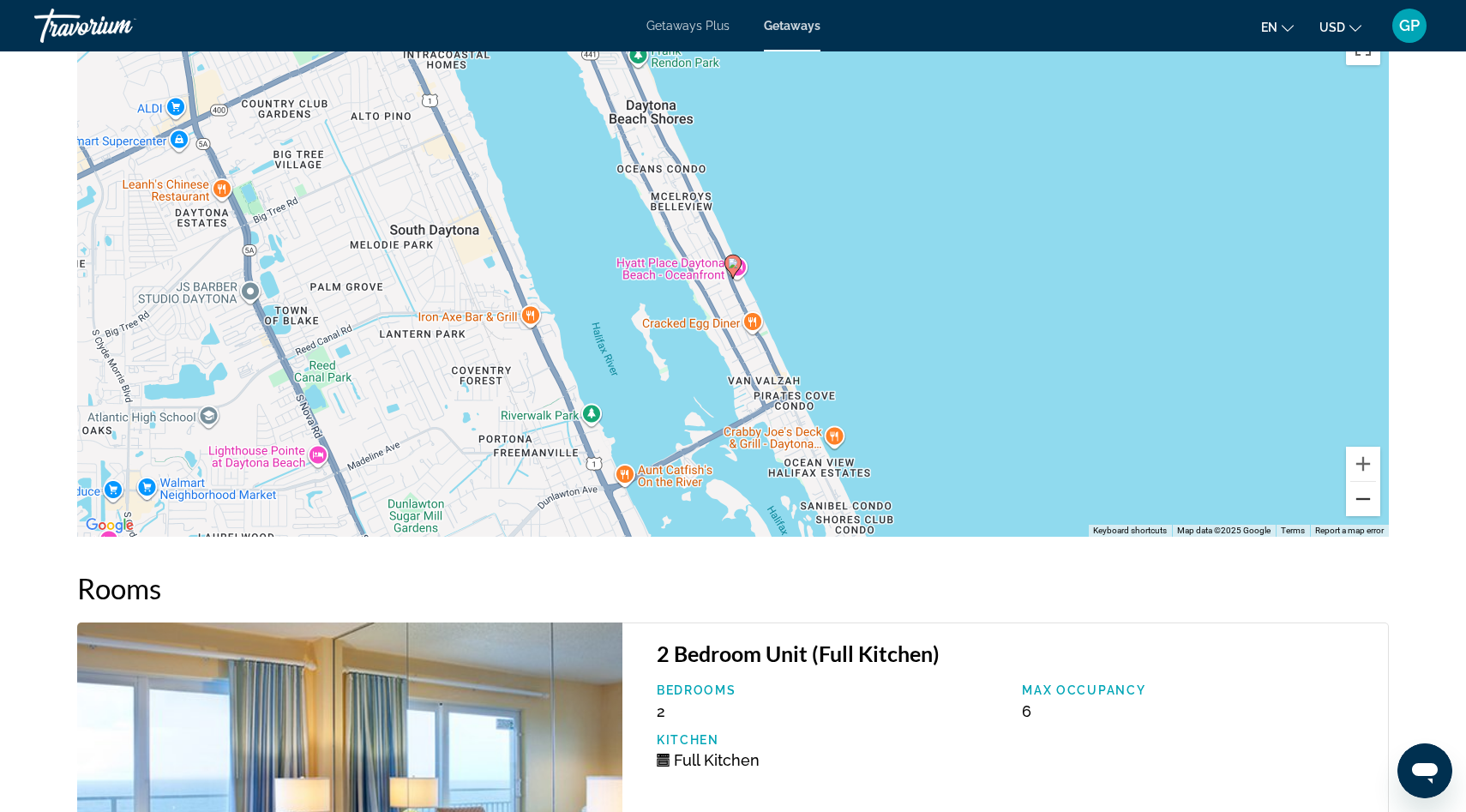
click at [1363, 482] on button "Zoom out" at bounding box center [1363, 499] width 34 height 34
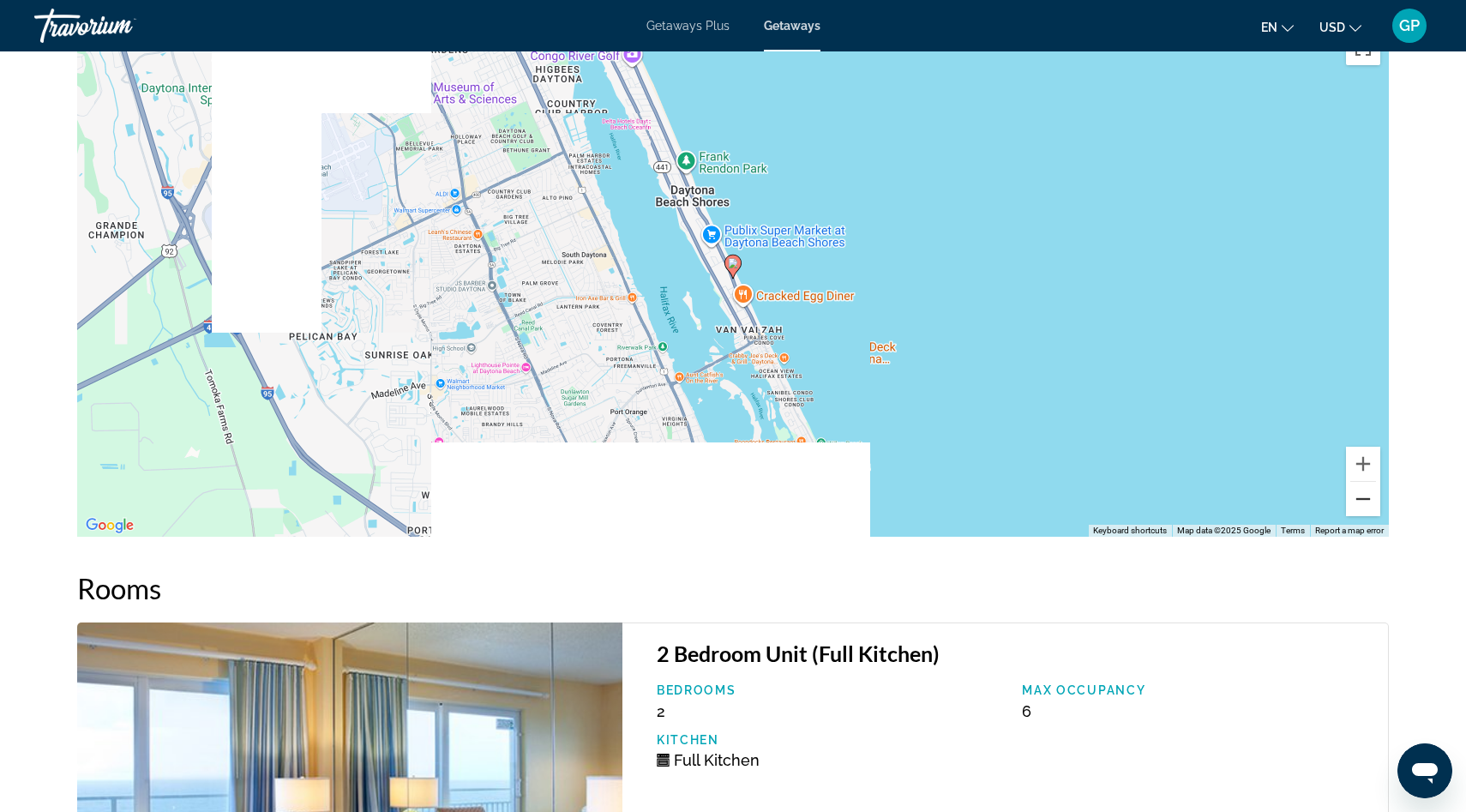
click at [1363, 482] on button "Zoom out" at bounding box center [1363, 499] width 34 height 34
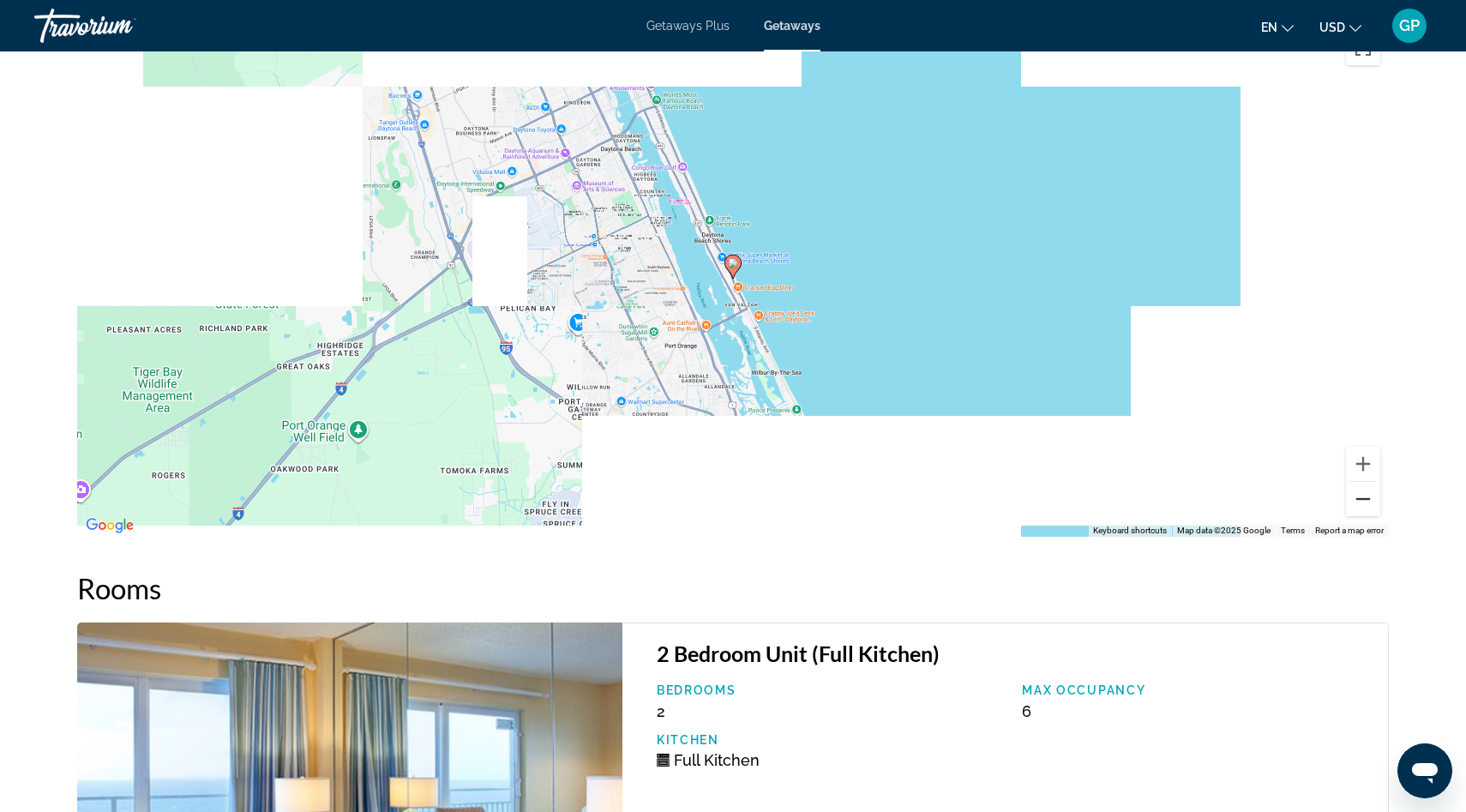
click at [1363, 482] on button "Zoom out" at bounding box center [1363, 499] width 34 height 34
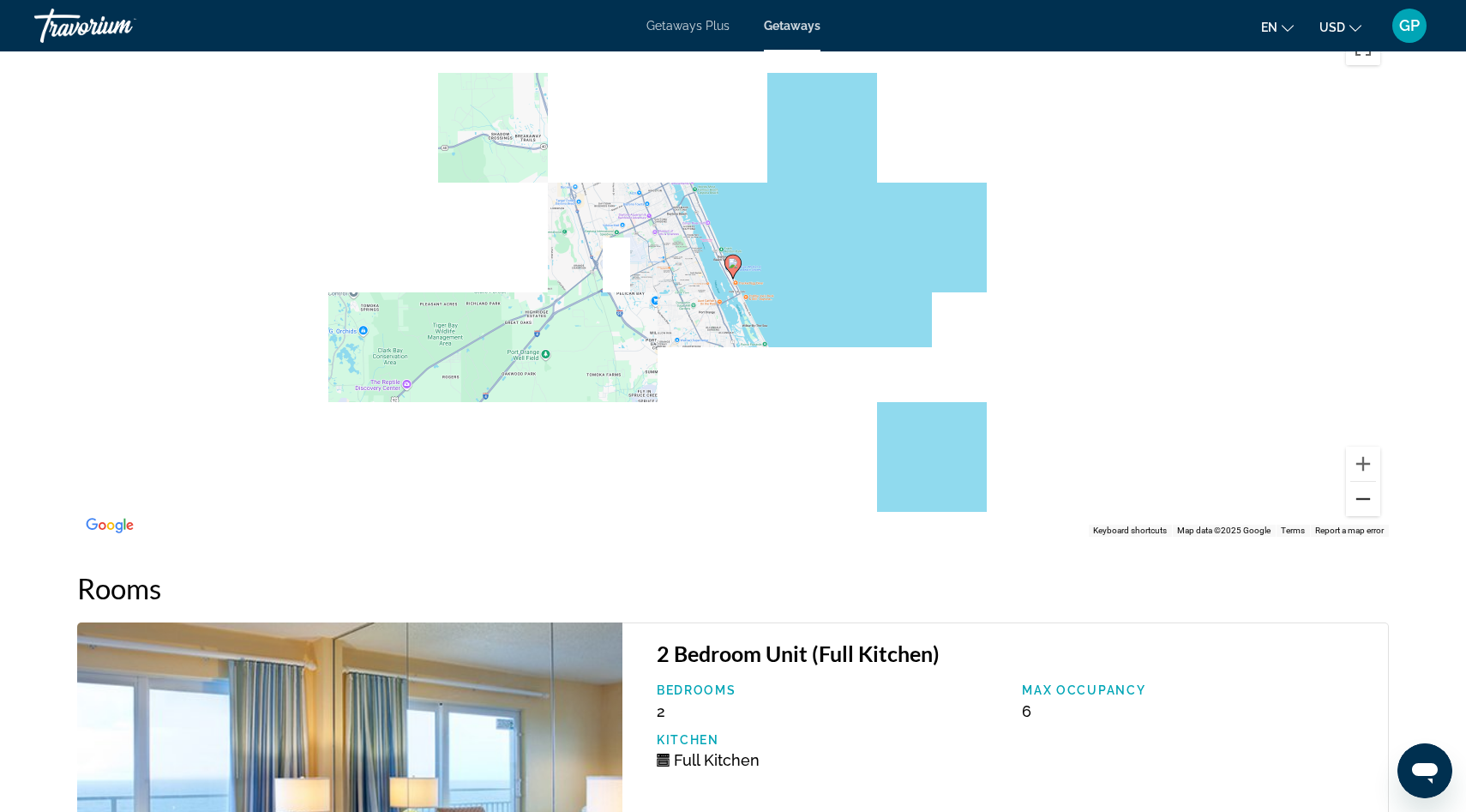
click at [1363, 482] on button "Zoom out" at bounding box center [1363, 499] width 34 height 34
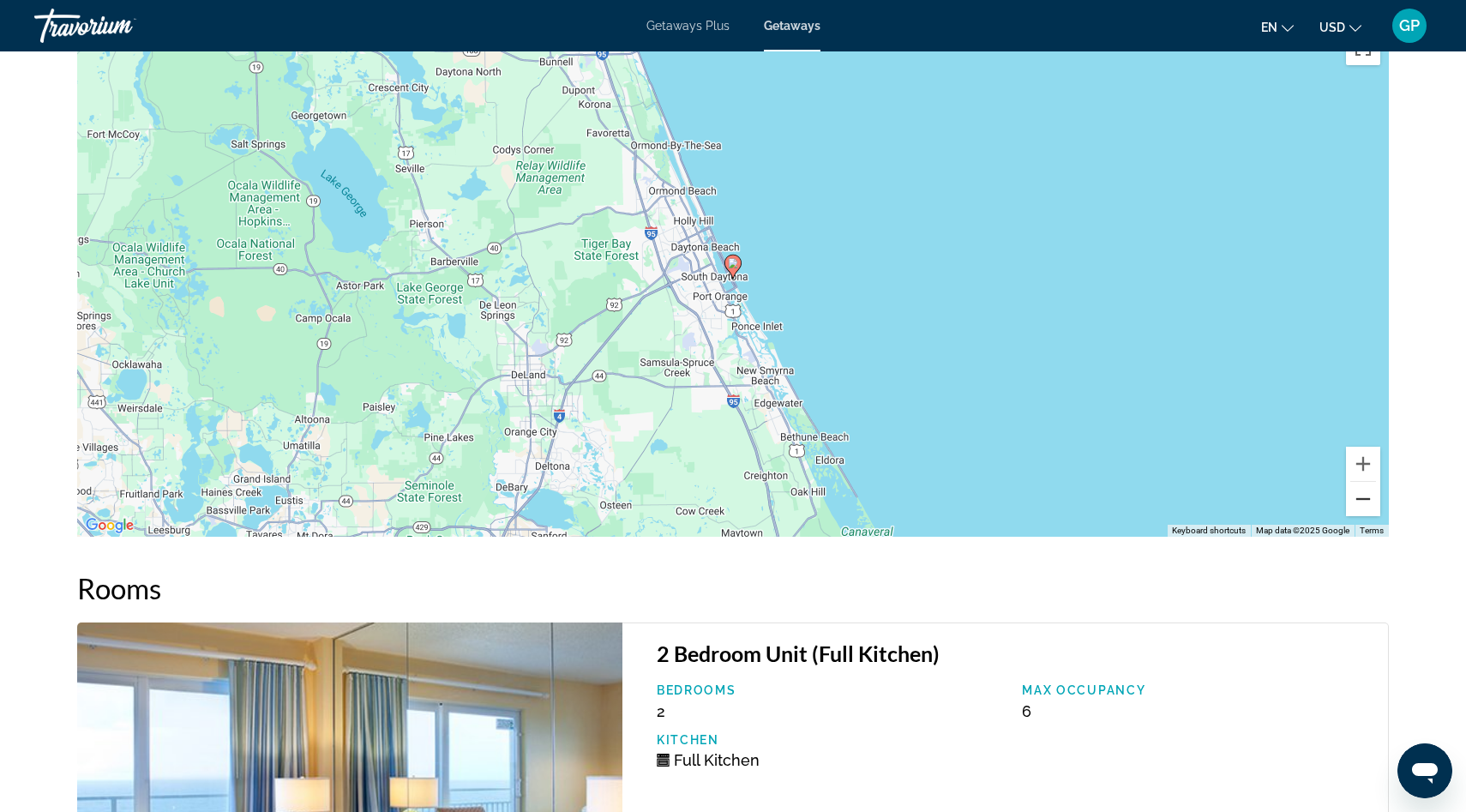
click at [1363, 483] on button "Zoom out" at bounding box center [1363, 499] width 34 height 34
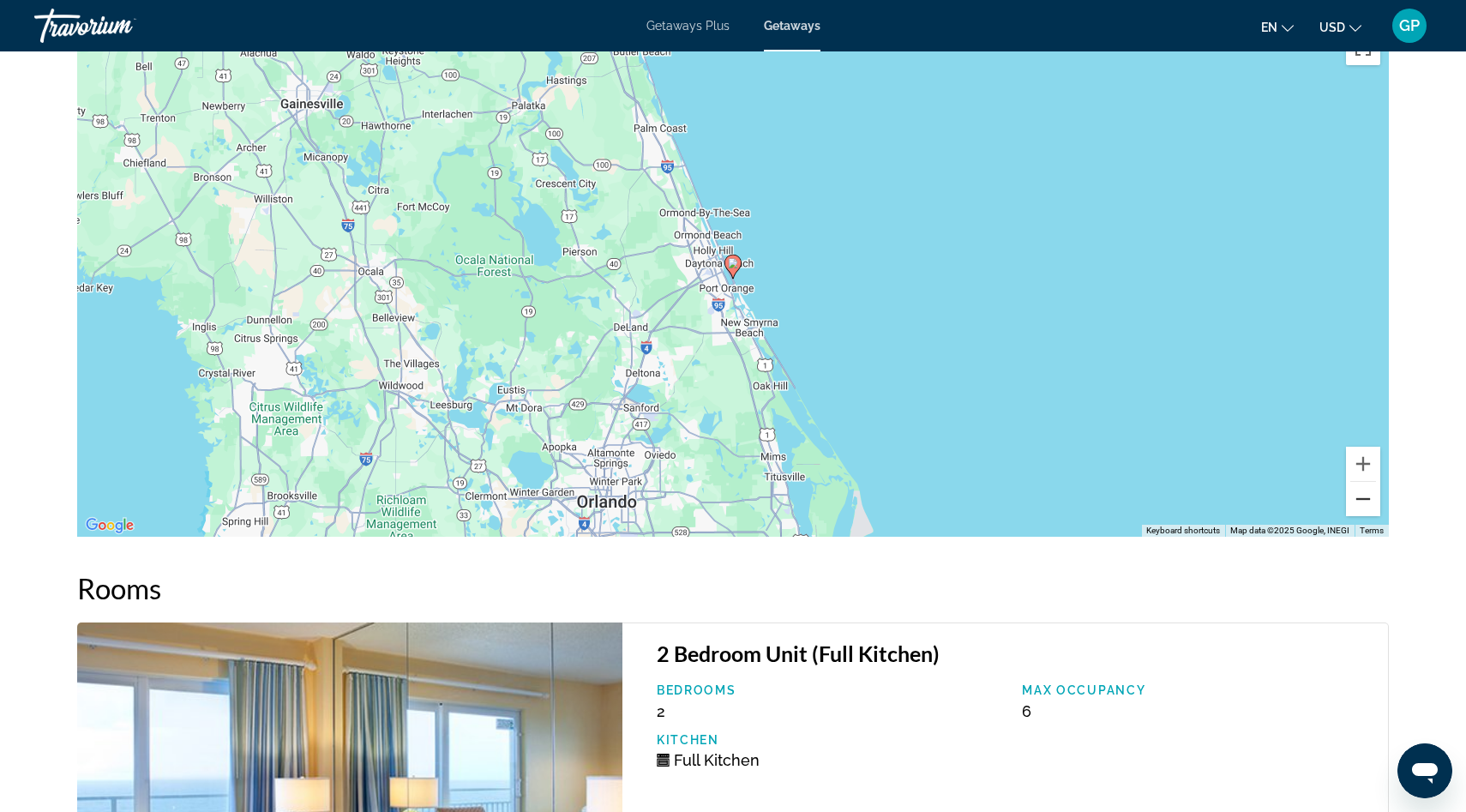
click at [1363, 483] on button "Zoom out" at bounding box center [1363, 499] width 34 height 34
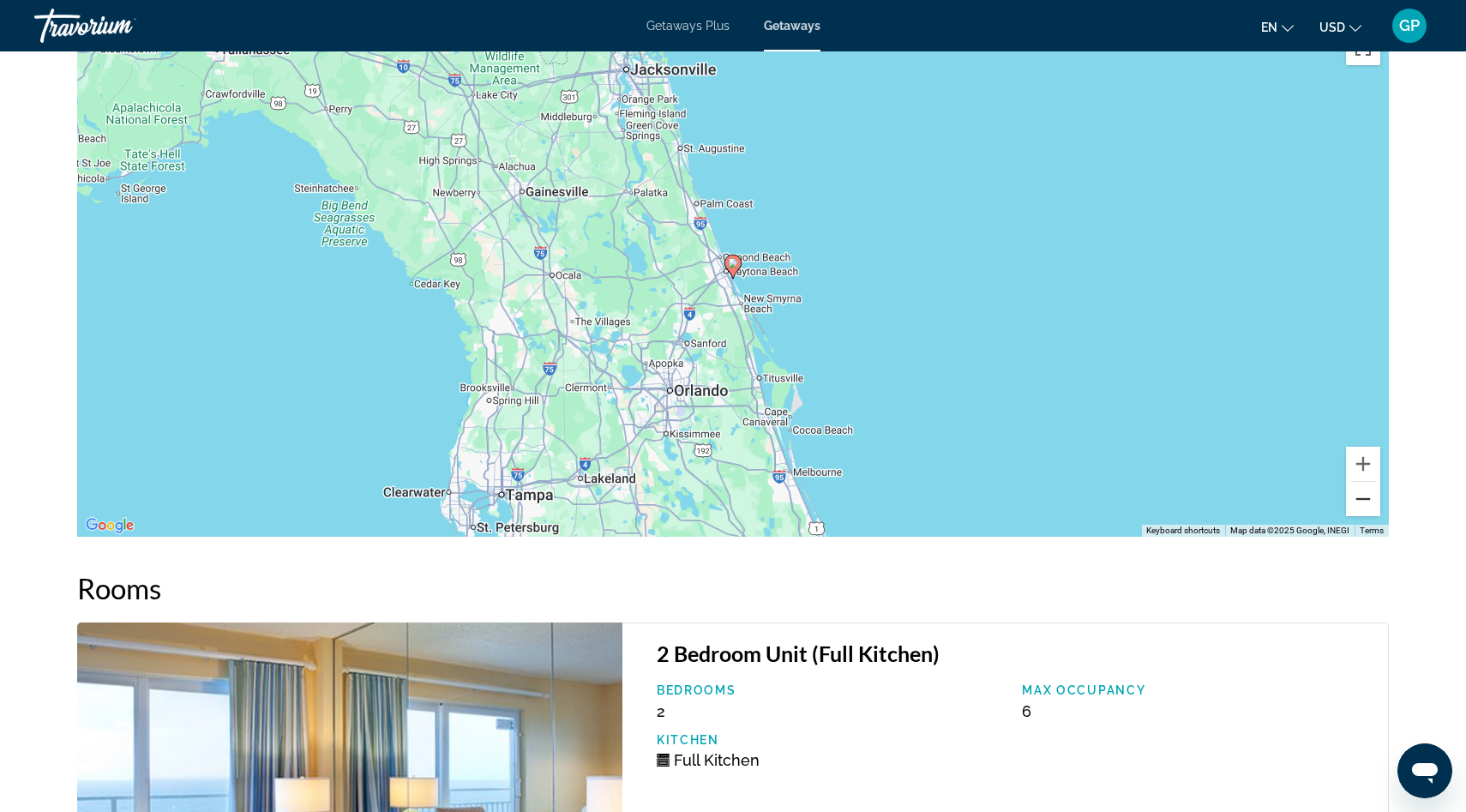
click at [1363, 483] on button "Zoom out" at bounding box center [1363, 499] width 34 height 34
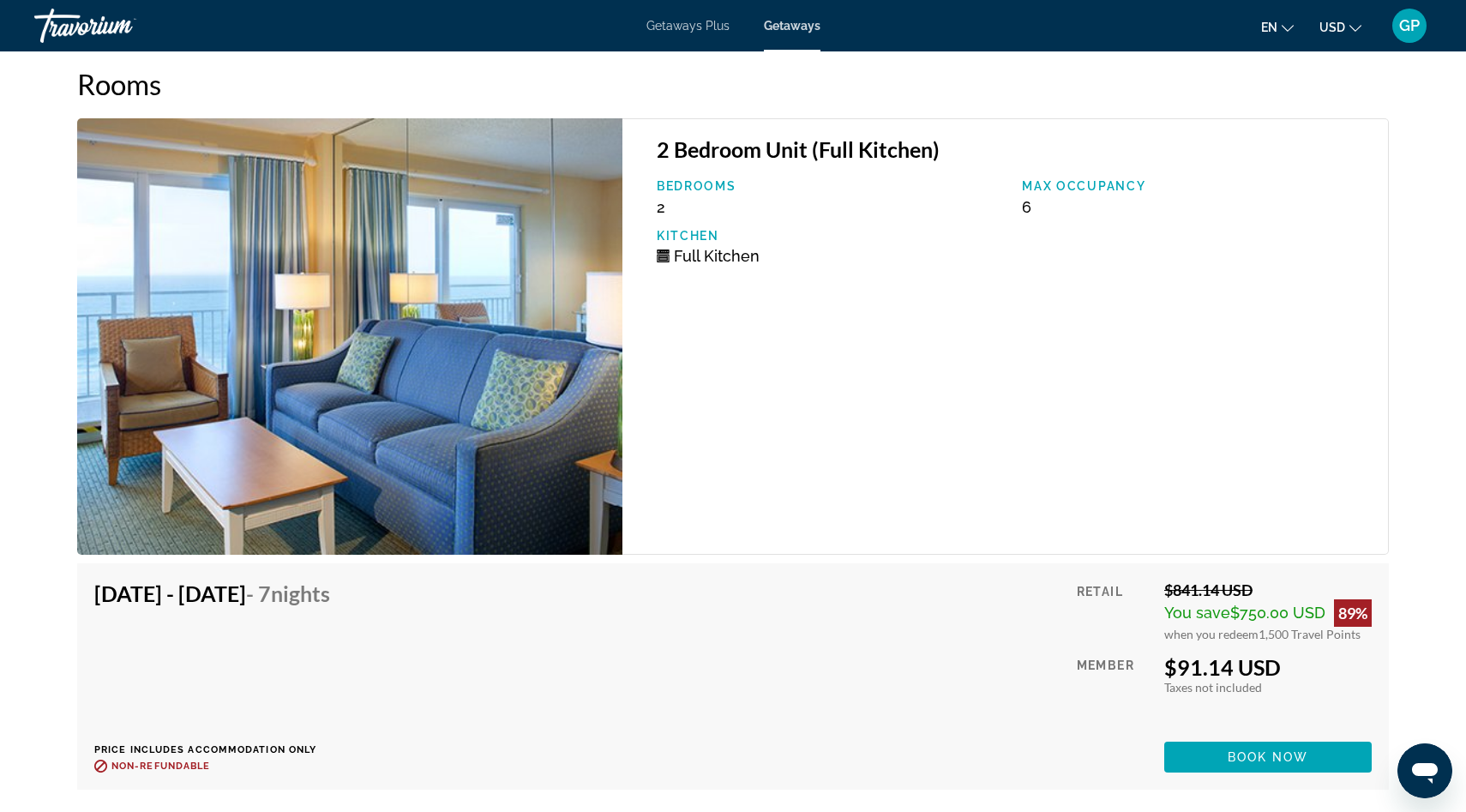
scroll to position [2572, 0]
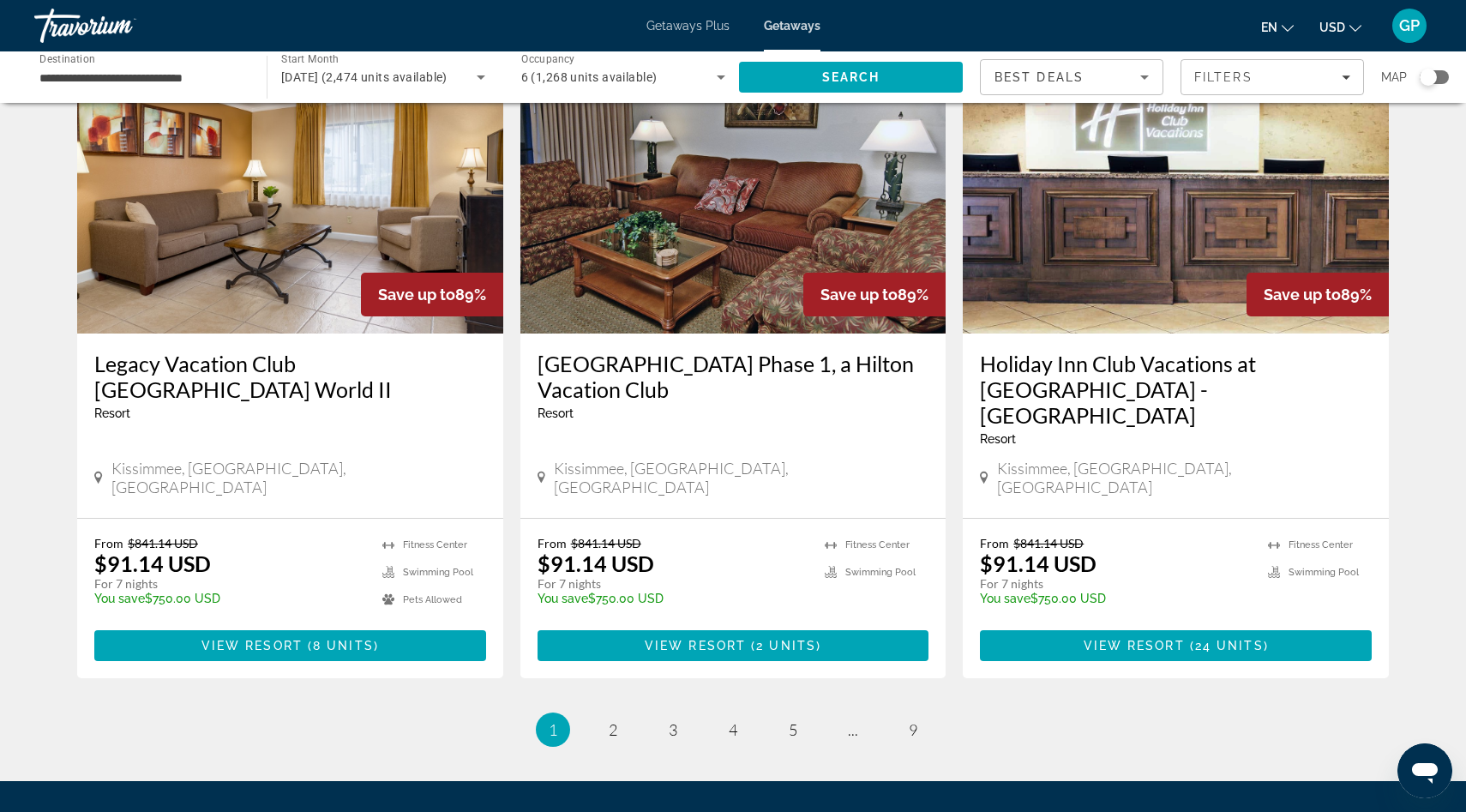
scroll to position [2012, 0]
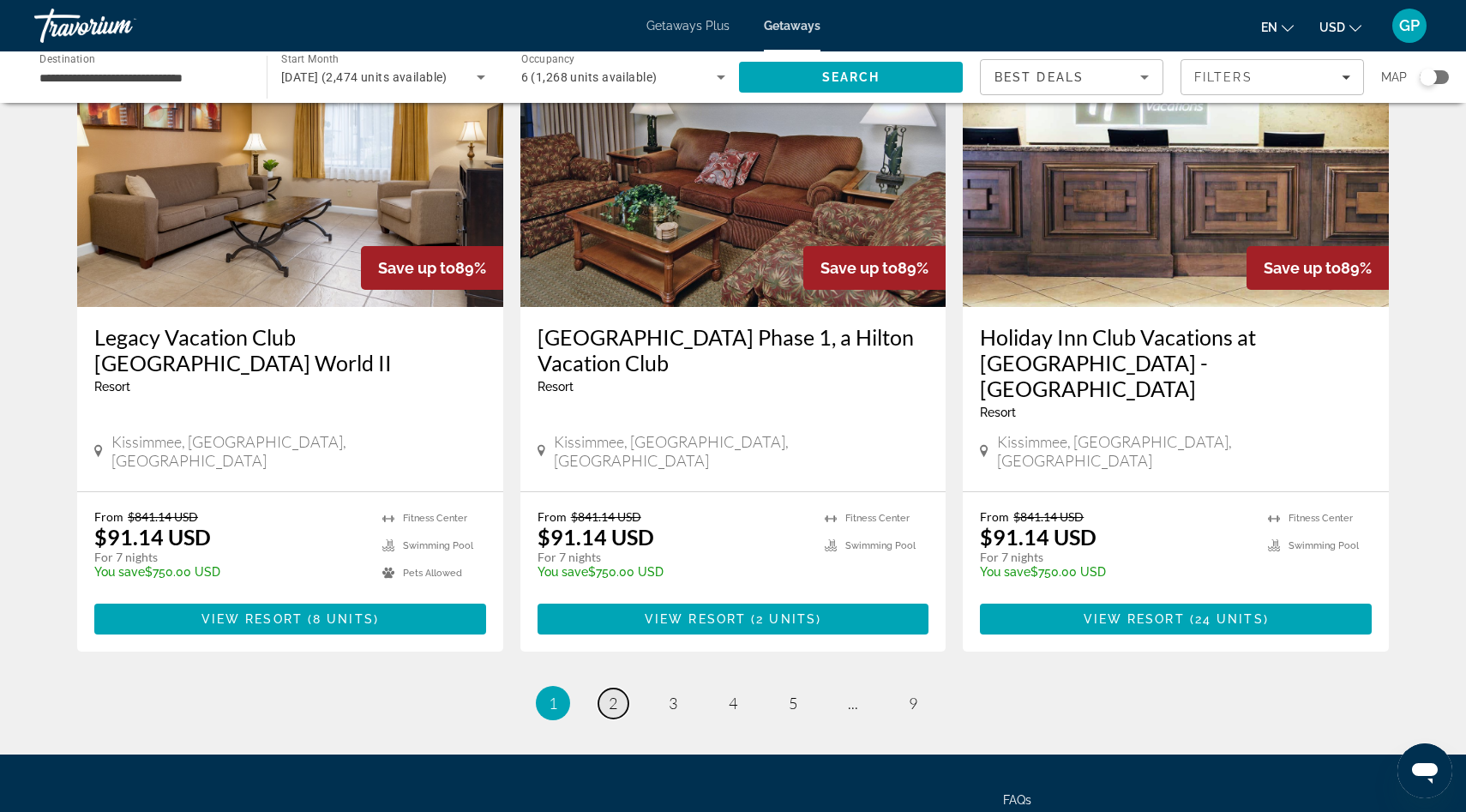
click at [614, 693] on span "2" at bounding box center [613, 702] width 9 height 19
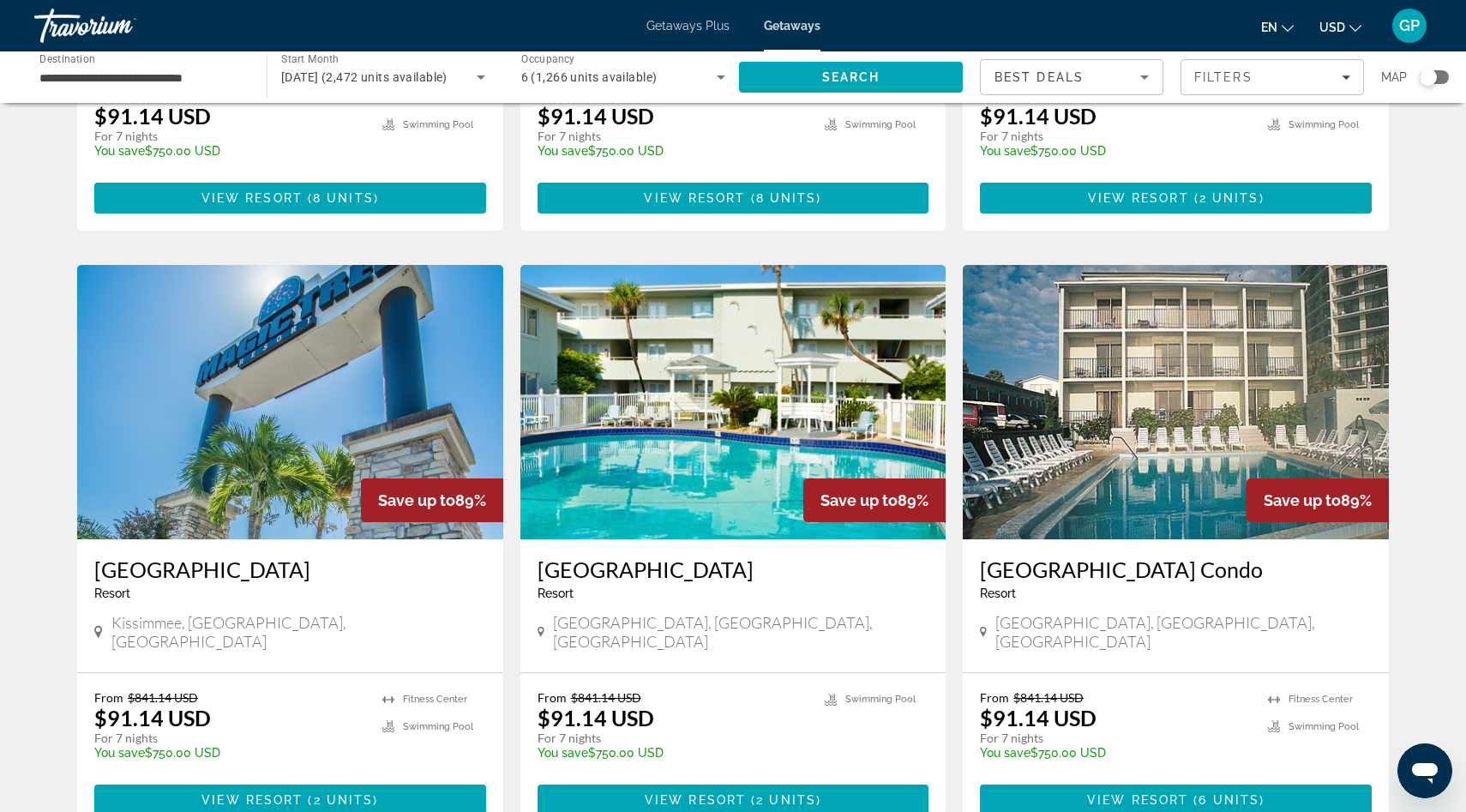
scroll to position [590, 0]
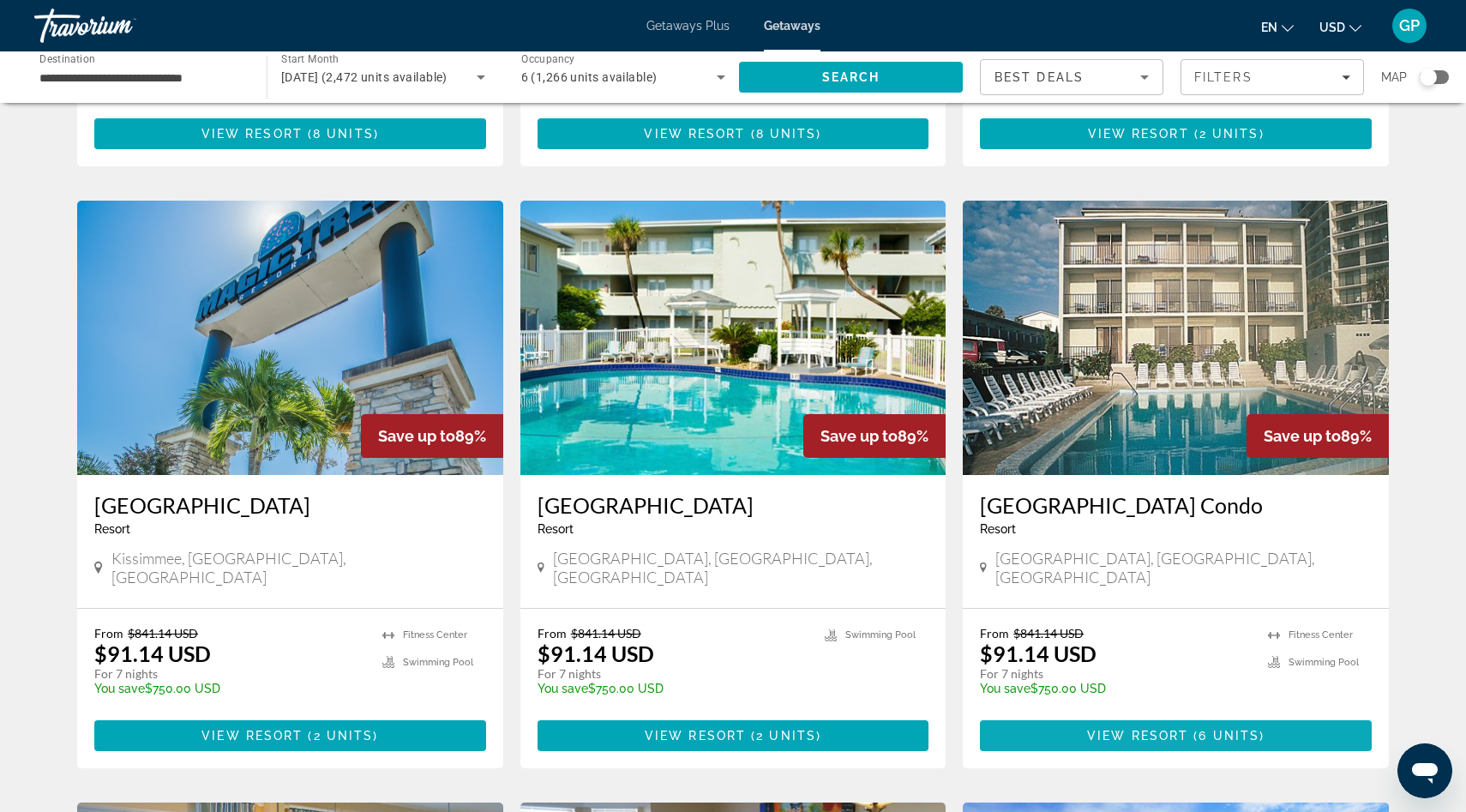
click at [1160, 728] on span "View Resort" at bounding box center [1137, 734] width 101 height 13
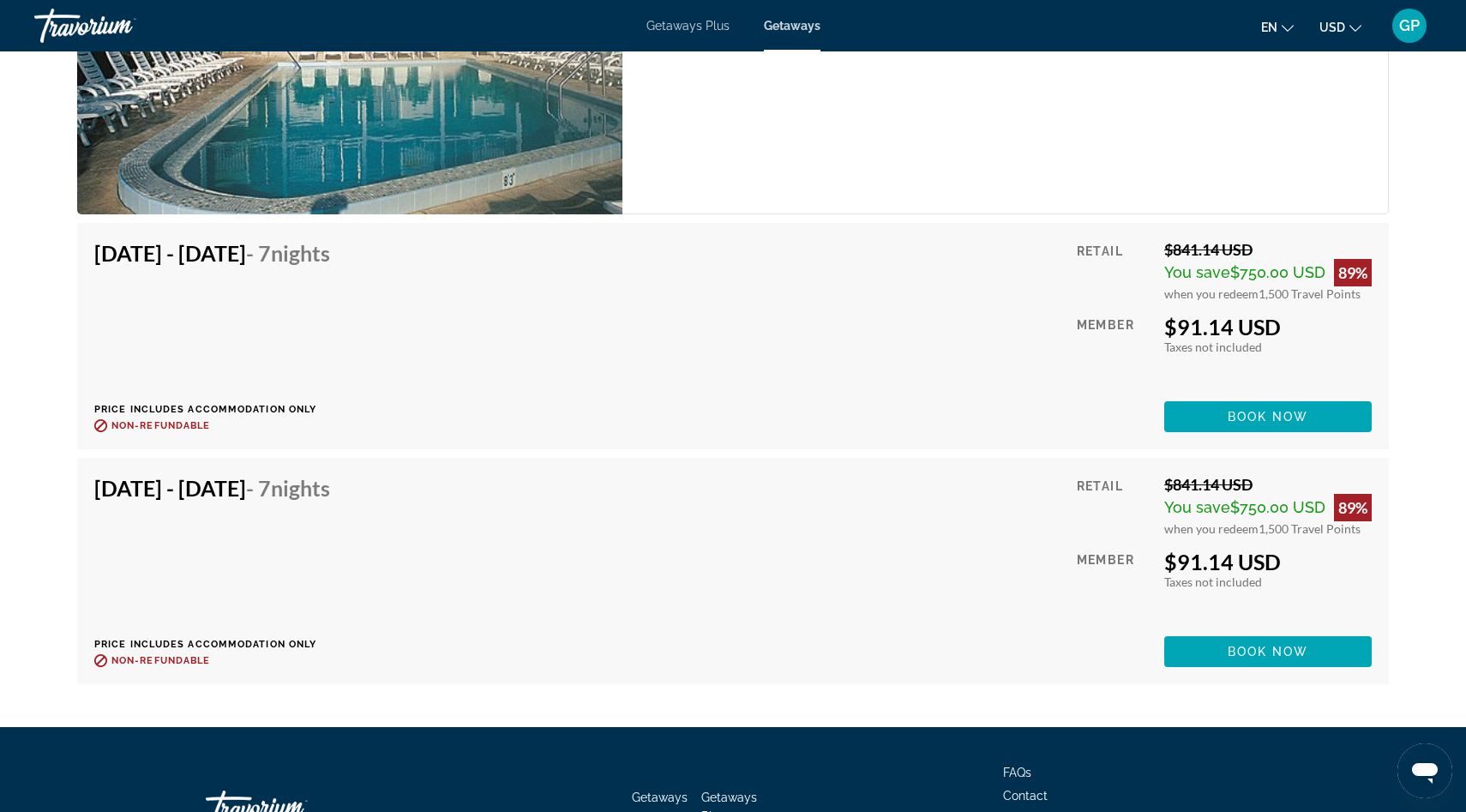
scroll to position [2888, 0]
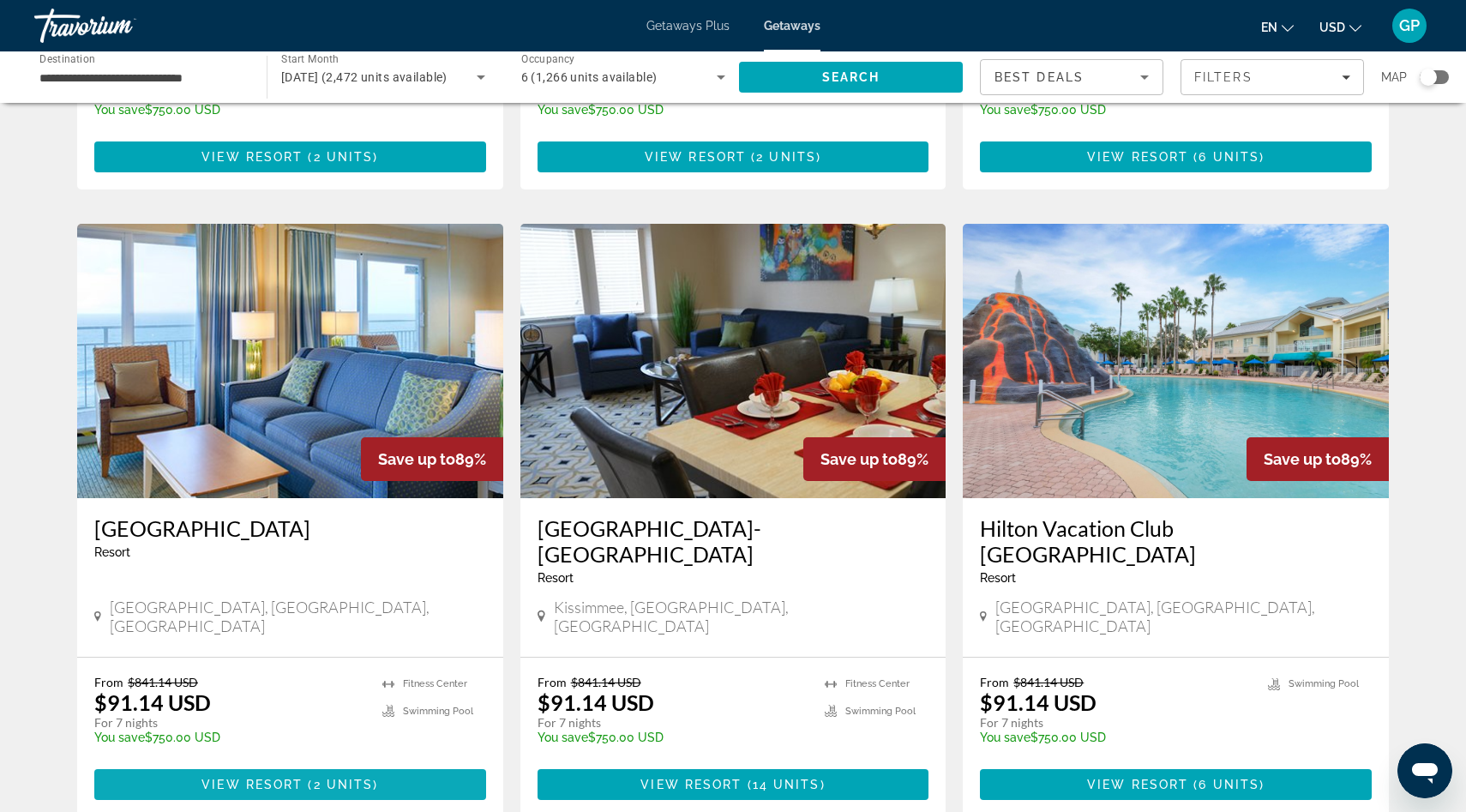
scroll to position [1165, 0]
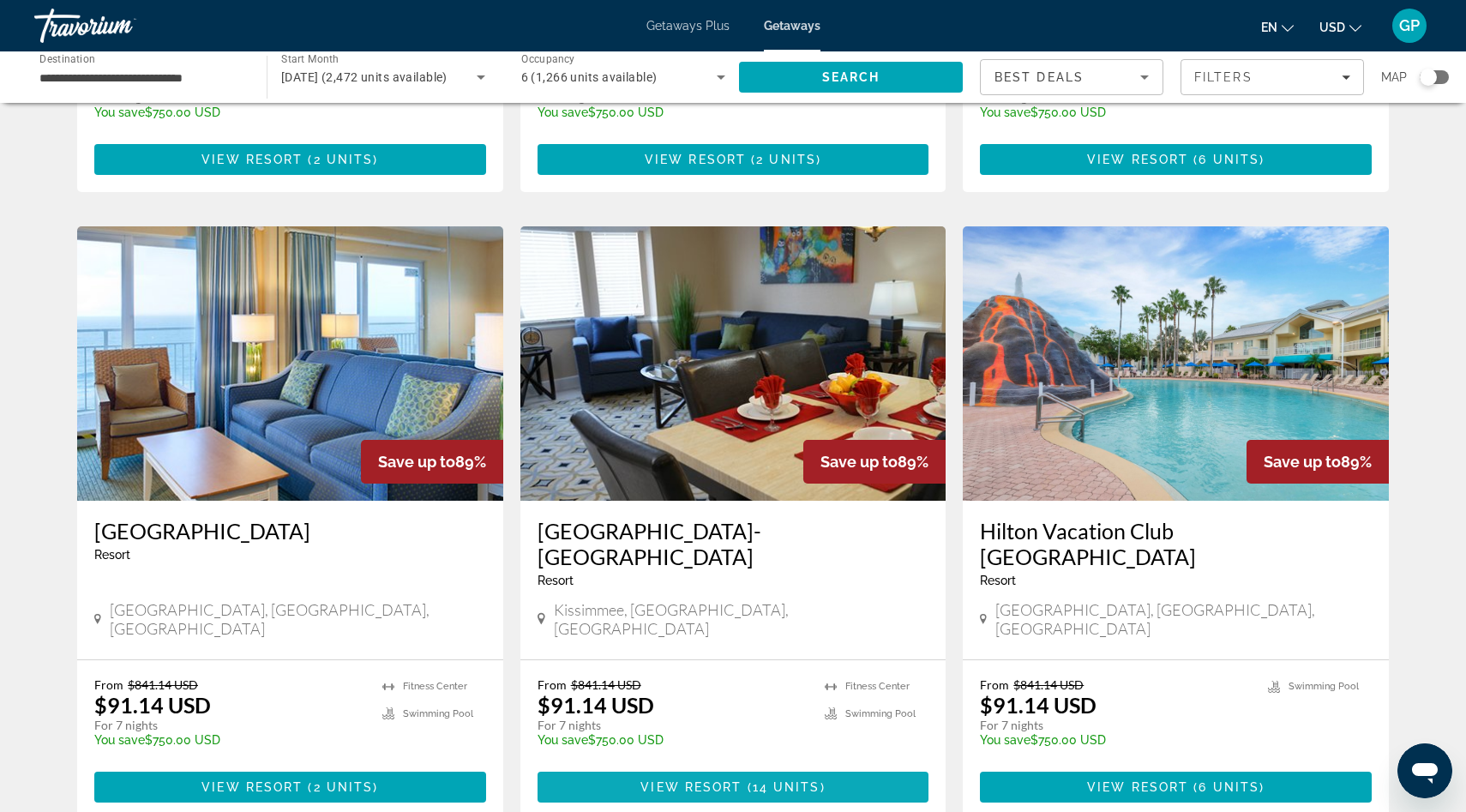
click at [781, 780] on span "14 units" at bounding box center [787, 786] width 68 height 13
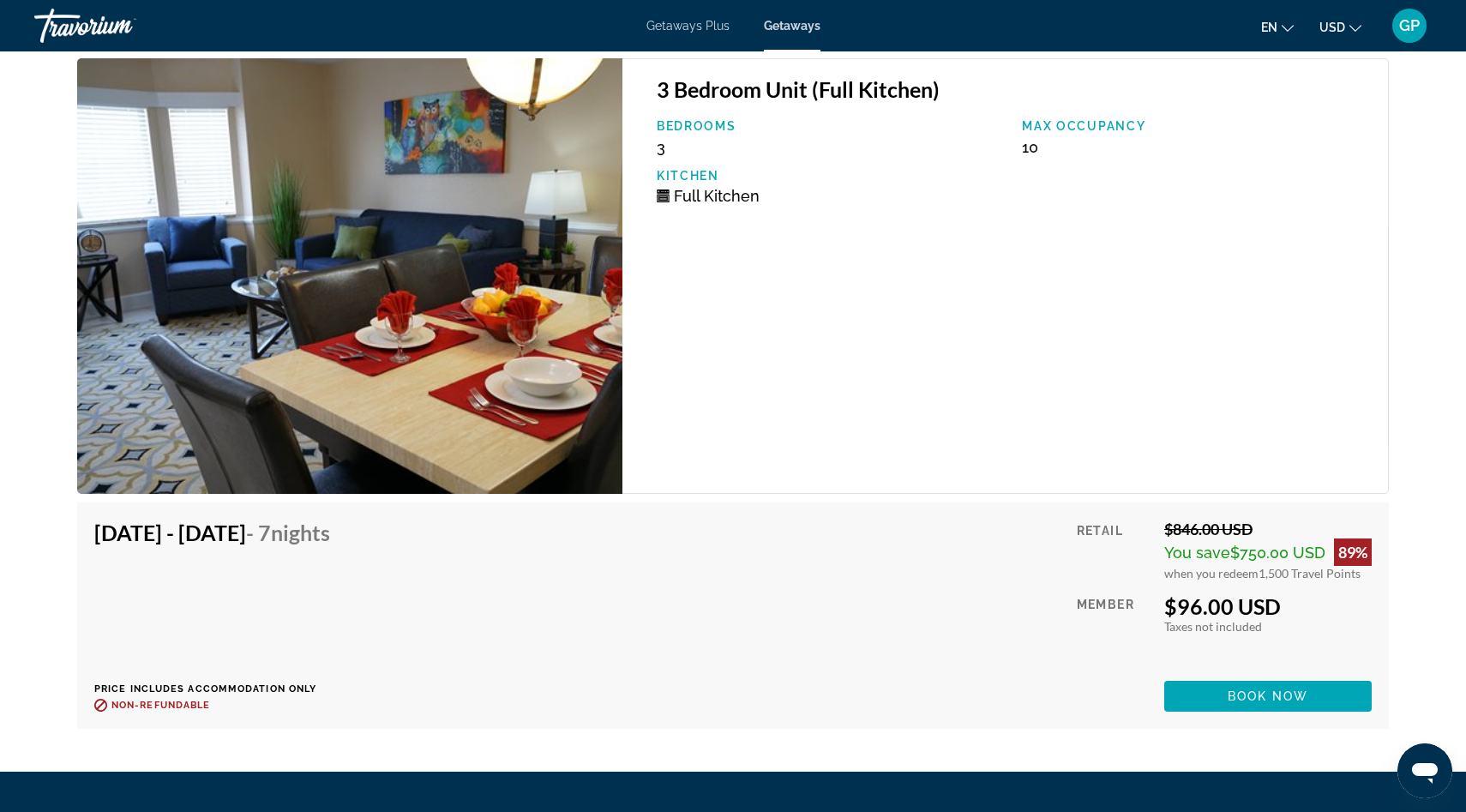
scroll to position [4572, 0]
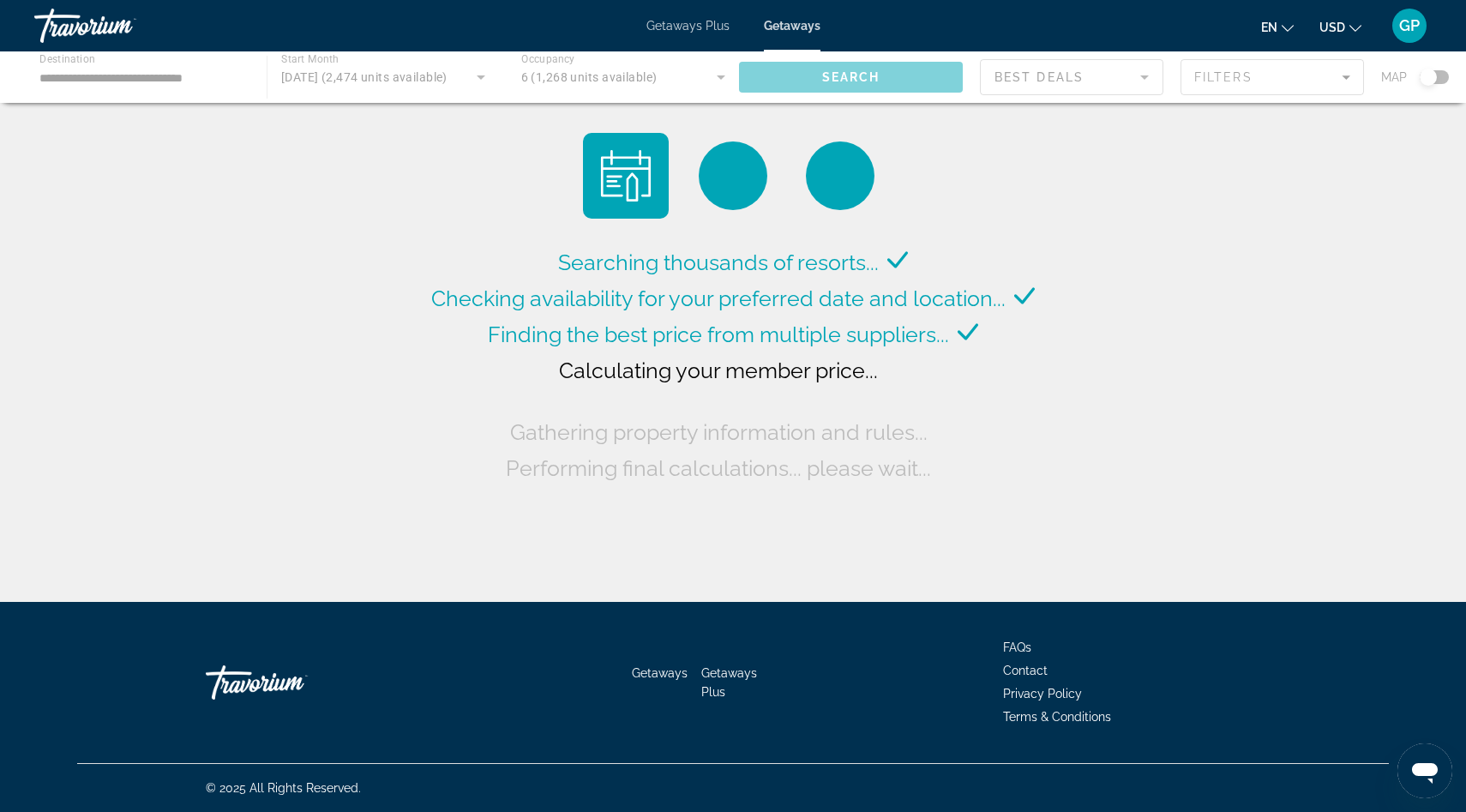
click at [165, 79] on div "Main content" at bounding box center [733, 78] width 1466 height 52
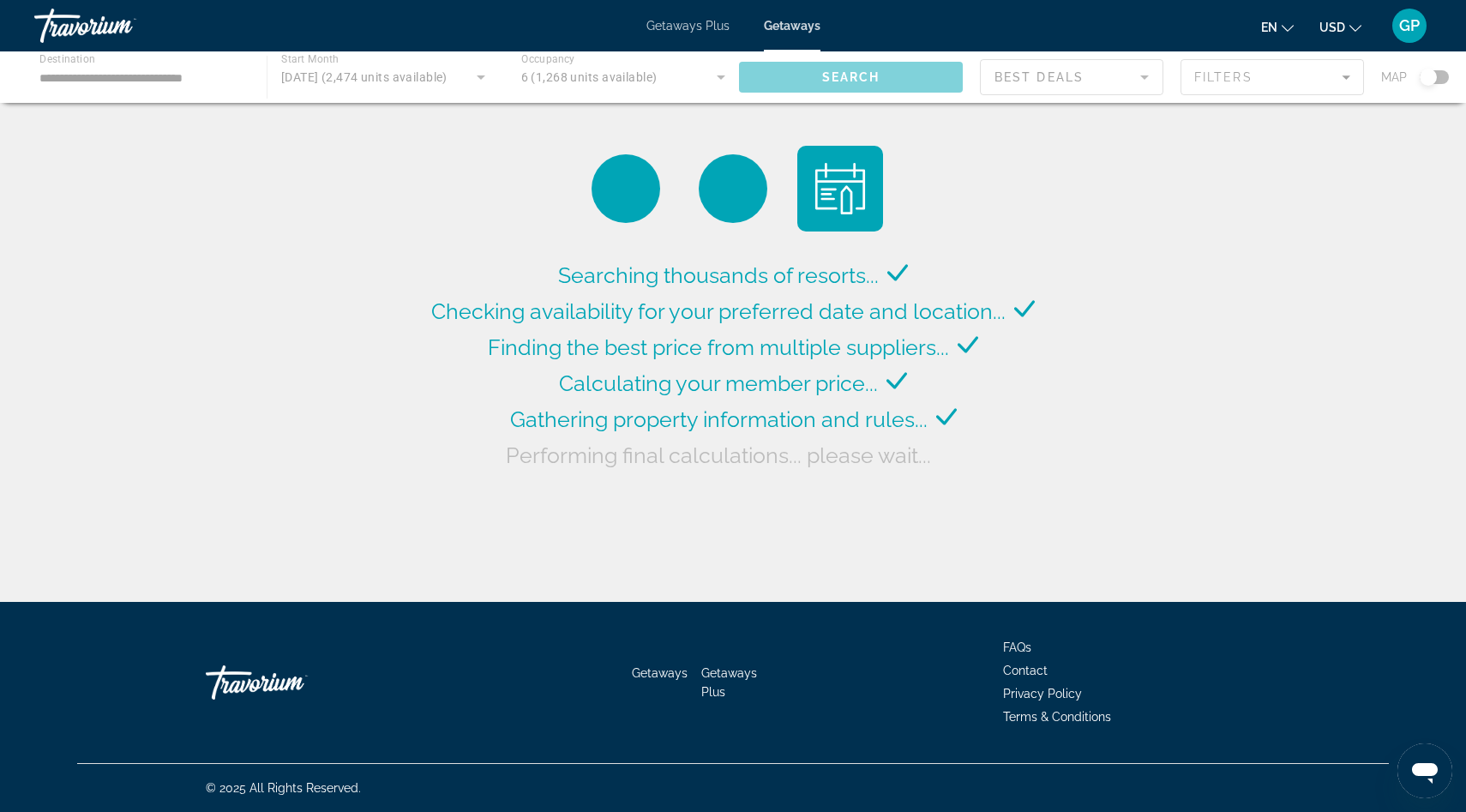
click at [83, 77] on div "Main content" at bounding box center [733, 78] width 1466 height 52
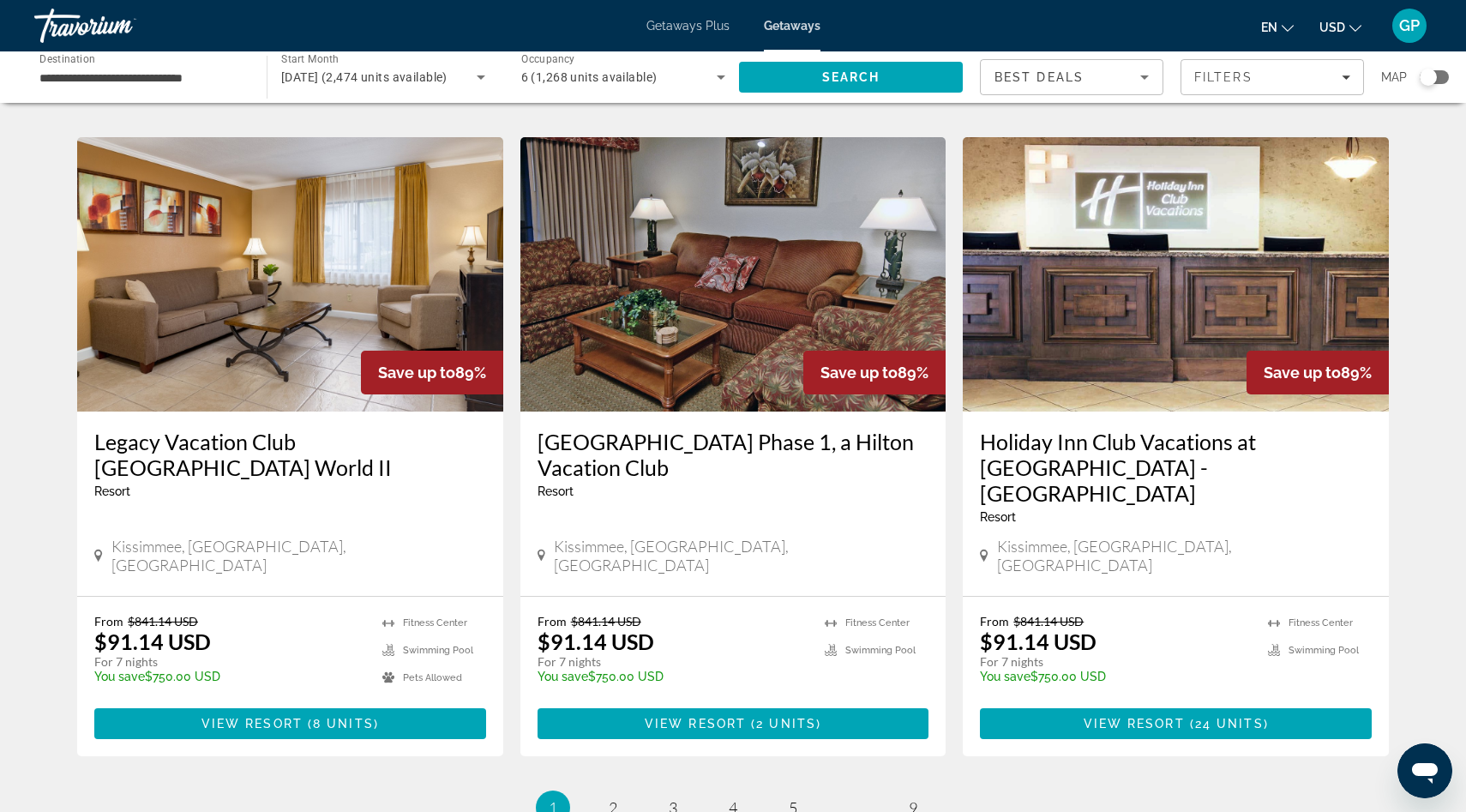
scroll to position [2012, 0]
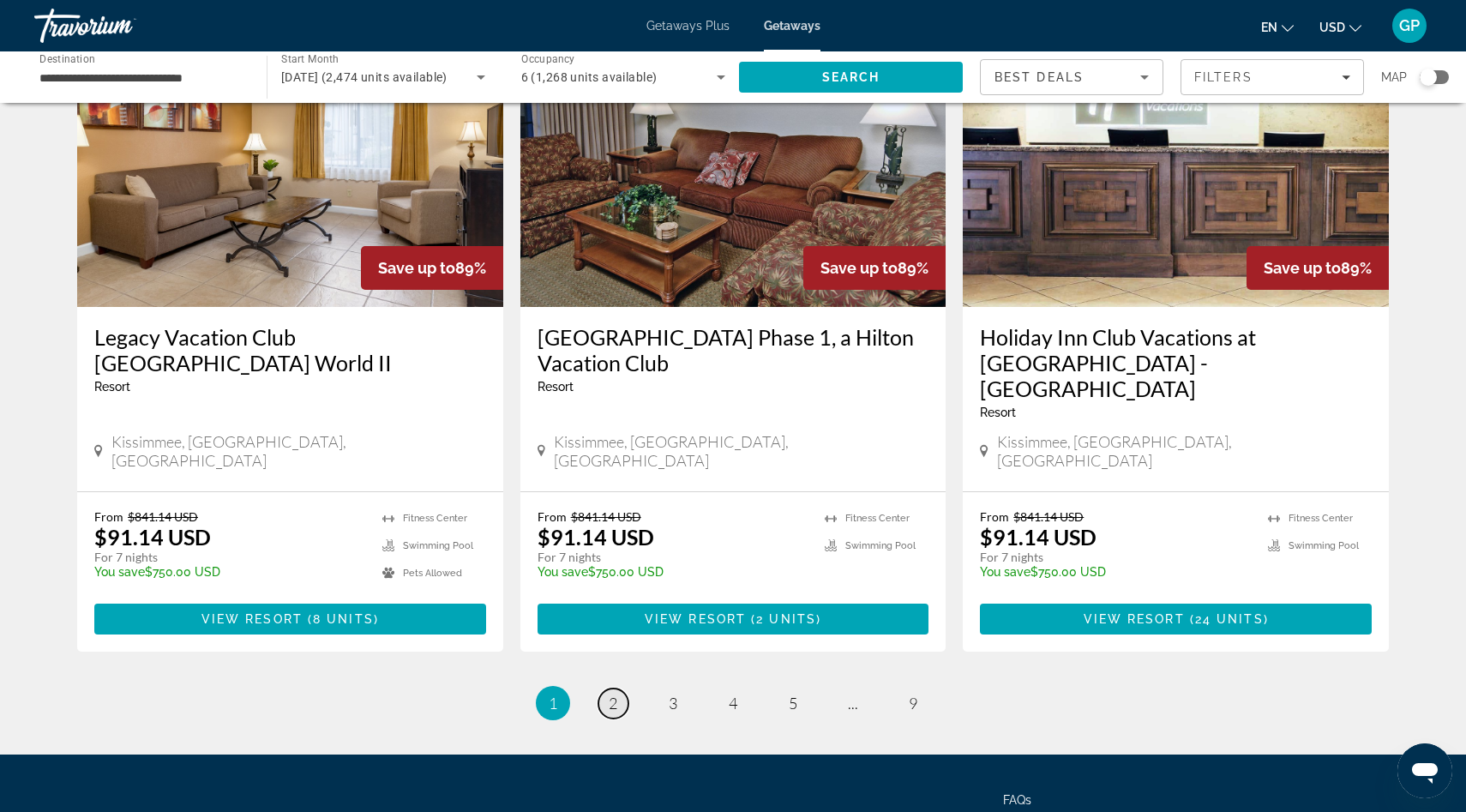
click at [618, 688] on link "page 2" at bounding box center [613, 703] width 30 height 30
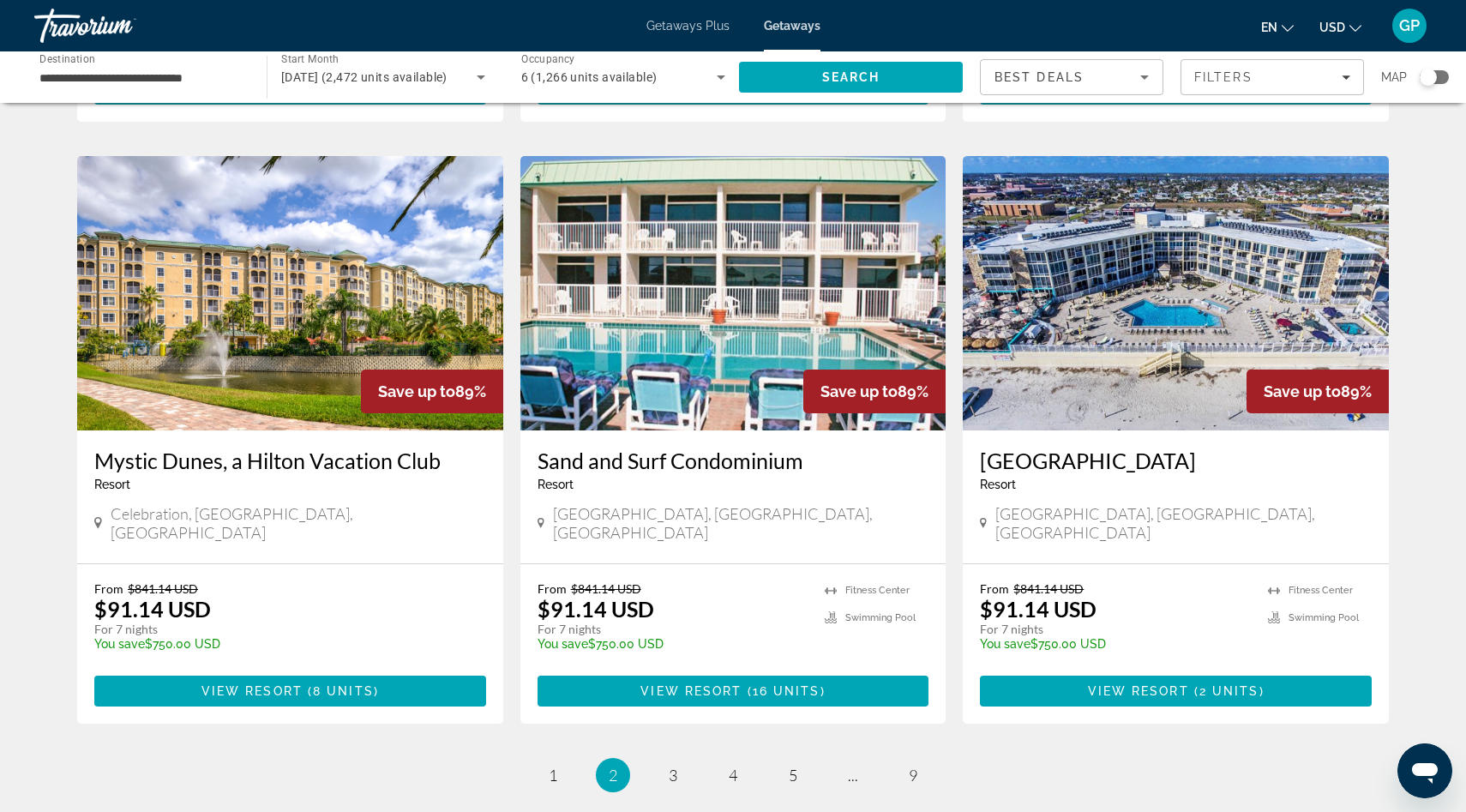
scroll to position [1868, 0]
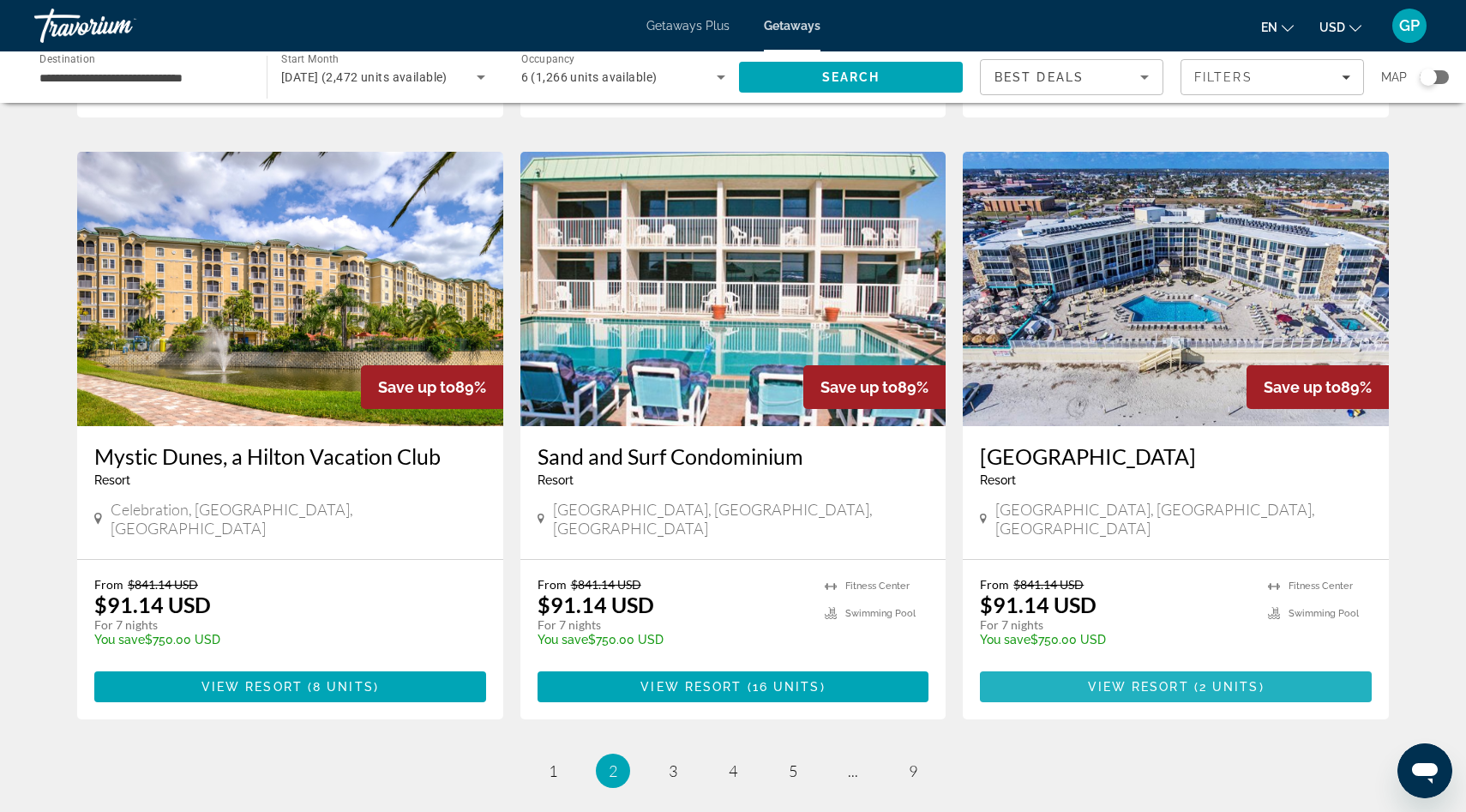
click at [1188, 680] on span "View Resort" at bounding box center [1138, 686] width 101 height 13
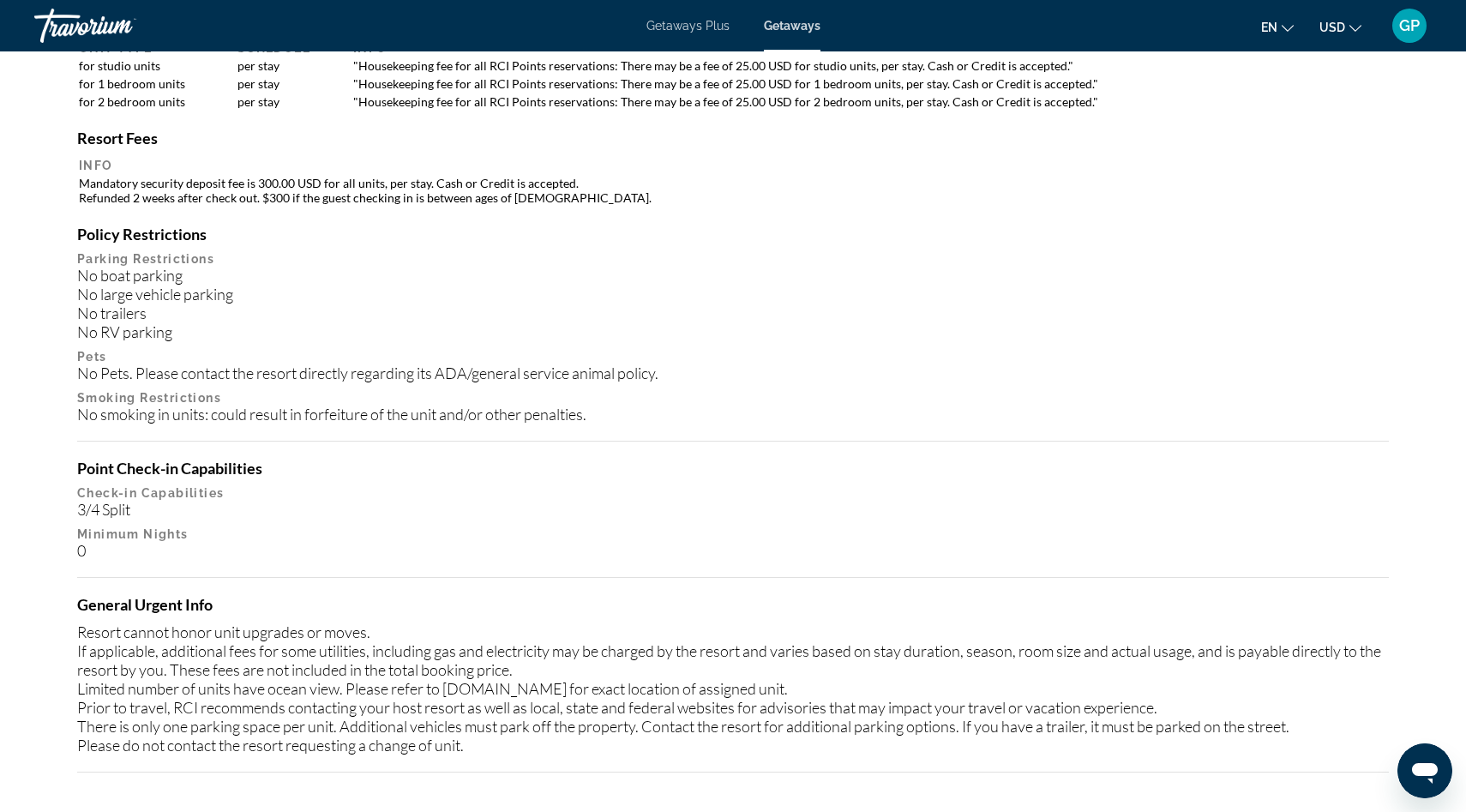
scroll to position [1719, 0]
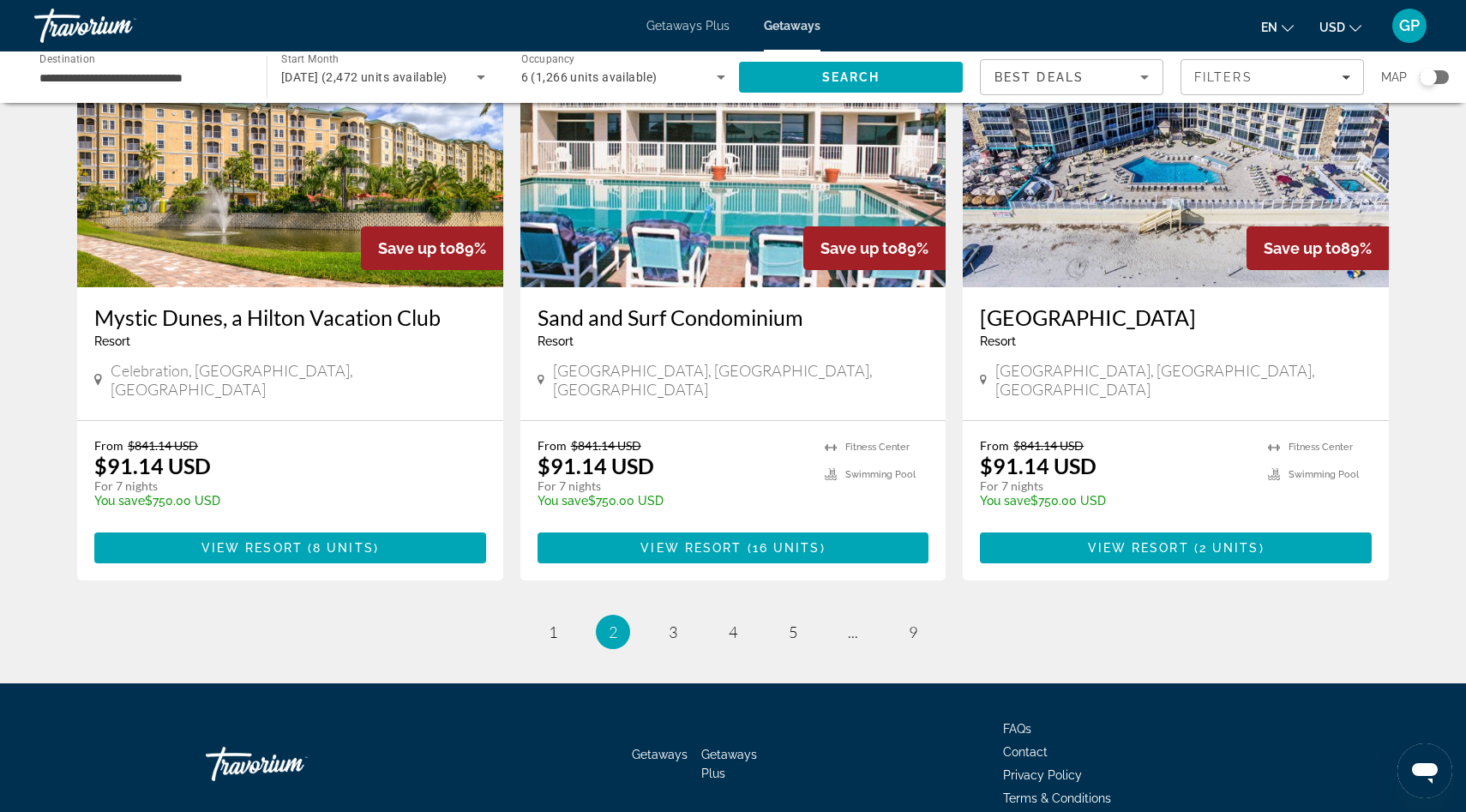
scroll to position [2009, 0]
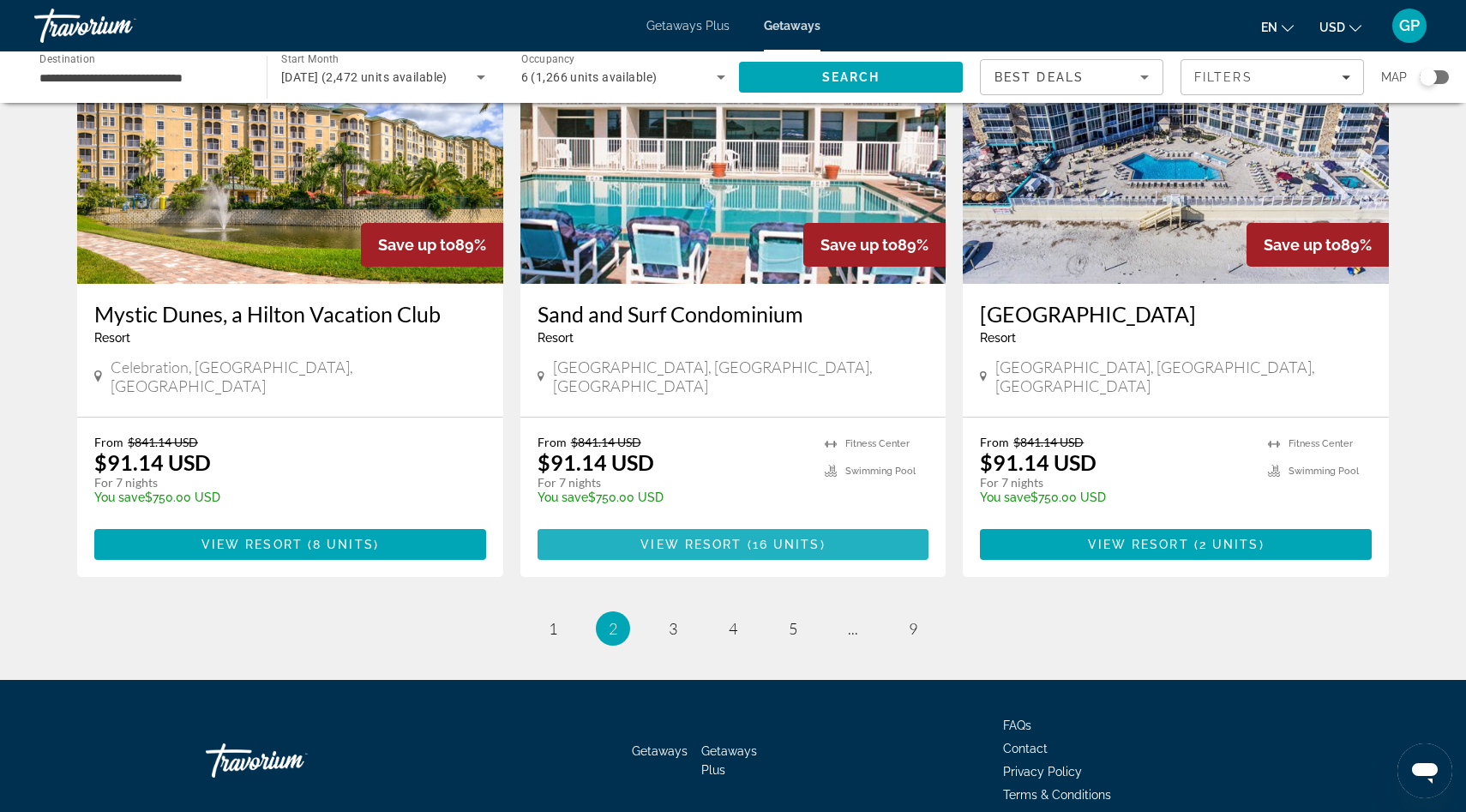
click at [739, 537] on span "View Resort" at bounding box center [690, 543] width 101 height 13
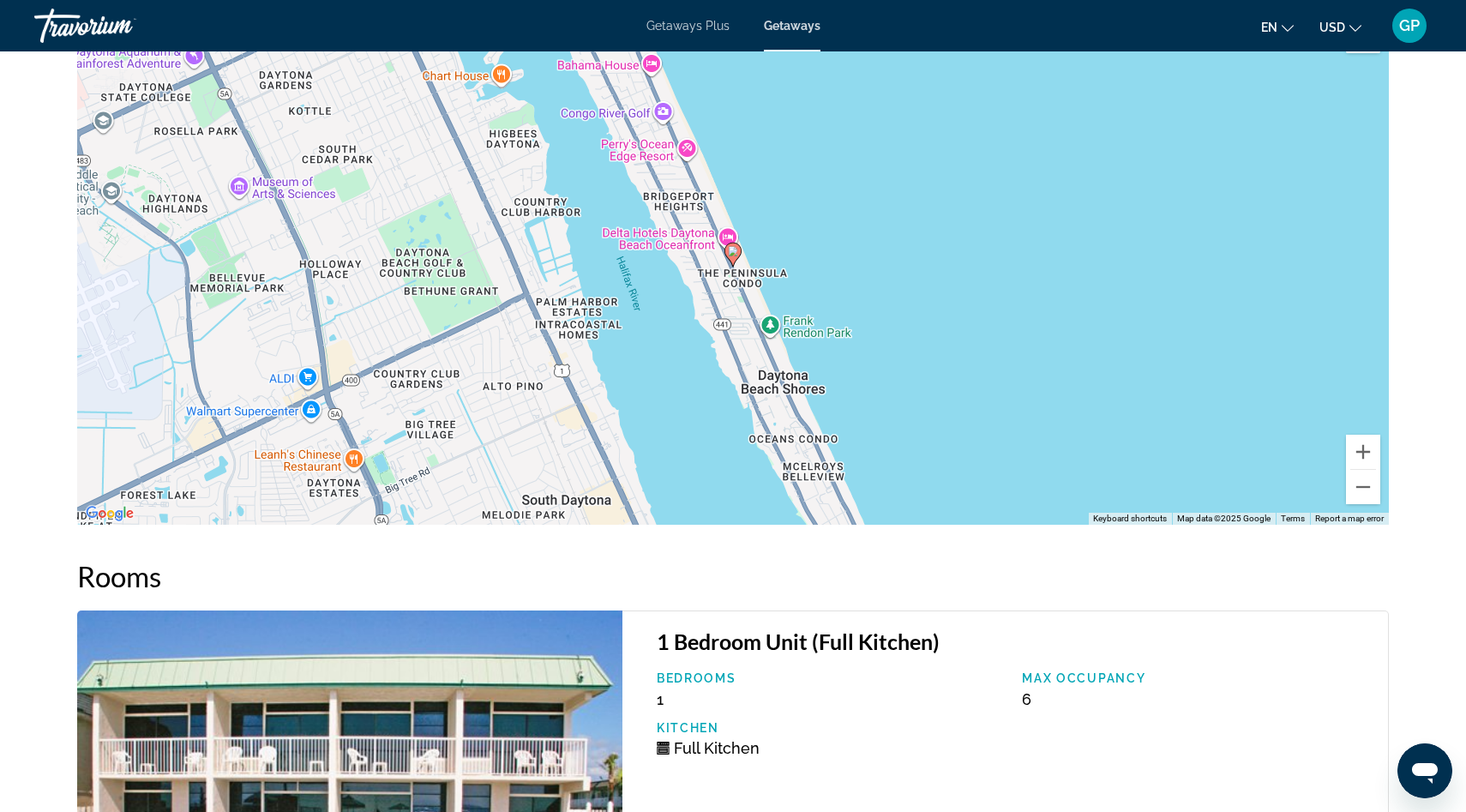
scroll to position [2573, 0]
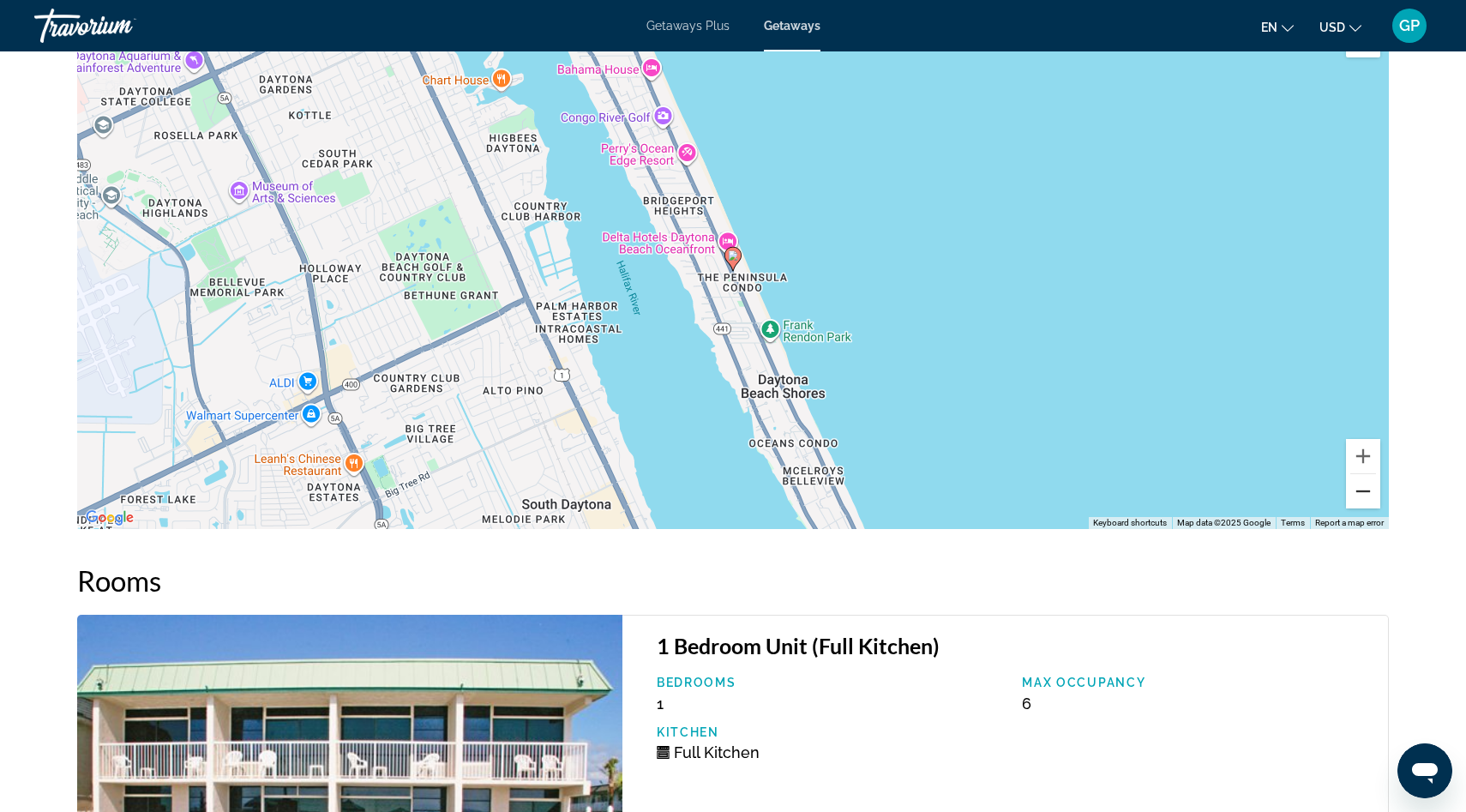
click at [1365, 494] on button "Zoom out" at bounding box center [1363, 491] width 34 height 34
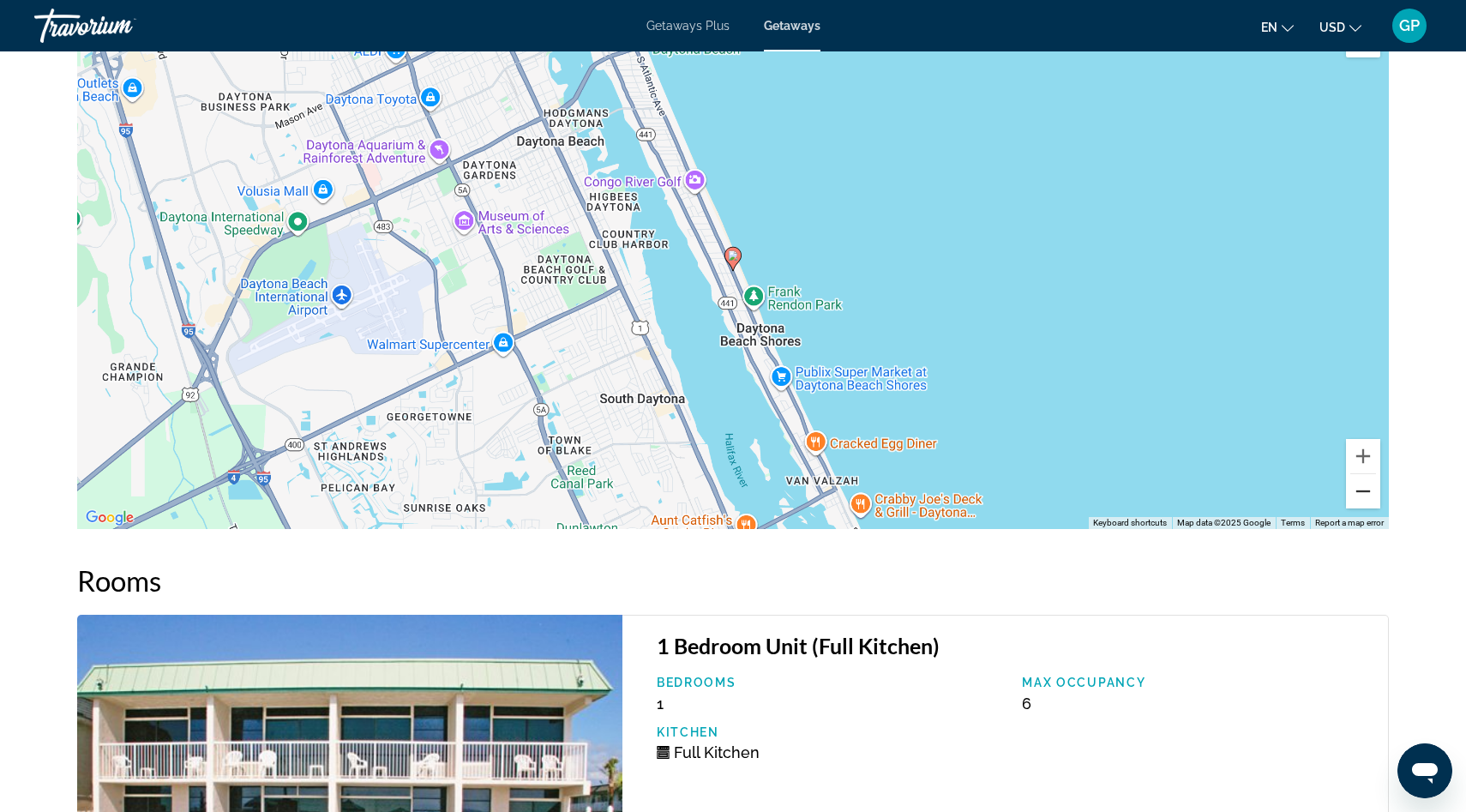
click at [1365, 494] on button "Zoom out" at bounding box center [1363, 491] width 34 height 34
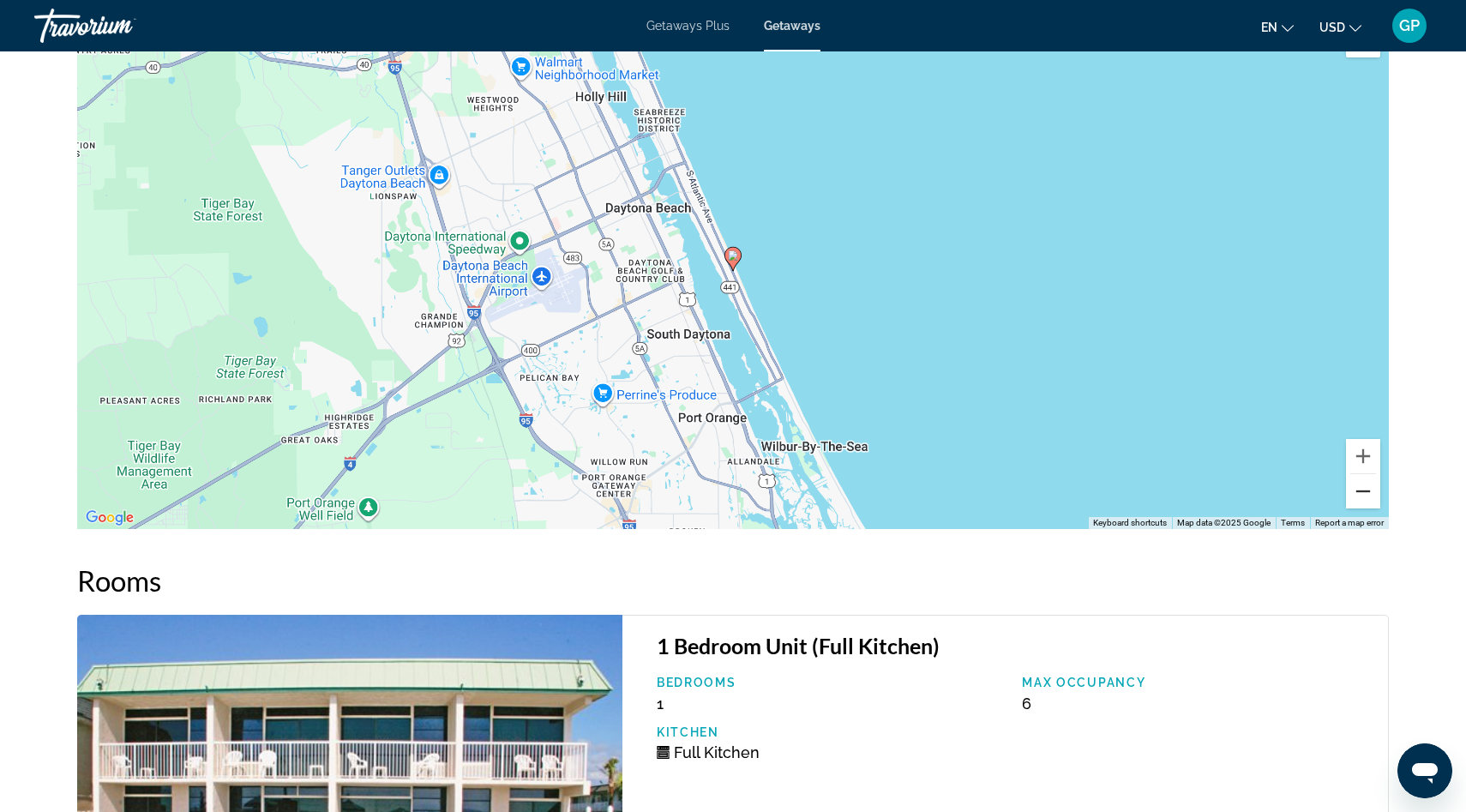
click at [1365, 494] on button "Zoom out" at bounding box center [1363, 491] width 34 height 34
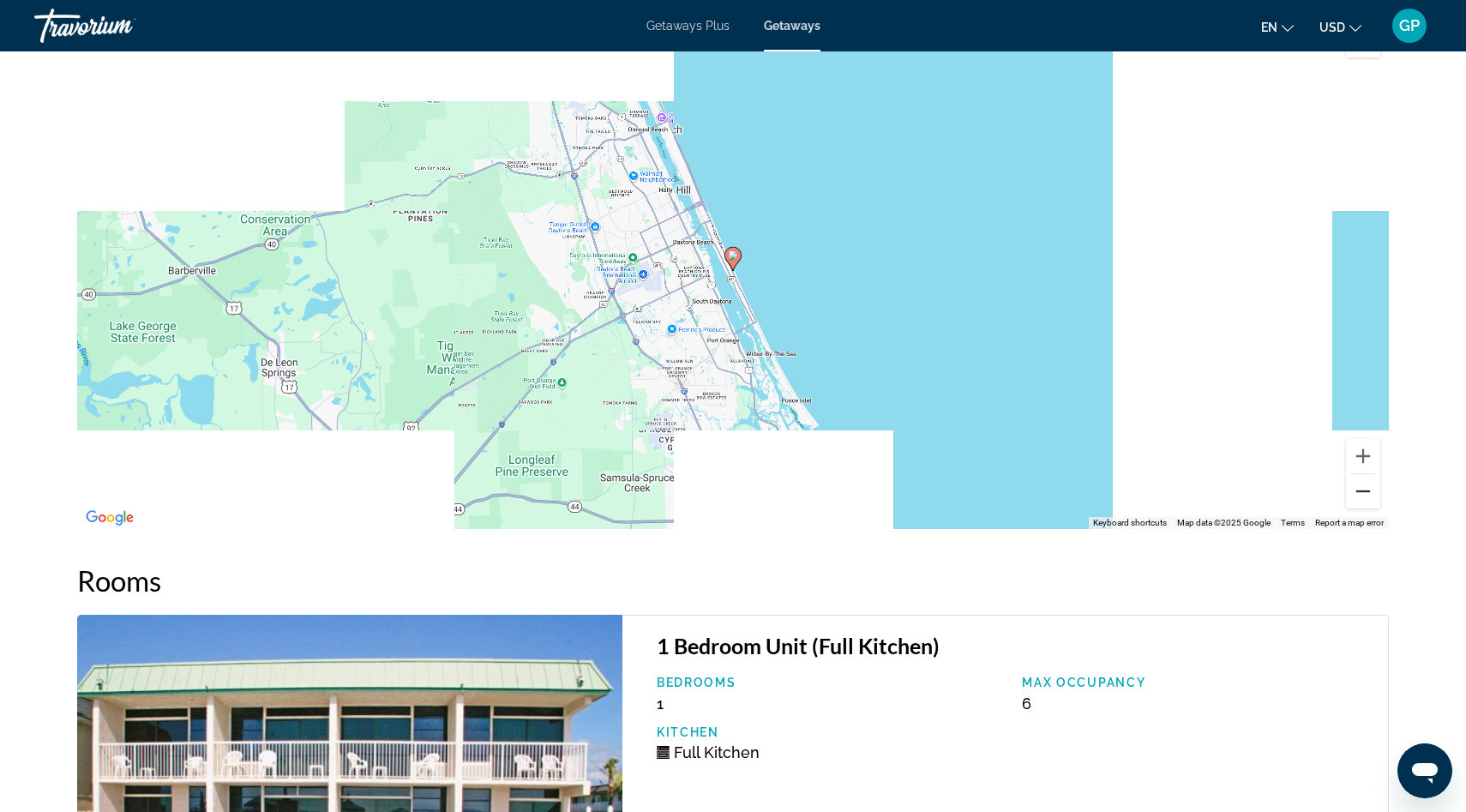
click at [1365, 494] on button "Zoom out" at bounding box center [1363, 491] width 34 height 34
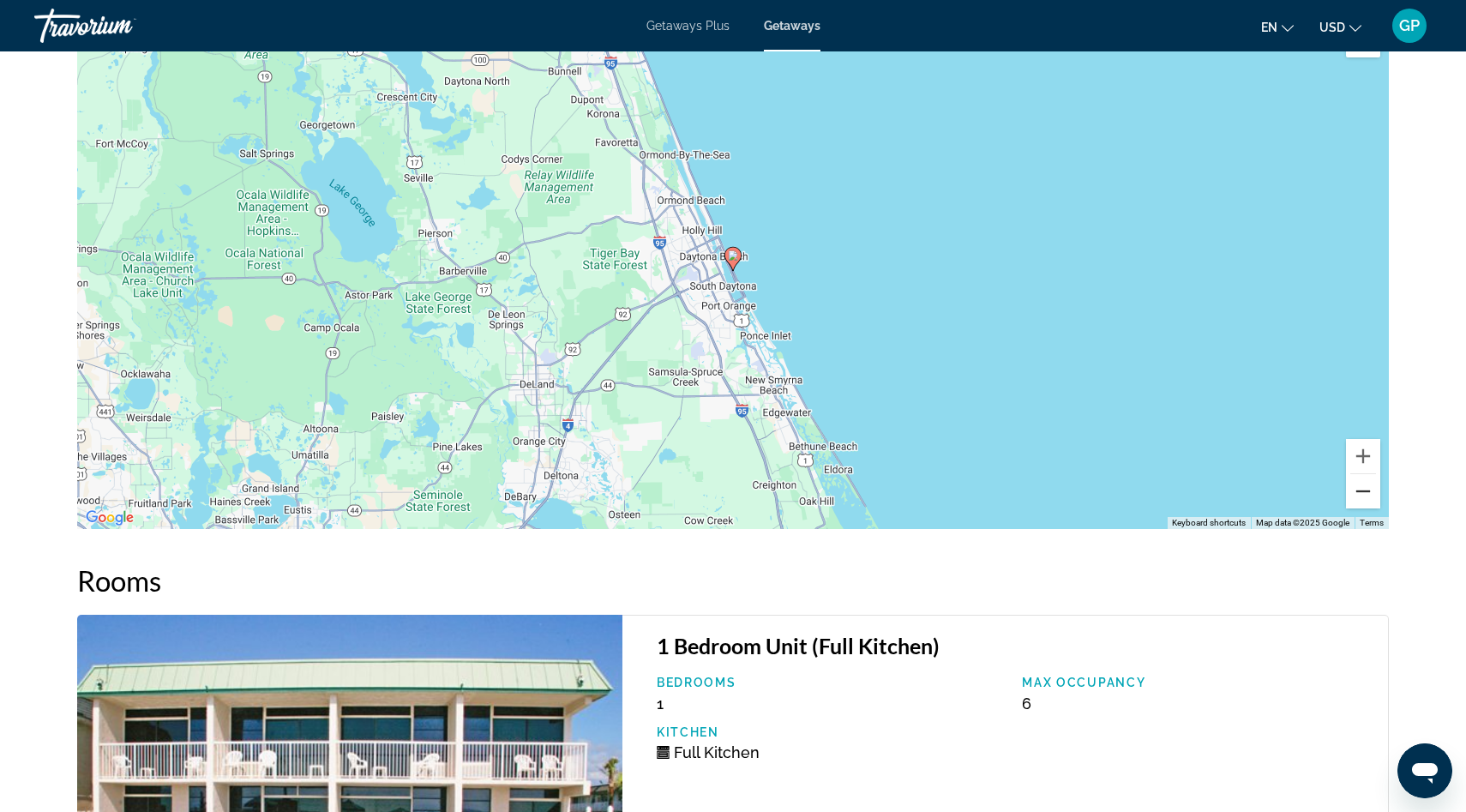
click at [1365, 494] on button "Zoom out" at bounding box center [1363, 491] width 34 height 34
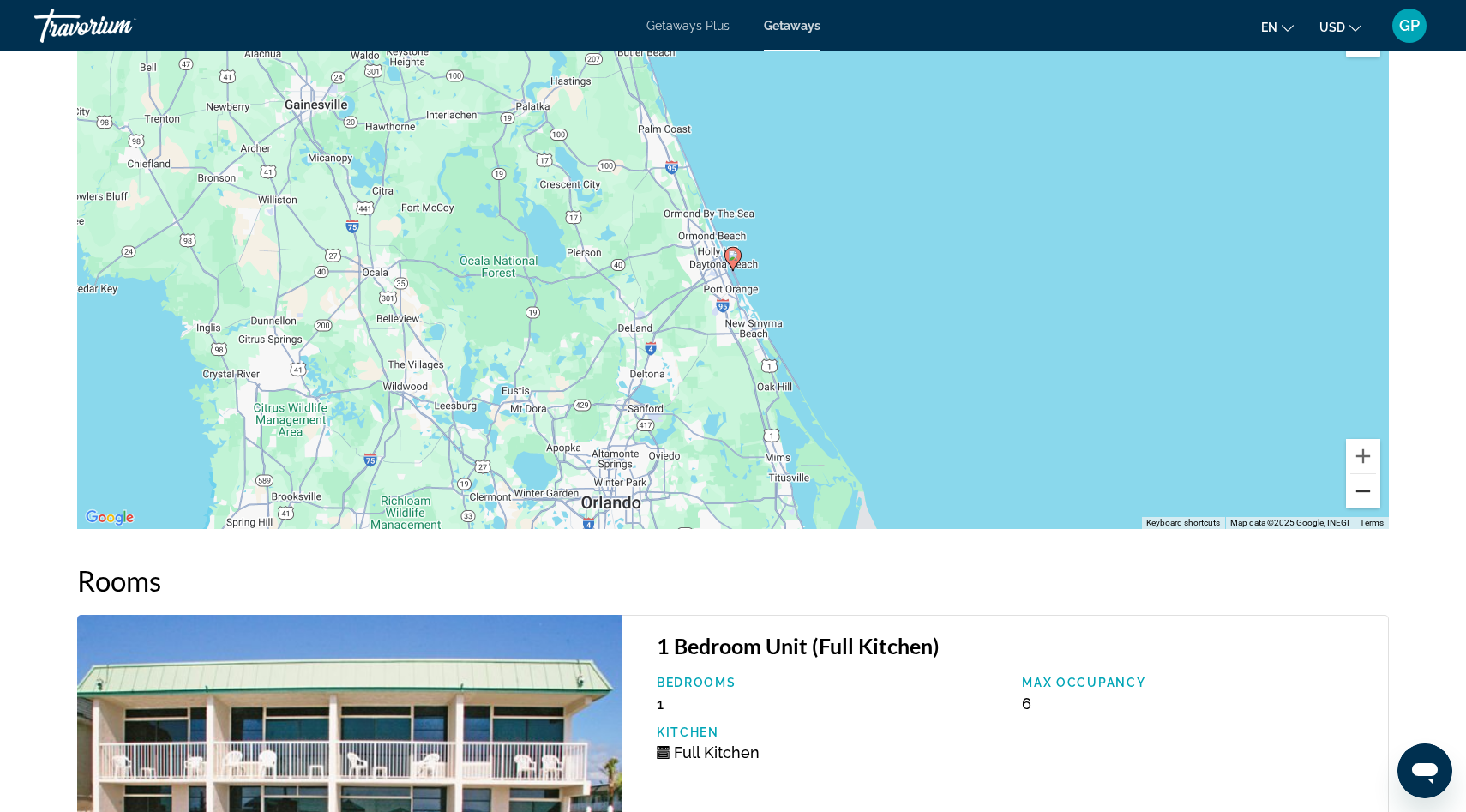
click at [1365, 494] on button "Zoom out" at bounding box center [1363, 491] width 34 height 34
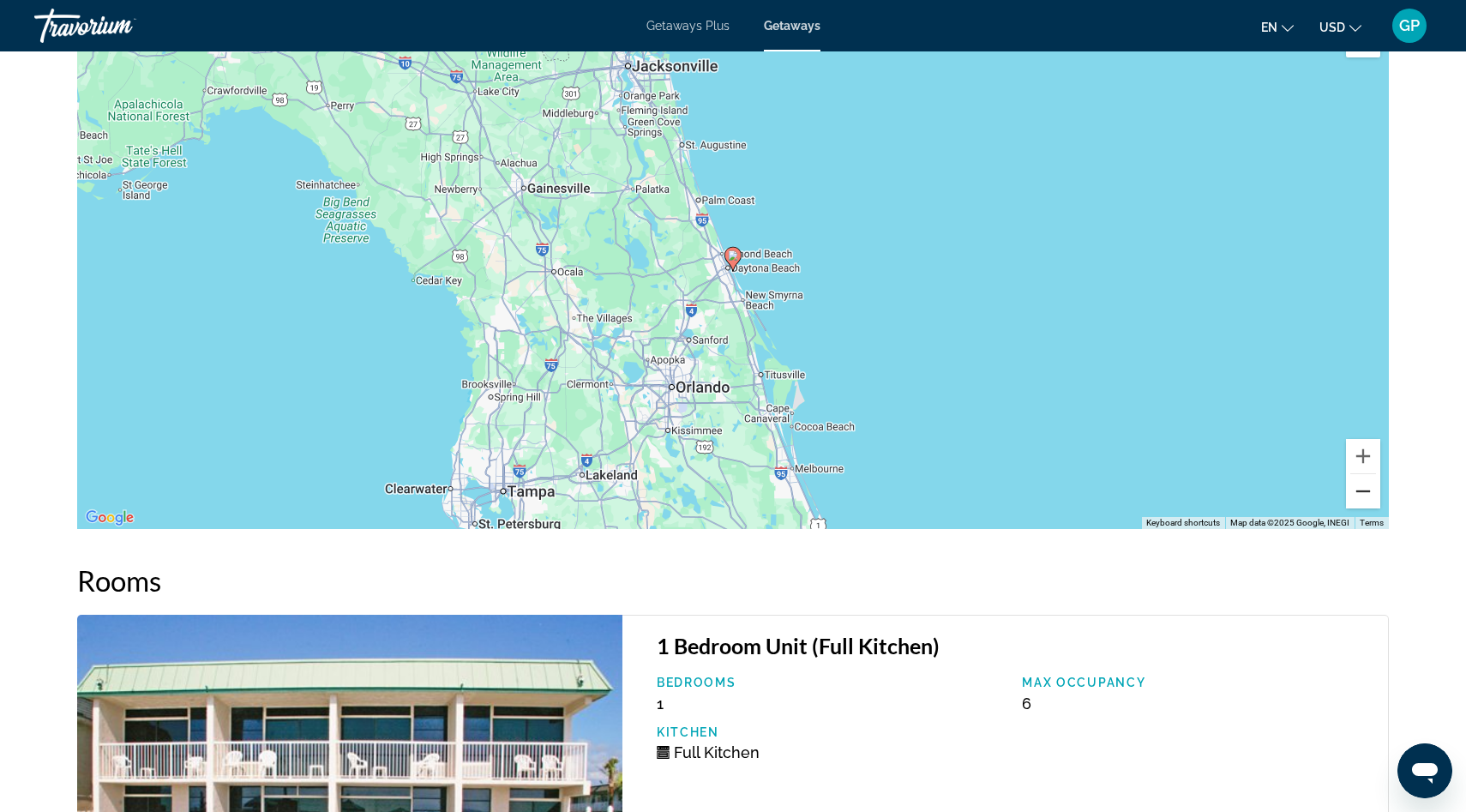
click at [1366, 491] on button "Zoom out" at bounding box center [1363, 491] width 34 height 34
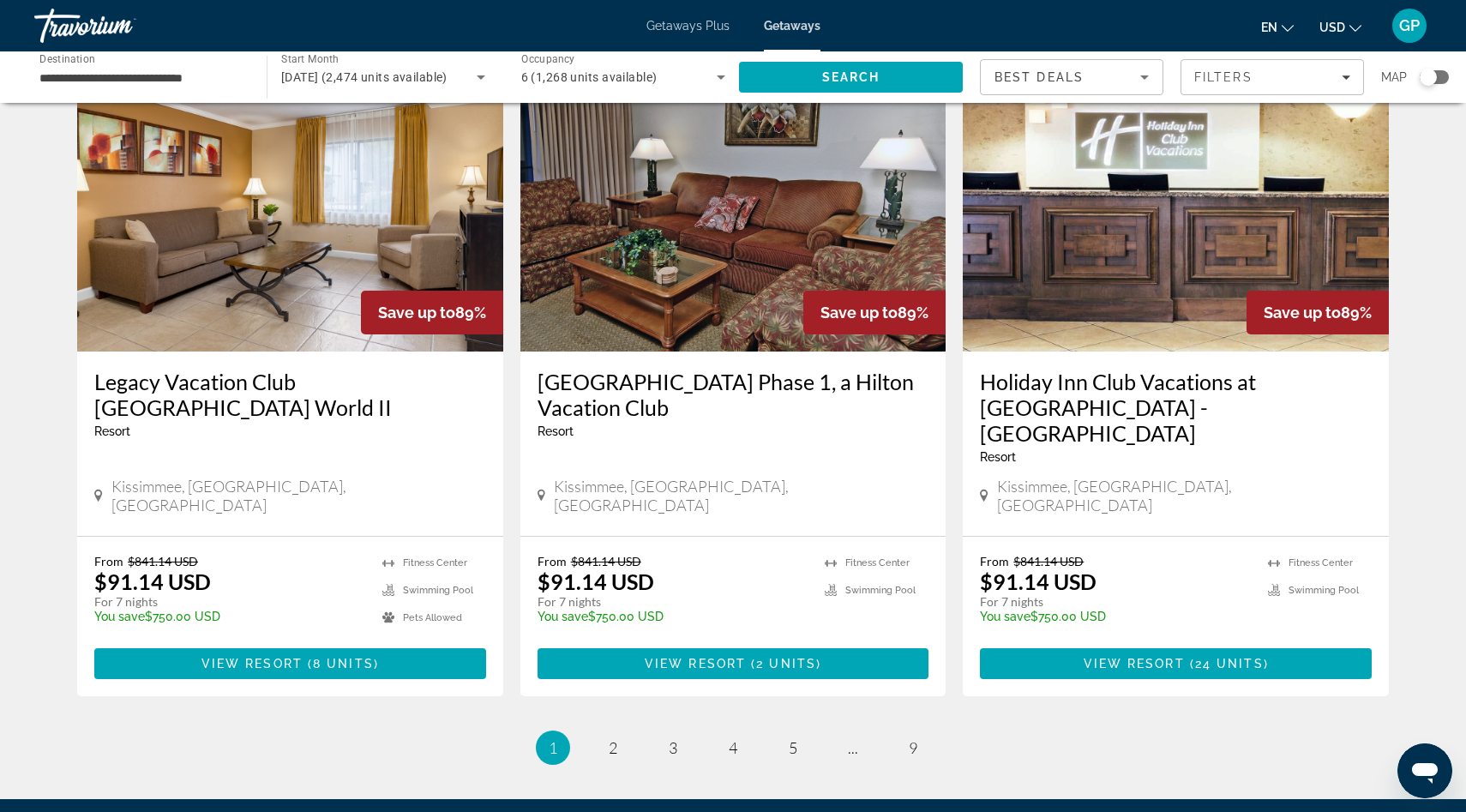
scroll to position [1973, 0]
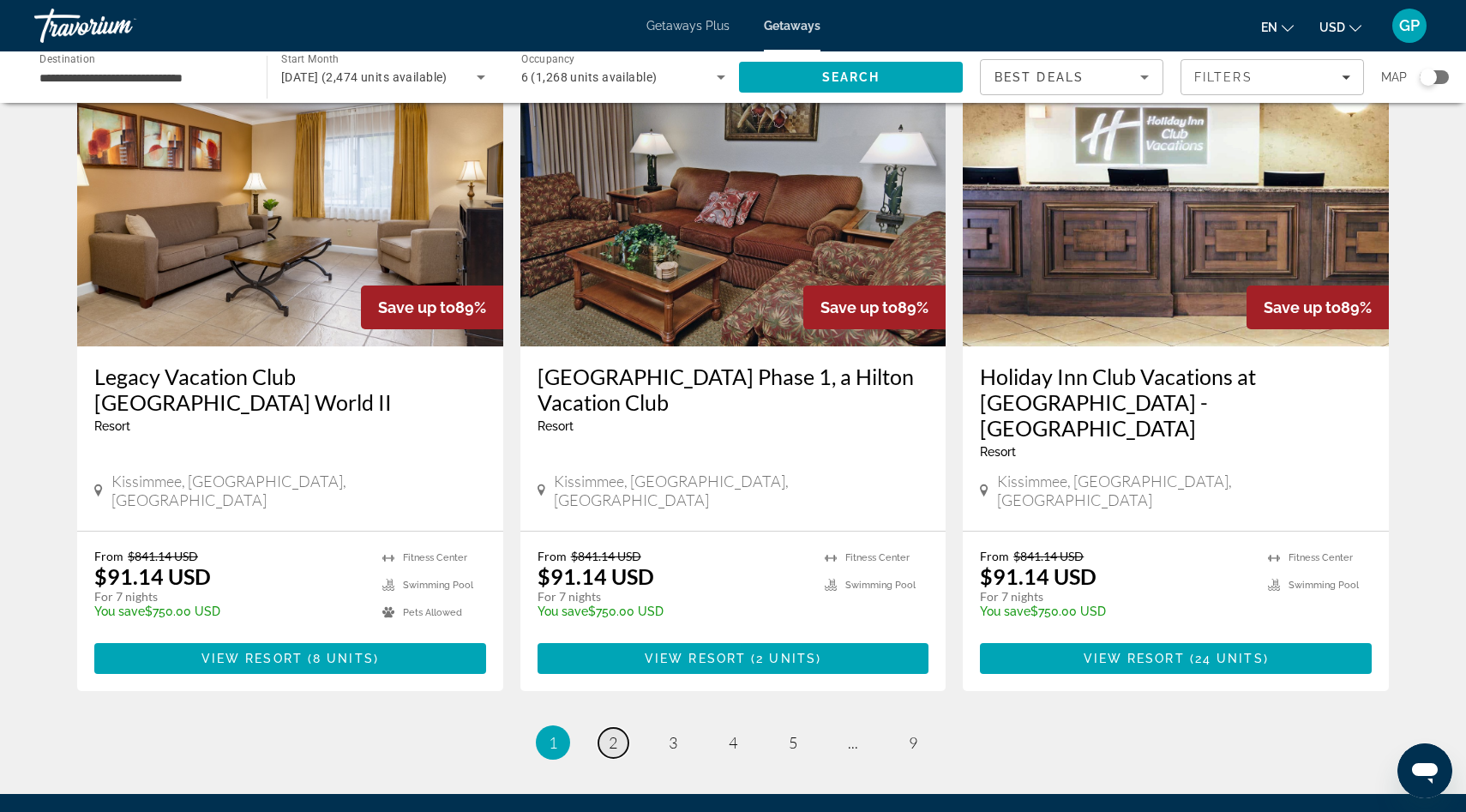
click at [616, 733] on span "2" at bounding box center [613, 742] width 9 height 19
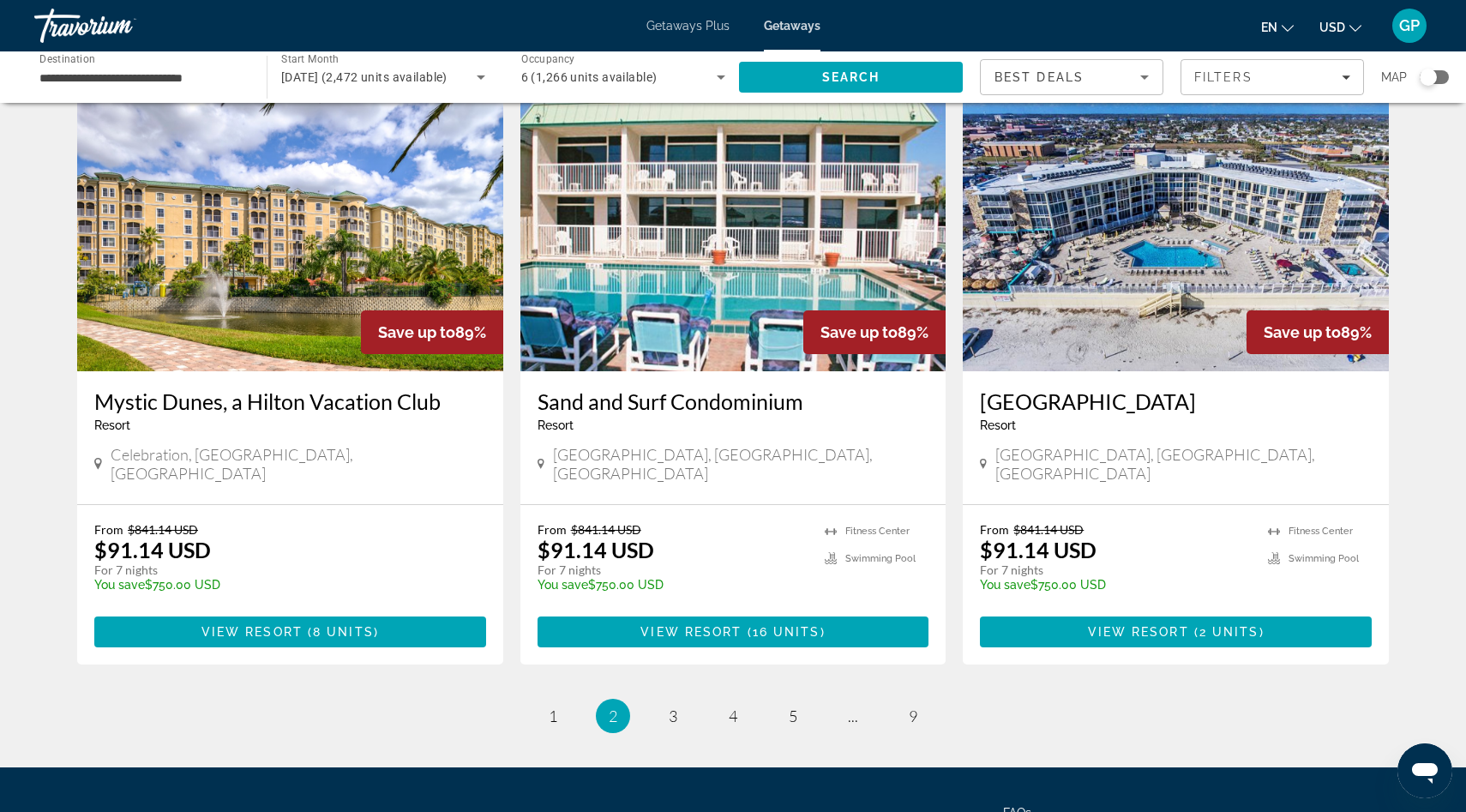
scroll to position [1923, 0]
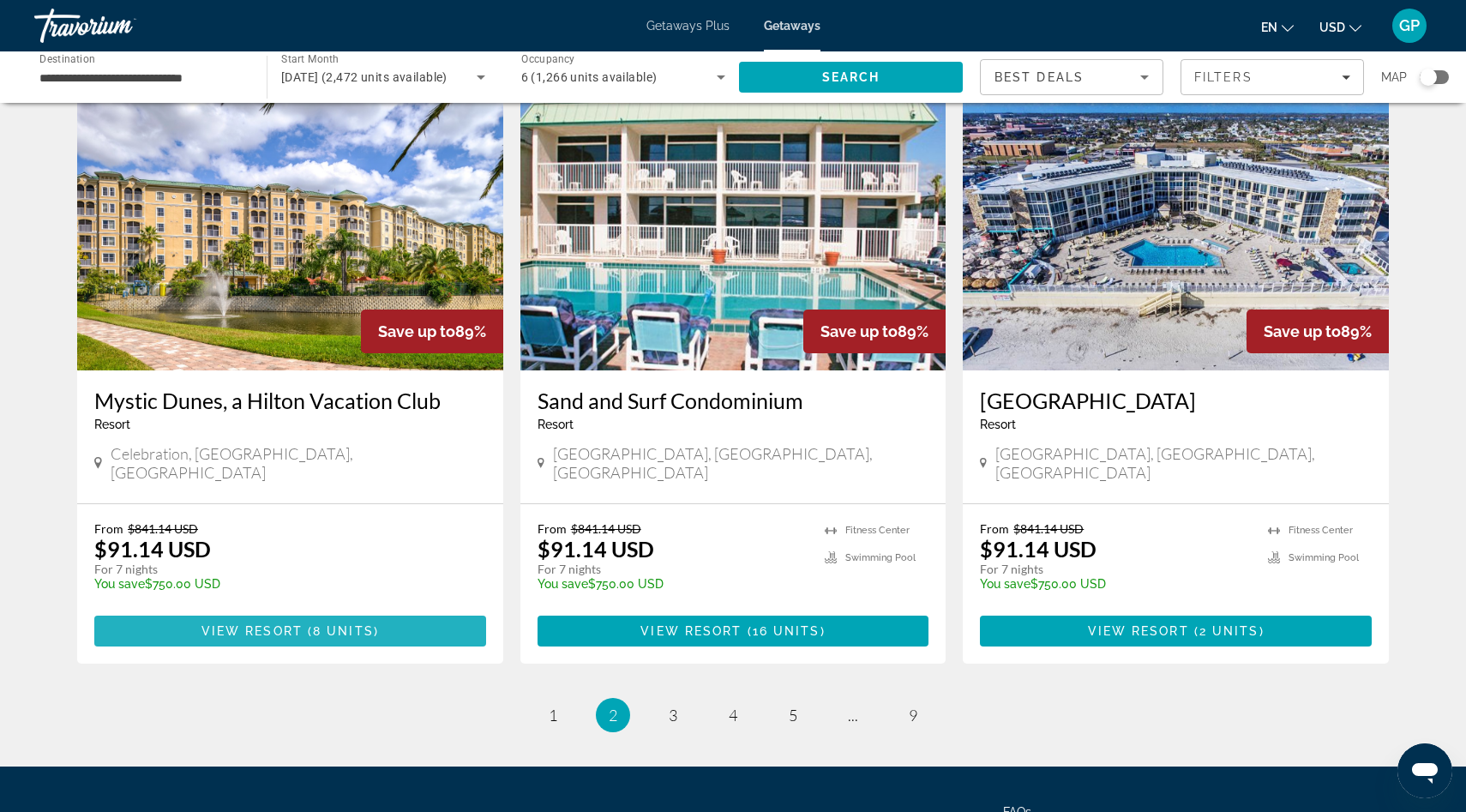
click at [318, 624] on span "8 units" at bounding box center [344, 630] width 61 height 13
